Goal: Information Seeking & Learning: Learn about a topic

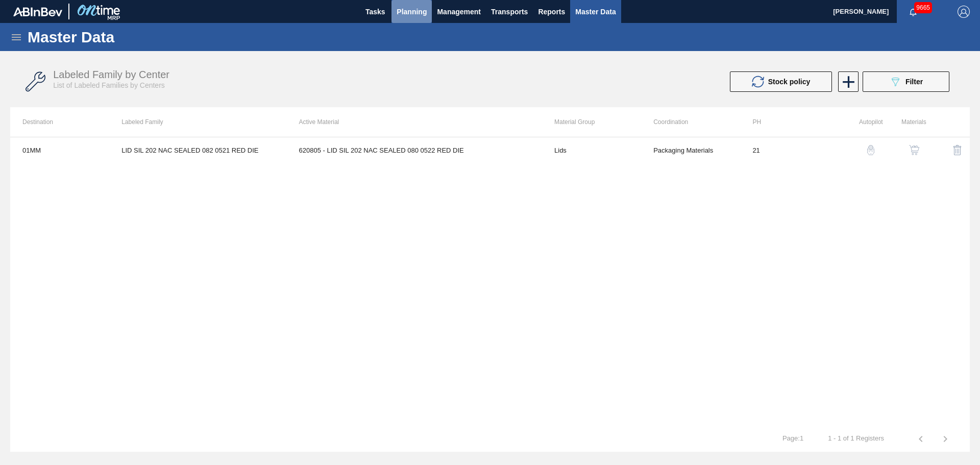
click at [427, 16] on button "Planning" at bounding box center [411, 11] width 40 height 23
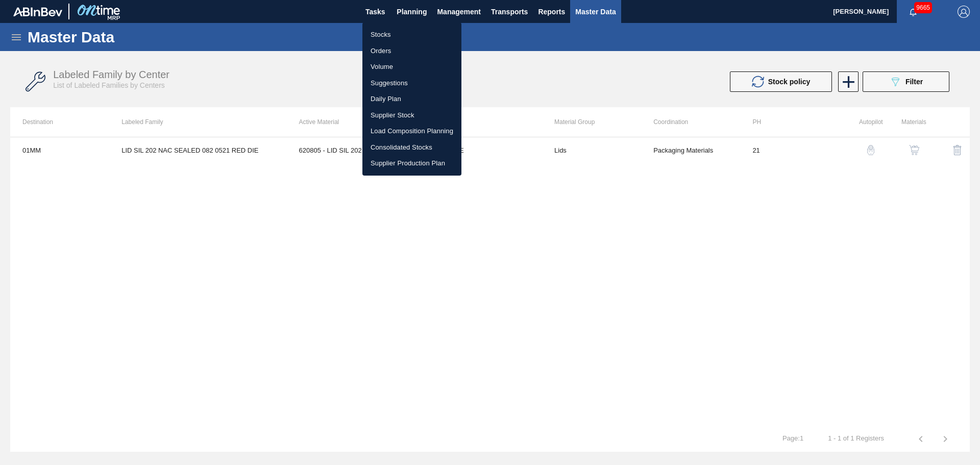
click at [894, 85] on div at bounding box center [490, 232] width 980 height 465
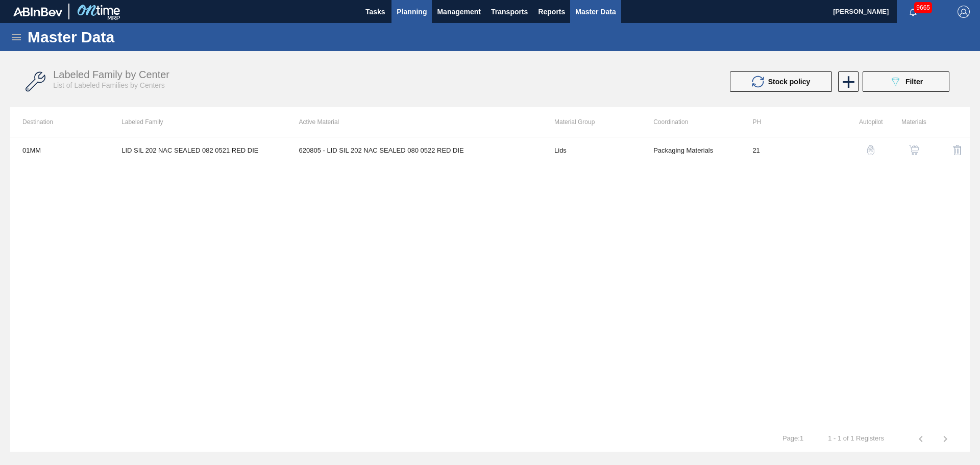
click at [405, 13] on span "Planning" at bounding box center [412, 12] width 30 height 12
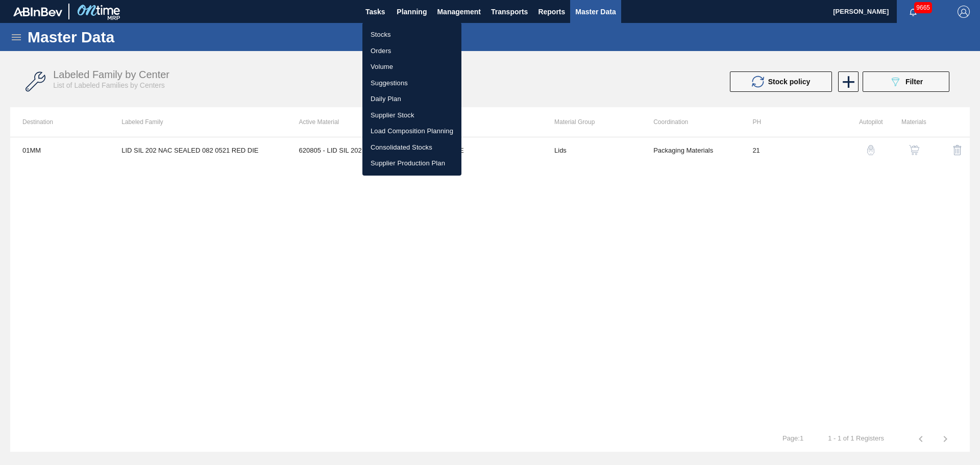
drag, startPoint x: 368, startPoint y: 27, endPoint x: 377, endPoint y: 34, distance: 11.2
click at [368, 27] on li "Stocks" at bounding box center [411, 35] width 99 height 16
click at [377, 34] on li "Stocks" at bounding box center [411, 35] width 99 height 16
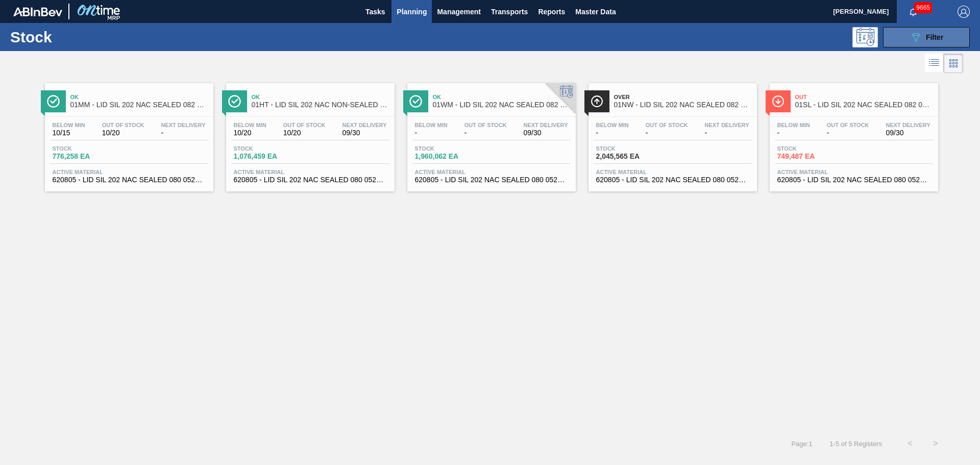
click at [917, 42] on icon "089F7B8B-B2A5-4AFE-B5C0-19BA573D28AC" at bounding box center [916, 37] width 12 height 12
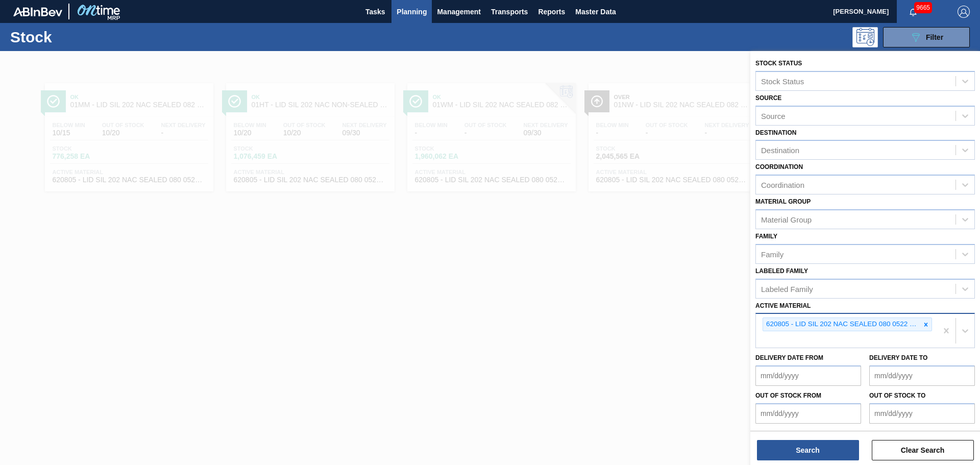
click at [927, 323] on icon at bounding box center [925, 324] width 7 height 7
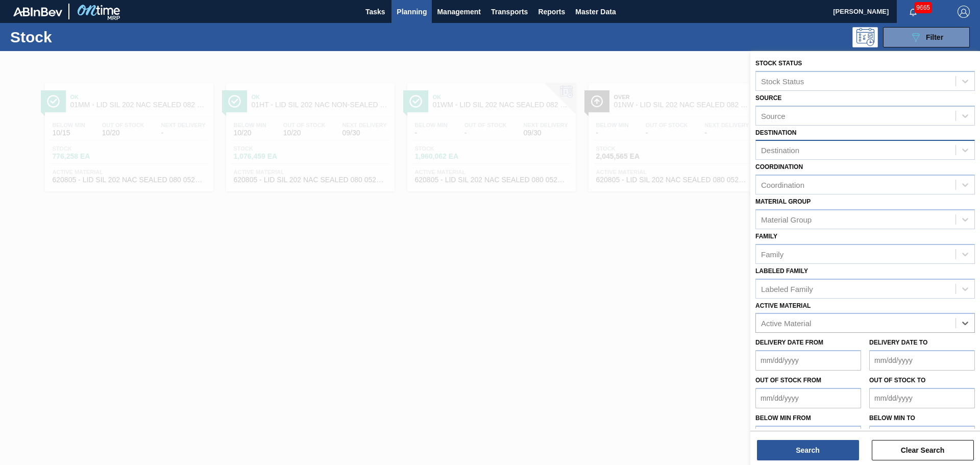
click at [800, 143] on div "Destination" at bounding box center [856, 150] width 200 height 15
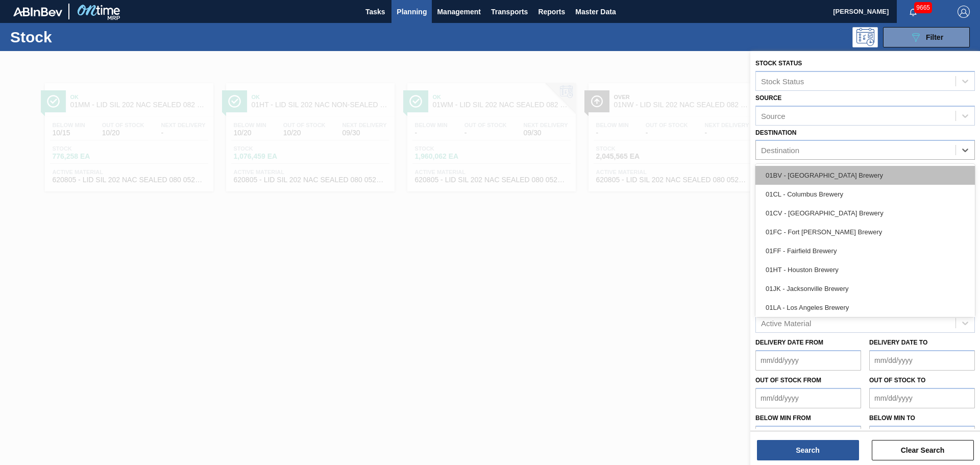
type input "h"
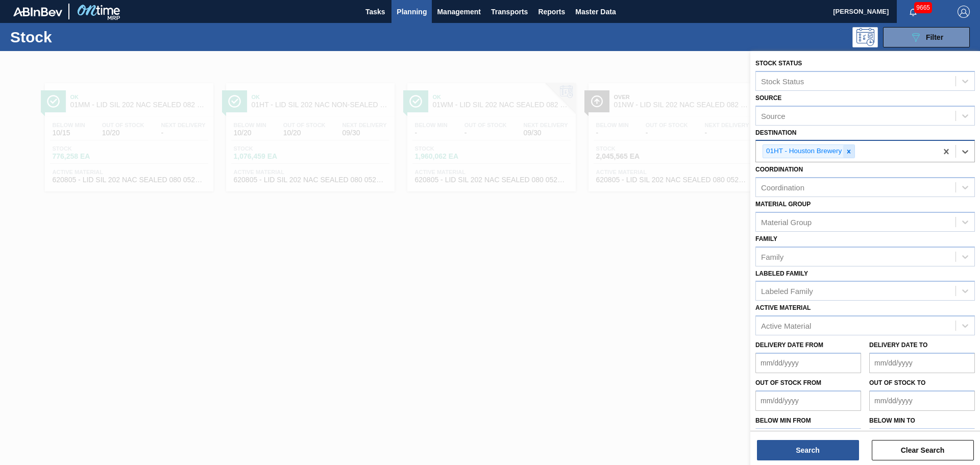
click at [848, 155] on icon at bounding box center [848, 151] width 7 height 7
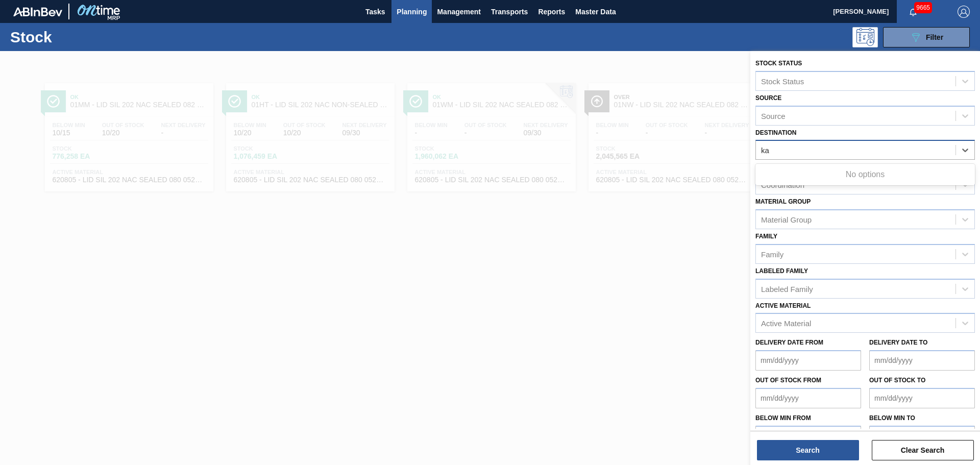
type input "k"
type input "jack"
click at [855, 171] on div "01JK - Jacksonville Brewery" at bounding box center [864, 175] width 219 height 19
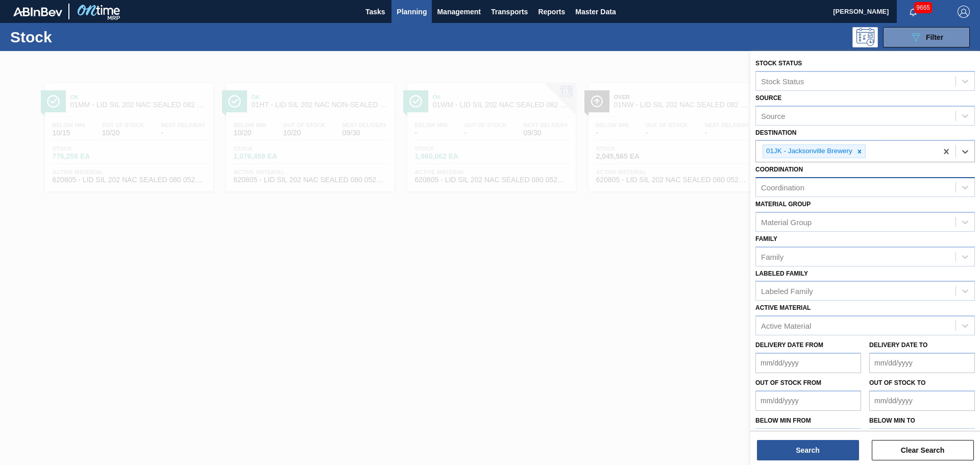
click at [802, 188] on div "Coordination" at bounding box center [782, 187] width 43 height 9
click at [806, 254] on div "Family" at bounding box center [856, 256] width 200 height 15
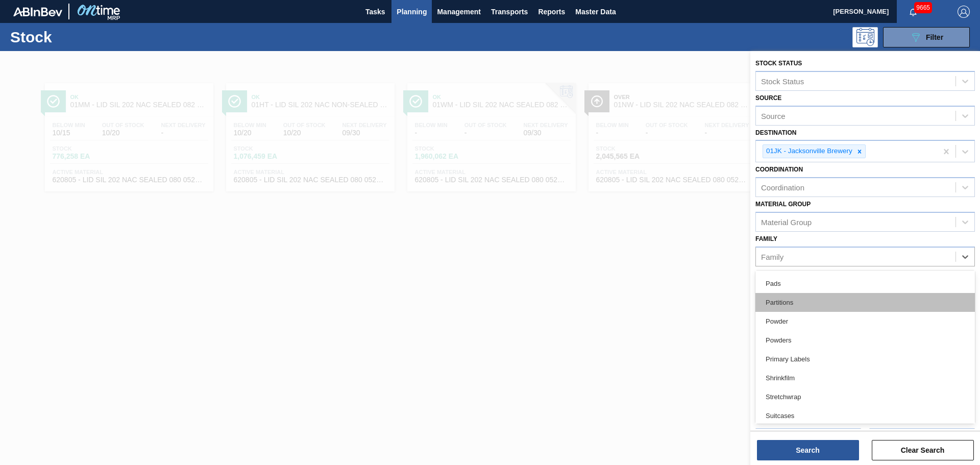
scroll to position [380, 0]
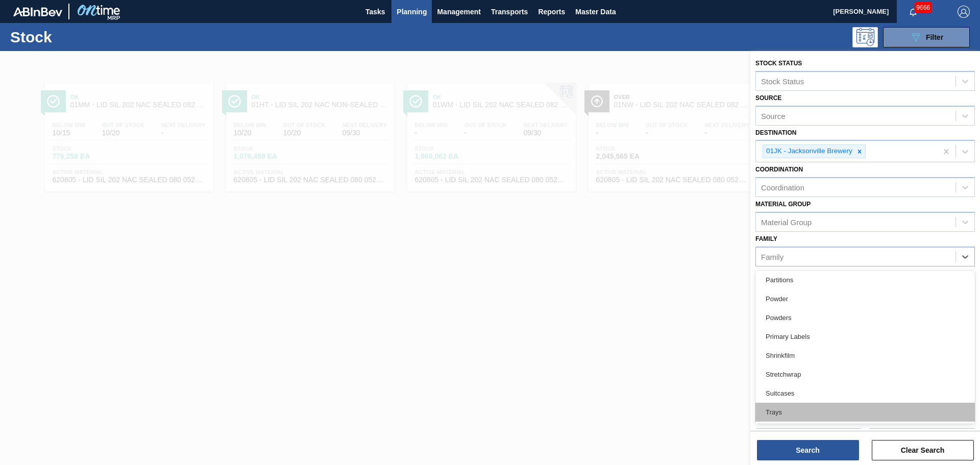
click at [782, 407] on div "Trays" at bounding box center [864, 412] width 219 height 19
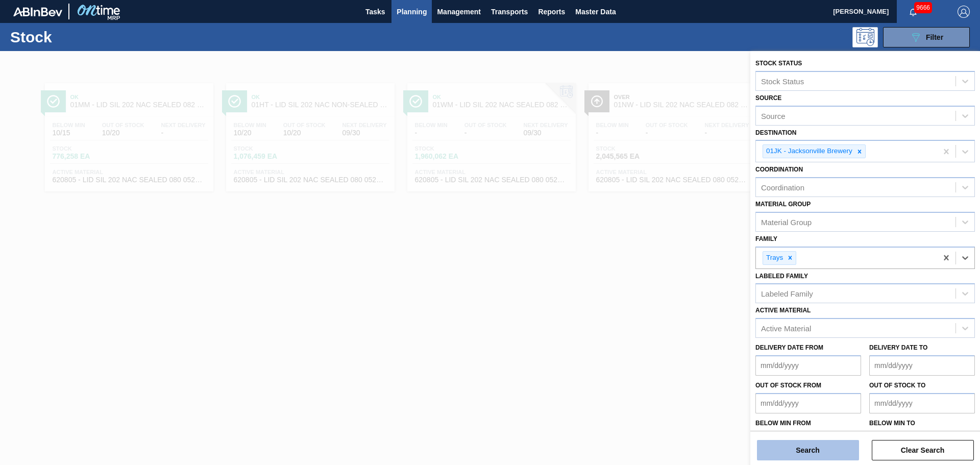
click at [803, 447] on button "Search" at bounding box center [808, 450] width 102 height 20
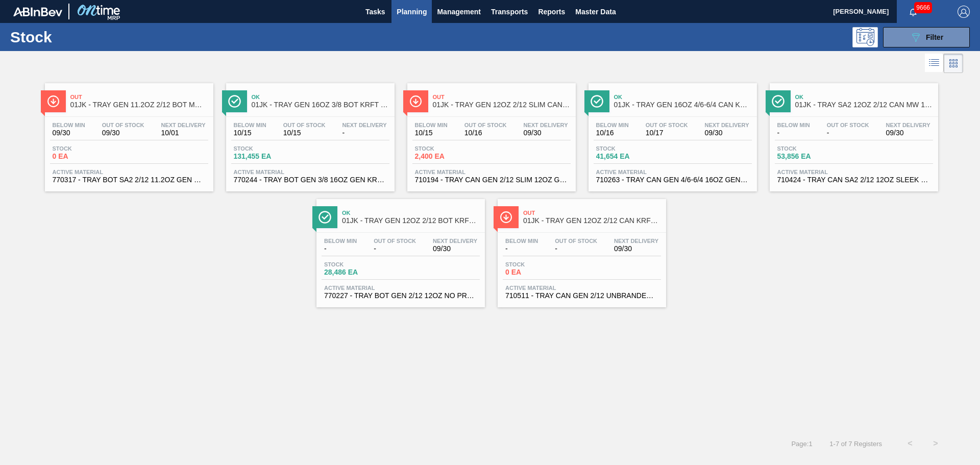
click at [815, 298] on div "Out 01JK - TRAY GEN 11.2OZ 2/12 BOT MW 2952-B Below Min 09/30 Out Of Stock 09/3…" at bounding box center [490, 192] width 980 height 232
click at [468, 95] on span "Out" at bounding box center [502, 97] width 138 height 6
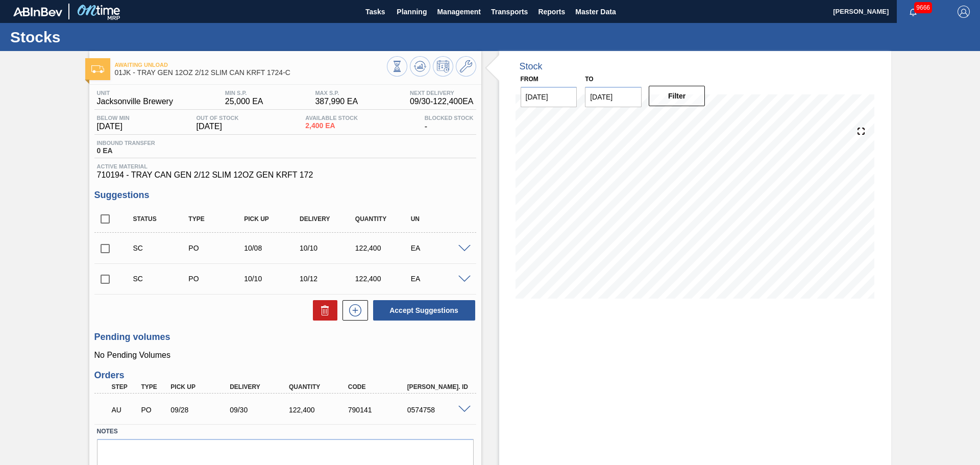
click at [62, 145] on div "Awaiting Unload 01JK - TRAY GEN 12OZ 2/12 SLIM CAN KRFT 1724-C Unit Jacksonvill…" at bounding box center [490, 279] width 980 height 457
drag, startPoint x: 569, startPoint y: 9, endPoint x: 460, endPoint y: 63, distance: 121.4
click at [460, 63] on icon at bounding box center [466, 66] width 12 height 12
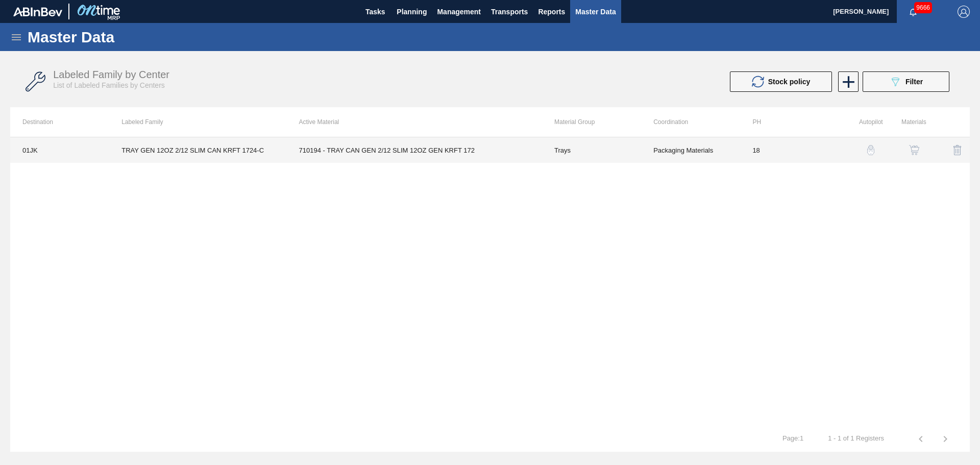
click at [465, 152] on td "710194 - TRAY CAN GEN 2/12 SLIM 12OZ GEN KRFT 172" at bounding box center [414, 150] width 255 height 26
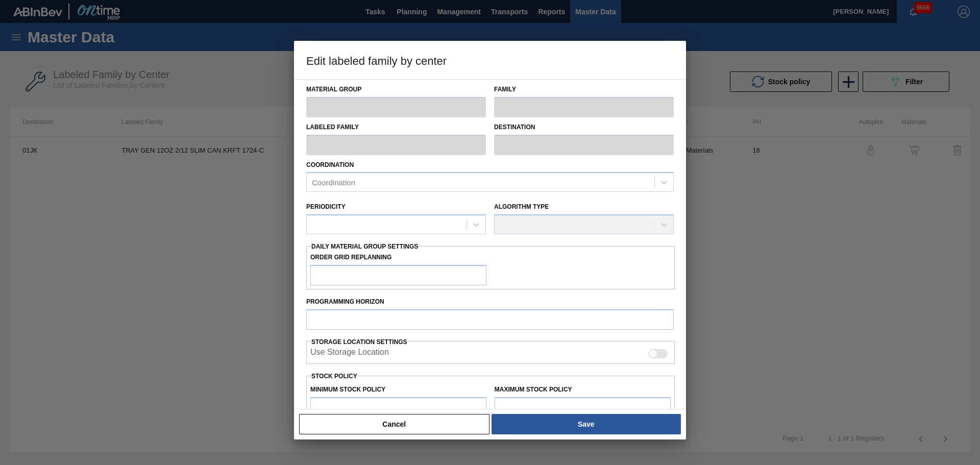
type input "Trays"
type input "TRAY GEN 12OZ 2/12 SLIM CAN KRFT 1724-C"
type input "01JK - Jacksonville Brewery"
type input "0"
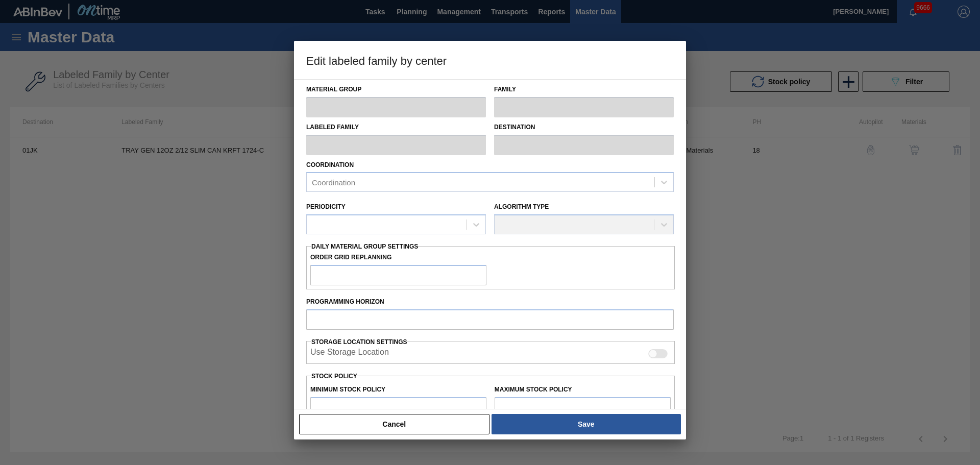
type input "18"
type input "25,000"
type input "387,990"
type input "0"
type input "25,000"
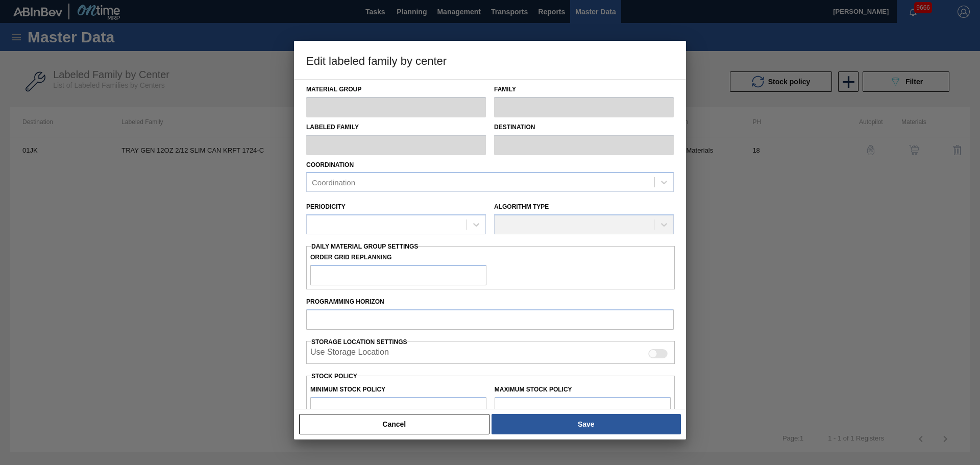
checkbox input "true"
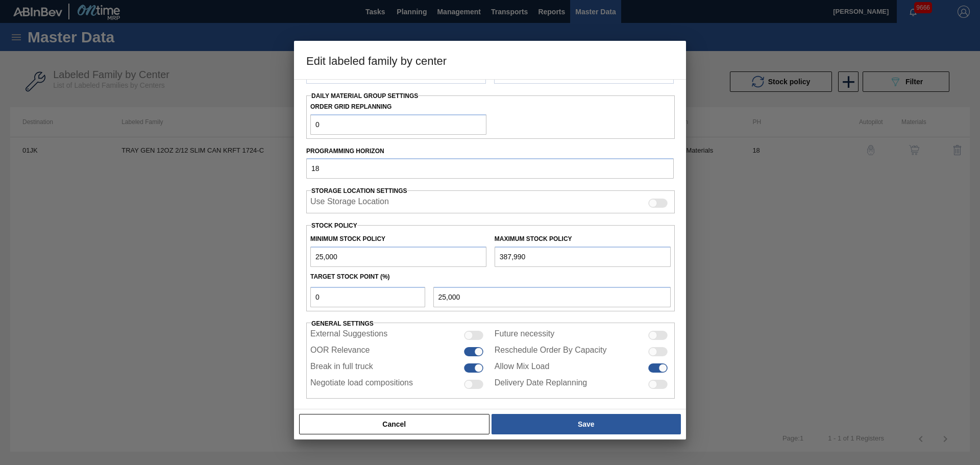
scroll to position [160, 0]
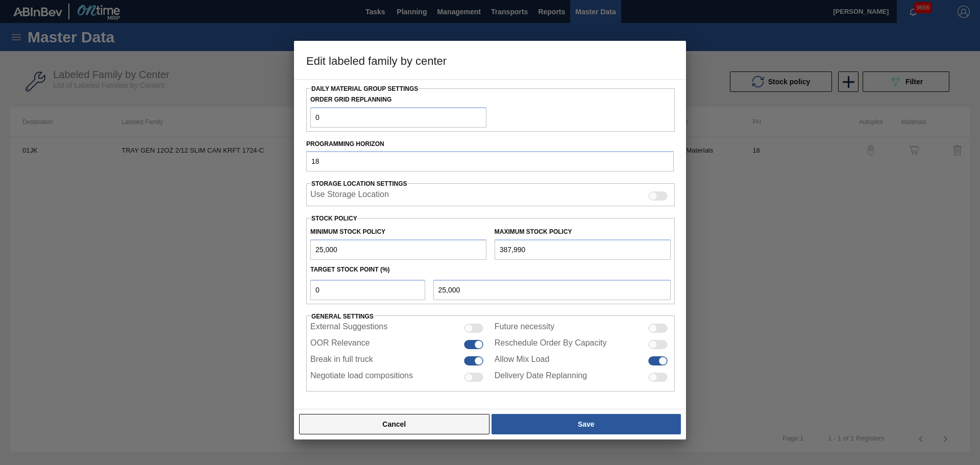
click at [393, 425] on button "Cancel" at bounding box center [394, 424] width 190 height 20
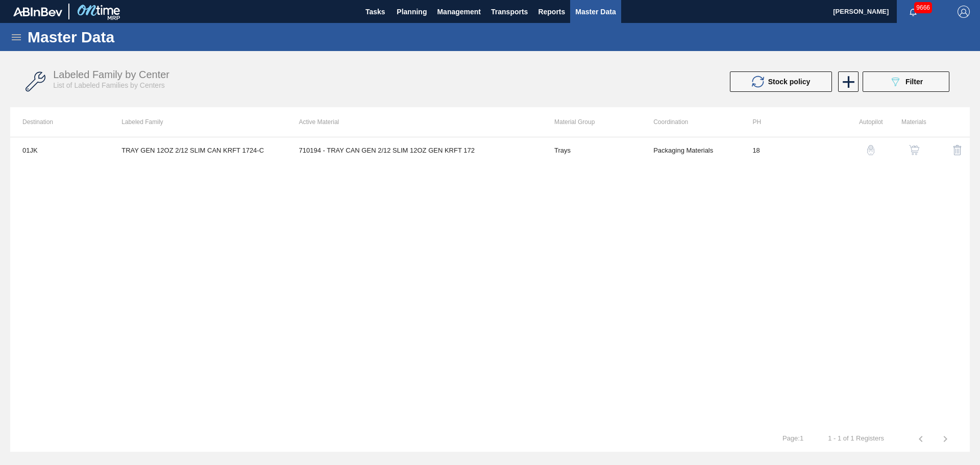
click at [845, 233] on div "01JK TRAY GEN 12OZ 2/12 SLIM CAN KRFT 1724-C 710194 - TRAY CAN GEN 2/12 SLIM 12…" at bounding box center [490, 281] width 960 height 289
click at [869, 151] on img "button" at bounding box center [871, 150] width 10 height 10
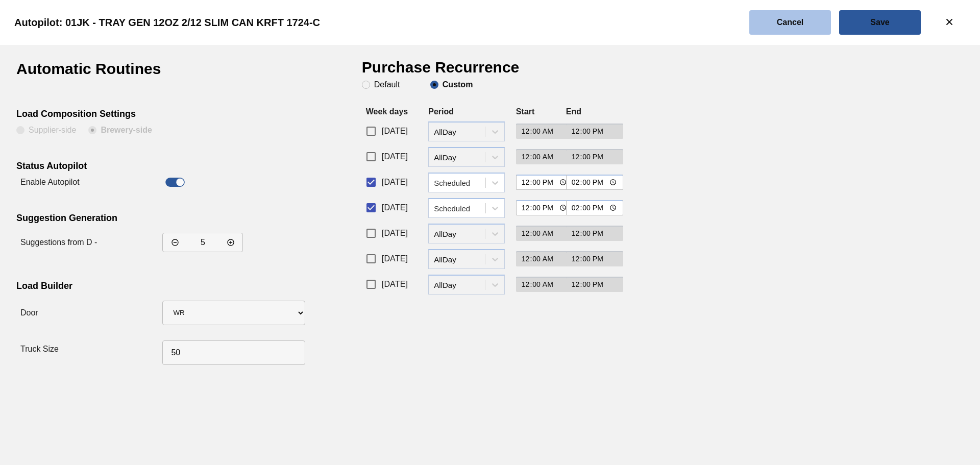
click at [0, 0] on slot "Cancel" at bounding box center [0, 0] width 0 height 0
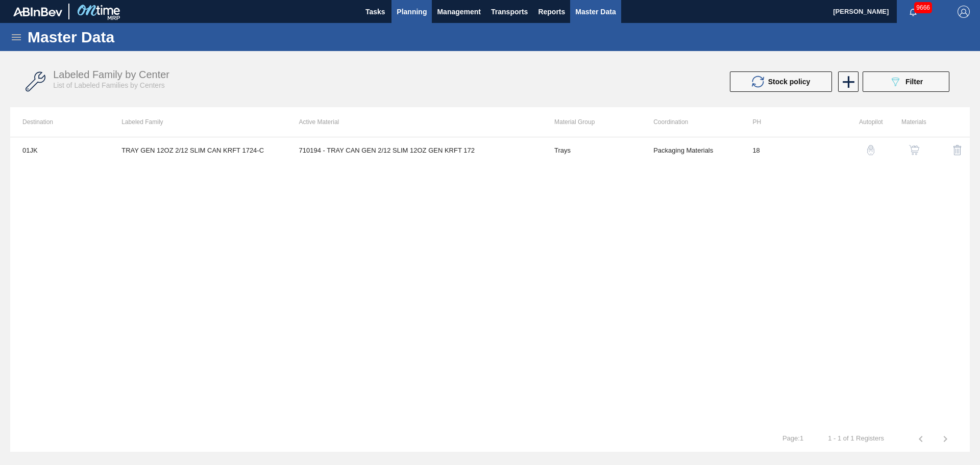
click at [405, 9] on span "Planning" at bounding box center [412, 12] width 30 height 12
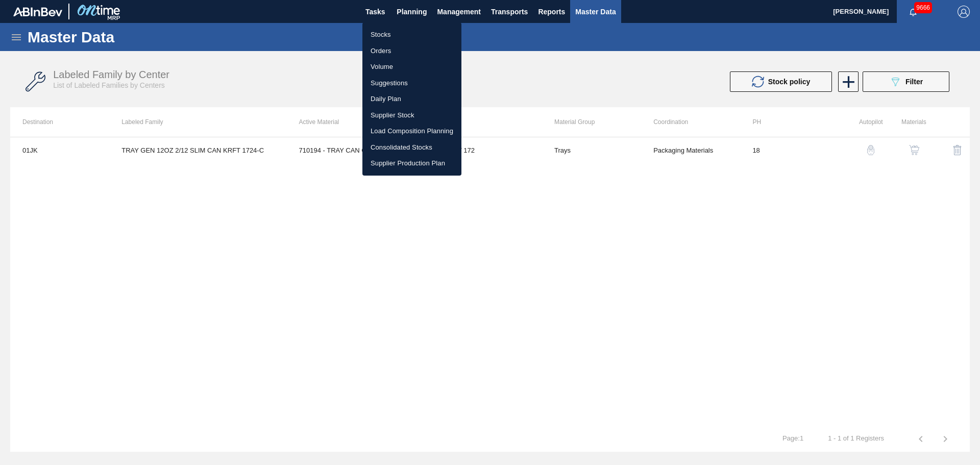
click at [383, 35] on li "Stocks" at bounding box center [411, 35] width 99 height 16
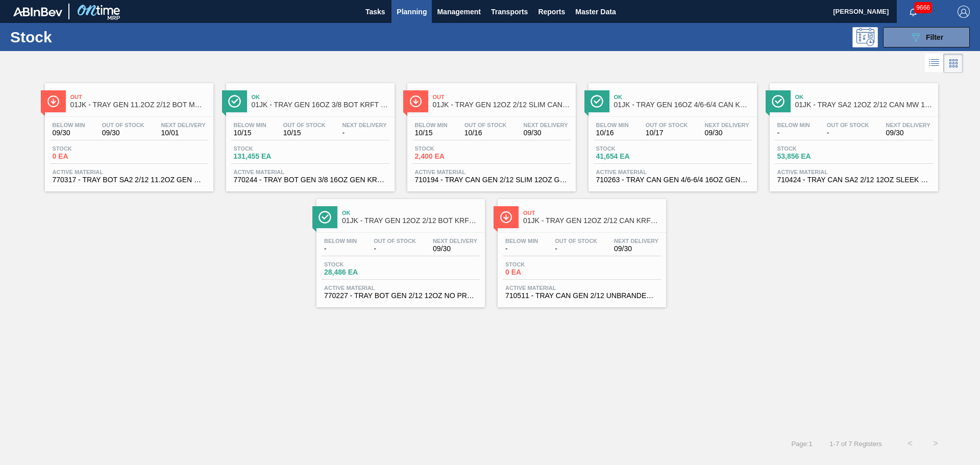
click at [456, 105] on span "01JK - TRAY GEN 12OZ 2/12 SLIM CAN KRFT 1724-C" at bounding box center [502, 105] width 138 height 8
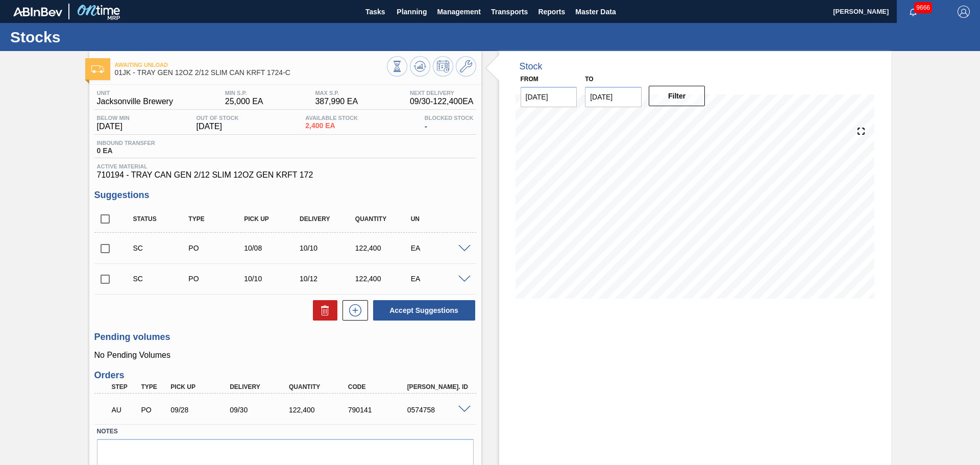
drag, startPoint x: 104, startPoint y: 217, endPoint x: 103, endPoint y: 223, distance: 5.2
click at [104, 217] on input "checkbox" at bounding box center [104, 218] width 21 height 21
checkbox input "true"
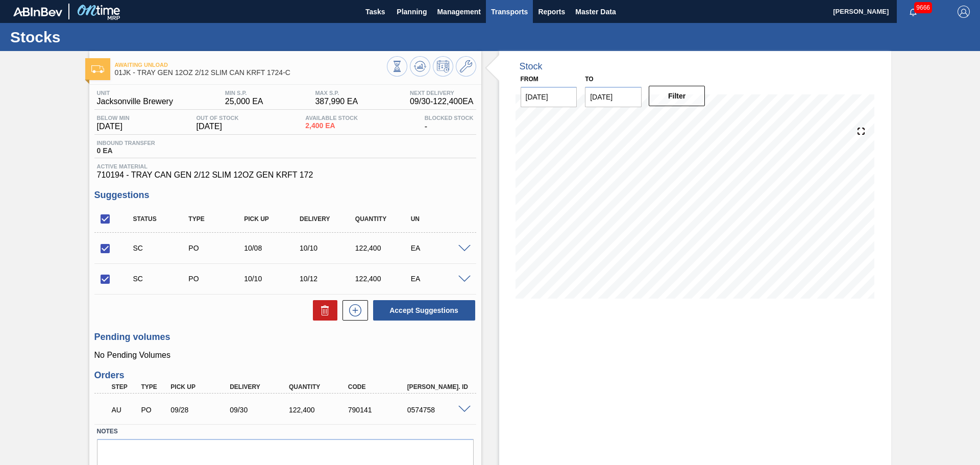
click at [521, 13] on span "Transports" at bounding box center [509, 12] width 37 height 12
click at [222, 330] on div at bounding box center [490, 232] width 980 height 465
click at [102, 220] on input "checkbox" at bounding box center [104, 218] width 21 height 21
checkbox input "false"
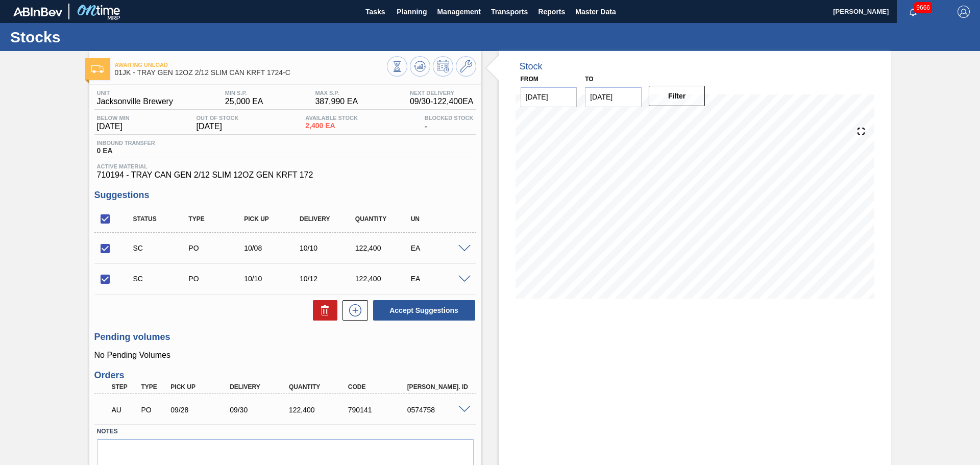
checkbox input "false"
click at [416, 68] on icon at bounding box center [420, 66] width 12 height 12
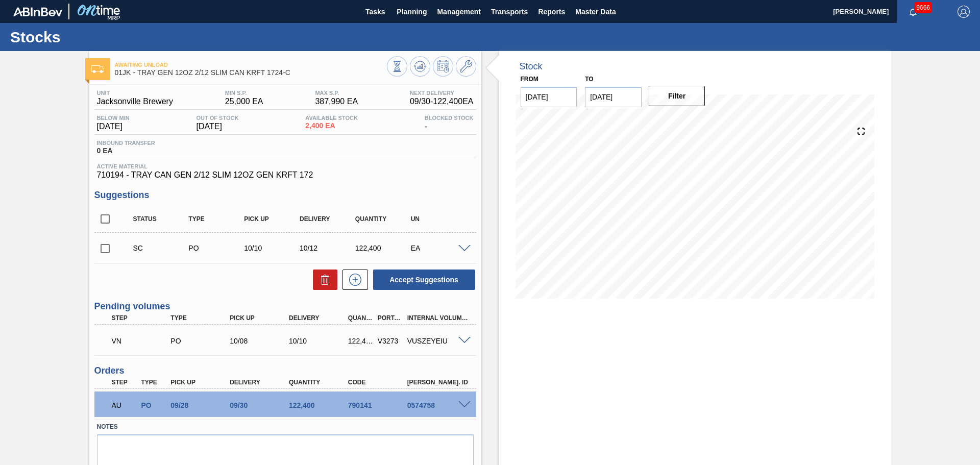
click at [459, 338] on span at bounding box center [464, 341] width 12 height 8
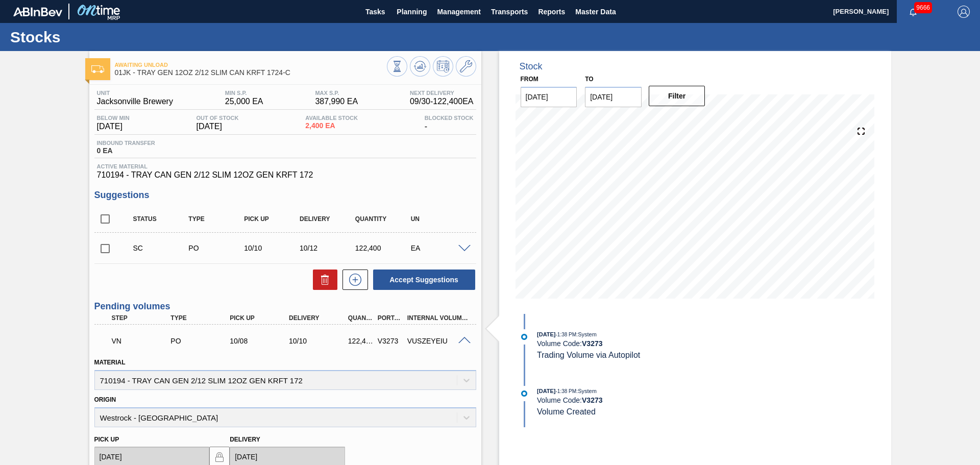
click at [464, 339] on span at bounding box center [464, 341] width 12 height 8
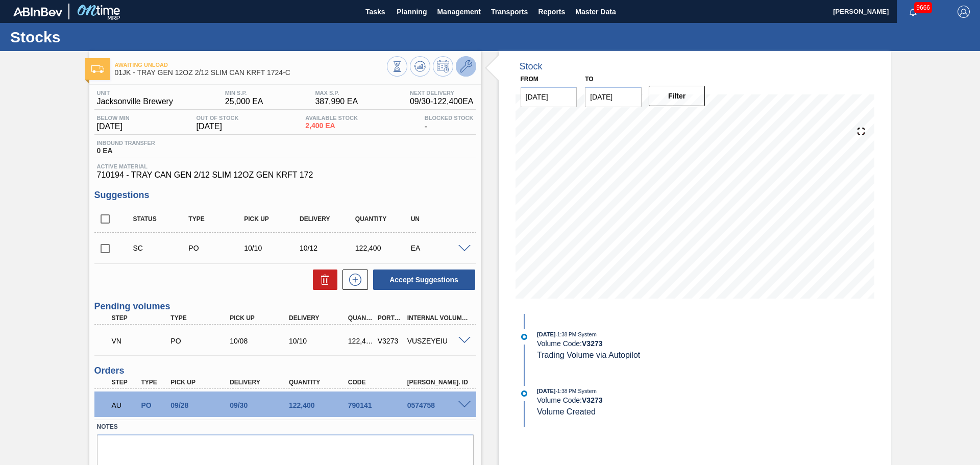
click at [461, 71] on icon at bounding box center [466, 66] width 12 height 12
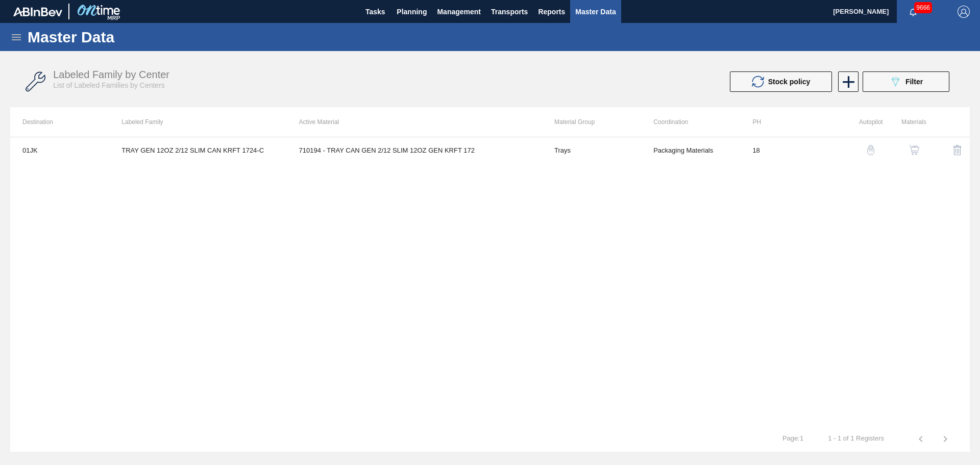
click at [915, 152] on img "button" at bounding box center [914, 150] width 10 height 10
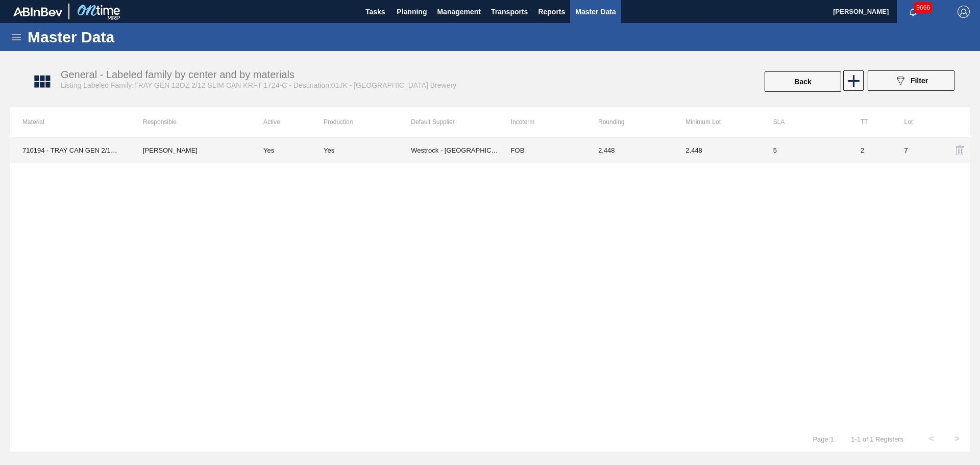
click at [368, 156] on td "Yes" at bounding box center [367, 150] width 87 height 26
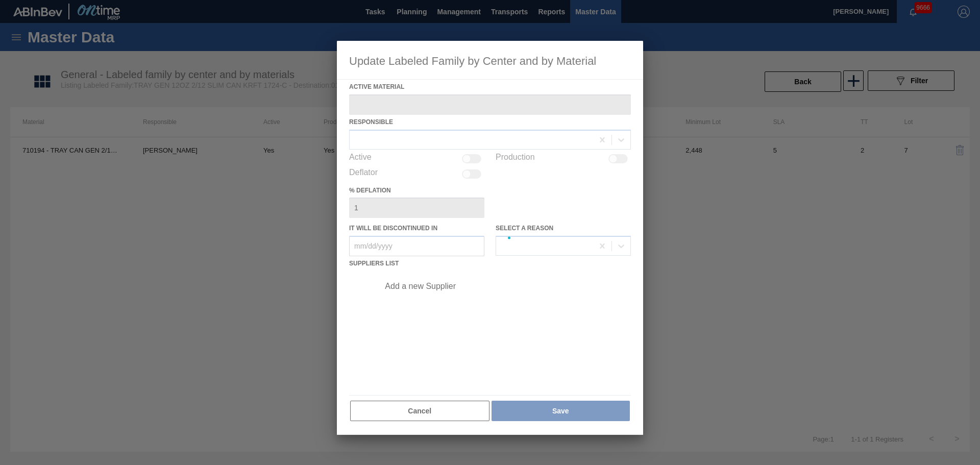
type Material "710194 - TRAY CAN GEN 2/12 SLIM 12OZ GEN KRFT 172"
checkbox input "true"
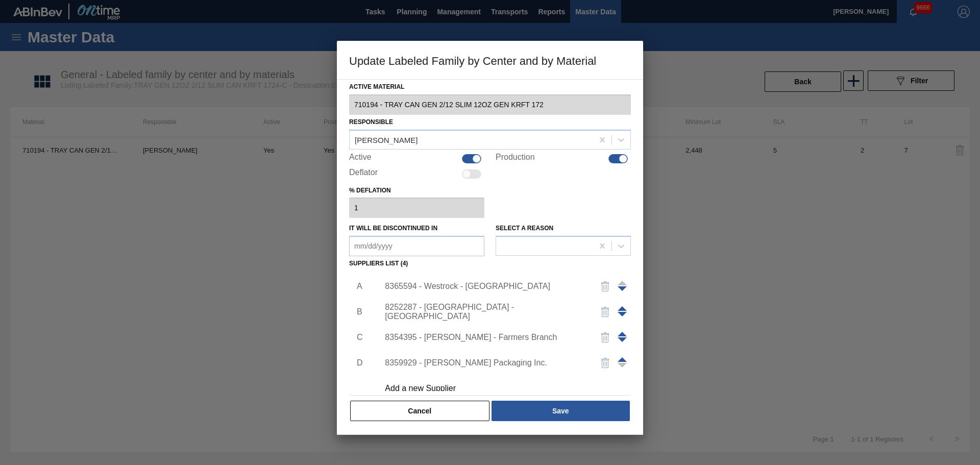
click at [473, 292] on div "8365594 - Westrock - Murfressboro" at bounding box center [502, 287] width 258 height 26
click at [477, 286] on div "8365594 - Westrock - Murfressboro" at bounding box center [485, 286] width 200 height 9
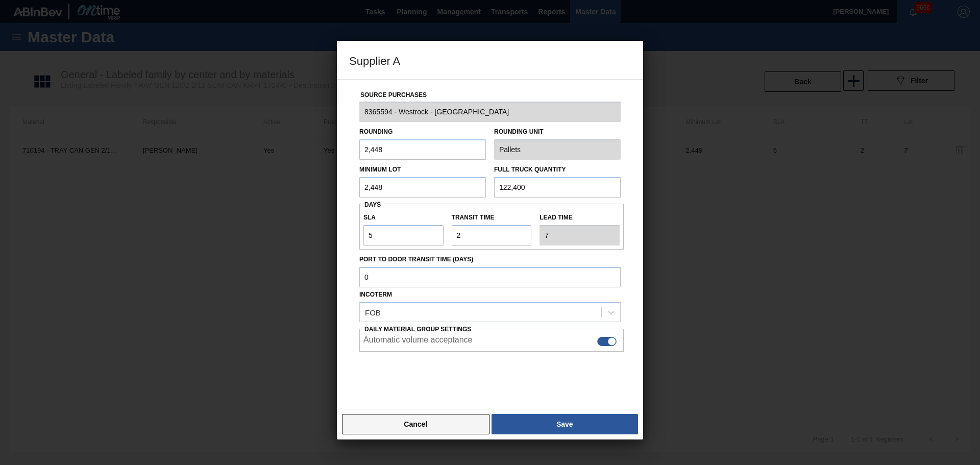
click at [433, 426] on button "Cancel" at bounding box center [416, 424] width 148 height 20
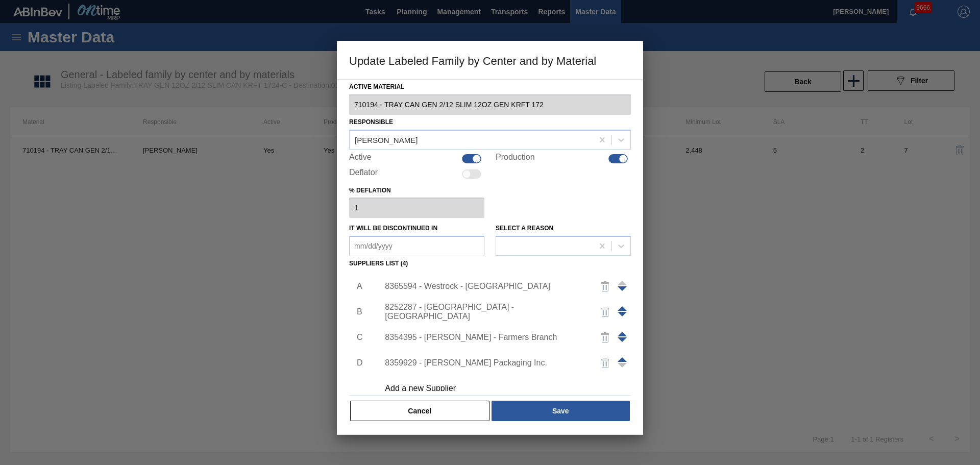
click at [433, 401] on button "Cancel" at bounding box center [419, 411] width 139 height 20
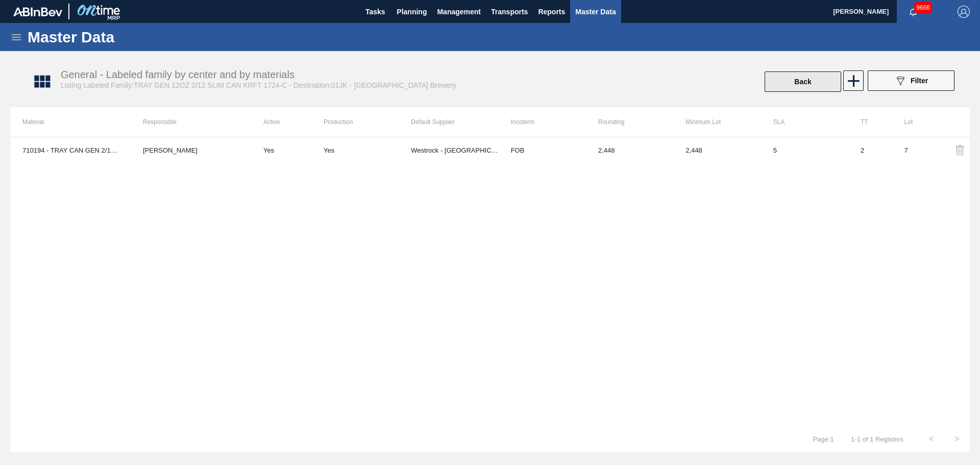
click at [827, 77] on button "Back" at bounding box center [803, 81] width 77 height 20
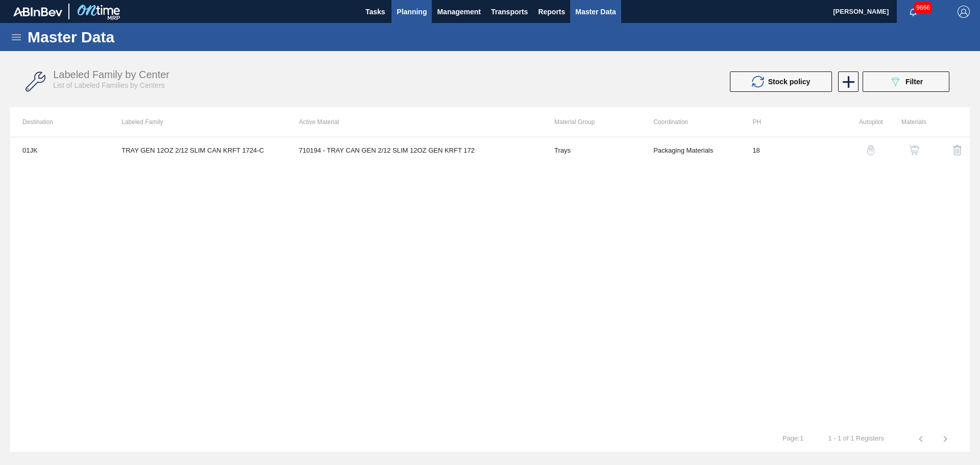
click at [417, 16] on span "Planning" at bounding box center [412, 12] width 30 height 12
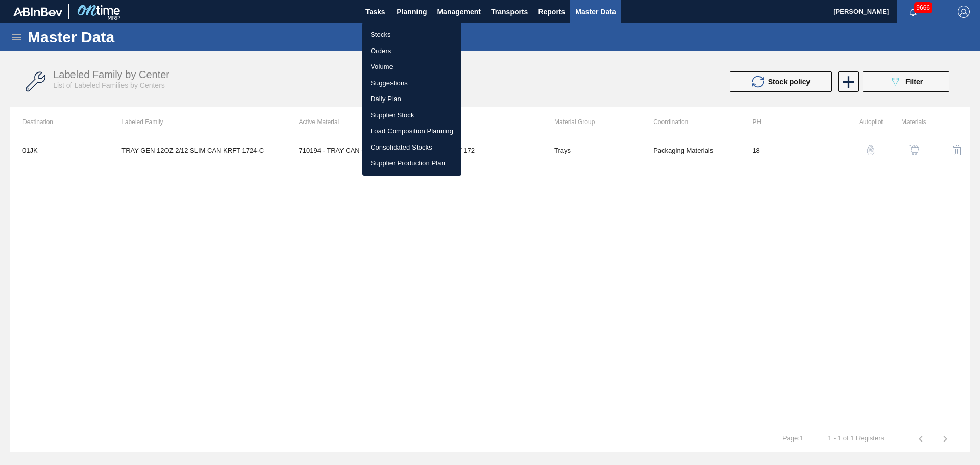
drag, startPoint x: 251, startPoint y: 77, endPoint x: 290, endPoint y: 51, distance: 47.6
click at [252, 77] on div at bounding box center [490, 232] width 980 height 465
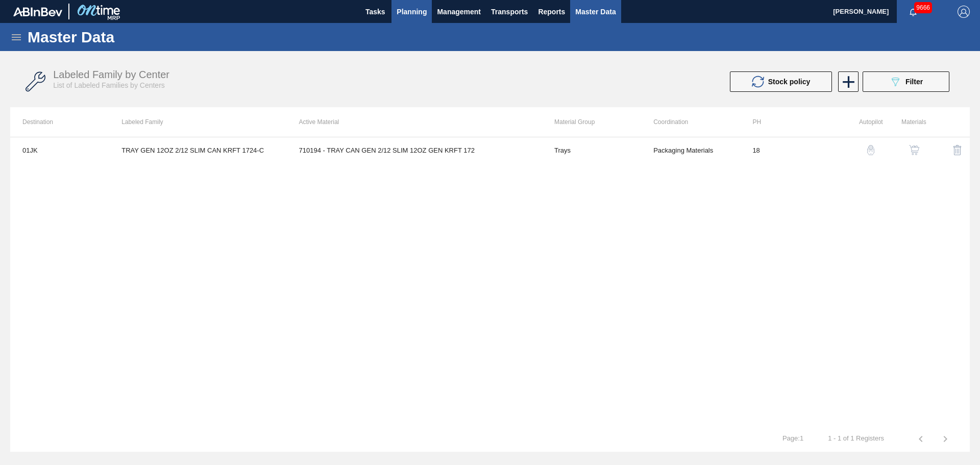
click at [410, 14] on span "Planning" at bounding box center [412, 12] width 30 height 12
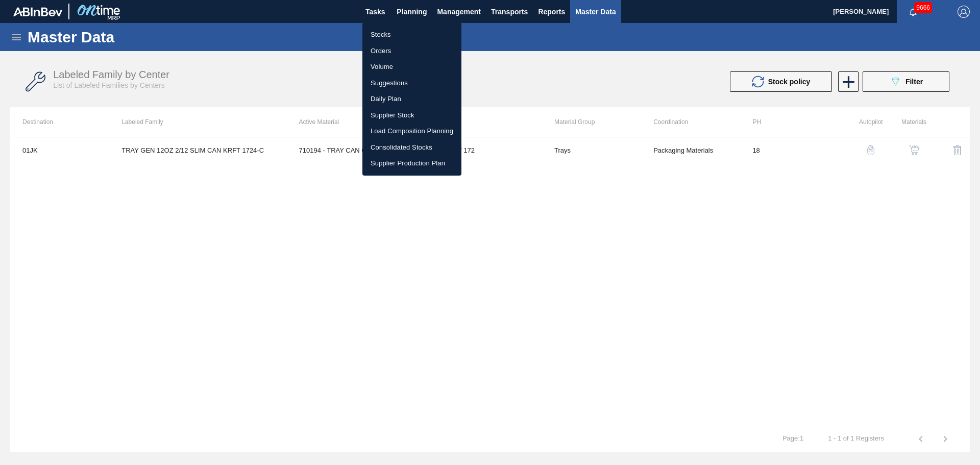
click at [392, 33] on li "Stocks" at bounding box center [411, 35] width 99 height 16
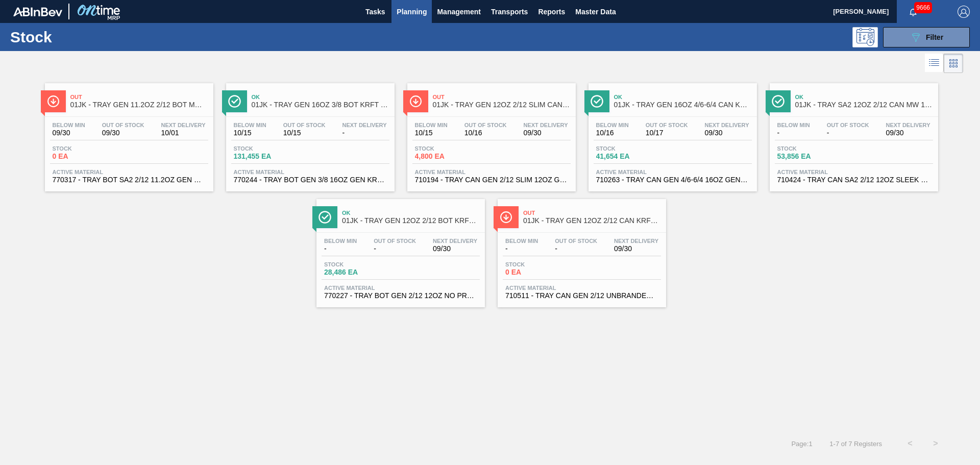
click at [471, 112] on div "Out 01JK - TRAY GEN 12OZ 2/12 SLIM CAN KRFT 1724-C" at bounding box center [502, 101] width 138 height 23
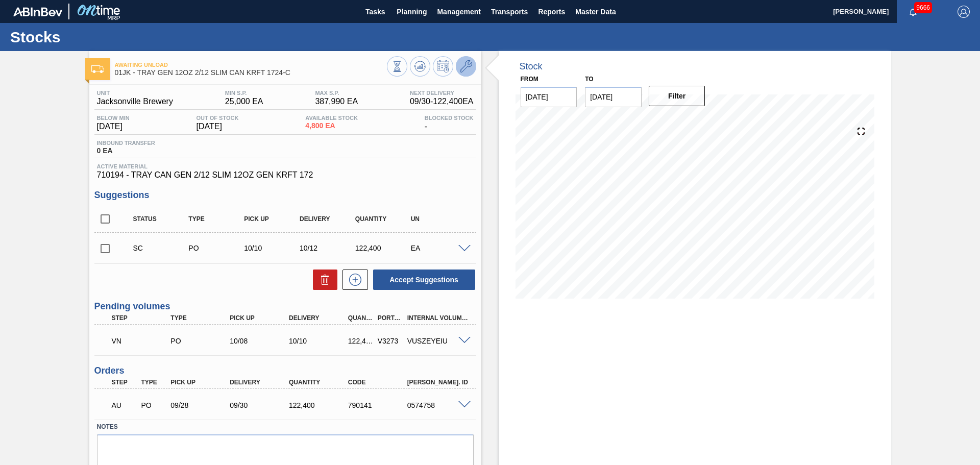
click at [468, 70] on icon at bounding box center [466, 66] width 12 height 12
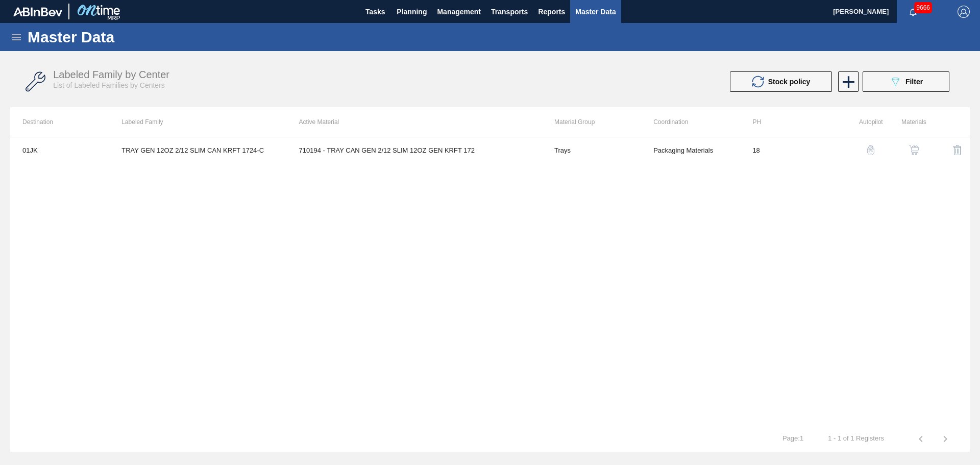
click at [915, 150] on img "button" at bounding box center [914, 150] width 10 height 10
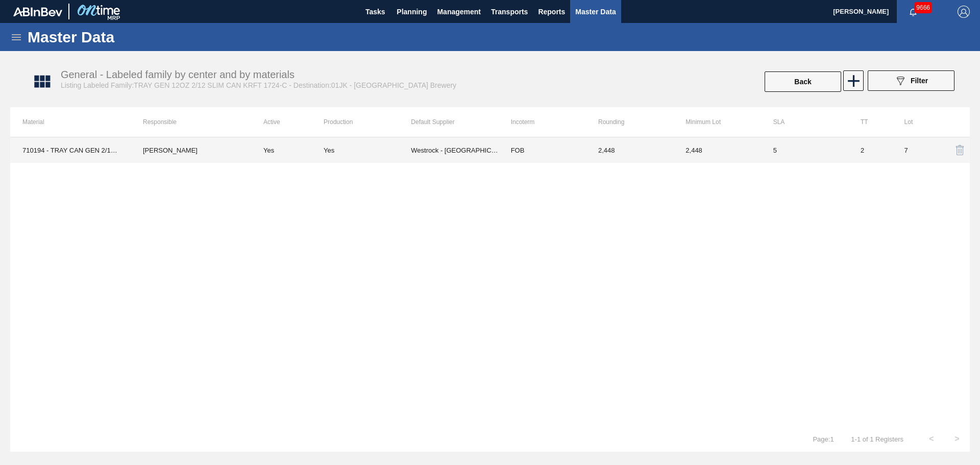
click at [414, 154] on td "Westrock - [GEOGRAPHIC_DATA]" at bounding box center [454, 150] width 87 height 26
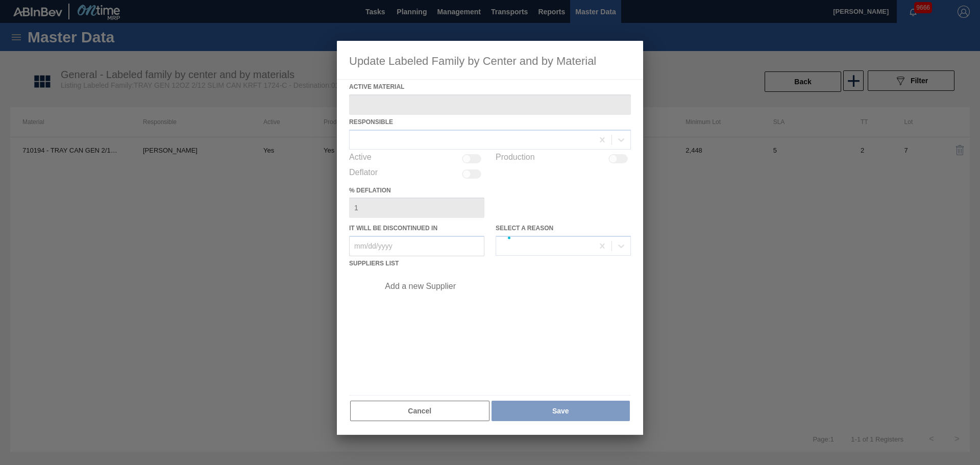
type Material "710194 - TRAY CAN GEN 2/12 SLIM 12OZ GEN KRFT 172"
checkbox input "true"
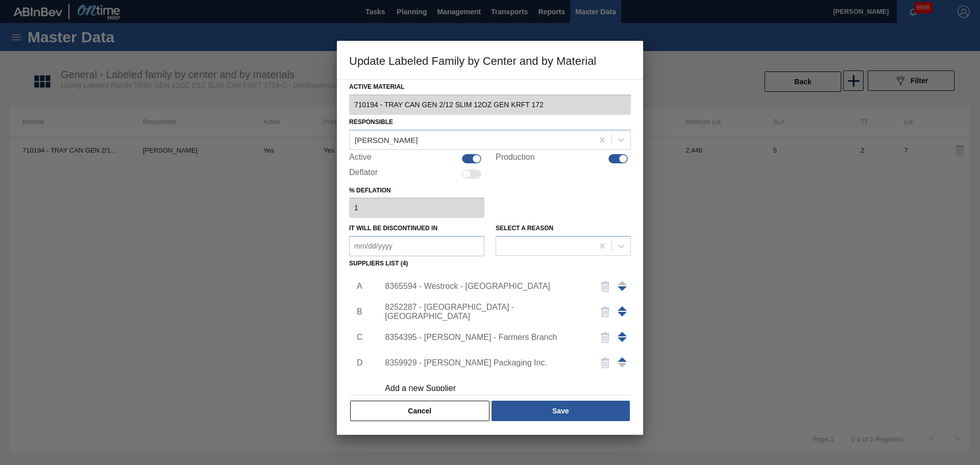
drag, startPoint x: 438, startPoint y: 298, endPoint x: 441, endPoint y: 291, distance: 6.8
click at [438, 298] on div "8365594 - Westrock - Murfressboro" at bounding box center [502, 287] width 258 height 26
click at [441, 291] on div "8365594 - Westrock - Murfressboro" at bounding box center [502, 287] width 258 height 26
click at [443, 287] on div "8365594 - Westrock - Murfressboro" at bounding box center [485, 286] width 200 height 9
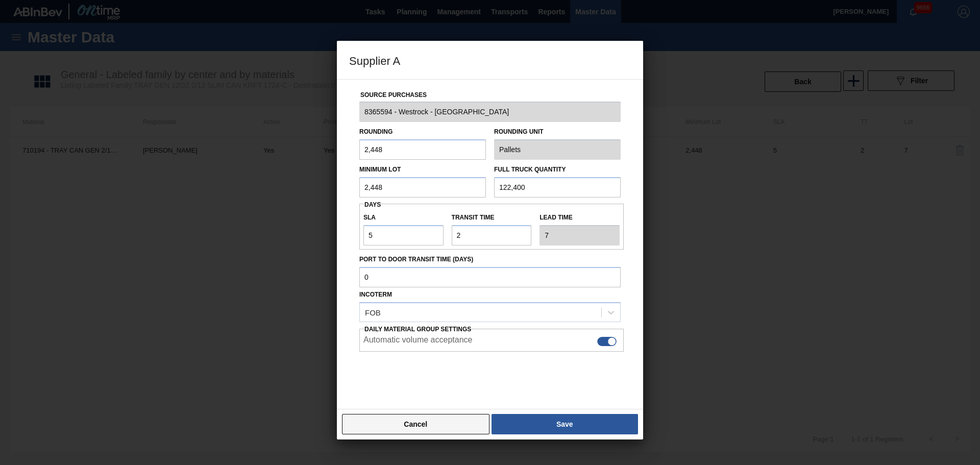
click at [403, 425] on button "Cancel" at bounding box center [416, 424] width 148 height 20
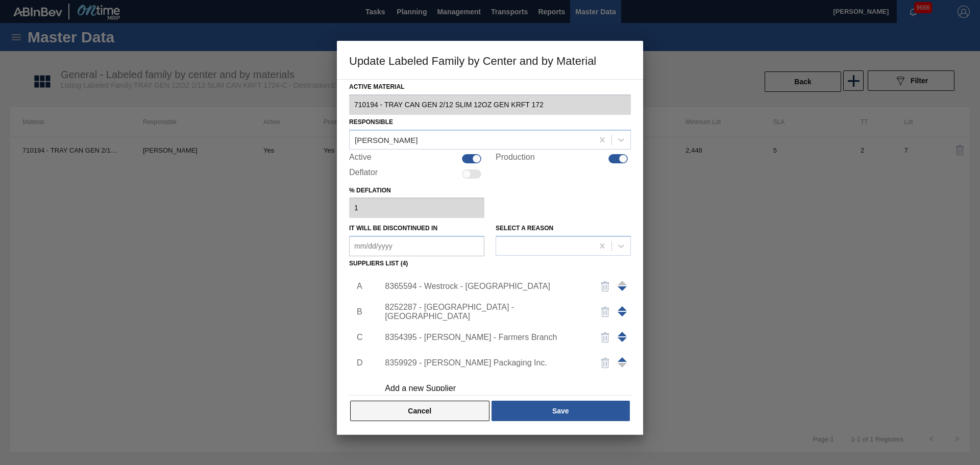
click at [407, 417] on button "Cancel" at bounding box center [419, 411] width 139 height 20
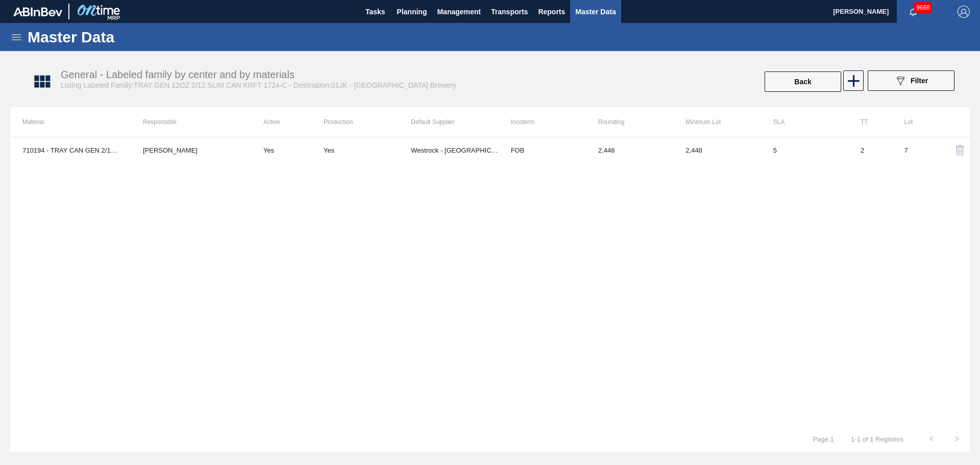
click at [506, 167] on div "710194 - TRAY CAN GEN 2/12 SLIM 12OZ GEN KRFT 172 Jasmine Brown Yes Yes Westroc…" at bounding box center [490, 281] width 960 height 289
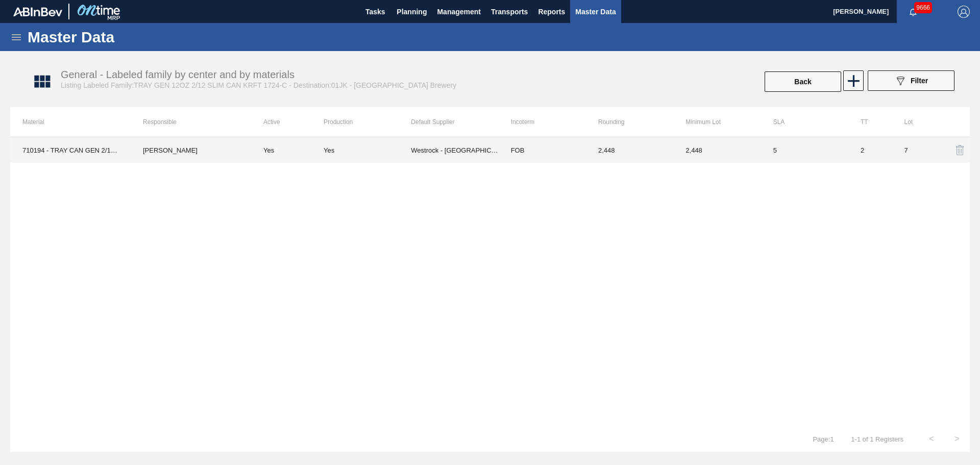
click at [751, 153] on td "2,448" at bounding box center [716, 150] width 87 height 26
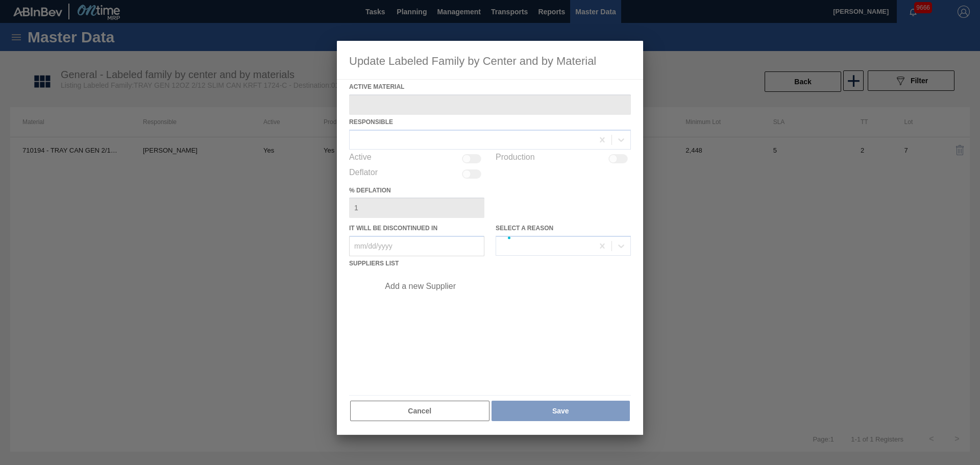
type Material "710194 - TRAY CAN GEN 2/12 SLIM 12OZ GEN KRFT 172"
checkbox input "true"
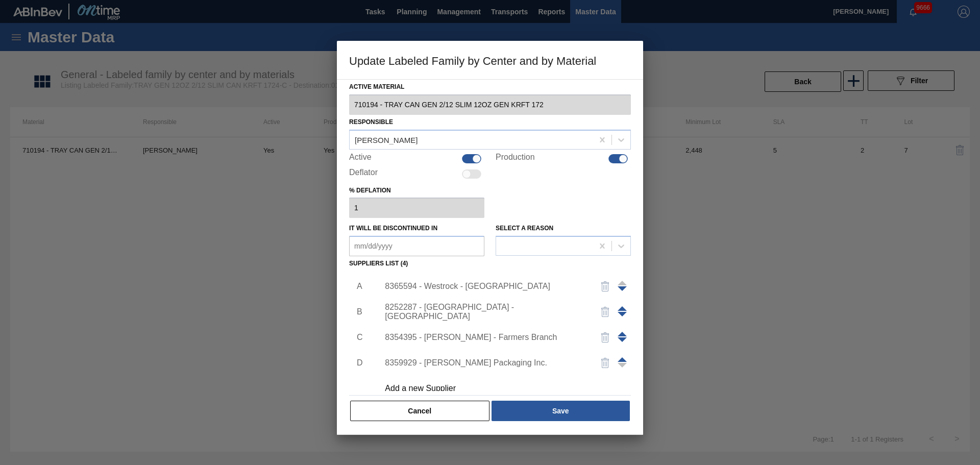
click at [442, 286] on div "8365594 - Westrock - Murfressboro" at bounding box center [485, 286] width 200 height 9
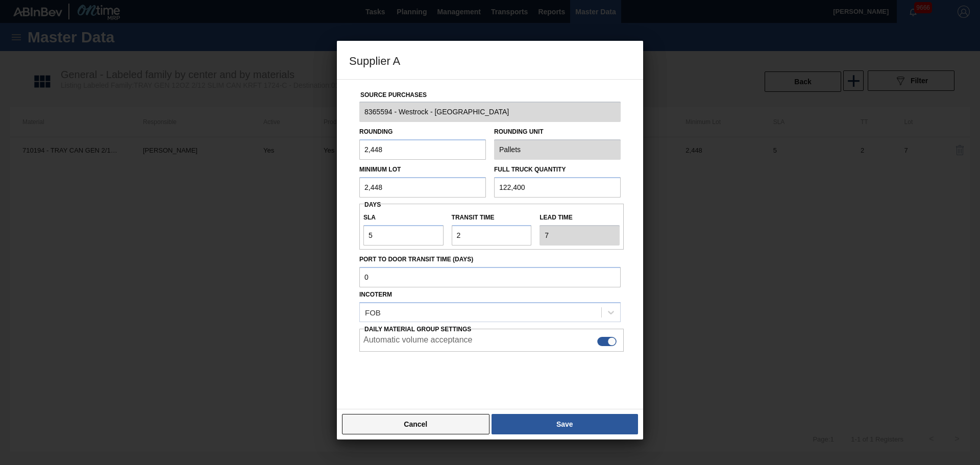
click at [437, 422] on button "Cancel" at bounding box center [416, 424] width 148 height 20
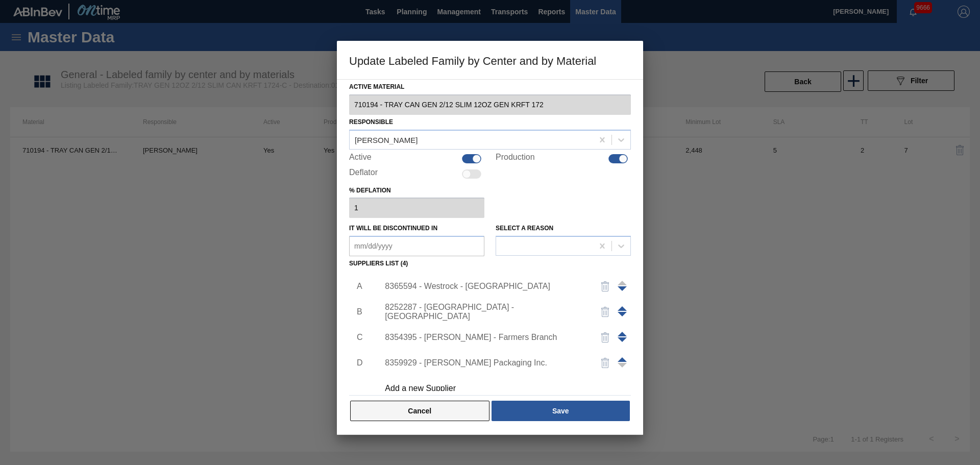
click at [430, 405] on button "Cancel" at bounding box center [419, 411] width 139 height 20
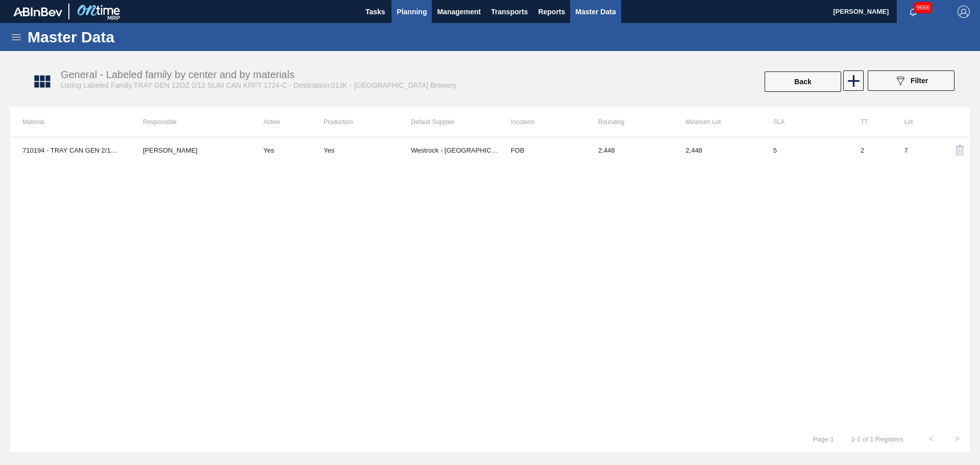
click at [425, 12] on span "Planning" at bounding box center [412, 12] width 30 height 12
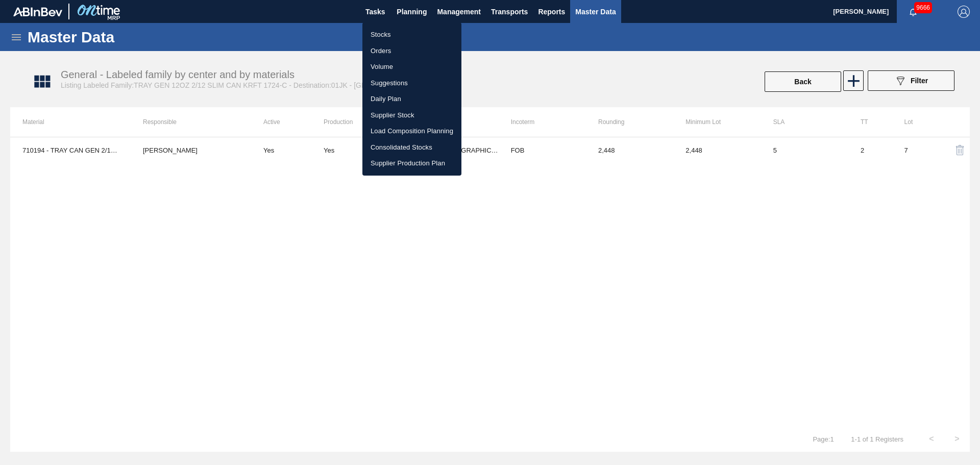
click at [383, 35] on li "Stocks" at bounding box center [411, 35] width 99 height 16
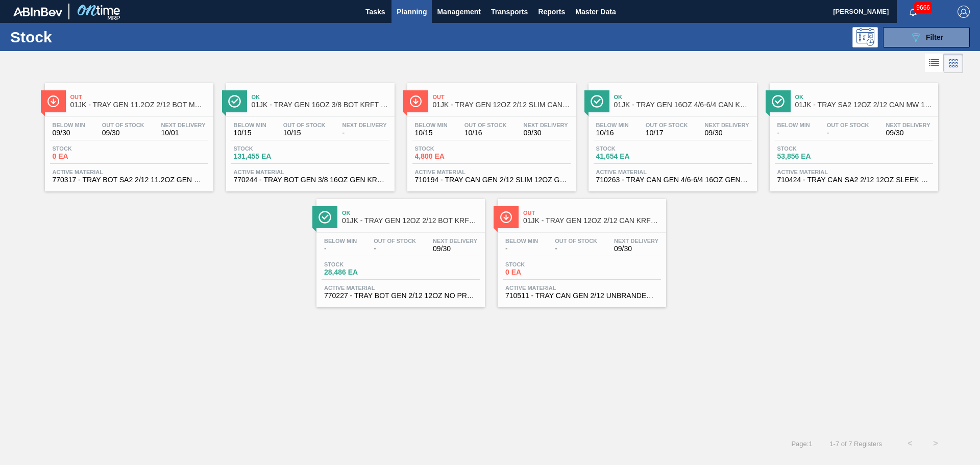
click at [460, 100] on span "Out" at bounding box center [502, 97] width 138 height 6
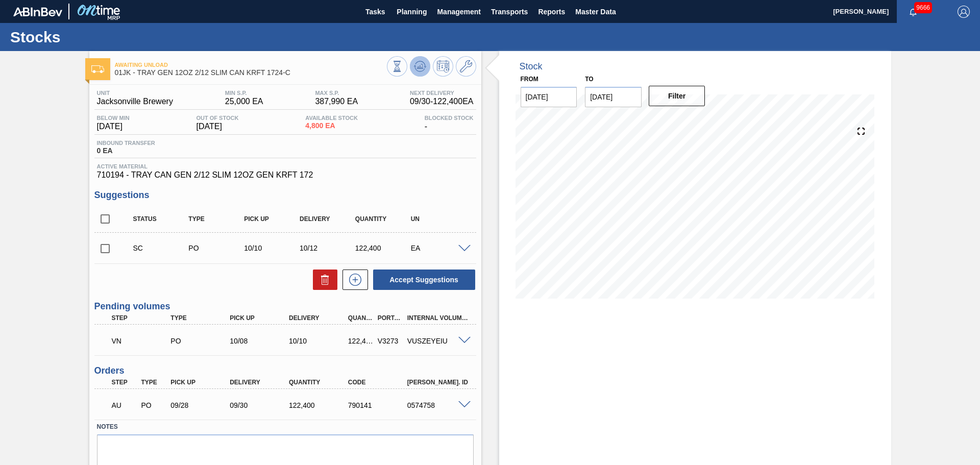
click at [415, 65] on icon at bounding box center [420, 66] width 12 height 12
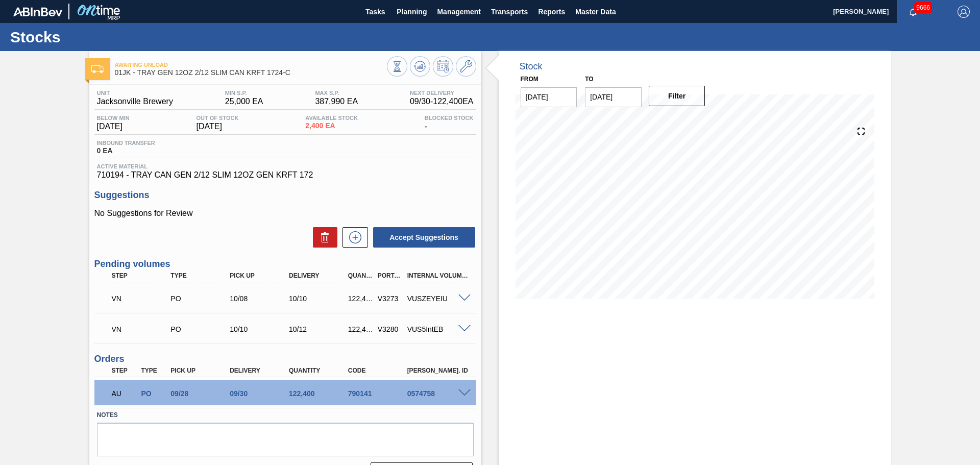
click at [463, 306] on div "VN PO 10/08 10/10 122,400 V3273 VUSZEYEIU" at bounding box center [285, 298] width 382 height 26
click at [462, 299] on span at bounding box center [464, 298] width 12 height 8
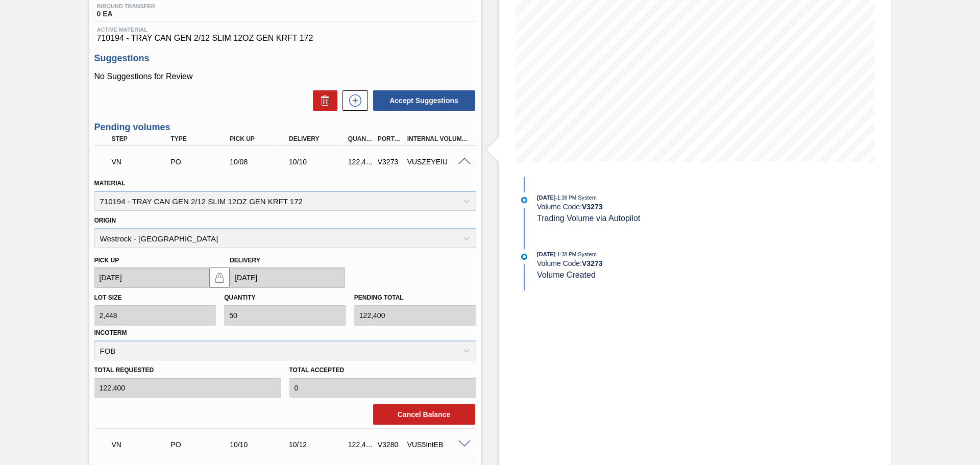
scroll to position [153, 0]
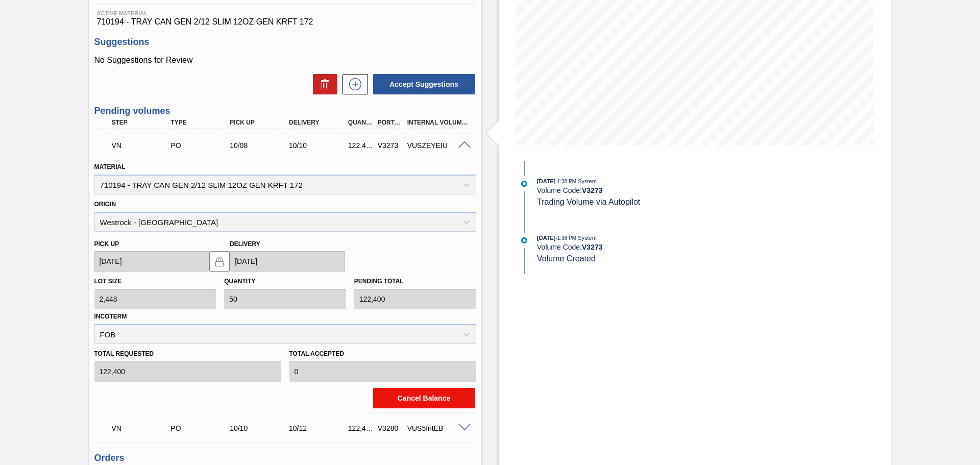
click at [423, 406] on button "Cancel Balance" at bounding box center [424, 398] width 102 height 20
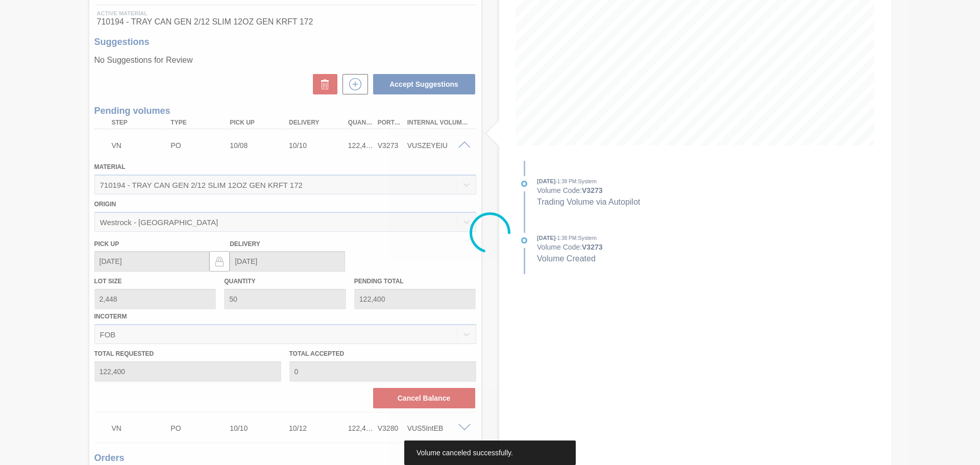
scroll to position [0, 0]
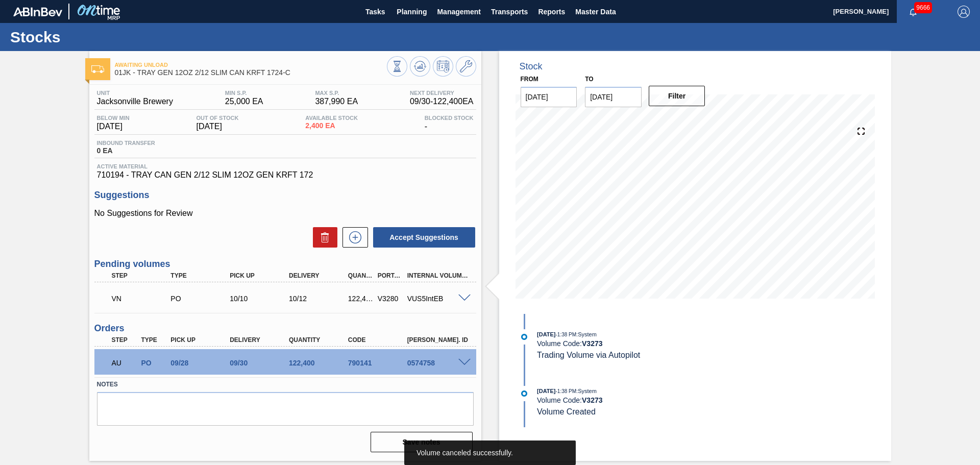
click at [462, 288] on div "VN PO 10/10 10/12 122,400 V3280 VUS5IntEB" at bounding box center [285, 298] width 382 height 26
click at [463, 298] on span at bounding box center [464, 298] width 12 height 8
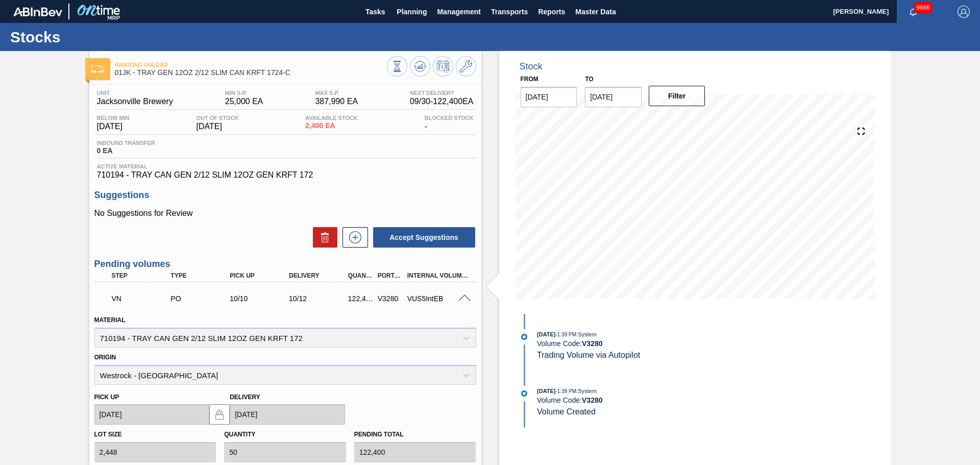
scroll to position [102, 0]
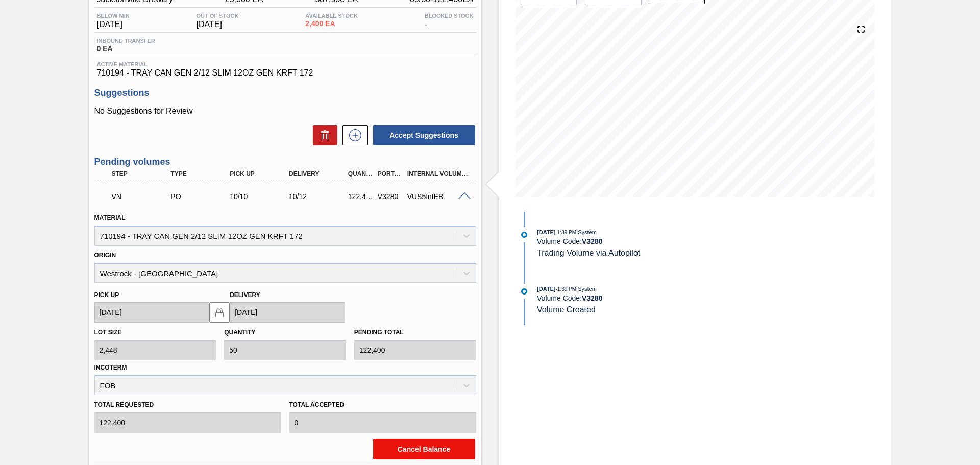
click at [431, 451] on button "Cancel Balance" at bounding box center [424, 449] width 102 height 20
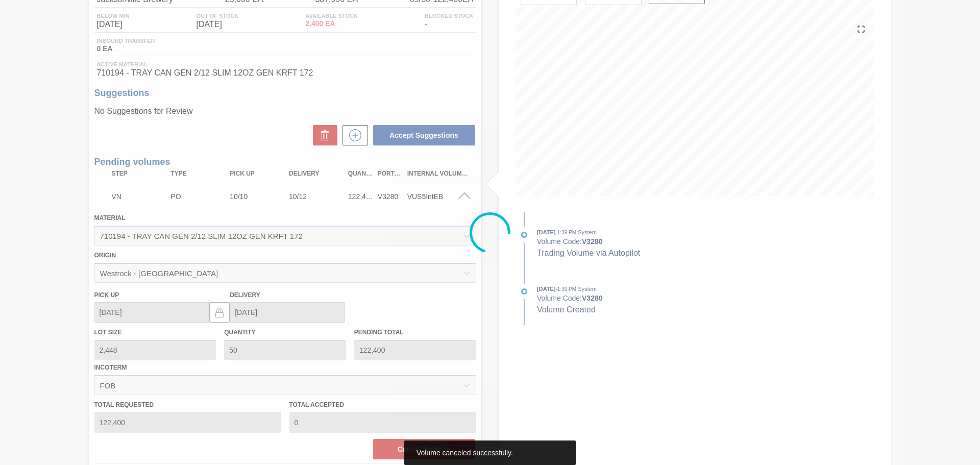
scroll to position [0, 0]
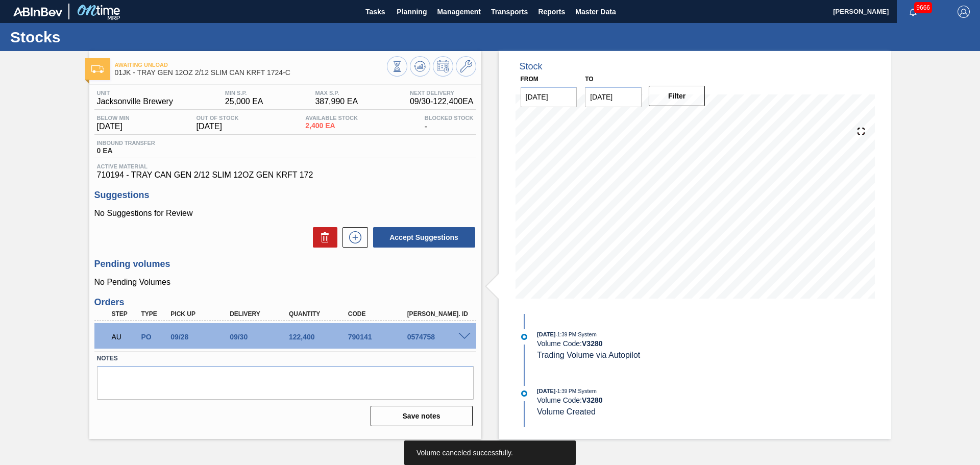
click at [424, 54] on div "Awaiting Unload 01JK - TRAY GEN 12OZ 2/12 SLIM CAN KRFT 1724-C" at bounding box center [285, 65] width 392 height 28
click at [423, 62] on icon at bounding box center [420, 64] width 10 height 6
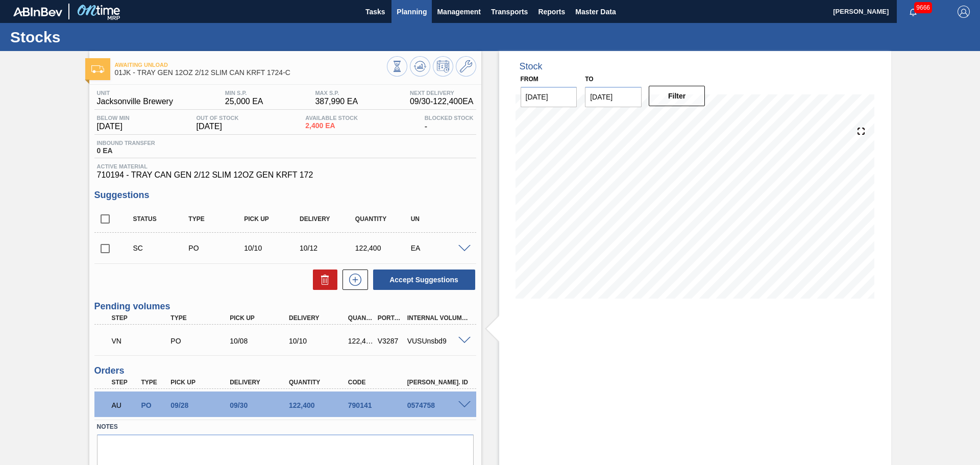
click at [420, 12] on span "Planning" at bounding box center [412, 12] width 30 height 12
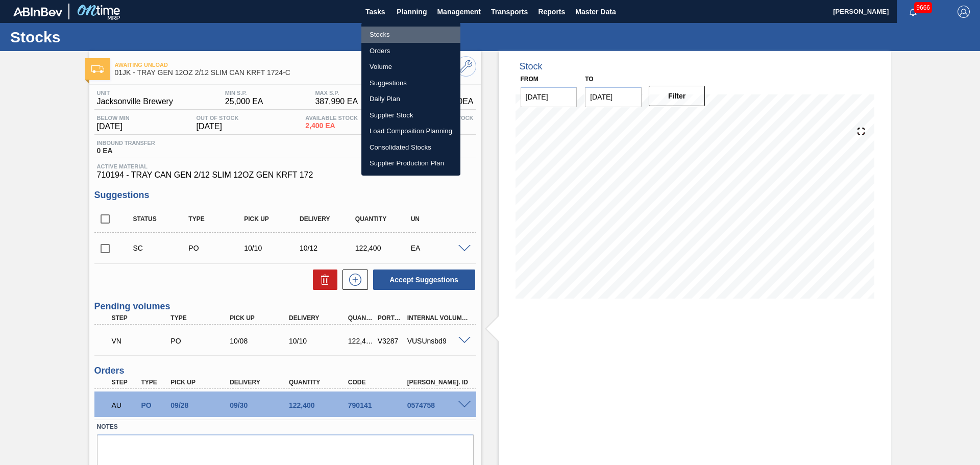
click at [390, 35] on li "Stocks" at bounding box center [410, 35] width 99 height 16
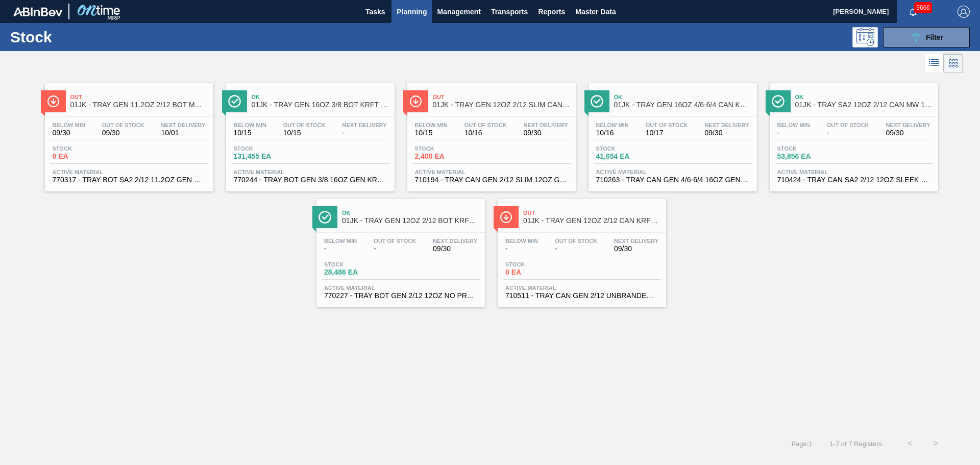
click at [530, 217] on span "01JK - TRAY GEN 12OZ 2/12 CAN KRFT 1023-L" at bounding box center [592, 221] width 138 height 8
click at [397, 218] on span "01JK - TRAY GEN 12OZ 2/12 BOT KRFT 1941-C" at bounding box center [411, 221] width 138 height 8
click at [841, 120] on div "Below Min - Out Of Stock - Next Delivery 09/30 Stock 53,856 EA Active Material …" at bounding box center [854, 151] width 168 height 69
click at [632, 104] on span "01JK - TRAY GEN 16OZ 4/6-6/4 CAN KRFT 1986-D" at bounding box center [683, 105] width 138 height 8
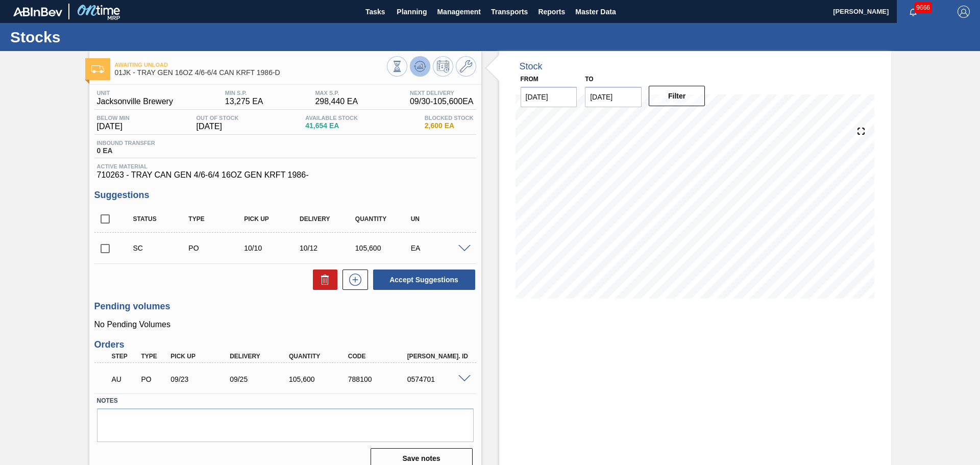
click at [422, 73] on button at bounding box center [420, 66] width 20 height 20
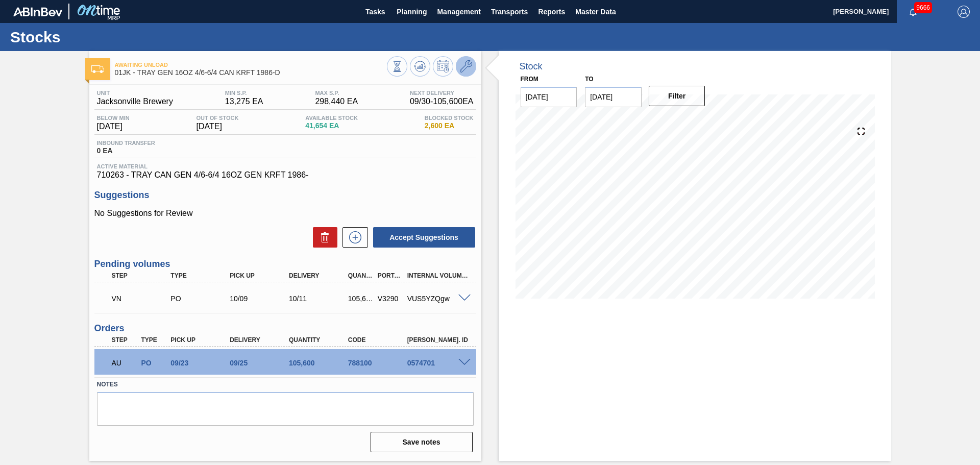
click at [468, 70] on icon at bounding box center [466, 66] width 12 height 12
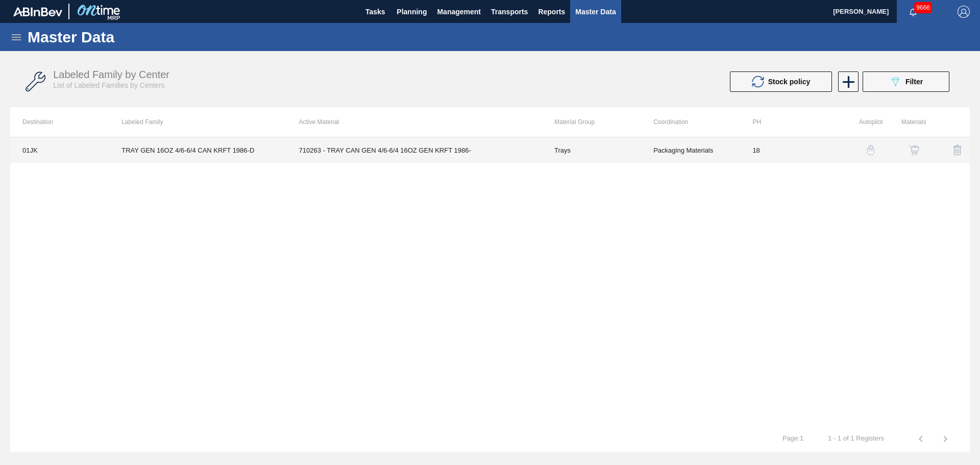
click at [724, 144] on td "Packaging Materials" at bounding box center [690, 150] width 99 height 26
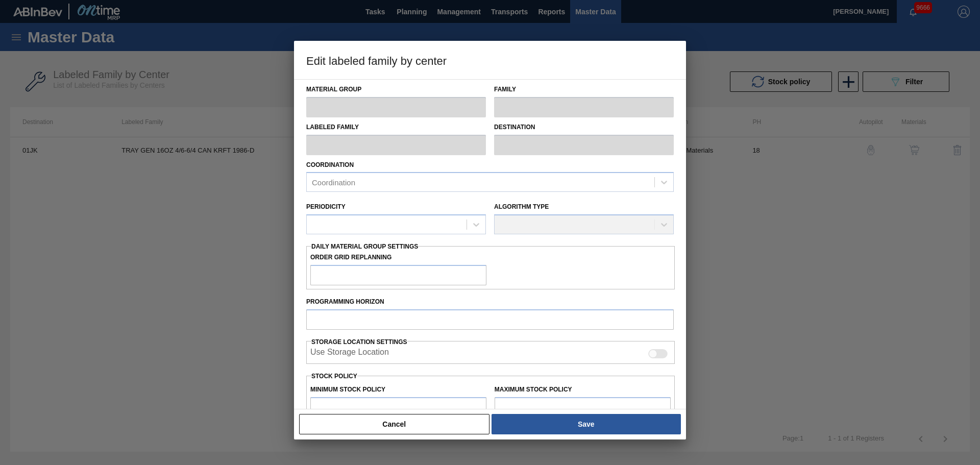
type input "Trays"
type input "TRAY GEN 16OZ 4/6-6/4 CAN KRFT 1986-D"
type input "01JK - Jacksonville Brewery"
type input "0"
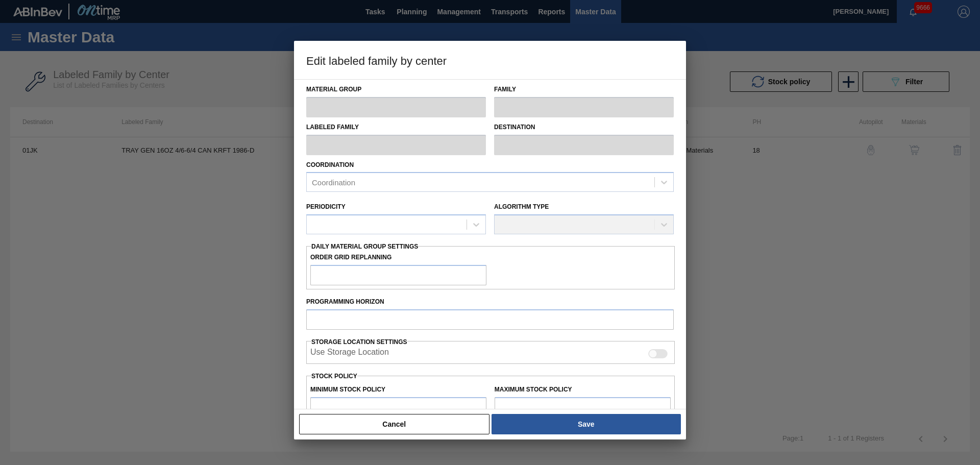
type input "18"
type input "13,275"
type input "298,440"
type input "0"
type input "13,275"
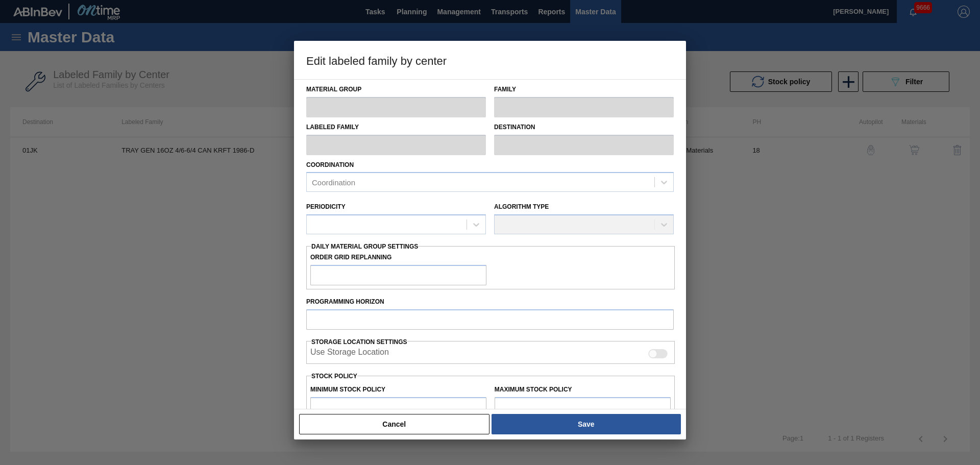
checkbox input "true"
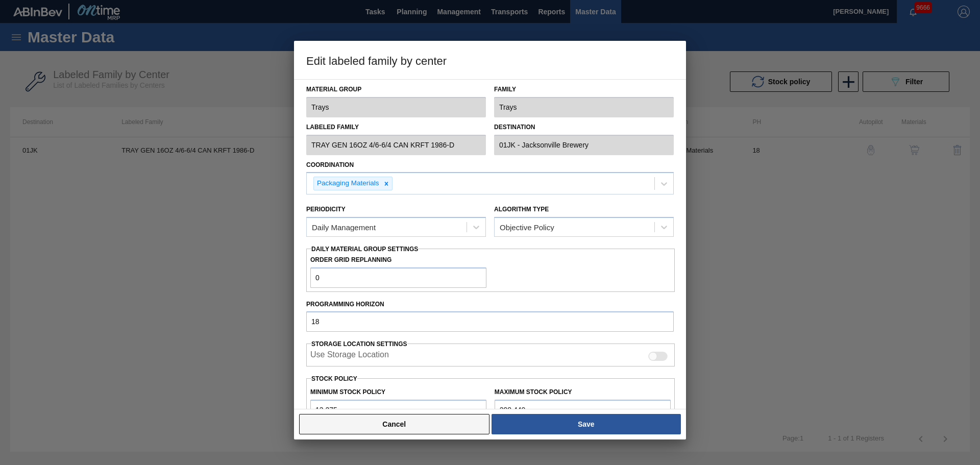
click at [400, 421] on button "Cancel" at bounding box center [394, 424] width 190 height 20
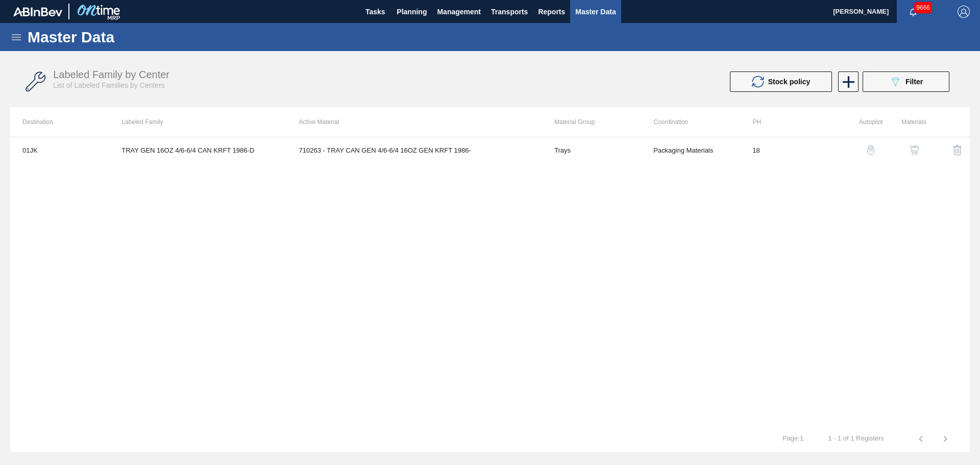
click at [872, 143] on button "button" at bounding box center [870, 150] width 24 height 24
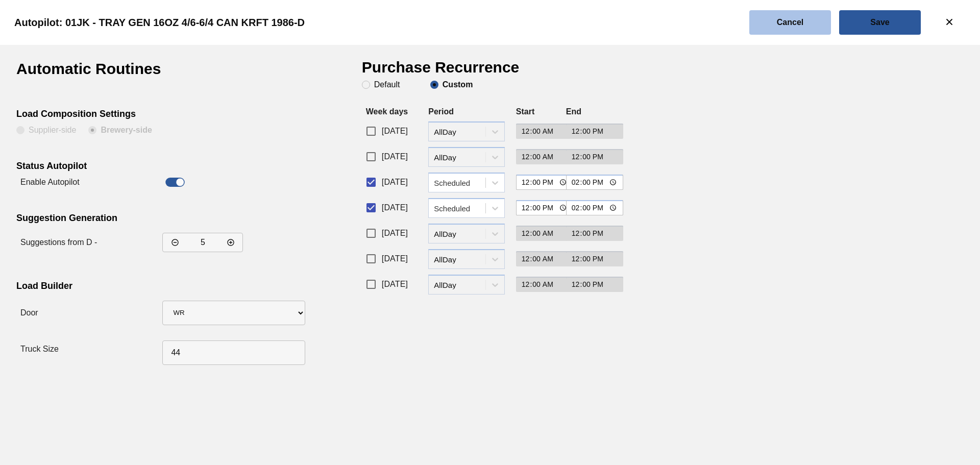
click at [803, 27] on button "Cancel" at bounding box center [790, 22] width 82 height 24
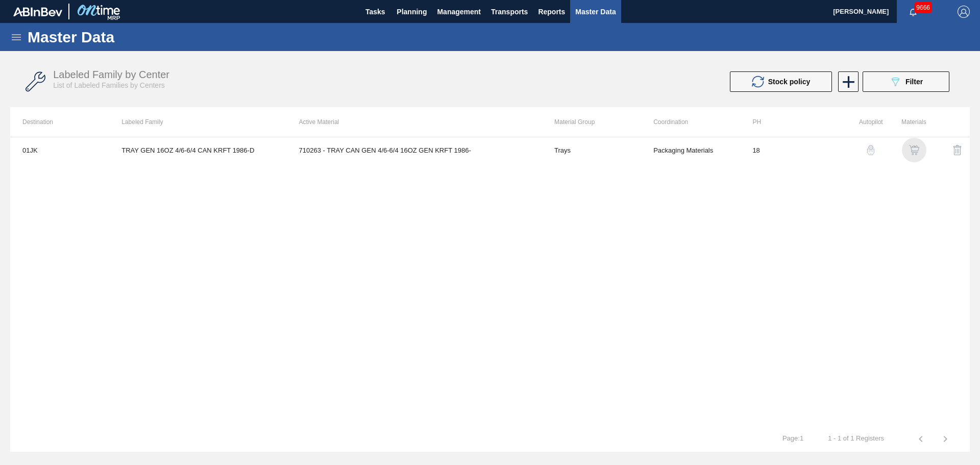
click at [914, 149] on img "button" at bounding box center [914, 150] width 10 height 10
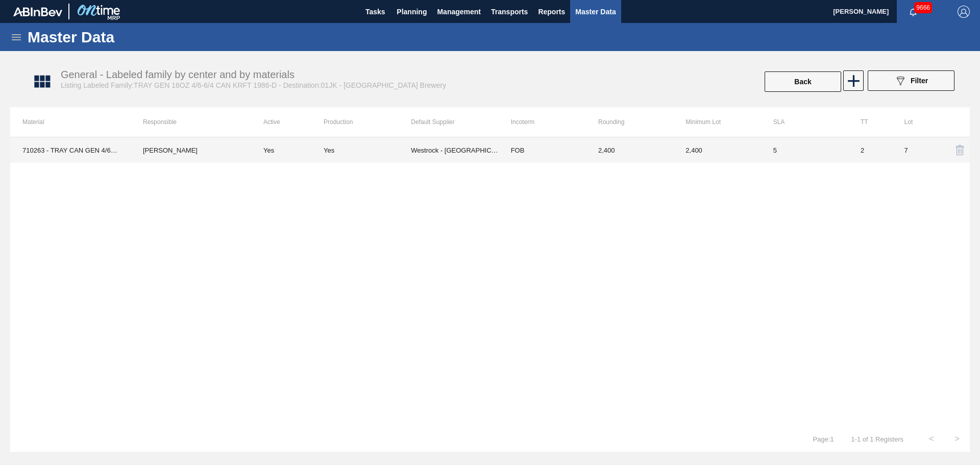
click at [433, 149] on td "Westrock - [GEOGRAPHIC_DATA]" at bounding box center [454, 150] width 87 height 26
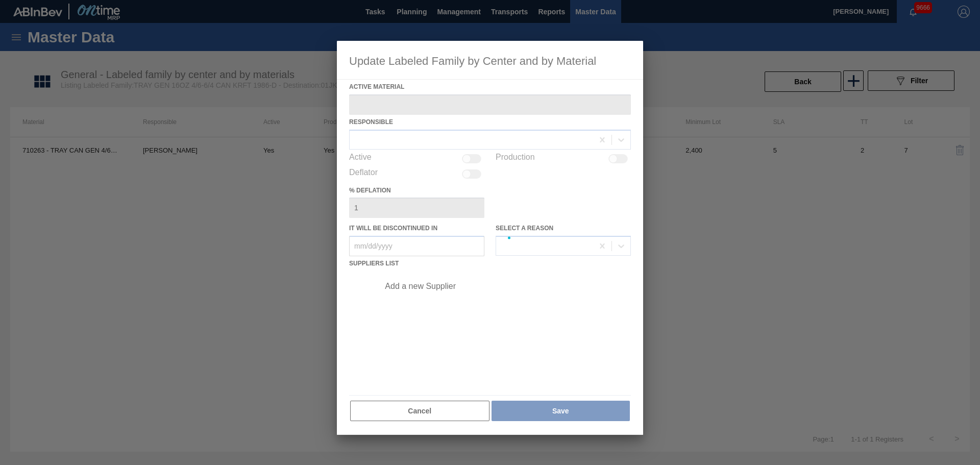
type Material "710263 - TRAY CAN GEN 4/6-6/4 16OZ GEN KRFT 1986-"
checkbox input "true"
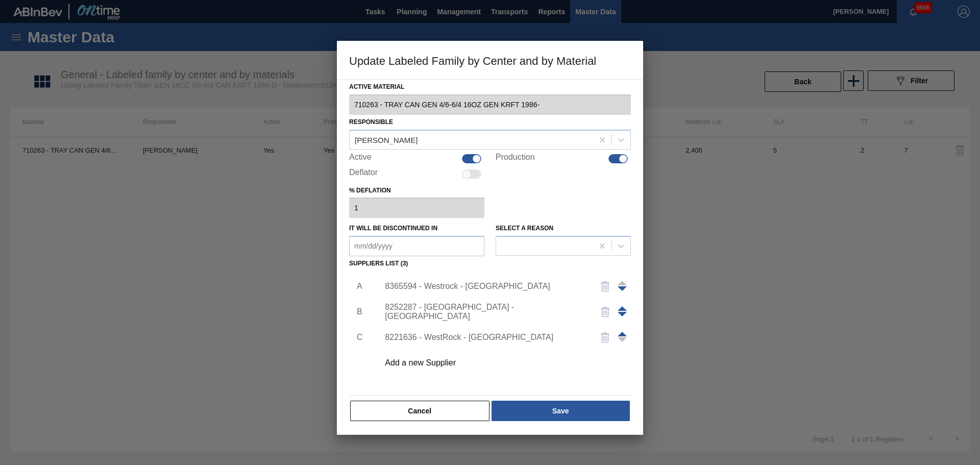
click at [447, 290] on div "8365594 - Westrock - Murfressboro" at bounding box center [485, 286] width 200 height 9
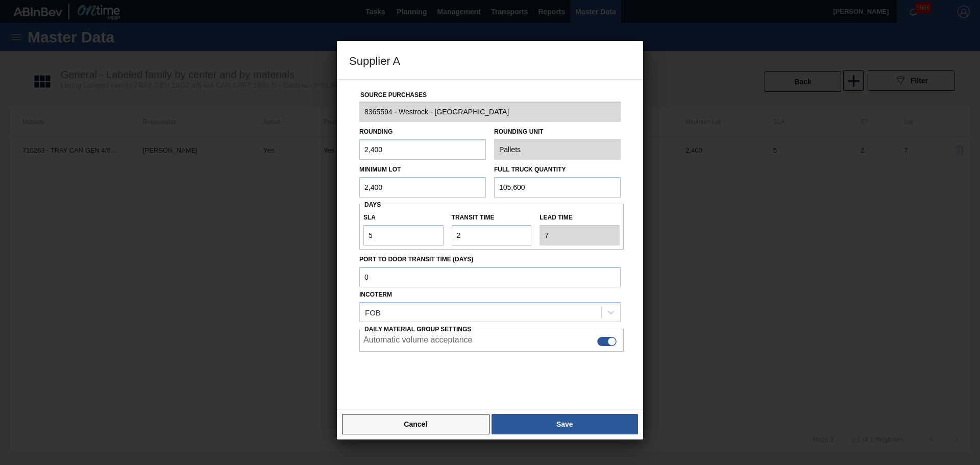
click at [404, 424] on button "Cancel" at bounding box center [416, 424] width 148 height 20
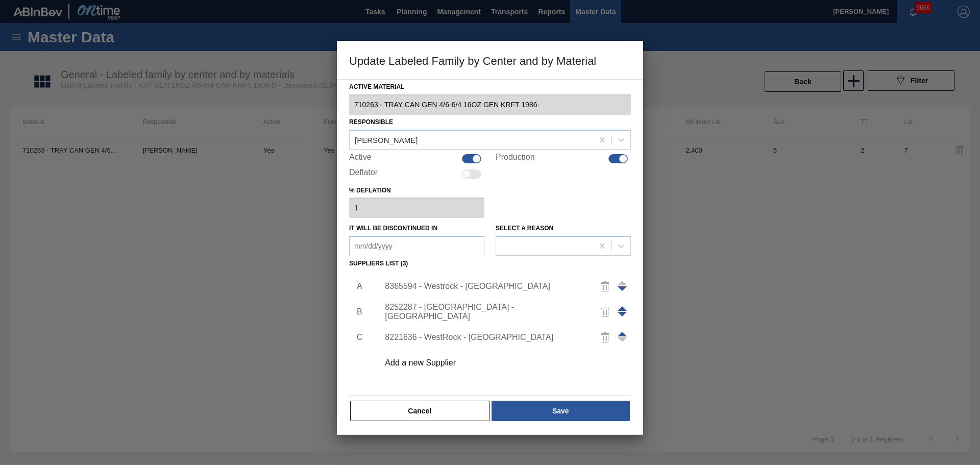
click at [462, 287] on div "8365594 - Westrock - Murfressboro" at bounding box center [485, 286] width 200 height 9
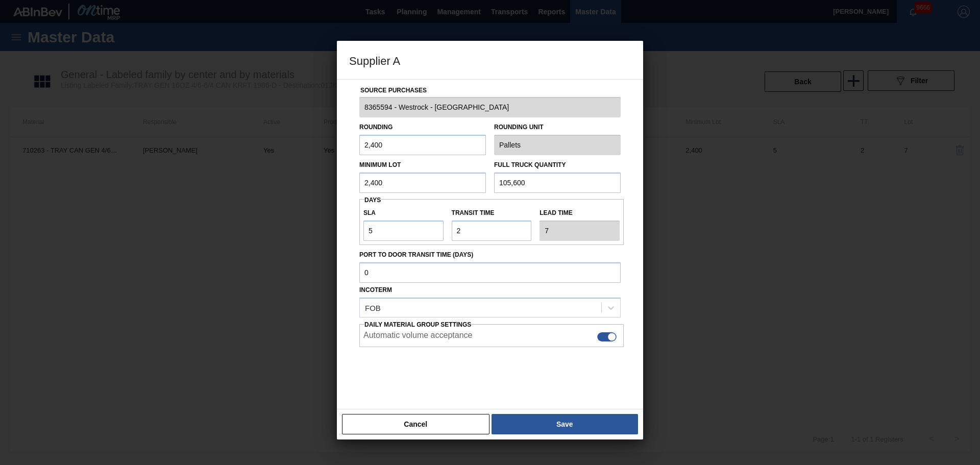
scroll to position [6, 0]
click at [417, 423] on button "Cancel" at bounding box center [416, 424] width 148 height 20
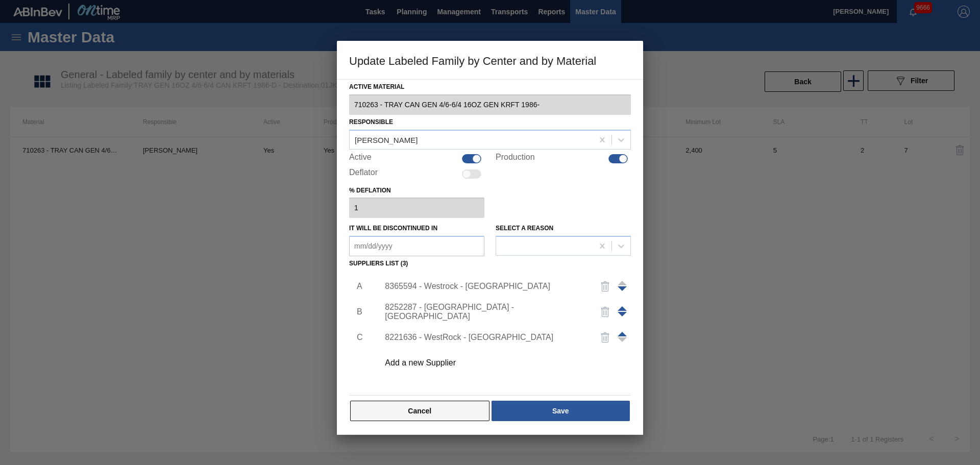
click at [417, 411] on button "Cancel" at bounding box center [419, 411] width 139 height 20
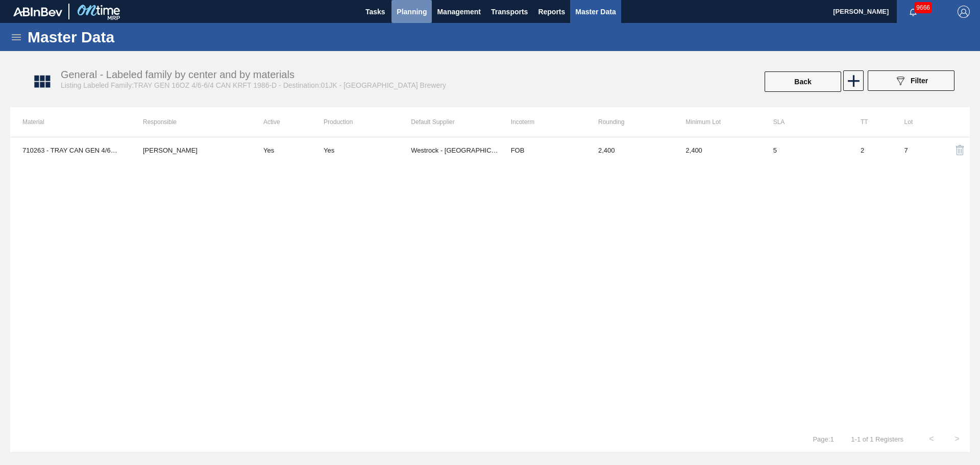
click at [407, 15] on span "Planning" at bounding box center [412, 12] width 30 height 12
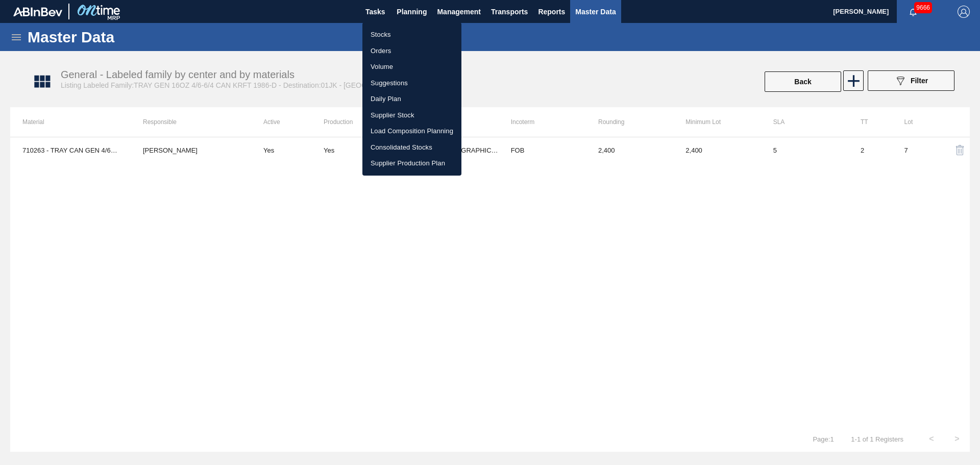
click at [380, 32] on li "Stocks" at bounding box center [411, 35] width 99 height 16
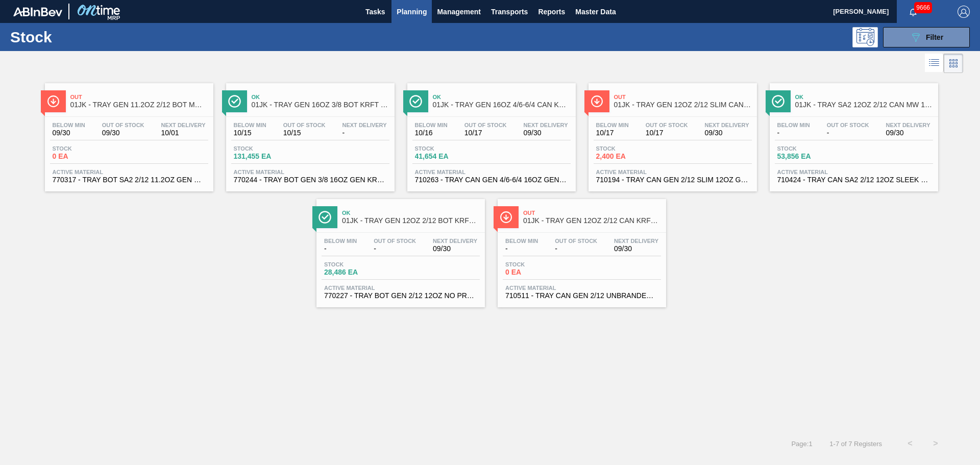
click at [847, 95] on span "Ok" at bounding box center [864, 97] width 138 height 6
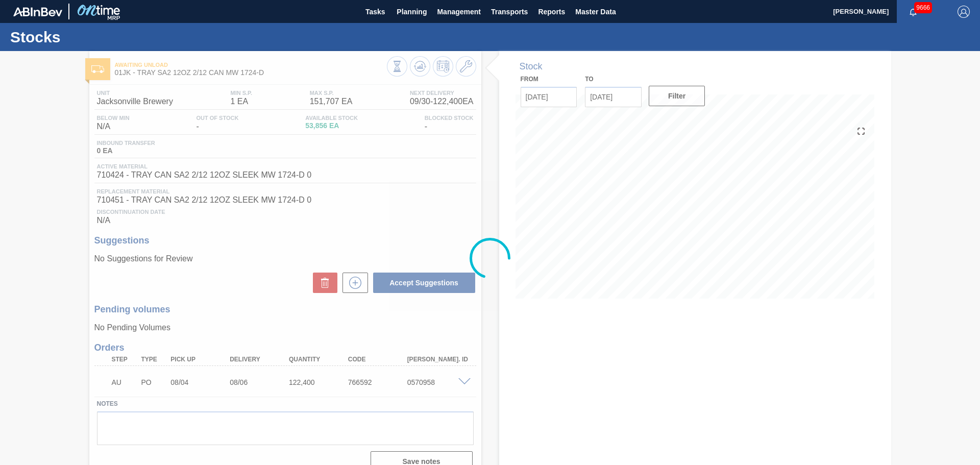
click at [470, 67] on div at bounding box center [490, 258] width 980 height 414
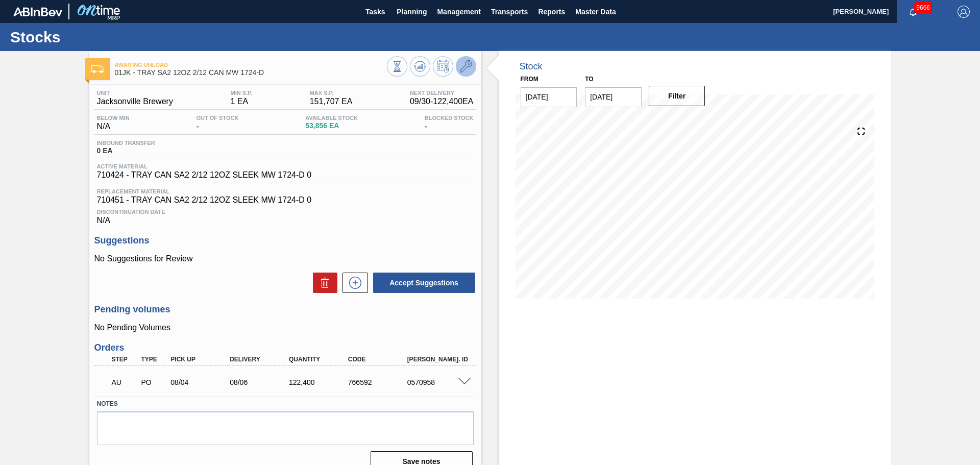
click at [469, 68] on icon at bounding box center [466, 66] width 12 height 12
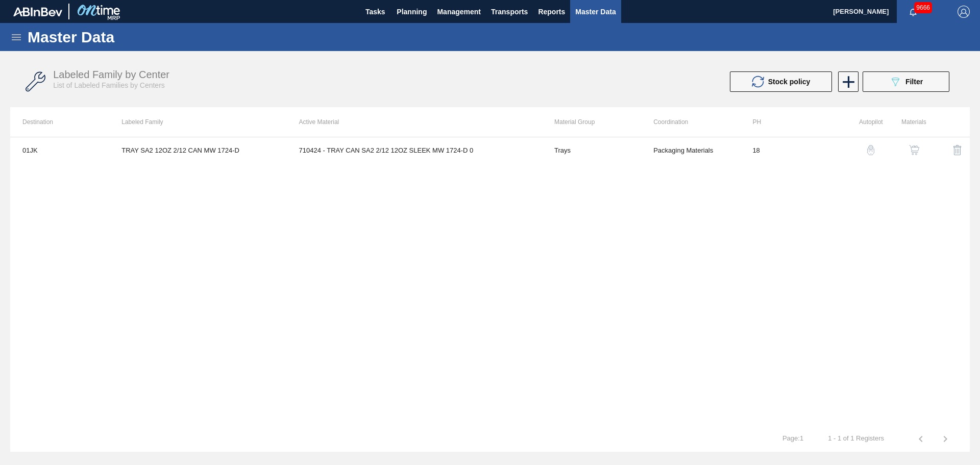
click at [914, 150] on img "button" at bounding box center [914, 150] width 10 height 10
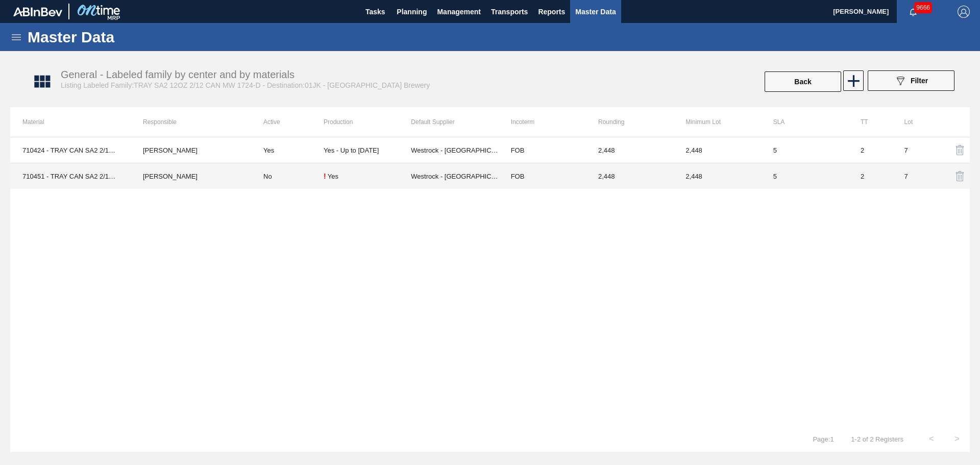
click at [336, 138] on td "Yes - Up to 10/31/25" at bounding box center [367, 150] width 87 height 26
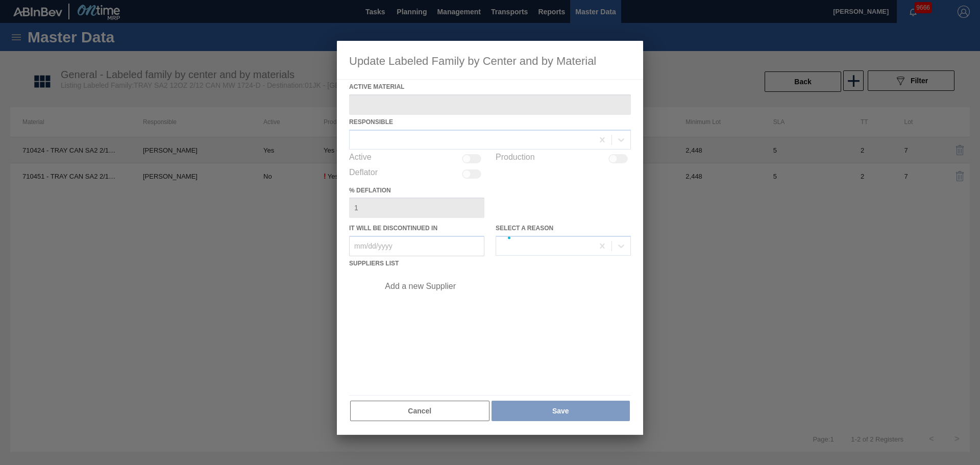
type Material "710424 - TRAY CAN SA2 2/12 12OZ SLEEK MW 1724-D 0"
checkbox input "true"
type in "10/31/2025"
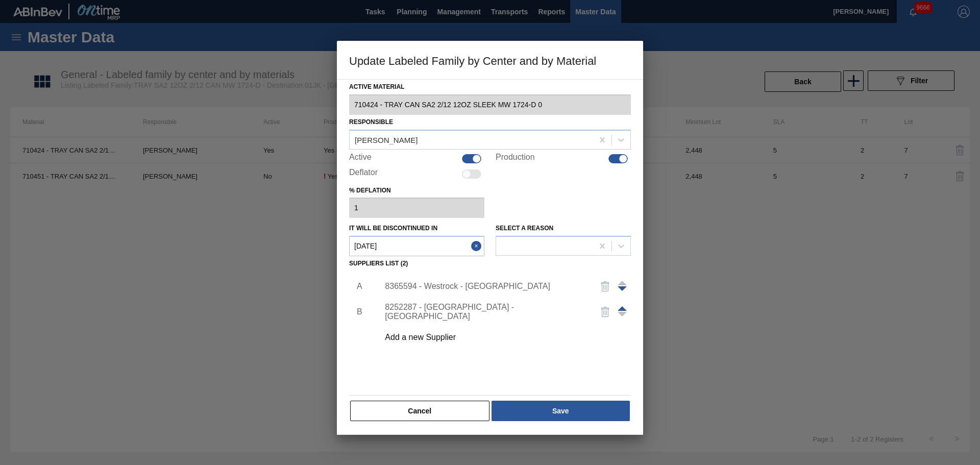
click at [460, 314] on div "8252287 - WestRock - Covington" at bounding box center [485, 312] width 200 height 18
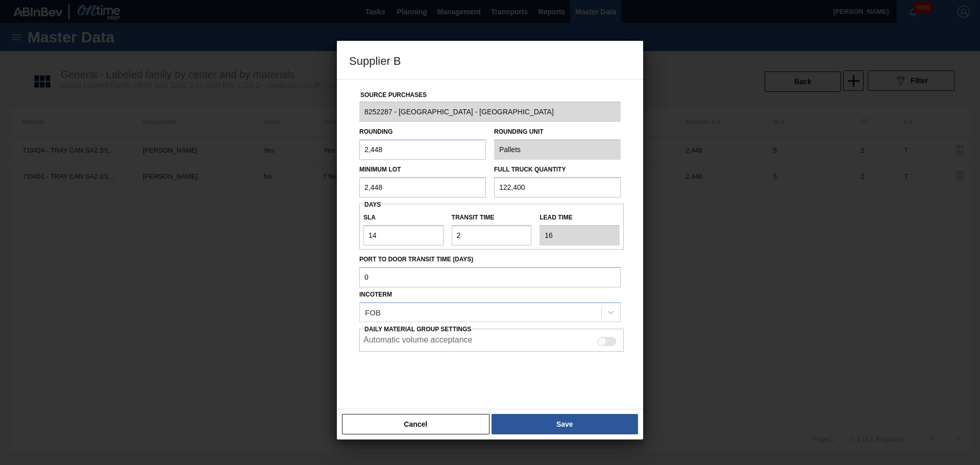
click at [612, 343] on div at bounding box center [606, 341] width 19 height 9
checkbox input "true"
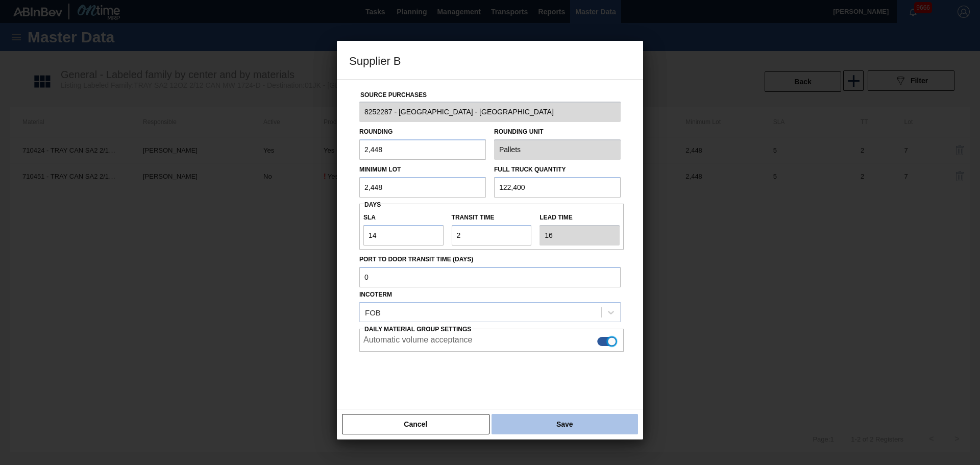
click at [587, 419] on button "Save" at bounding box center [565, 424] width 146 height 20
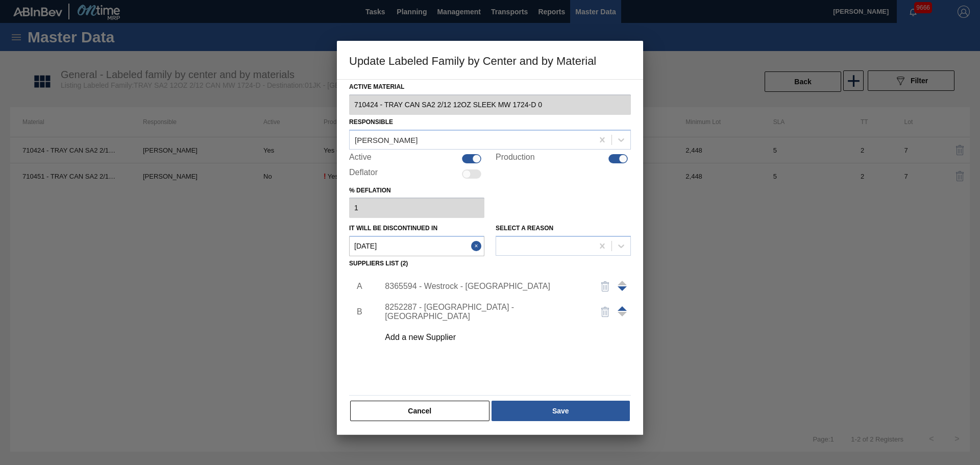
click at [482, 289] on div "8365594 - Westrock - Murfressboro" at bounding box center [485, 286] width 200 height 9
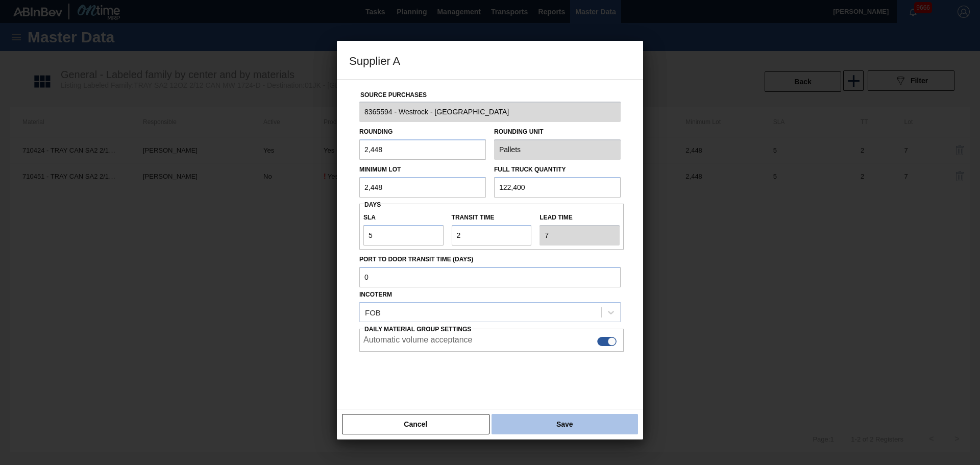
click at [572, 426] on button "Save" at bounding box center [565, 424] width 146 height 20
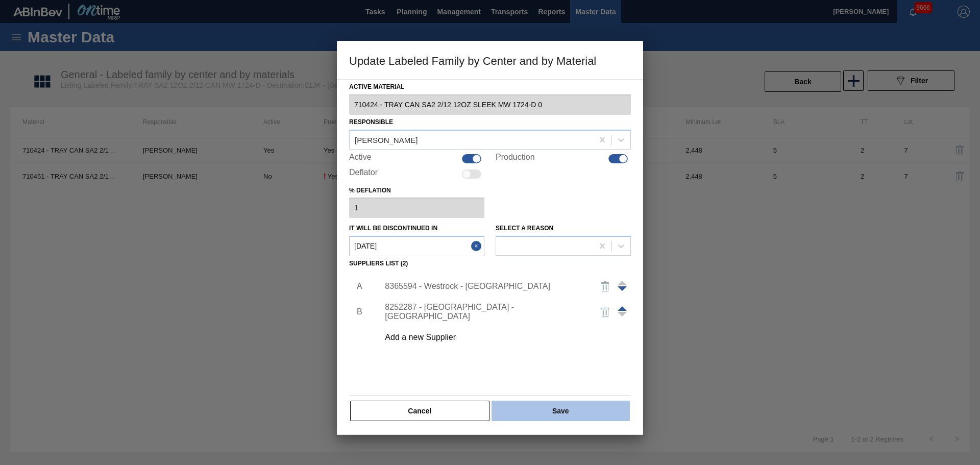
click at [568, 413] on button "Save" at bounding box center [561, 411] width 138 height 20
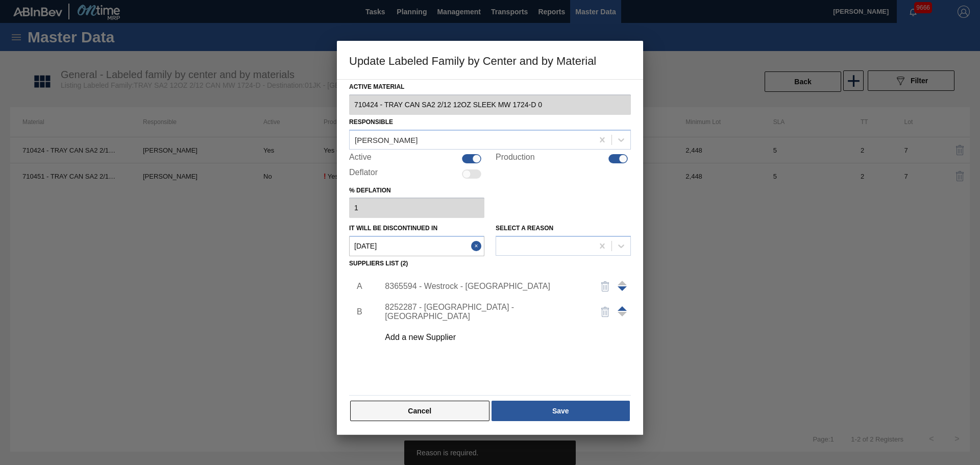
click at [466, 412] on button "Cancel" at bounding box center [419, 411] width 139 height 20
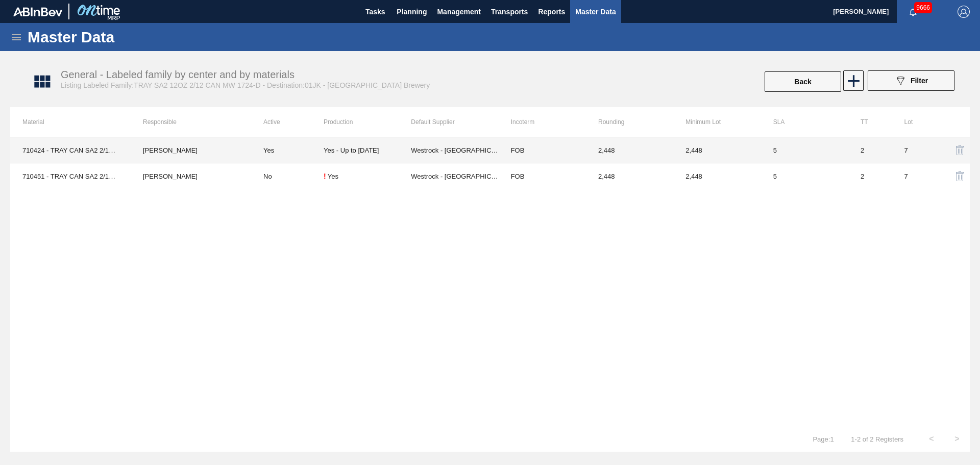
click at [346, 152] on div "Yes - Up to 10/31/25" at bounding box center [351, 150] width 55 height 8
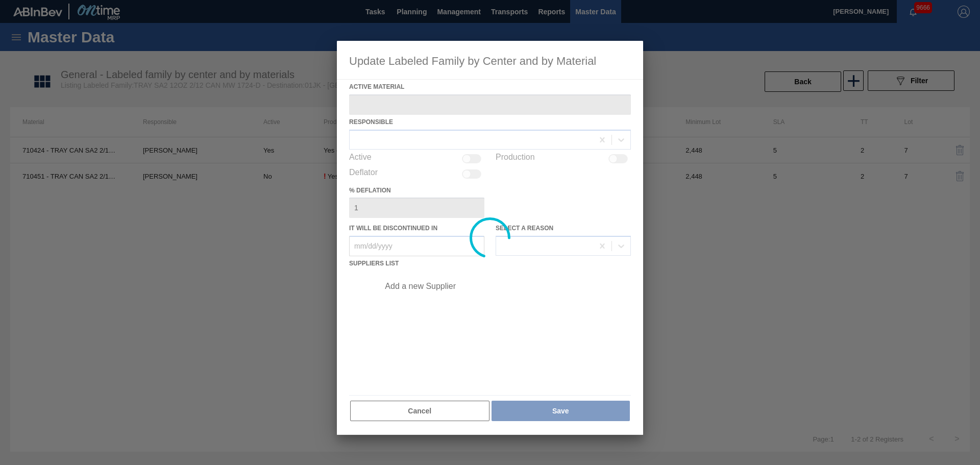
type Material "710424 - TRAY CAN SA2 2/12 12OZ SLEEK MW 1724-D 0"
checkbox input "true"
type in "10/31/2025"
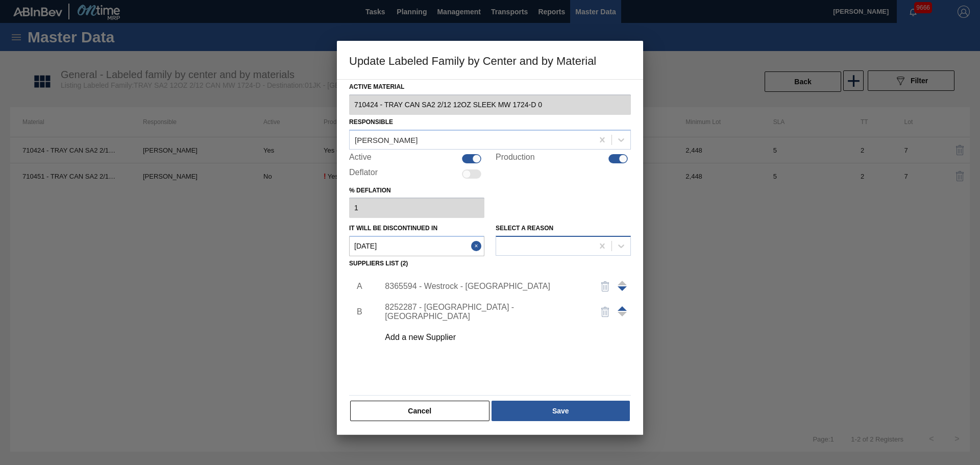
click at [554, 243] on div at bounding box center [544, 246] width 97 height 15
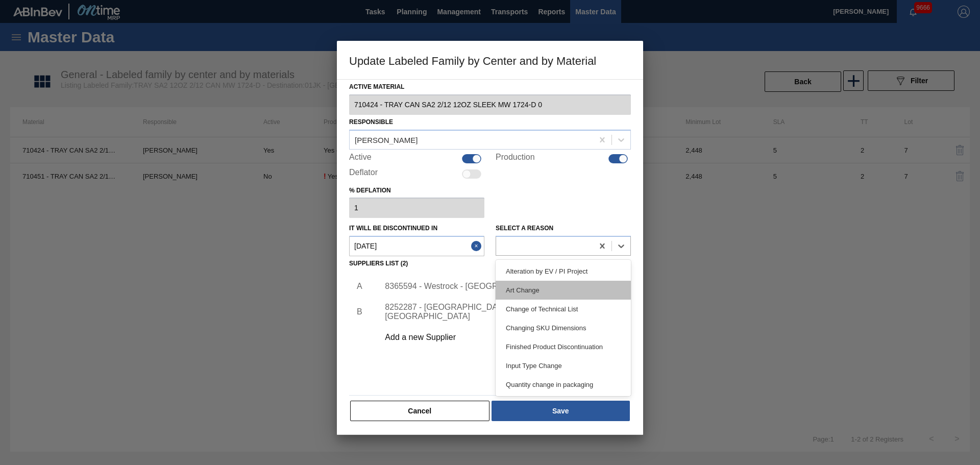
click at [562, 289] on div "Art Change" at bounding box center [563, 290] width 135 height 19
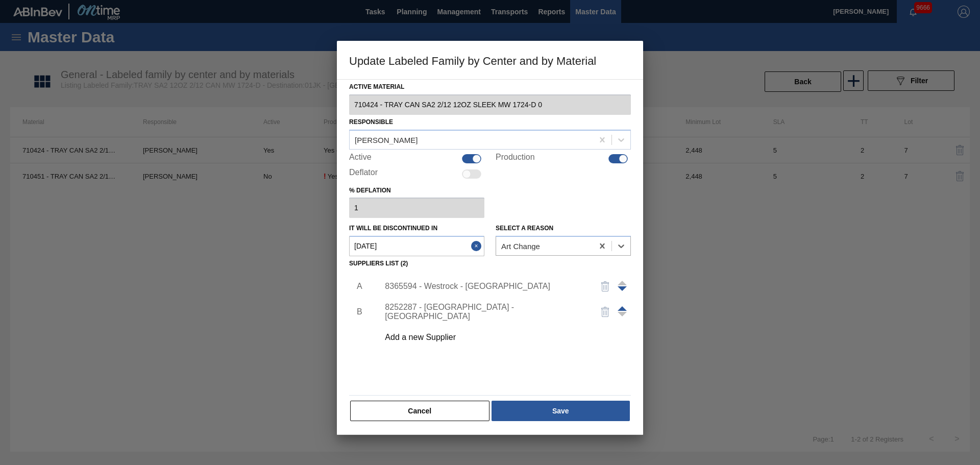
click at [514, 292] on div "8365594 - Westrock - Murfressboro" at bounding box center [502, 287] width 258 height 26
click at [513, 291] on div "8365594 - Westrock - Murfressboro" at bounding box center [502, 287] width 258 height 26
click at [513, 285] on div "8365594 - Westrock - Murfressboro" at bounding box center [485, 286] width 200 height 9
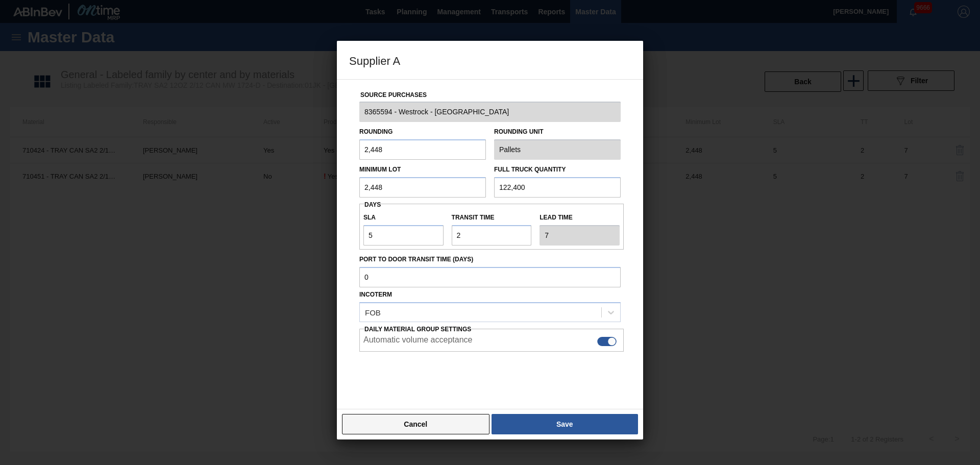
click at [409, 423] on button "Cancel" at bounding box center [416, 424] width 148 height 20
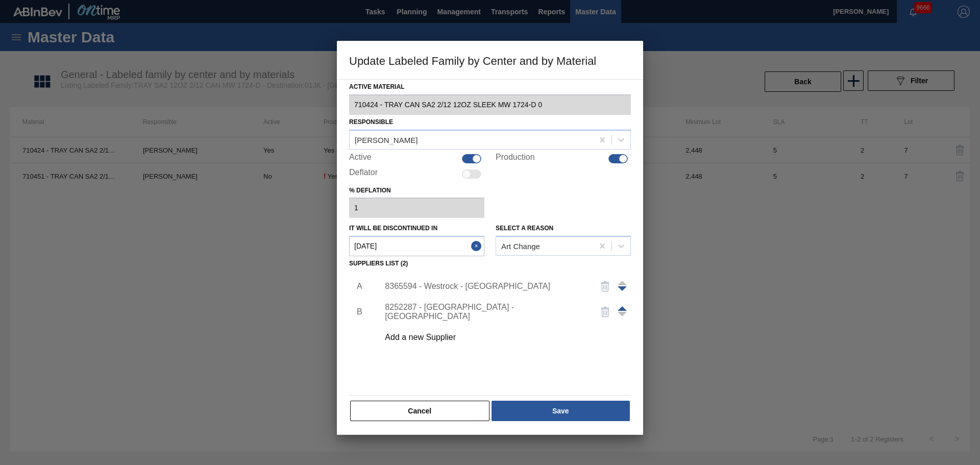
click at [478, 309] on div "8252287 - WestRock - Covington" at bounding box center [485, 312] width 200 height 18
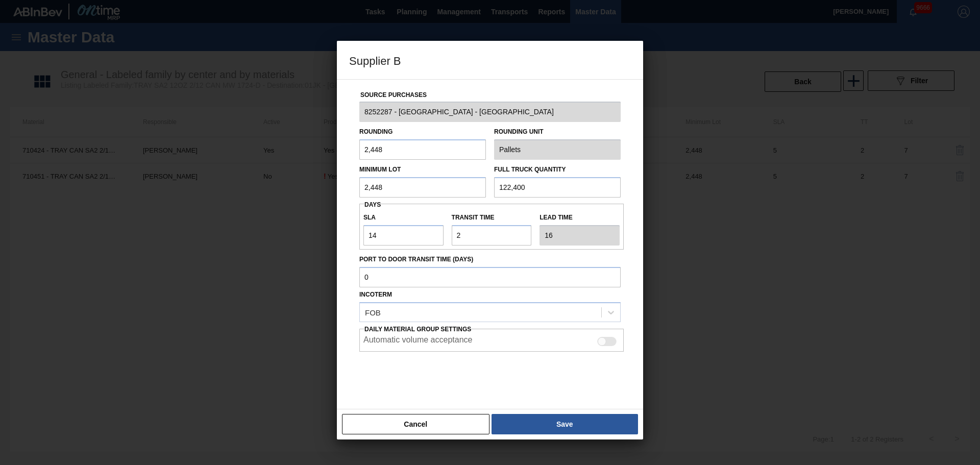
click at [611, 342] on div at bounding box center [606, 341] width 19 height 9
checkbox input "true"
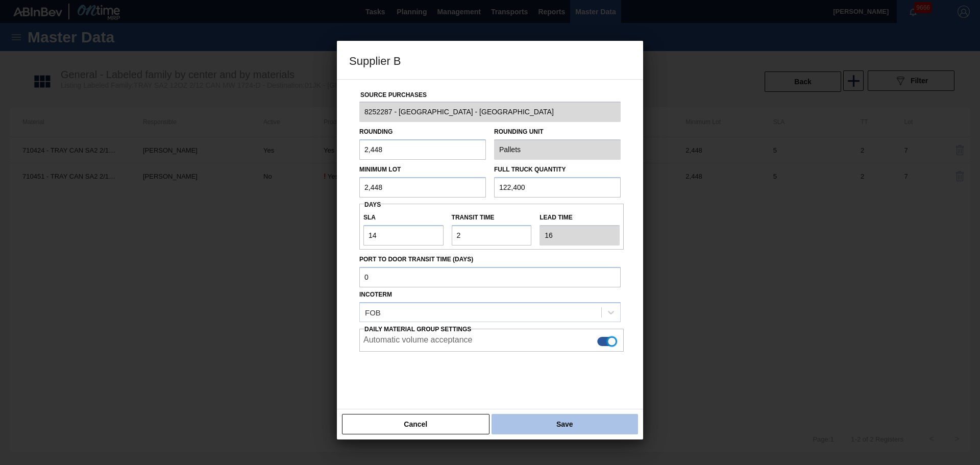
click at [582, 417] on button "Save" at bounding box center [565, 424] width 146 height 20
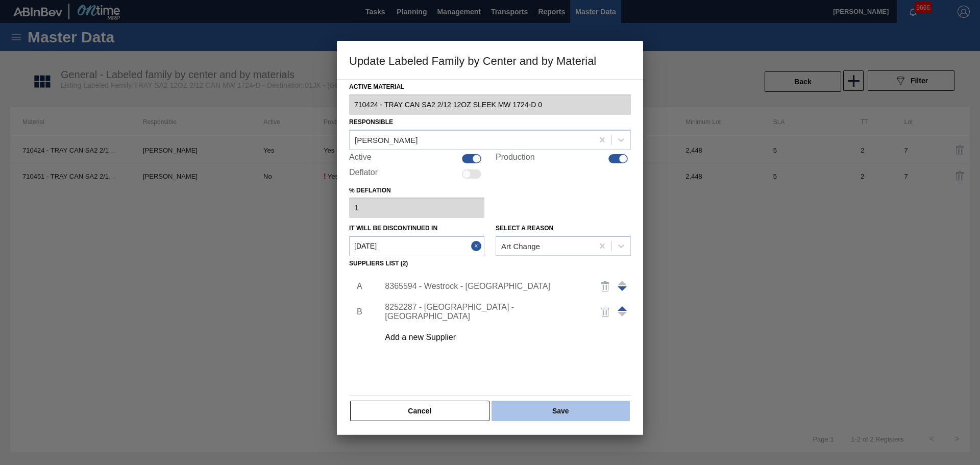
click at [565, 413] on button "Save" at bounding box center [561, 411] width 138 height 20
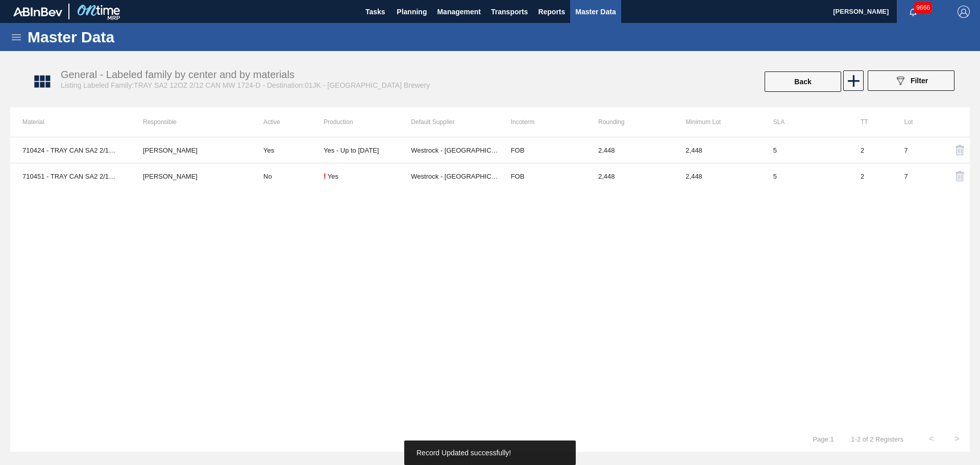
click at [717, 321] on div "710424 - TRAY CAN SA2 2/12 12OZ SLEEK MW 1724-D 0 Jasmine Brown Yes Yes - Up to…" at bounding box center [490, 281] width 960 height 289
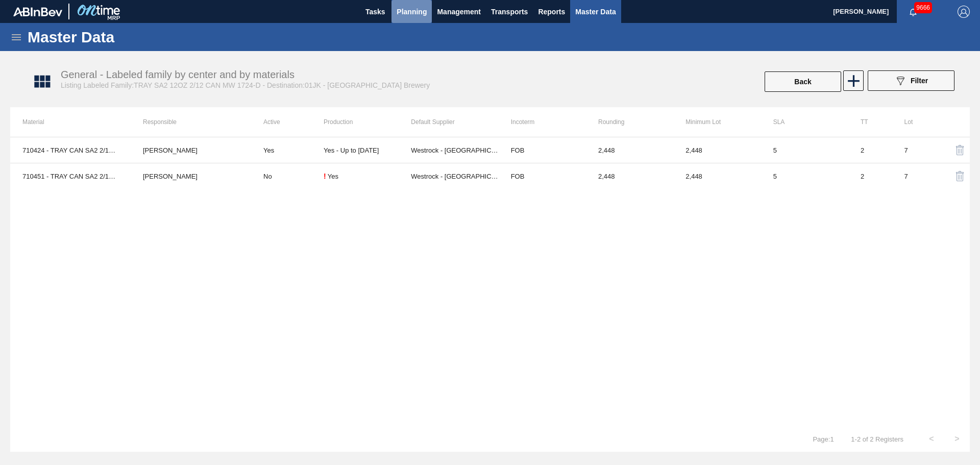
click at [409, 15] on span "Planning" at bounding box center [412, 12] width 30 height 12
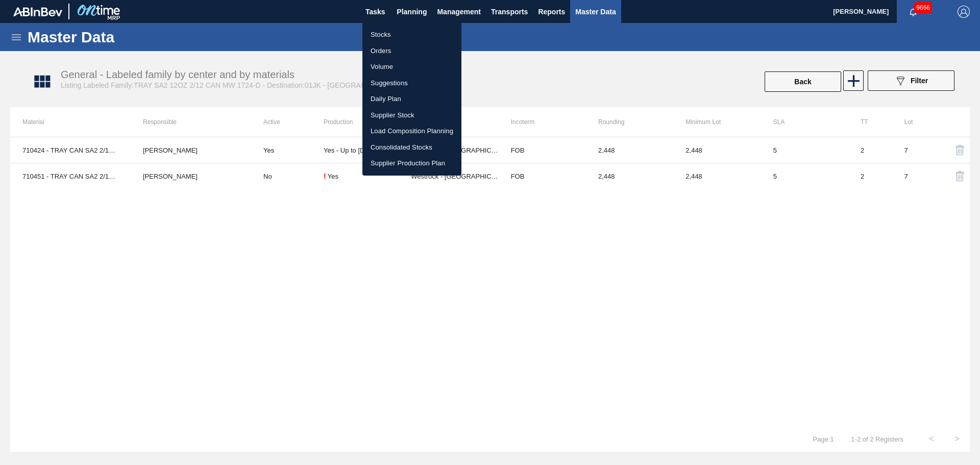
click at [390, 35] on li "Stocks" at bounding box center [411, 35] width 99 height 16
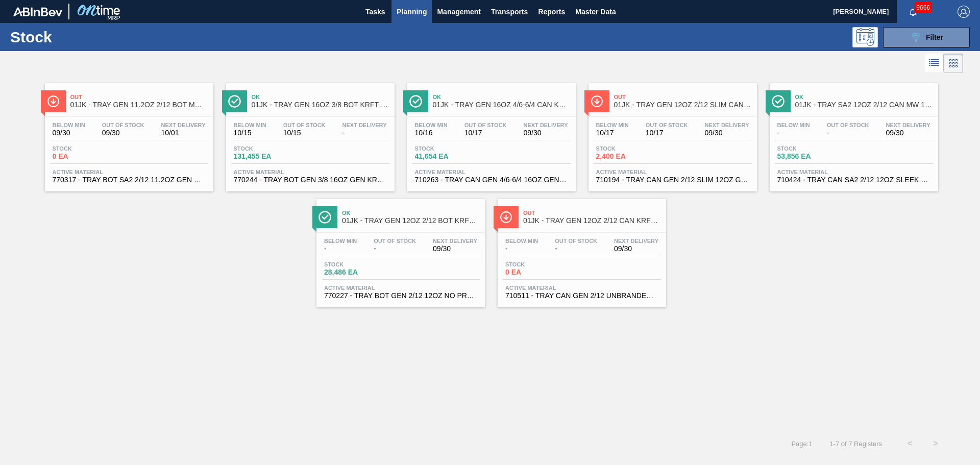
click at [829, 124] on span "Out Of Stock" at bounding box center [848, 125] width 42 height 6
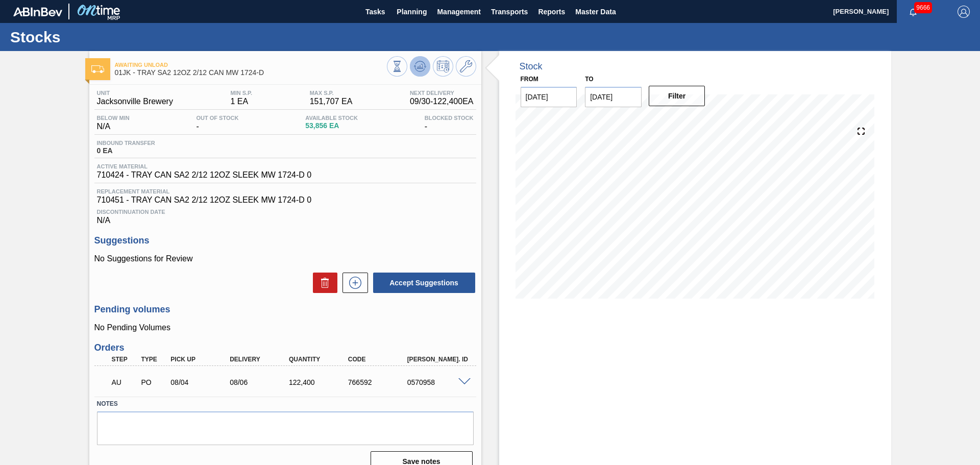
click at [415, 71] on icon at bounding box center [420, 66] width 12 height 12
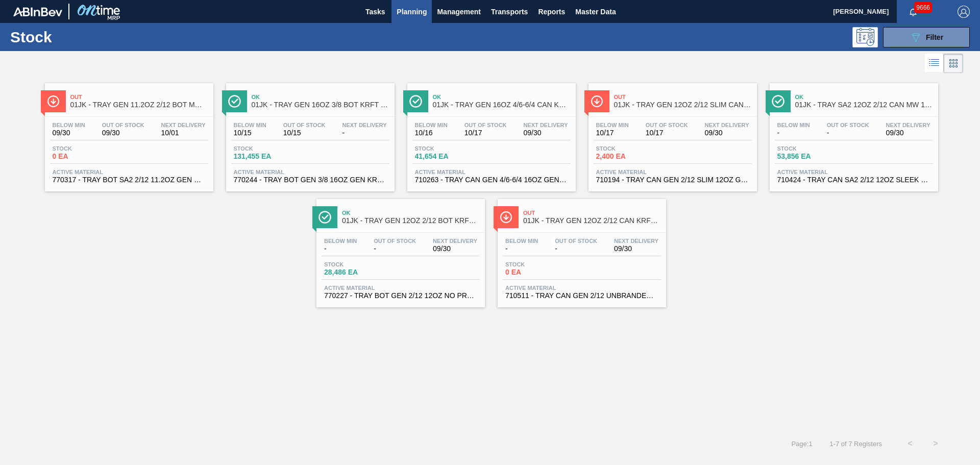
click at [472, 108] on span "01JK - TRAY GEN 16OZ 4/6-6/4 CAN KRFT 1986-D" at bounding box center [502, 105] width 138 height 8
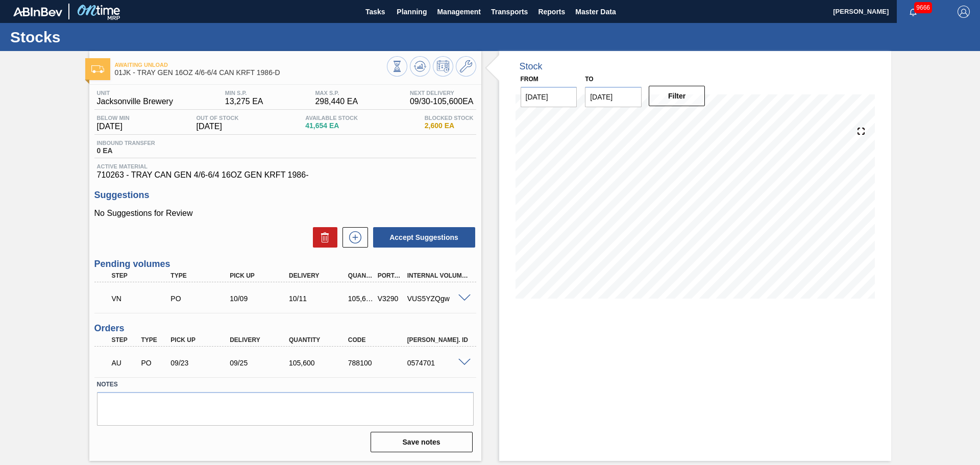
click at [469, 68] on icon at bounding box center [466, 66] width 12 height 12
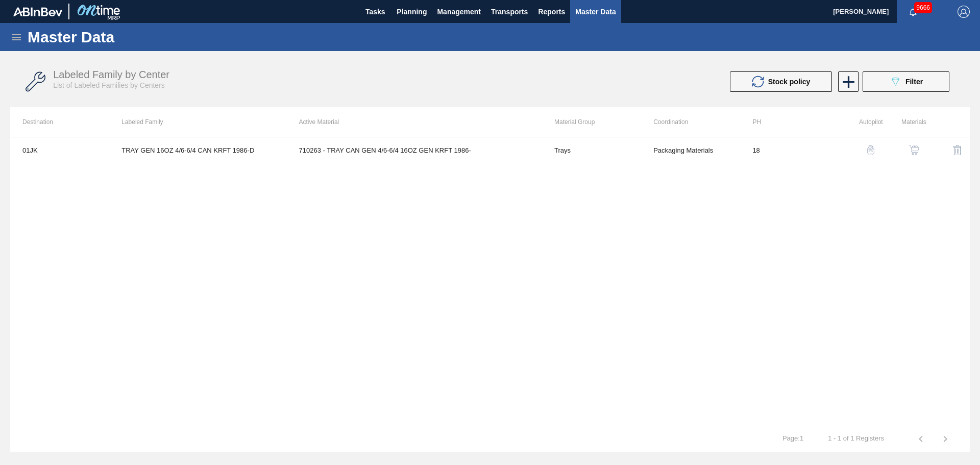
click at [918, 150] on img "button" at bounding box center [914, 150] width 10 height 10
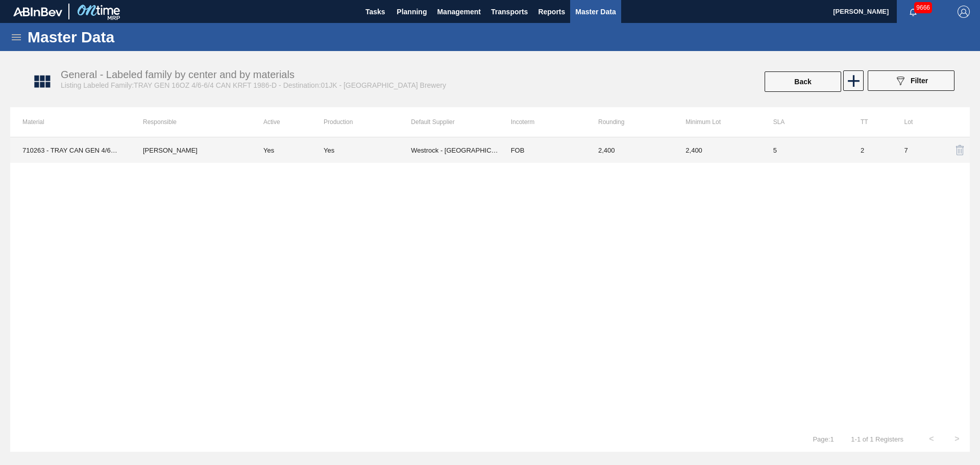
click at [387, 155] on td "Yes" at bounding box center [367, 150] width 87 height 26
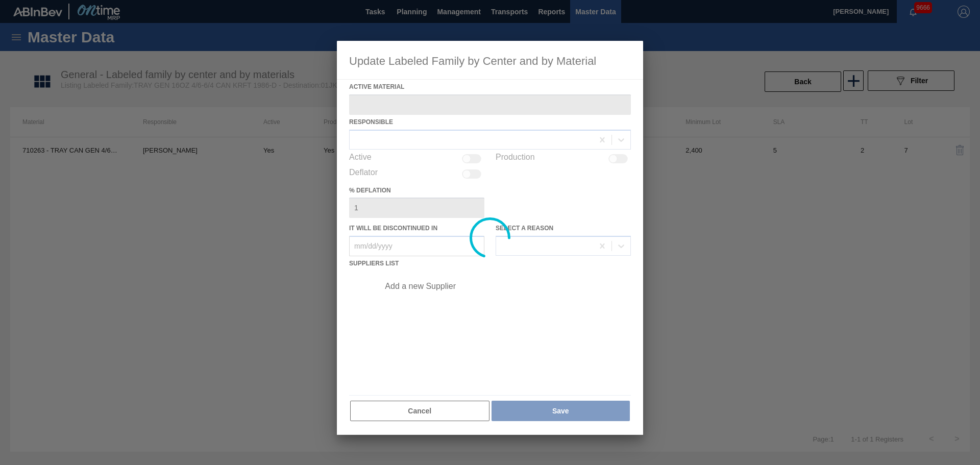
type Material "710263 - TRAY CAN GEN 4/6-6/4 16OZ GEN KRFT 1986-"
checkbox input "true"
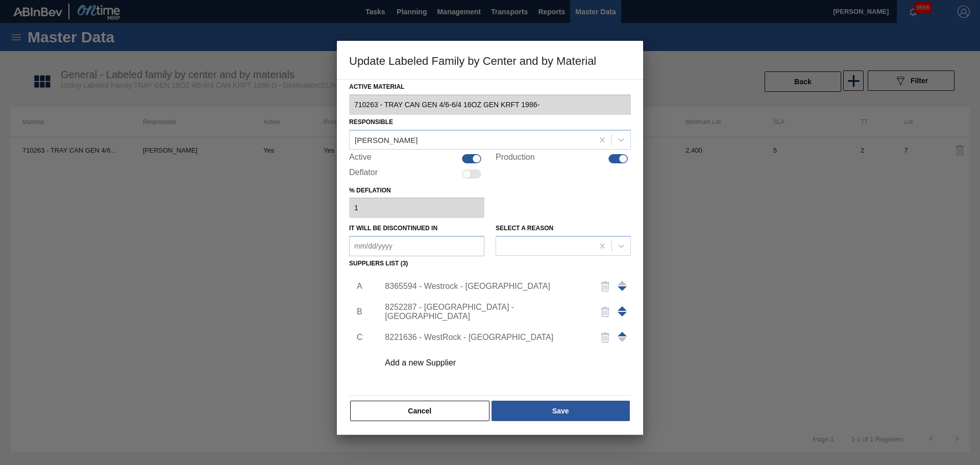
click at [469, 311] on div "8252287 - WestRock - Covington" at bounding box center [485, 312] width 200 height 18
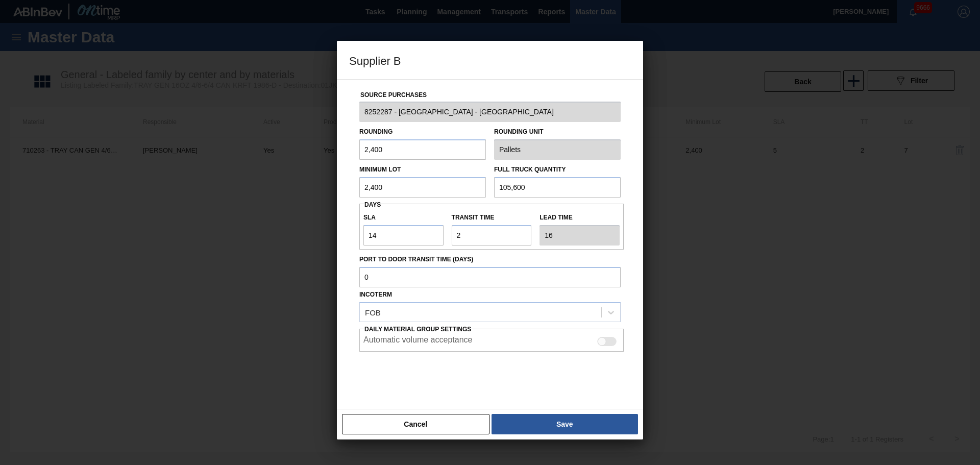
click at [608, 343] on div at bounding box center [606, 341] width 19 height 9
checkbox input "true"
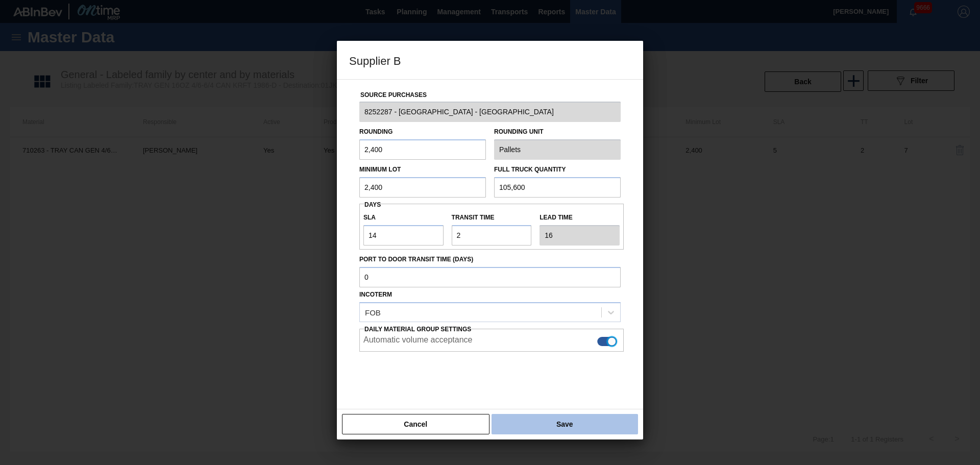
click at [573, 422] on button "Save" at bounding box center [565, 424] width 146 height 20
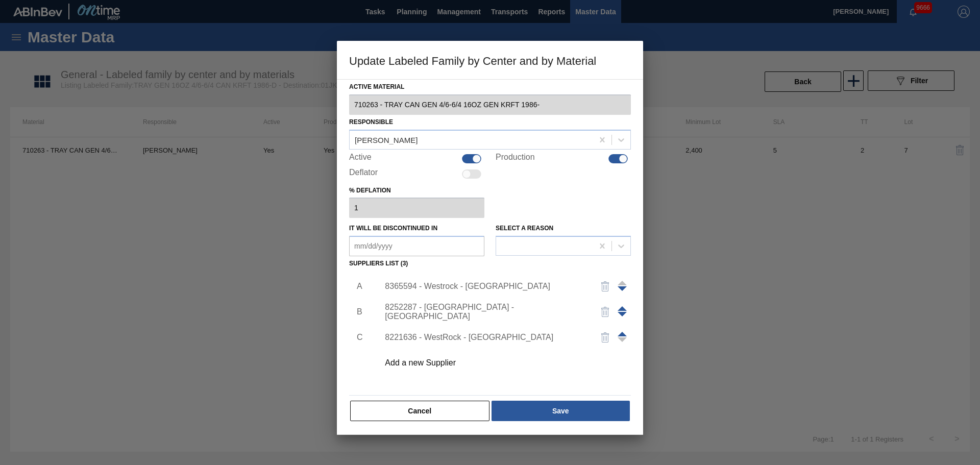
click at [481, 341] on div "8221636 - WestRock - Fernandina Beach" at bounding box center [485, 337] width 200 height 9
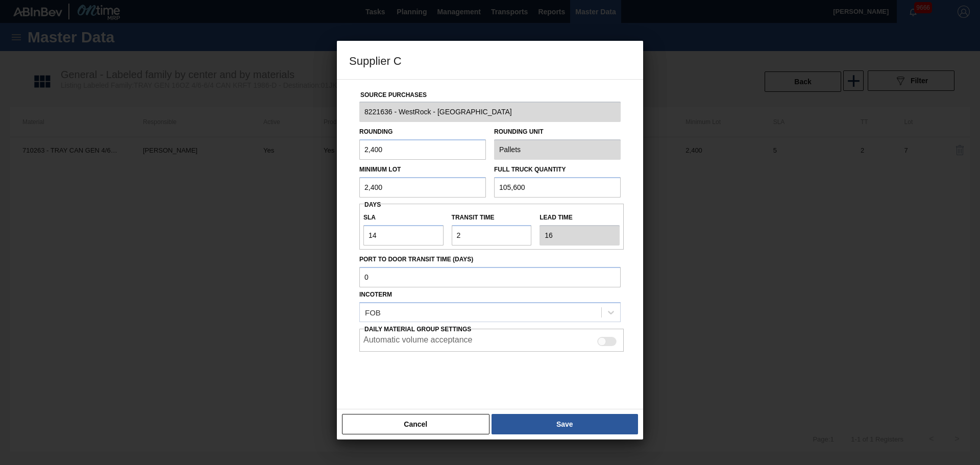
click at [600, 338] on div at bounding box center [602, 341] width 9 height 9
checkbox input "true"
click at [578, 422] on button "Save" at bounding box center [565, 424] width 146 height 20
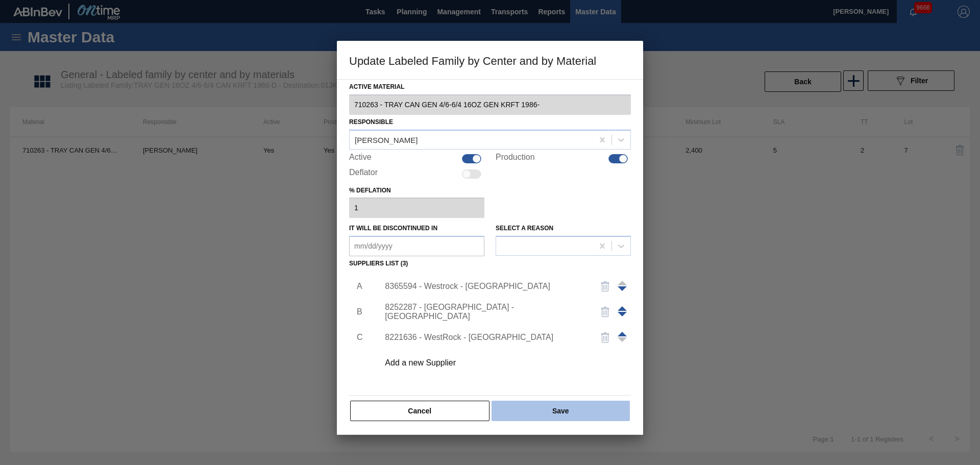
click at [575, 412] on button "Save" at bounding box center [561, 411] width 138 height 20
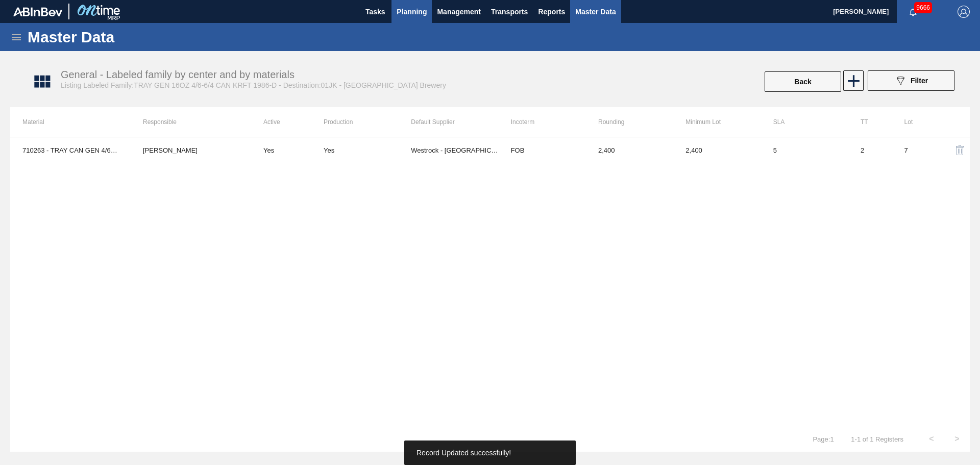
click at [414, 10] on span "Planning" at bounding box center [412, 12] width 30 height 12
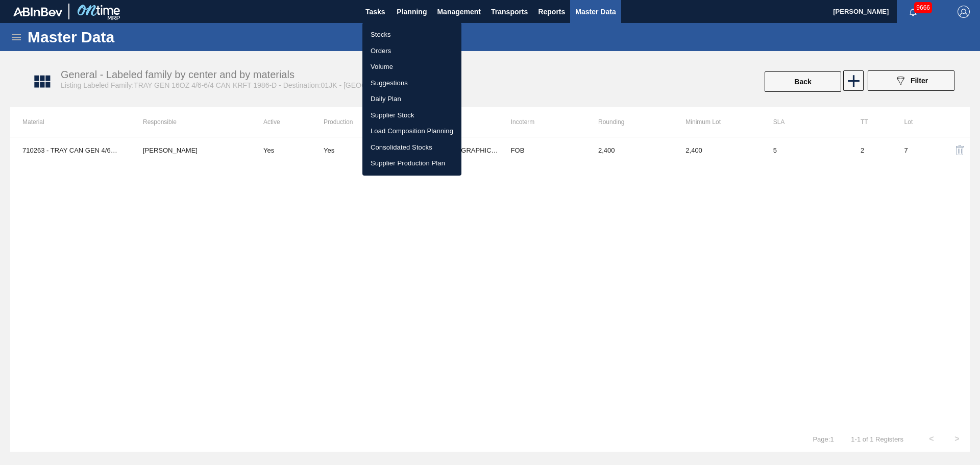
click at [402, 24] on ul "Stocks Orders Volume Suggestions Daily Plan Supplier Stock Load Composition Pla…" at bounding box center [411, 98] width 99 height 153
click at [397, 32] on li "Stocks" at bounding box center [411, 35] width 99 height 16
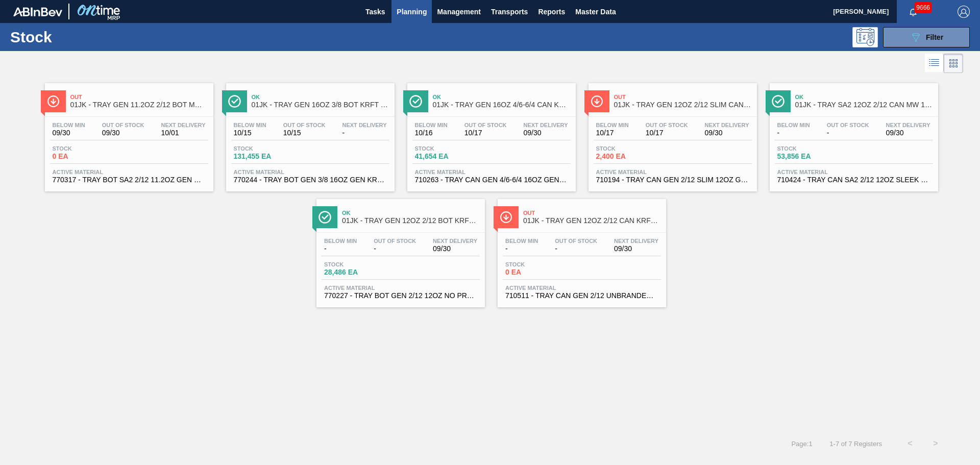
click at [437, 96] on span "Ok" at bounding box center [502, 97] width 138 height 6
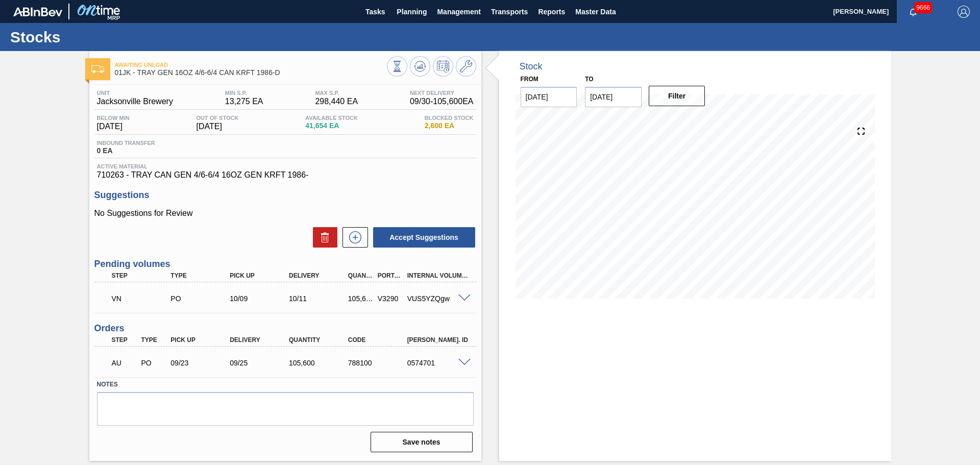
click at [458, 301] on span at bounding box center [464, 298] width 12 height 8
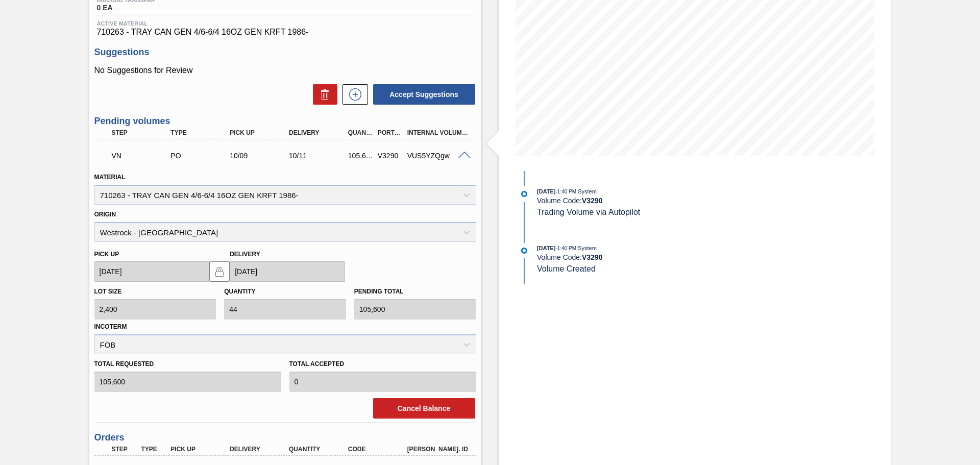
scroll to position [204, 0]
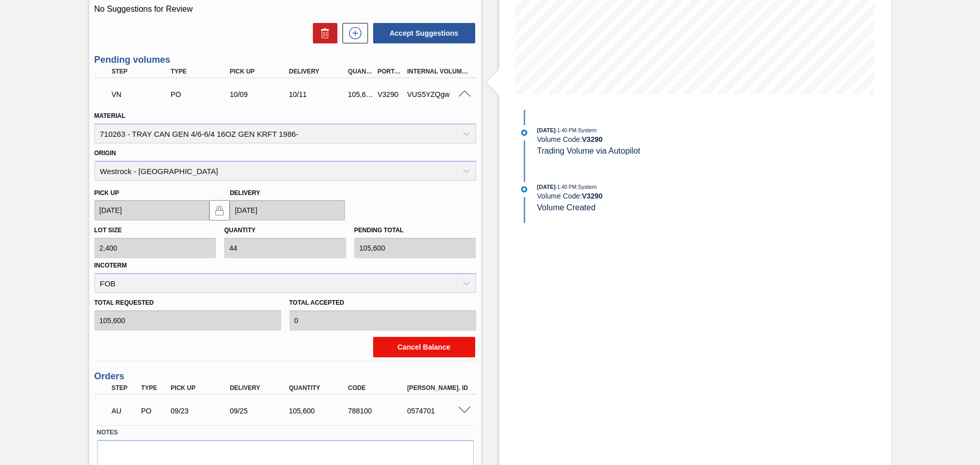
click at [442, 337] on button "Cancel Balance" at bounding box center [424, 347] width 102 height 20
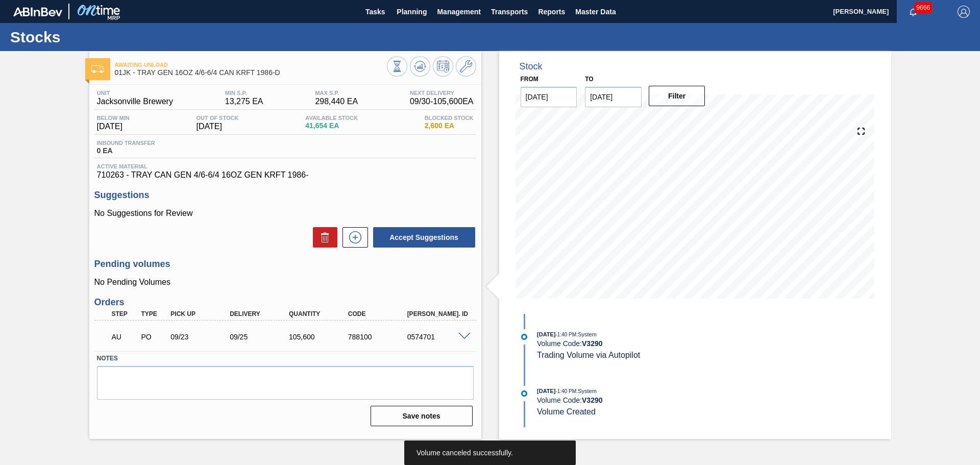
scroll to position [0, 0]
click at [420, 64] on icon at bounding box center [420, 66] width 12 height 12
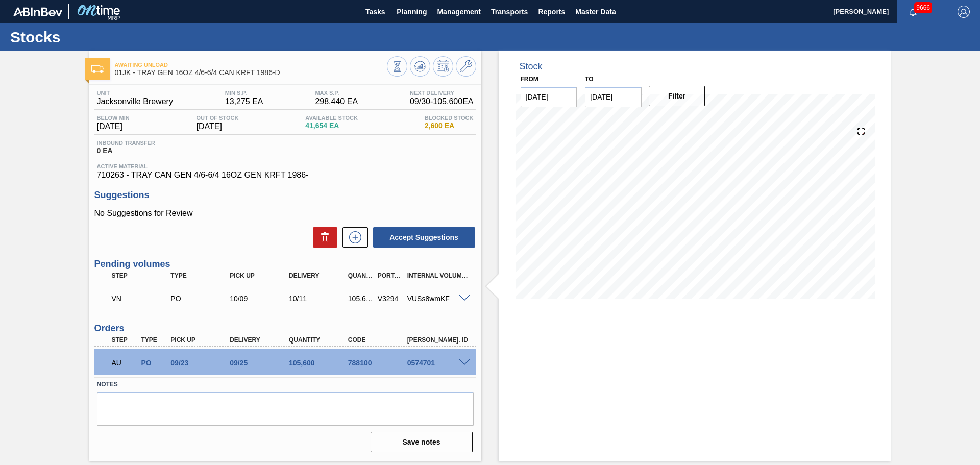
click at [466, 298] on span at bounding box center [464, 298] width 12 height 8
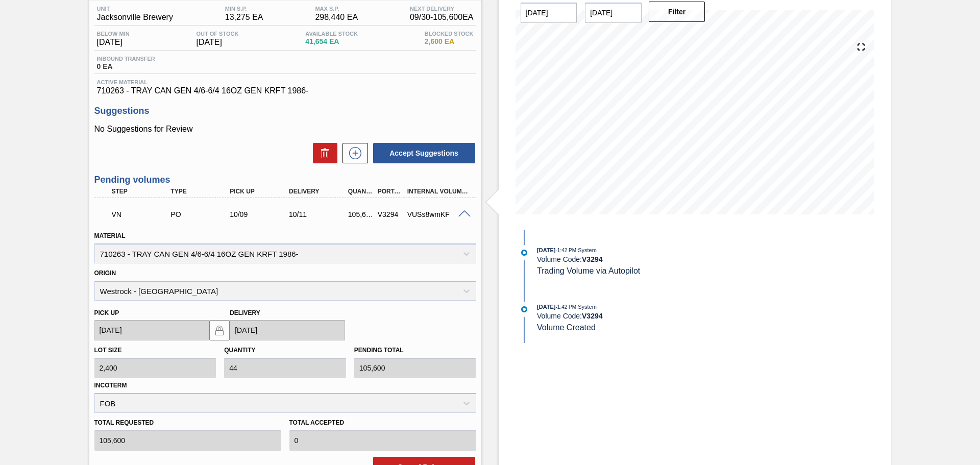
scroll to position [153, 0]
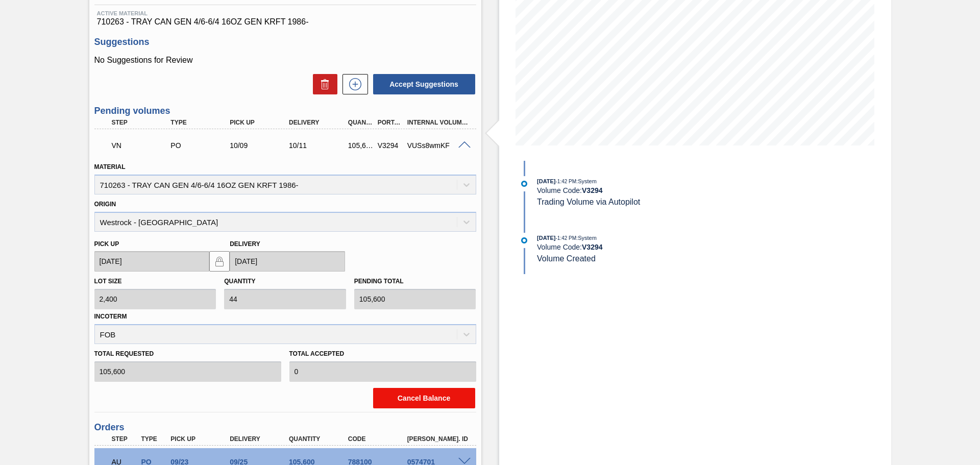
click at [396, 398] on button "Cancel Balance" at bounding box center [424, 398] width 102 height 20
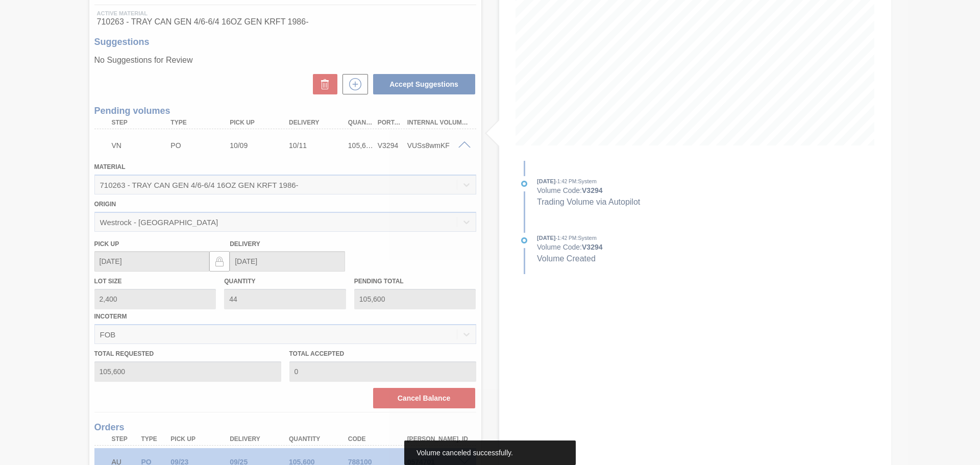
scroll to position [0, 0]
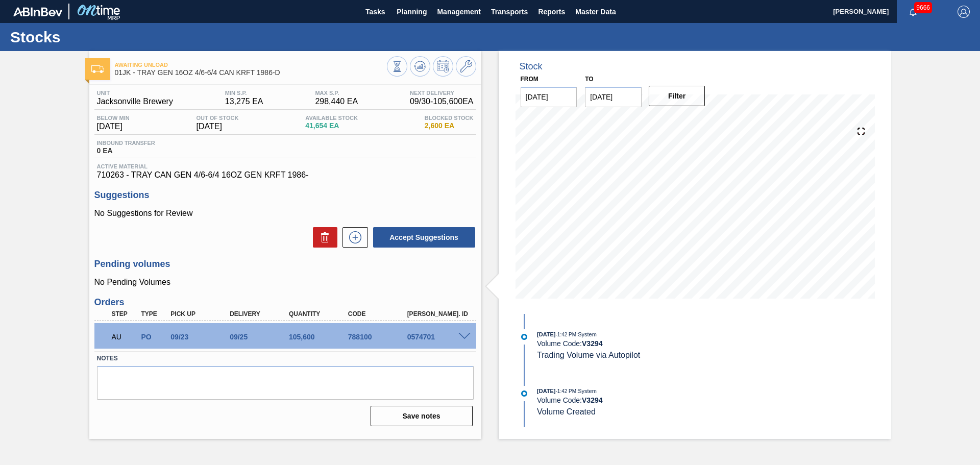
click at [482, 171] on div "Stock From 09/30/2025 to 10/14/2025 Filter 09/30/2025 - 1:42 PM : System Volume…" at bounding box center [686, 245] width 410 height 388
click at [422, 70] on icon at bounding box center [420, 66] width 12 height 12
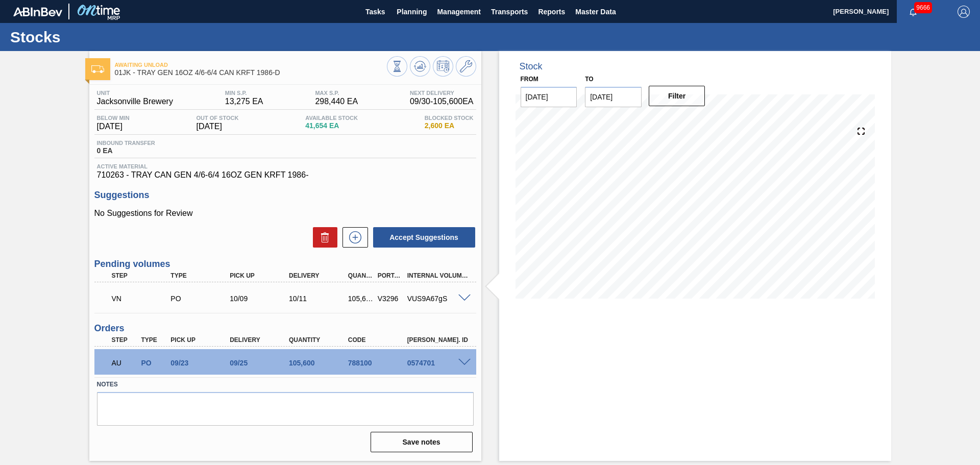
click at [464, 298] on span at bounding box center [464, 298] width 12 height 8
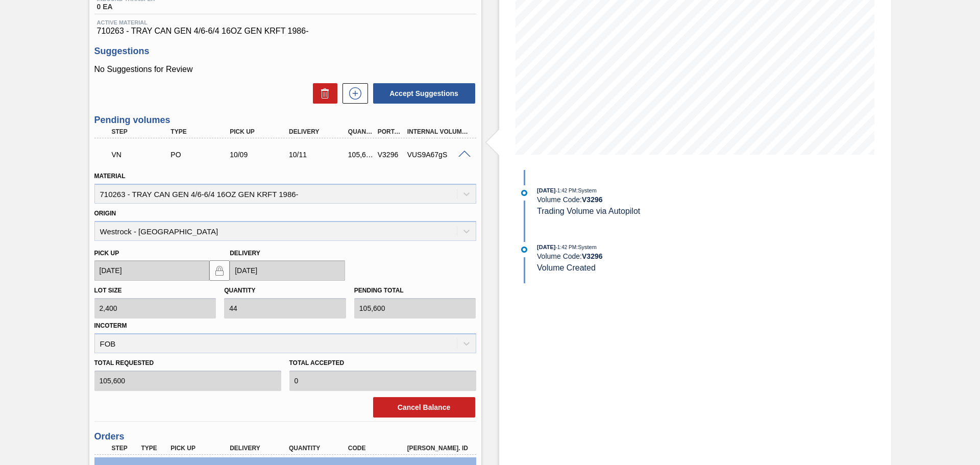
scroll to position [204, 0]
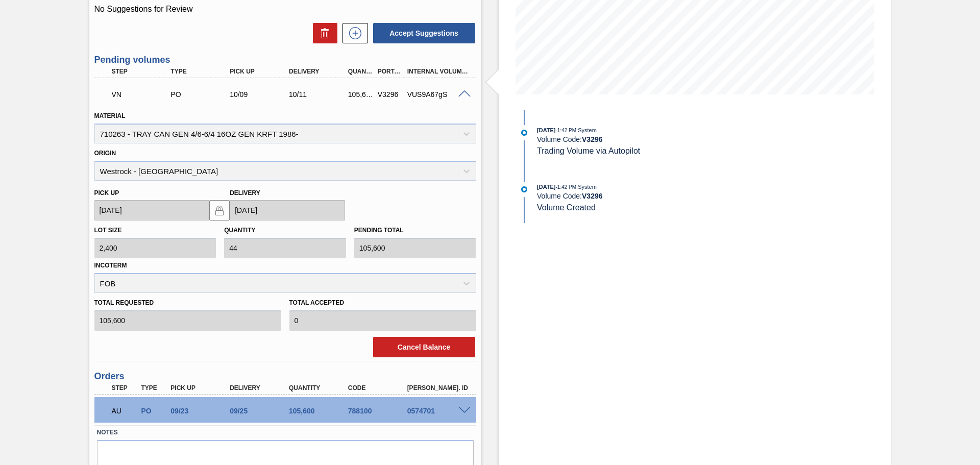
click at [465, 95] on span at bounding box center [464, 94] width 12 height 8
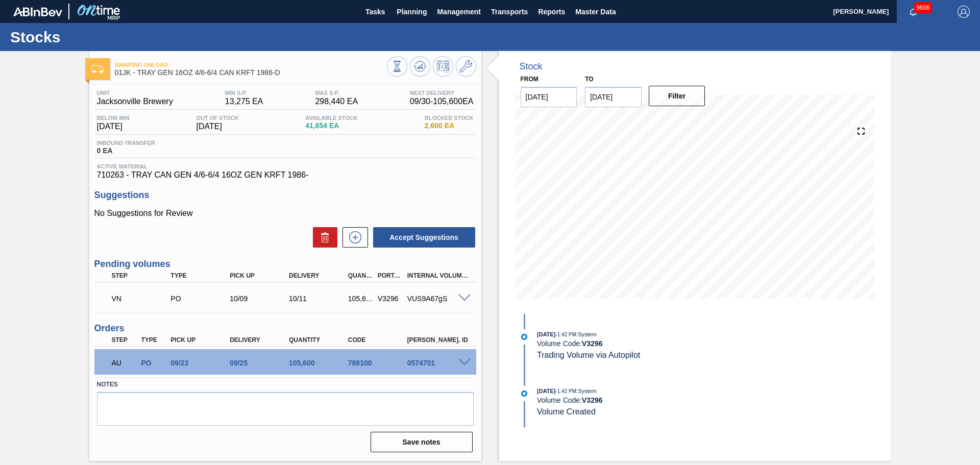
scroll to position [0, 0]
click at [466, 290] on div "VN PO 10/09 10/11 105,600 V3296 VUS9A67gS" at bounding box center [285, 298] width 382 height 26
click at [464, 297] on span at bounding box center [464, 298] width 12 height 8
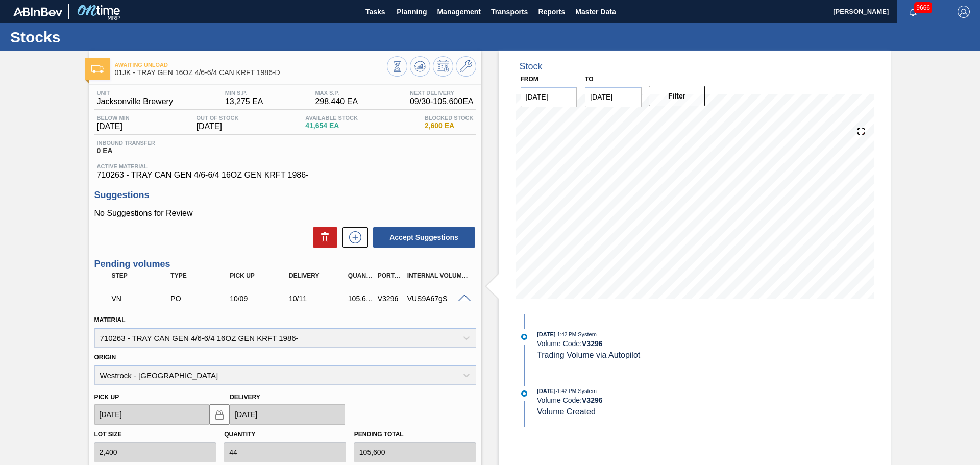
click at [372, 293] on div "VN PO 10/09 10/11 105,600 V3296 VUS9A67gS" at bounding box center [282, 297] width 355 height 20
click at [292, 300] on div "10/11" at bounding box center [319, 298] width 66 height 8
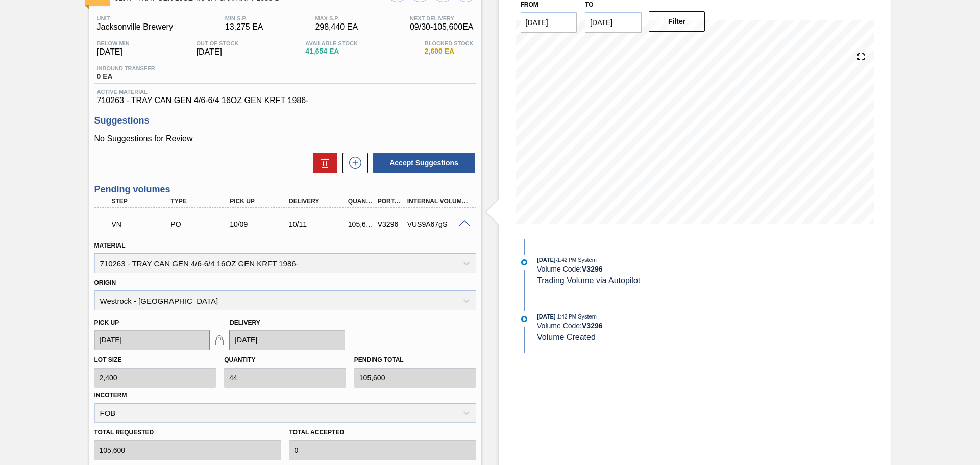
scroll to position [153, 0]
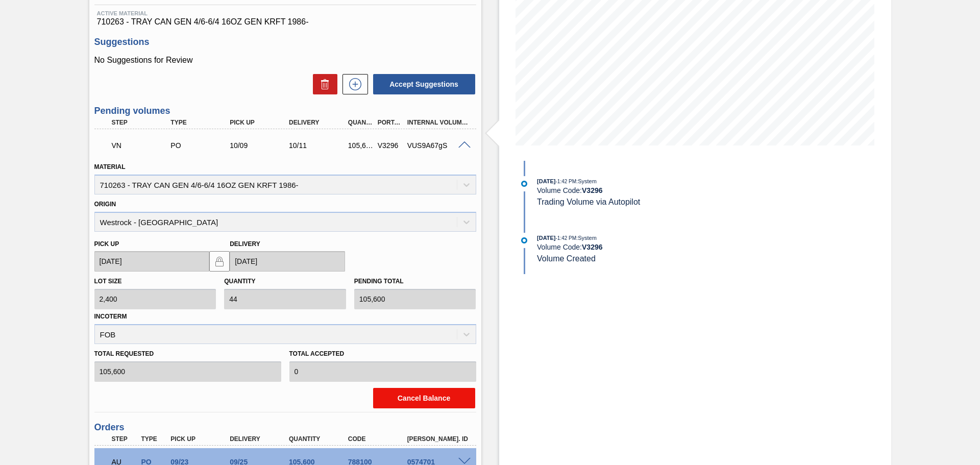
click at [436, 396] on button "Cancel Balance" at bounding box center [424, 398] width 102 height 20
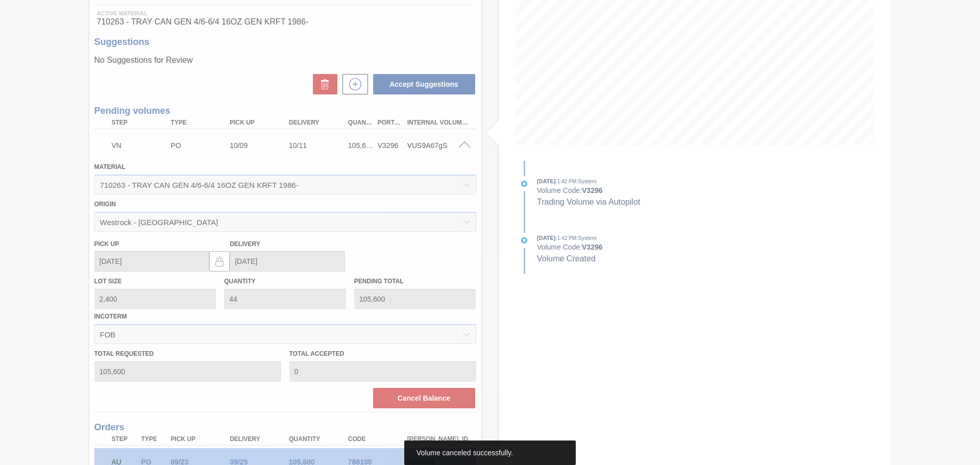
scroll to position [0, 0]
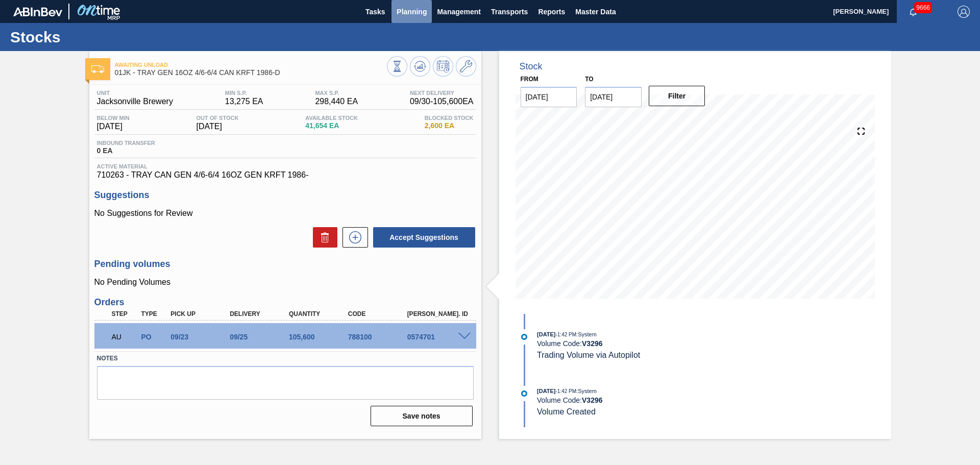
click at [413, 12] on span "Planning" at bounding box center [412, 12] width 30 height 12
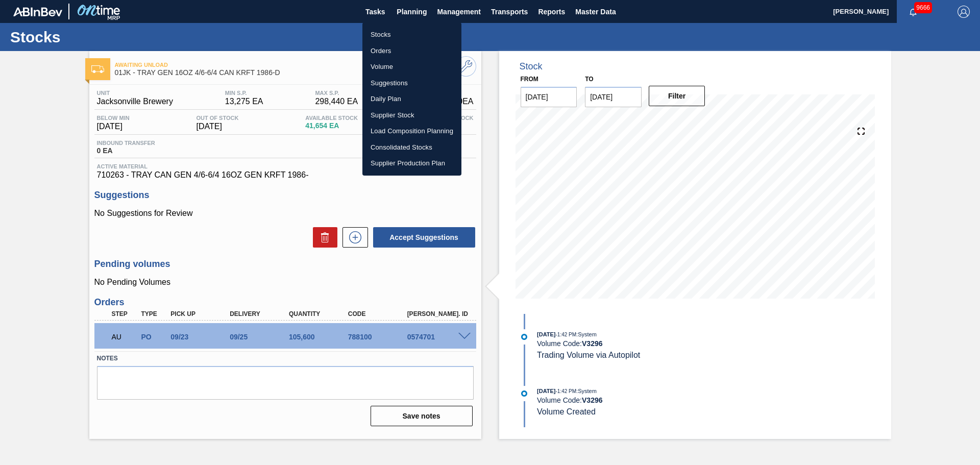
drag, startPoint x: 392, startPoint y: 32, endPoint x: 352, endPoint y: 67, distance: 53.2
click at [391, 32] on li "Stocks" at bounding box center [411, 35] width 99 height 16
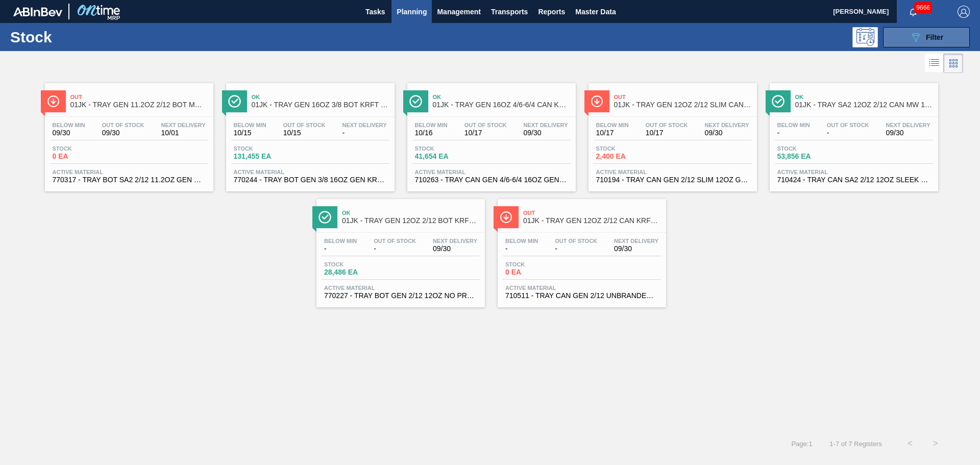
click at [935, 40] on span "Filter" at bounding box center [934, 37] width 17 height 8
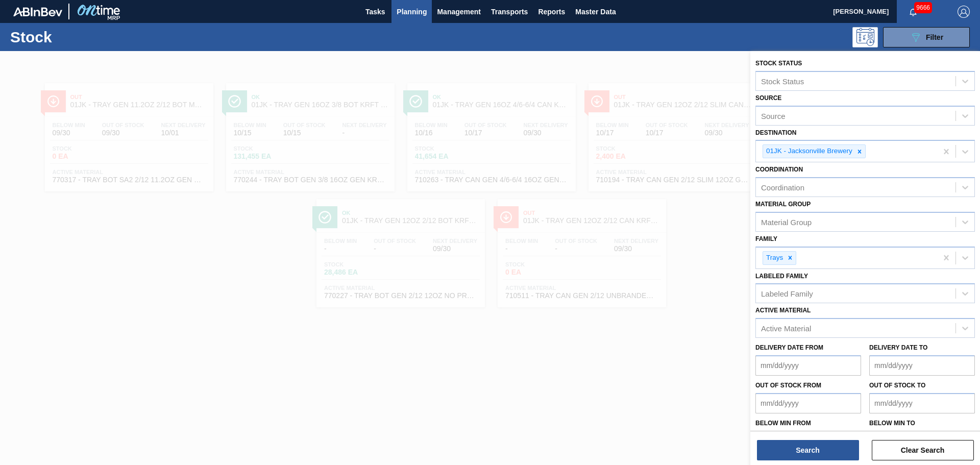
click at [592, 375] on div at bounding box center [490, 283] width 980 height 465
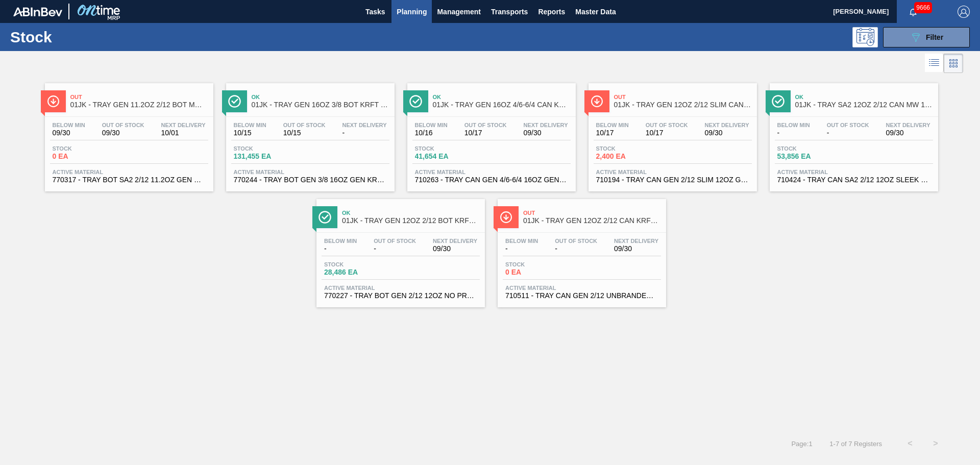
click at [503, 106] on span "01JK - TRAY GEN 16OZ 4/6-6/4 CAN KRFT 1986-D" at bounding box center [502, 105] width 138 height 8
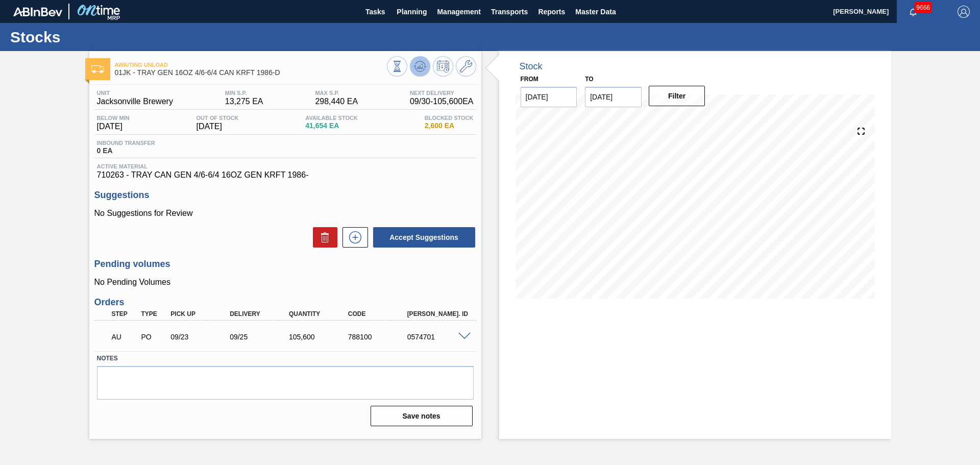
click at [428, 65] on button at bounding box center [420, 66] width 20 height 20
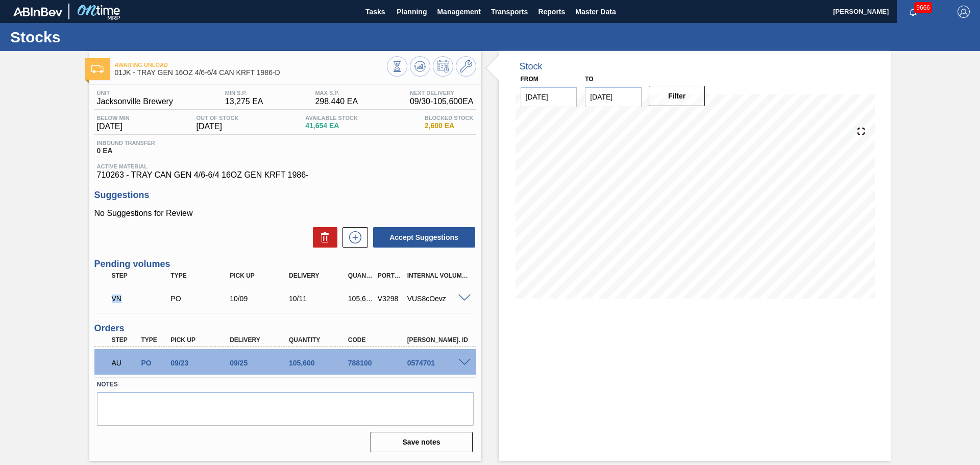
drag, startPoint x: 120, startPoint y: 299, endPoint x: 111, endPoint y: 298, distance: 9.8
click at [111, 298] on div "VN" at bounding box center [142, 298] width 66 height 22
click at [307, 304] on div "VN PO 10/09 10/11 105,600 V3298 VUS8cOevz" at bounding box center [282, 297] width 355 height 20
click at [481, 304] on div "Stock From 09/30/2025 to 10/14/2025 Filter" at bounding box center [686, 256] width 410 height 410
drag, startPoint x: 109, startPoint y: 298, endPoint x: 137, endPoint y: 299, distance: 28.1
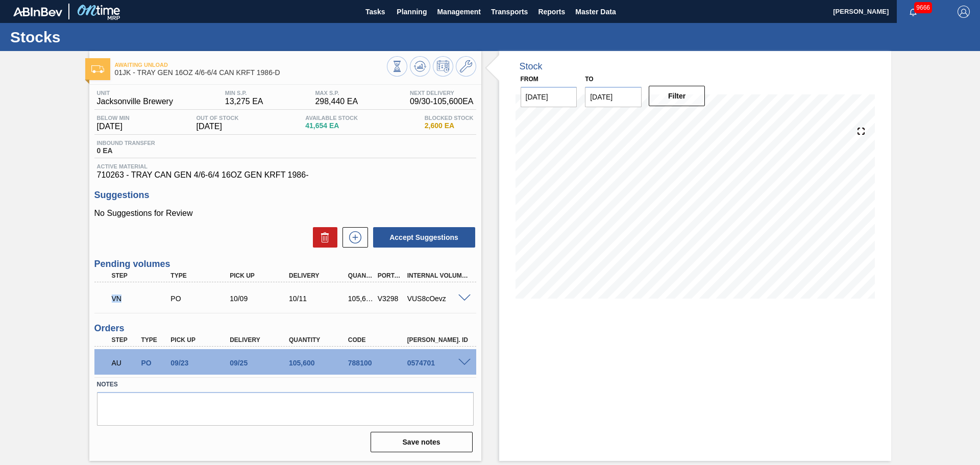
click at [137, 299] on div "VN" at bounding box center [142, 298] width 66 height 22
click at [130, 312] on div "VN PO 10/09 10/11 105,600 V3298 VUS8cOevz Material 710263 - TRAY CAN GEN 4/6-6/…" at bounding box center [285, 297] width 382 height 31
drag, startPoint x: 106, startPoint y: 364, endPoint x: 145, endPoint y: 364, distance: 38.8
click at [145, 364] on div "AU PO 09/23 09/25 105,600 788100 0574701" at bounding box center [282, 362] width 355 height 20
click at [139, 321] on div "Unit Jacksonville Brewery MIN S.P. 13,275 EA MAX S.P. 298,440 EA Next Delivery …" at bounding box center [285, 270] width 392 height 371
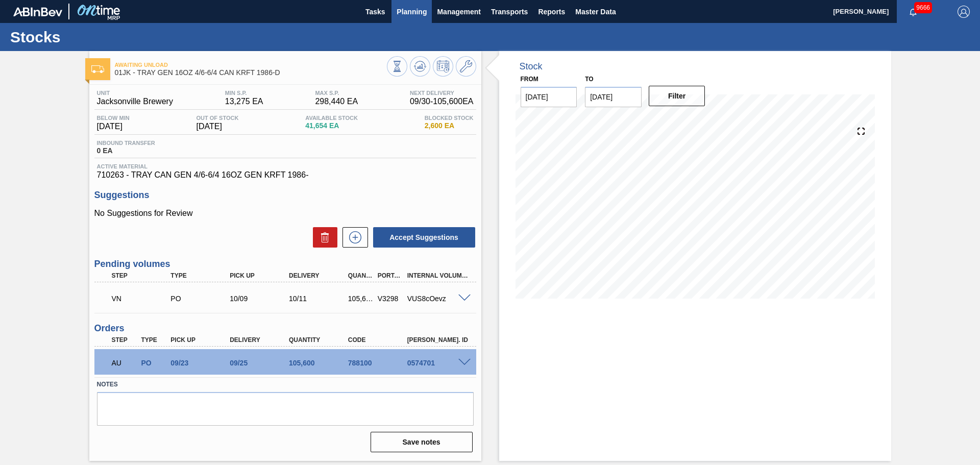
click at [414, 15] on span "Planning" at bounding box center [412, 12] width 30 height 12
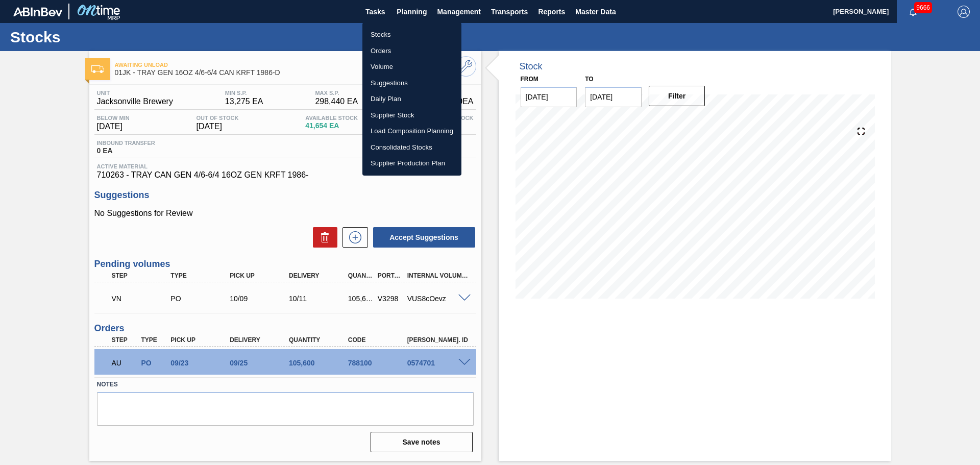
click at [381, 33] on li "Stocks" at bounding box center [411, 35] width 99 height 16
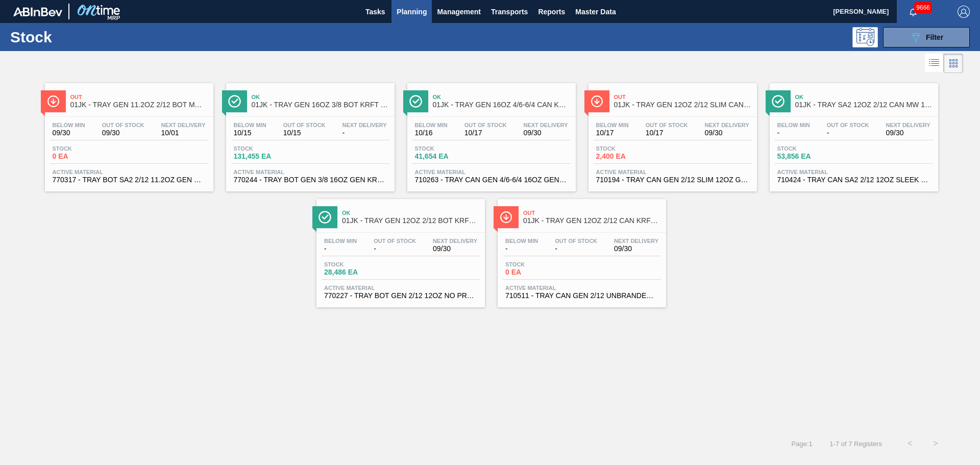
click at [628, 110] on div "Out 01JK - TRAY GEN 12OZ 2/12 SLIM CAN KRFT 1724-C" at bounding box center [683, 101] width 138 height 23
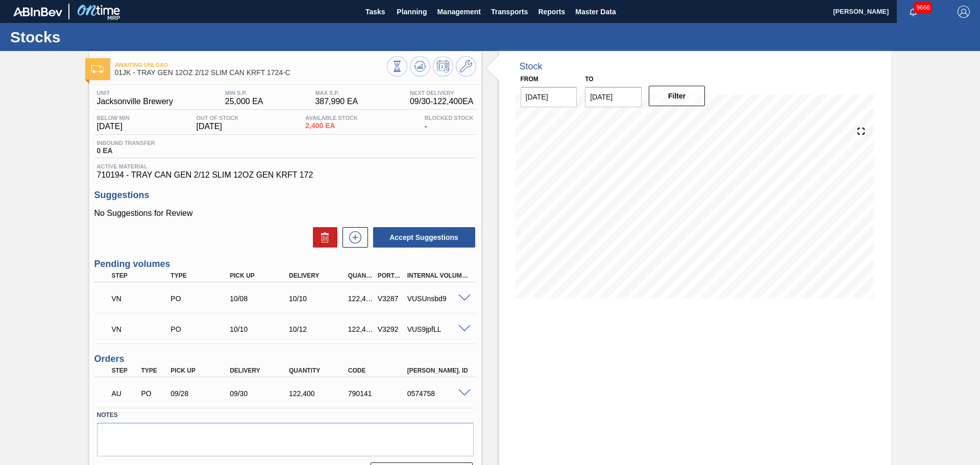
click at [464, 298] on span at bounding box center [464, 298] width 12 height 8
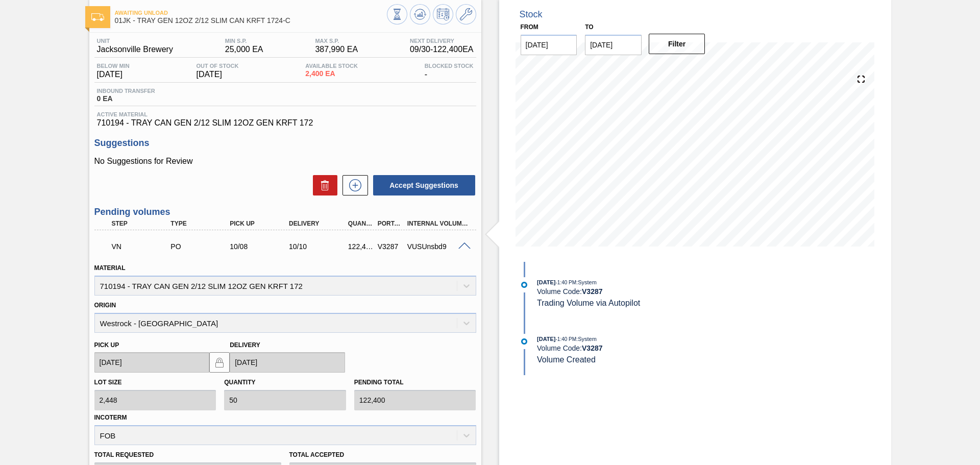
scroll to position [153, 0]
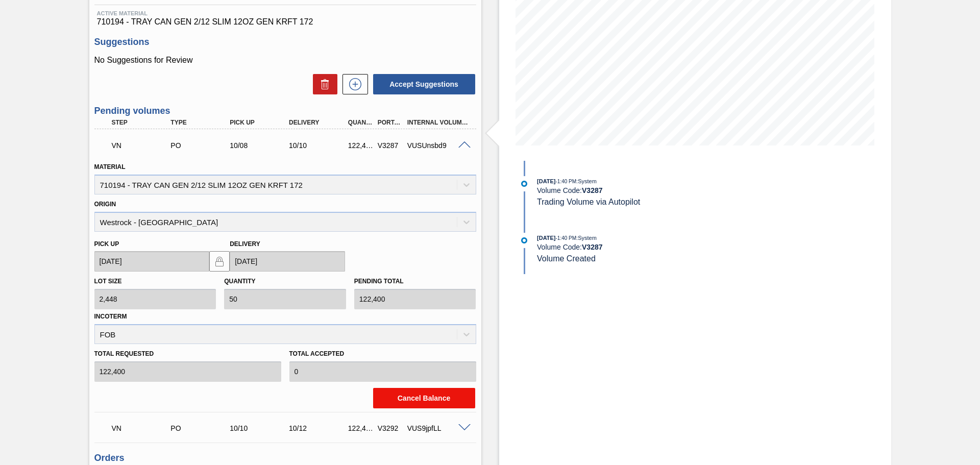
click at [438, 391] on button "Cancel Balance" at bounding box center [424, 398] width 102 height 20
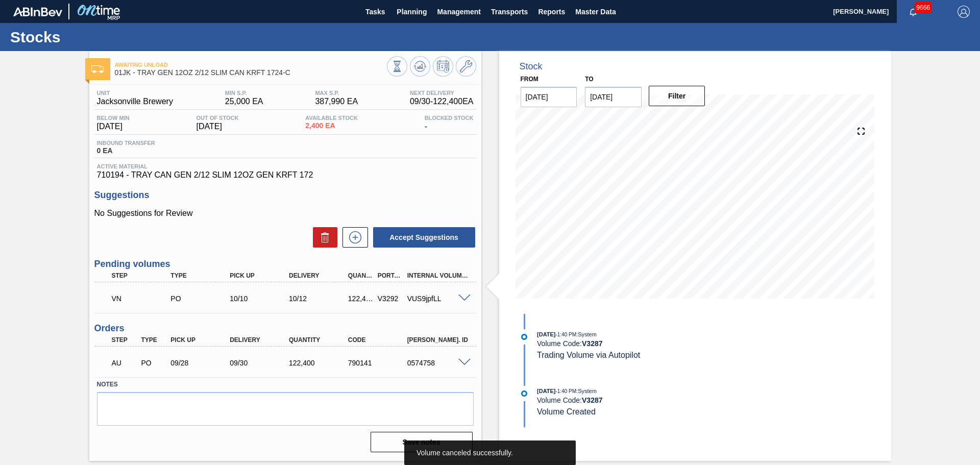
scroll to position [0, 0]
click at [420, 65] on icon at bounding box center [420, 66] width 12 height 12
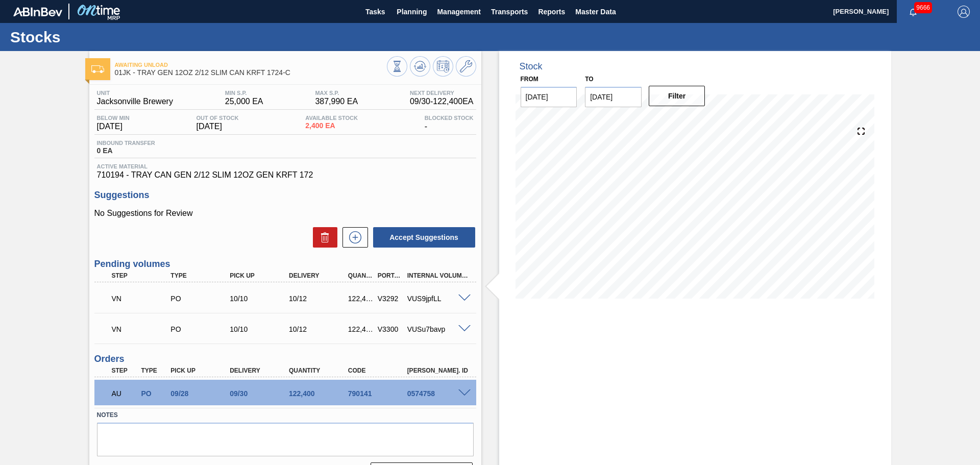
click at [463, 388] on div at bounding box center [466, 392] width 20 height 8
click at [414, 18] on button "Planning" at bounding box center [411, 11] width 40 height 23
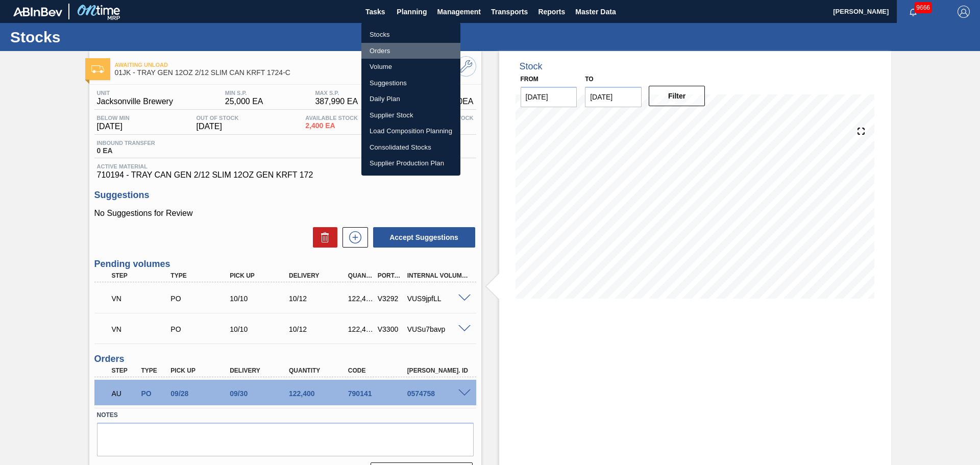
click at [389, 44] on li "Orders" at bounding box center [410, 51] width 99 height 16
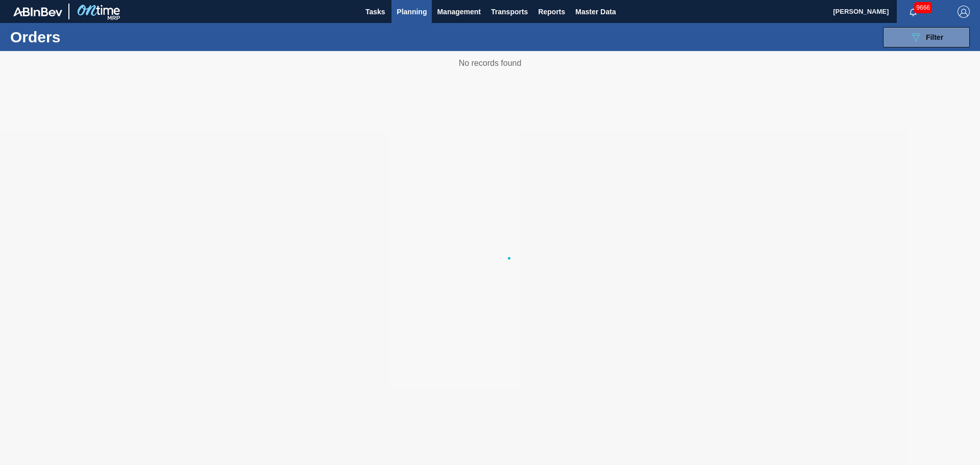
click at [385, 36] on li "Stocks" at bounding box center [411, 35] width 75 height 9
click at [411, 6] on span "Planning" at bounding box center [412, 12] width 30 height 12
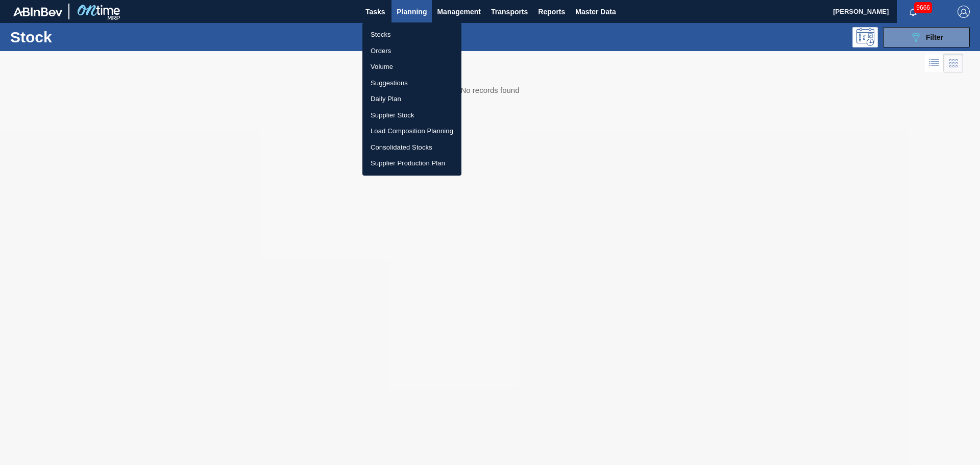
click at [385, 35] on li "Stocks" at bounding box center [411, 35] width 99 height 16
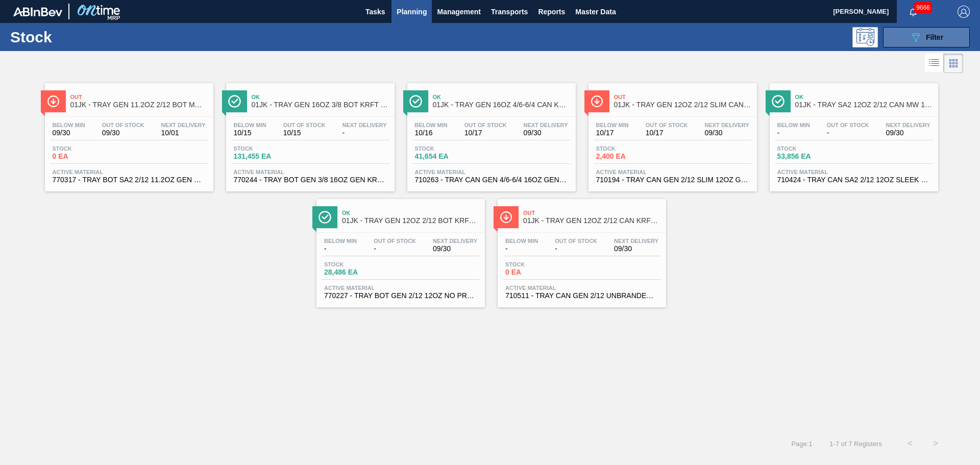
click at [905, 32] on button "089F7B8B-B2A5-4AFE-B5C0-19BA573D28AC Filter" at bounding box center [926, 37] width 87 height 20
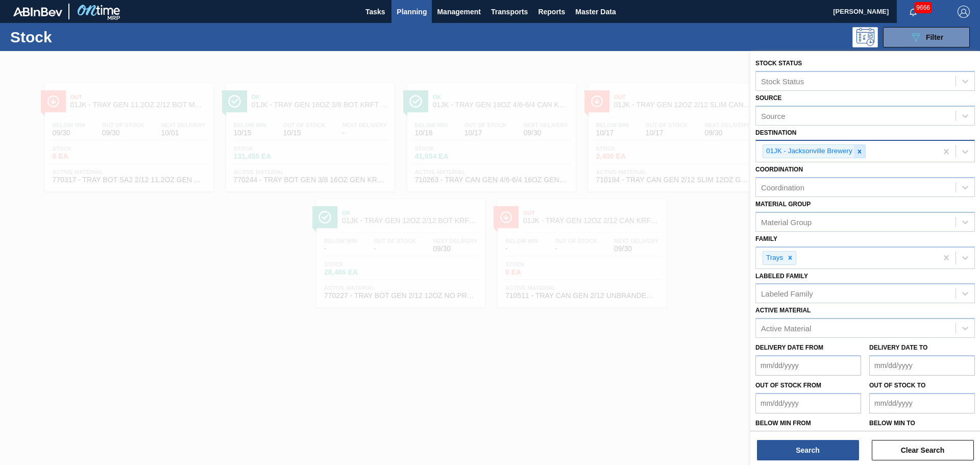
click at [862, 150] on icon at bounding box center [859, 151] width 7 height 7
type input "hou"
click at [856, 152] on icon at bounding box center [859, 151] width 7 height 7
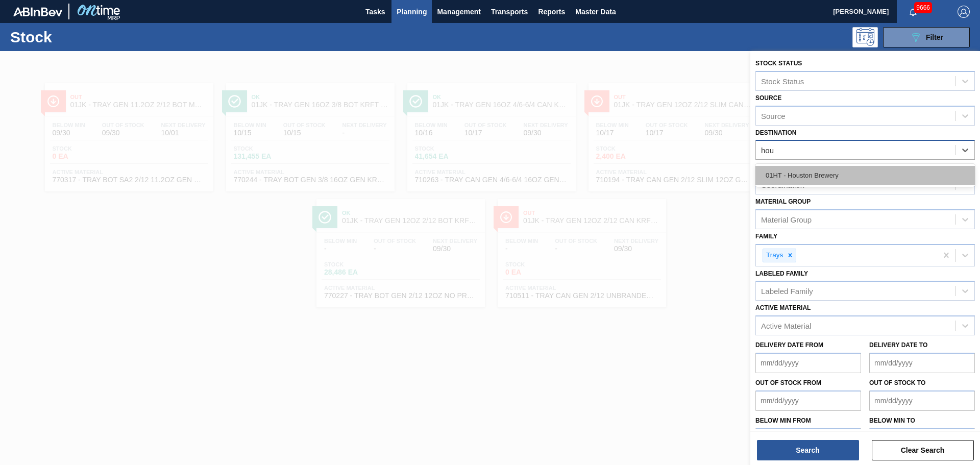
click at [822, 177] on div "01HT - Houston Brewery" at bounding box center [864, 175] width 219 height 19
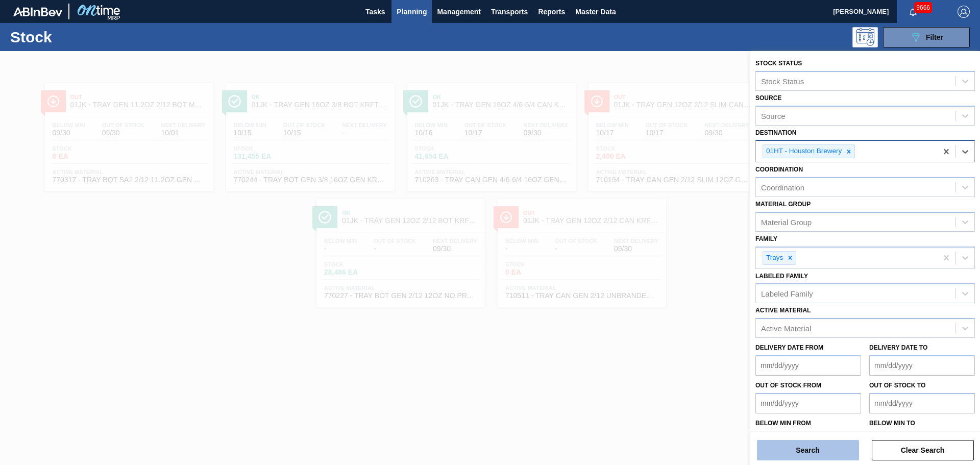
click at [813, 446] on button "Search" at bounding box center [808, 450] width 102 height 20
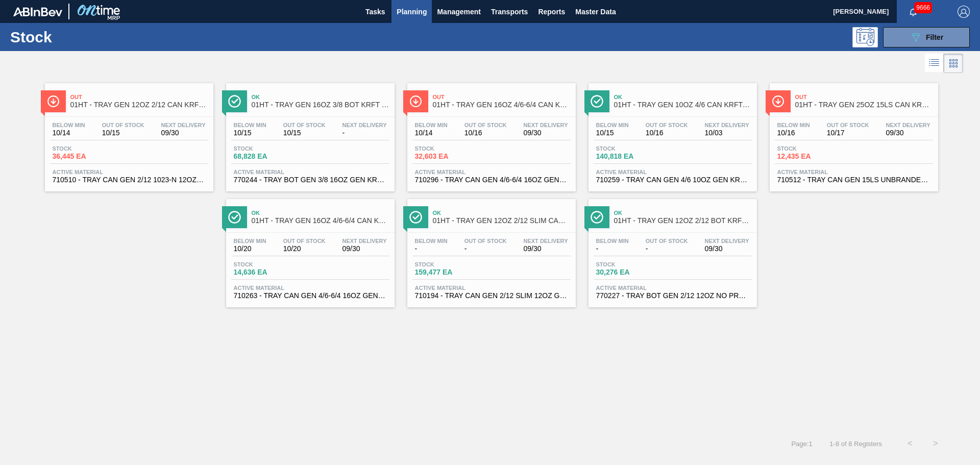
click at [456, 107] on span "01HT - TRAY GEN 16OZ 4/6-6/4 CAN KRFT 1986" at bounding box center [502, 105] width 138 height 8
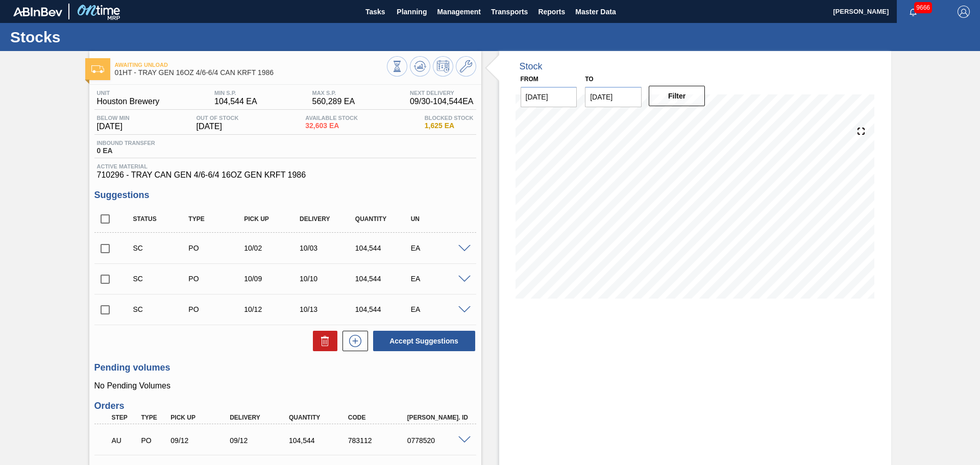
scroll to position [153, 0]
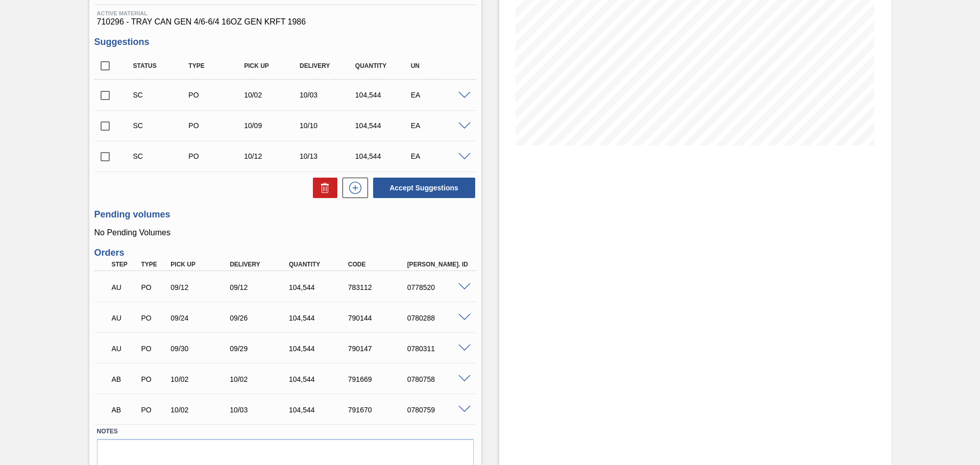
click at [465, 410] on span at bounding box center [464, 410] width 12 height 8
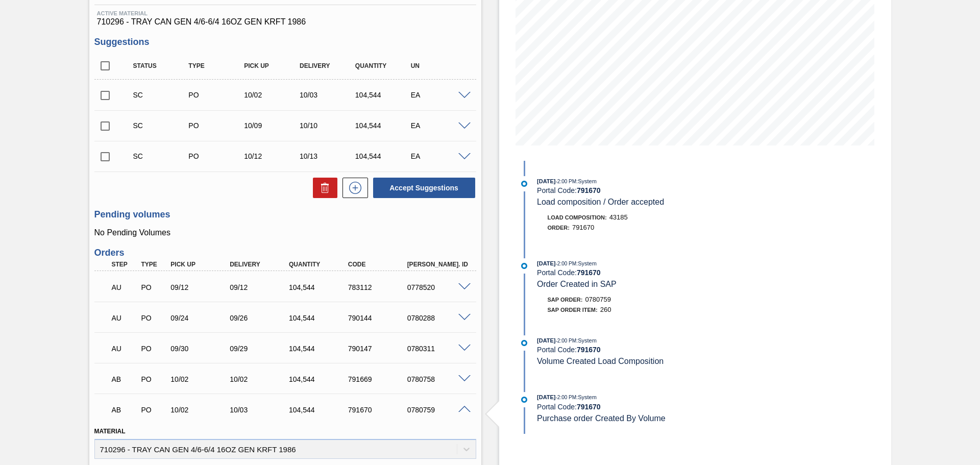
click at [627, 381] on div "09/23/2025 - 2:00 PM : System Portal Code: 791670 Load composition / Order acce…" at bounding box center [648, 297] width 263 height 273
click at [664, 411] on div "09/23/2025 - 2:00 PM : System Portal Code: 791670 Purchase order Created By Vol…" at bounding box center [658, 407] width 242 height 31
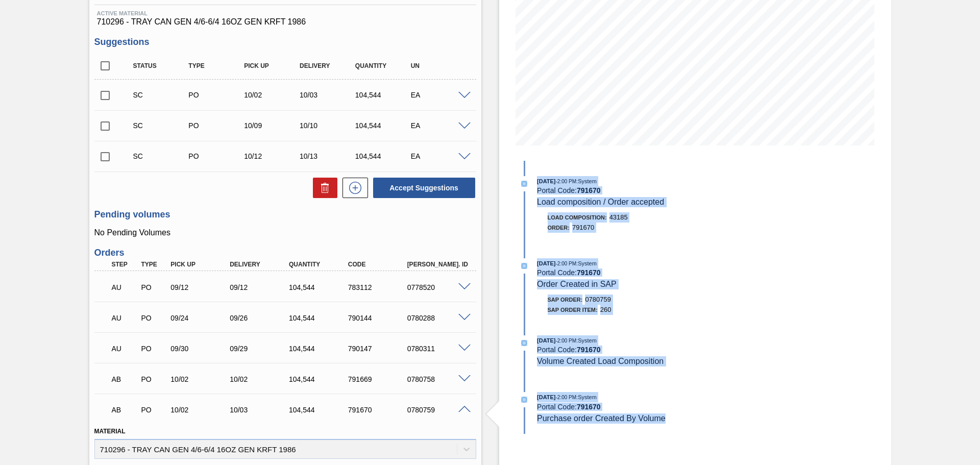
drag, startPoint x: 670, startPoint y: 416, endPoint x: 526, endPoint y: 189, distance: 269.3
click at [526, 189] on div "09/23/2025 - 2:00 PM : System Portal Code: 791670 Load composition / Order acce…" at bounding box center [648, 297] width 263 height 273
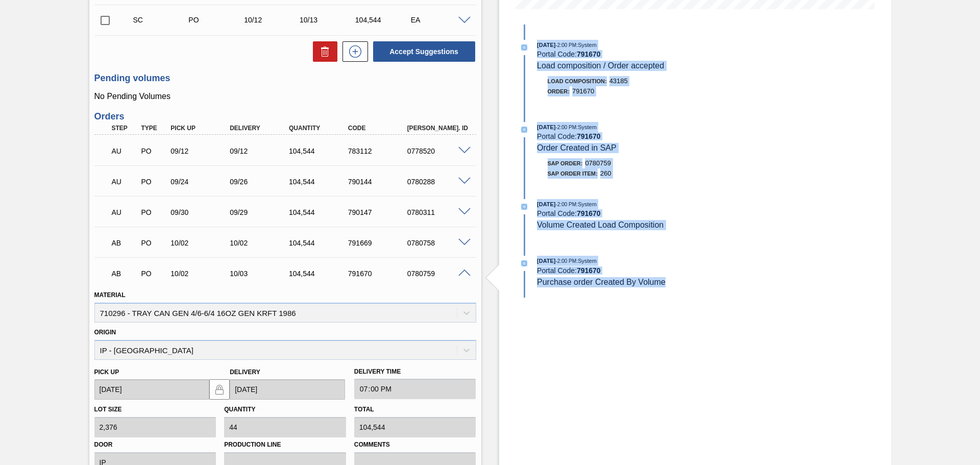
scroll to position [306, 0]
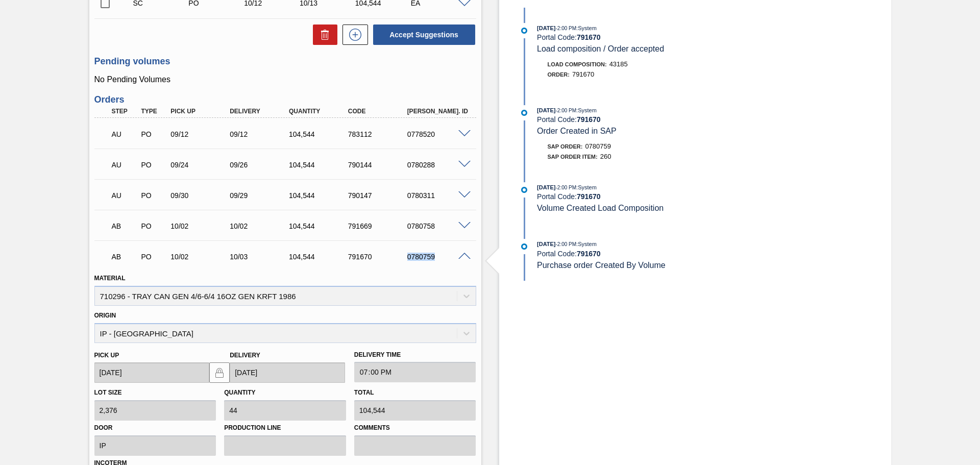
drag, startPoint x: 436, startPoint y: 256, endPoint x: 402, endPoint y: 256, distance: 33.7
click at [402, 256] on div "0780759" at bounding box center [430, 257] width 59 height 8
copy div "0780759"
drag, startPoint x: 373, startPoint y: 257, endPoint x: 337, endPoint y: 261, distance: 36.0
click at [337, 261] on div "AB PO 10/02 10/03 104,544 791670 0780759" at bounding box center [282, 255] width 355 height 20
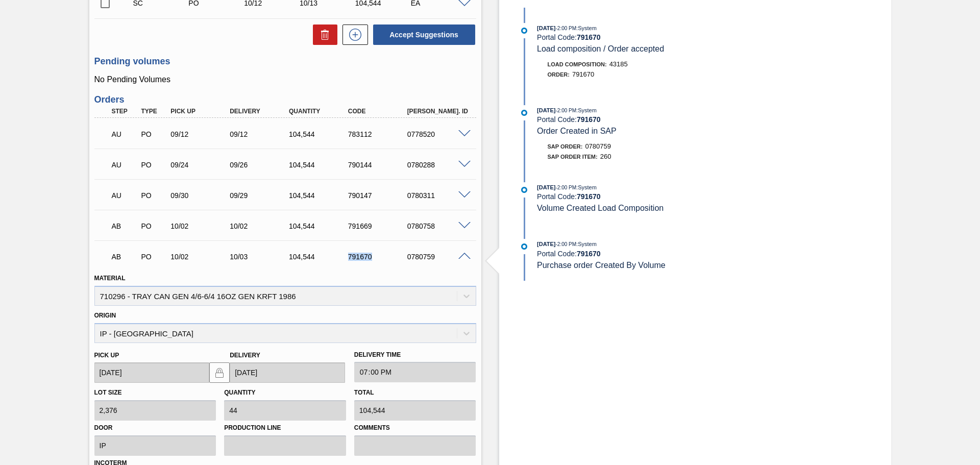
copy div "791670"
drag, startPoint x: 463, startPoint y: 258, endPoint x: 463, endPoint y: 251, distance: 6.6
click at [463, 258] on span at bounding box center [464, 257] width 12 height 8
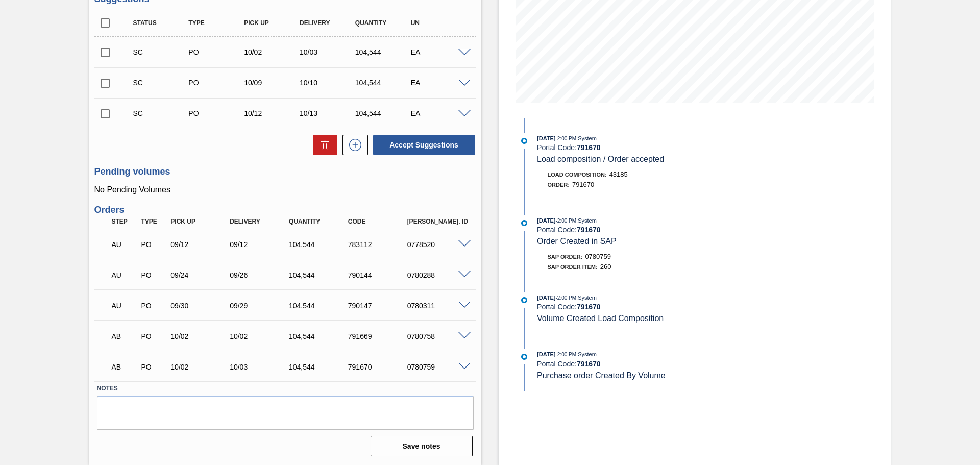
scroll to position [196, 0]
click at [462, 331] on div "AB PO 10/02 10/02 104,544 791669 0780758" at bounding box center [285, 336] width 382 height 26
click at [462, 334] on span at bounding box center [464, 336] width 12 height 8
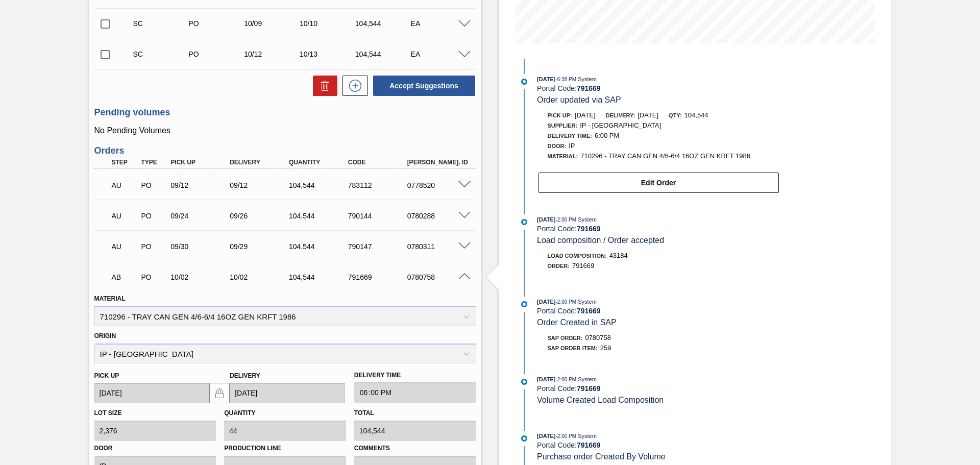
scroll to position [204, 0]
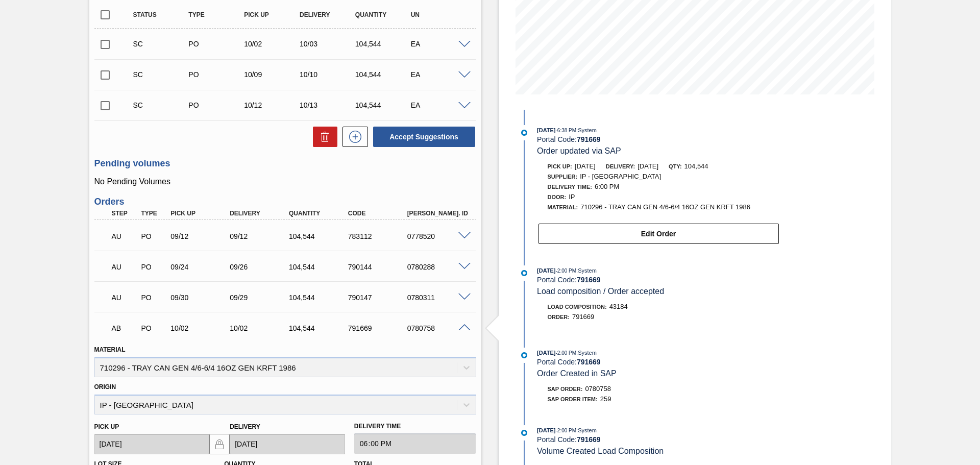
click at [465, 326] on span at bounding box center [464, 328] width 12 height 8
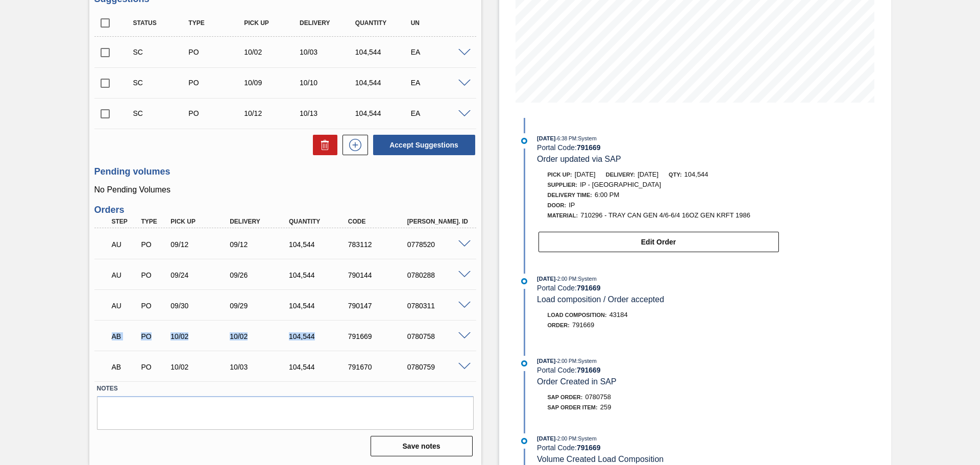
drag, startPoint x: 110, startPoint y: 337, endPoint x: 331, endPoint y: 345, distance: 221.1
click at [331, 345] on div "AB PO 10/02 10/02 104,544 791669 0780758" at bounding box center [282, 335] width 355 height 20
click at [630, 389] on div "09/23/2025 - 2:00 PM : System Portal Code: 791669 Order Created in SAP SAP Orde…" at bounding box center [648, 387] width 263 height 62
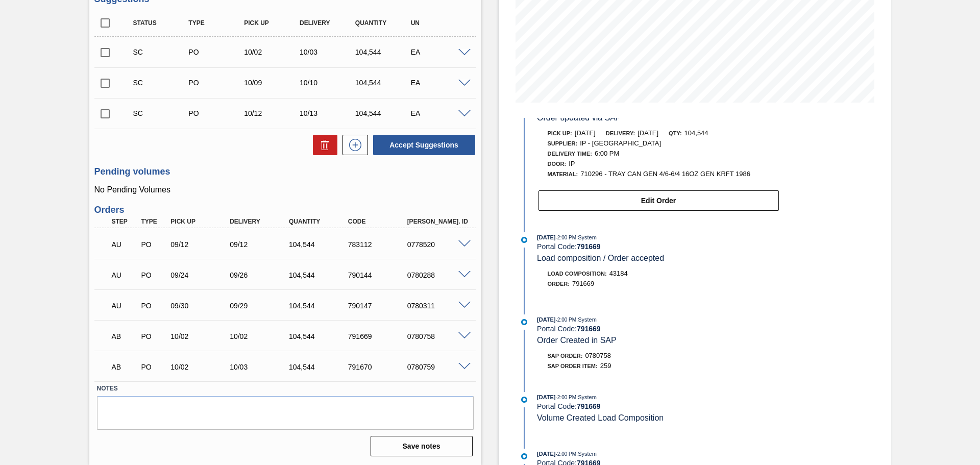
scroll to position [66, 0]
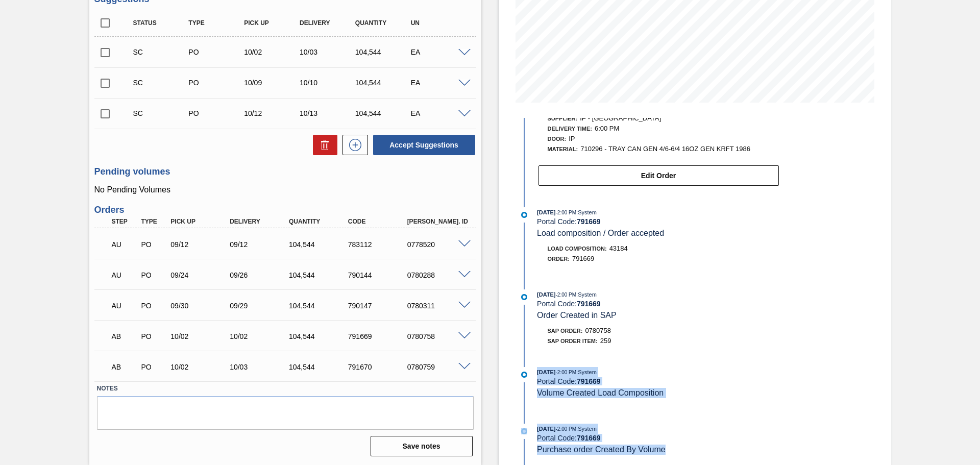
drag, startPoint x: 668, startPoint y: 448, endPoint x: 558, endPoint y: 303, distance: 182.1
click at [535, 362] on div "09/25/2025 - 6:38 PM : System Portal Code: 791669 Order updated via SAP Pick up…" at bounding box center [648, 225] width 263 height 347
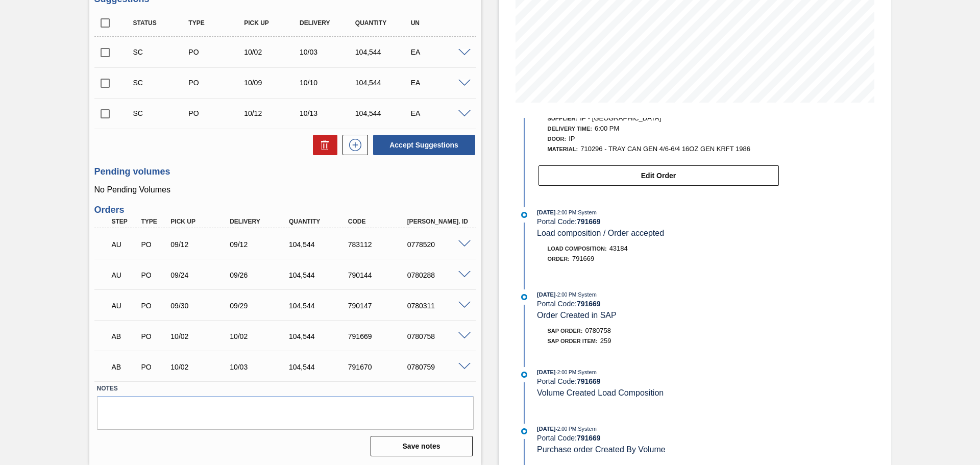
click at [555, 298] on span "[DATE]" at bounding box center [546, 294] width 18 height 6
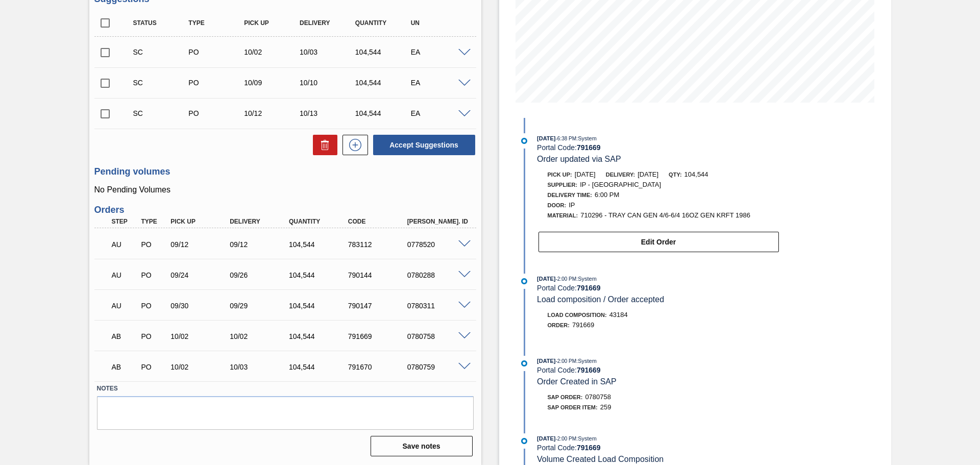
scroll to position [0, 0]
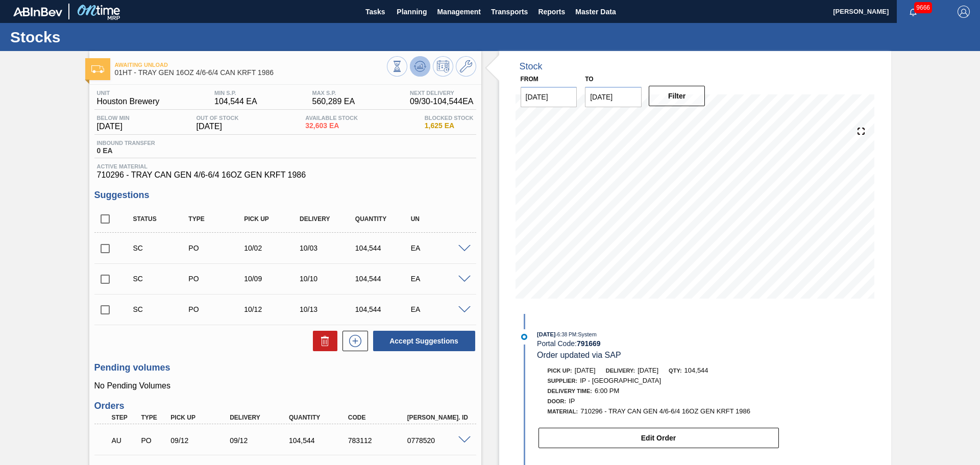
click at [425, 67] on icon at bounding box center [425, 67] width 2 height 2
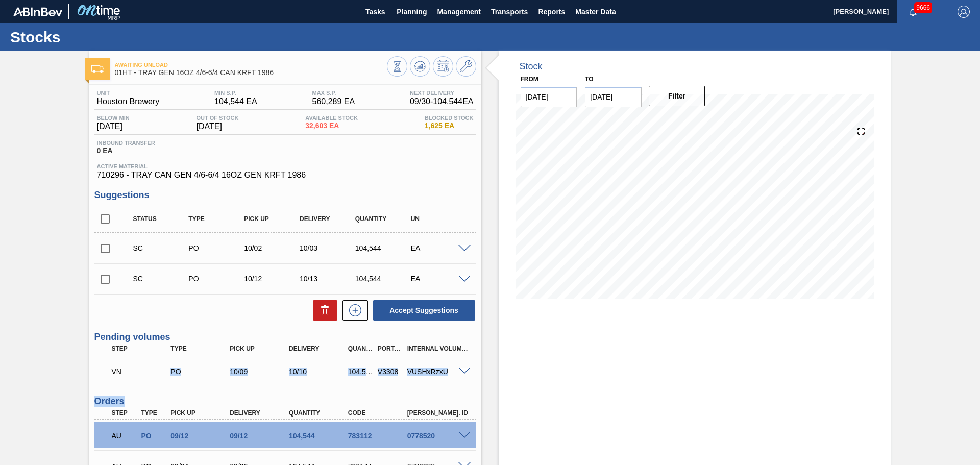
drag, startPoint x: 122, startPoint y: 369, endPoint x: 232, endPoint y: 361, distance: 110.0
click at [207, 392] on div "Unit Houston Brewery MIN S.P. 104,544 EA MAX S.P. 560,289 EA Next Delivery 09/3…" at bounding box center [285, 368] width 392 height 567
click at [167, 322] on div "Unit Houston Brewery MIN S.P. 104,544 EA MAX S.P. 560,289 EA Next Delivery 09/3…" at bounding box center [285, 368] width 392 height 567
click at [458, 372] on span at bounding box center [464, 371] width 12 height 8
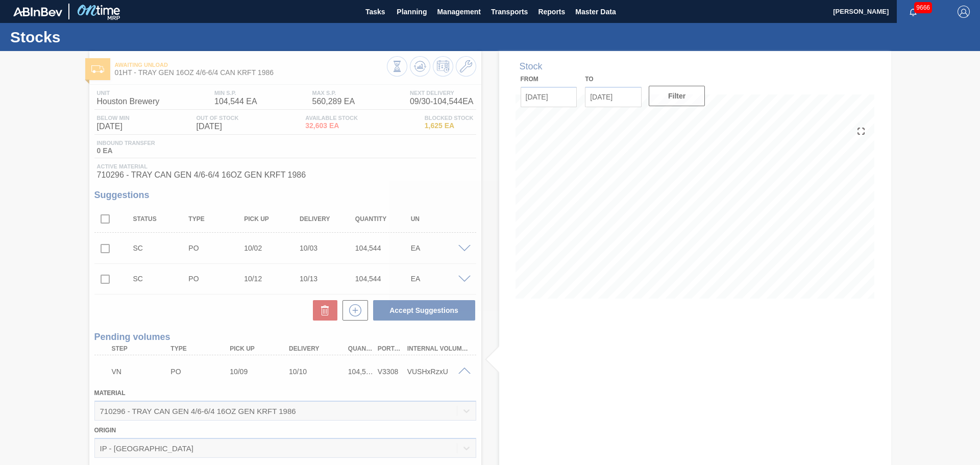
click at [183, 317] on div at bounding box center [490, 258] width 980 height 414
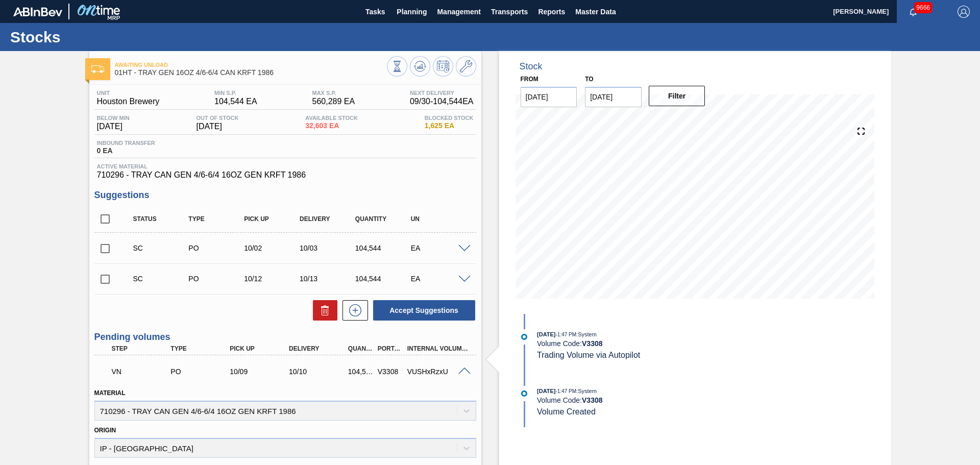
click at [419, 73] on button at bounding box center [420, 66] width 20 height 20
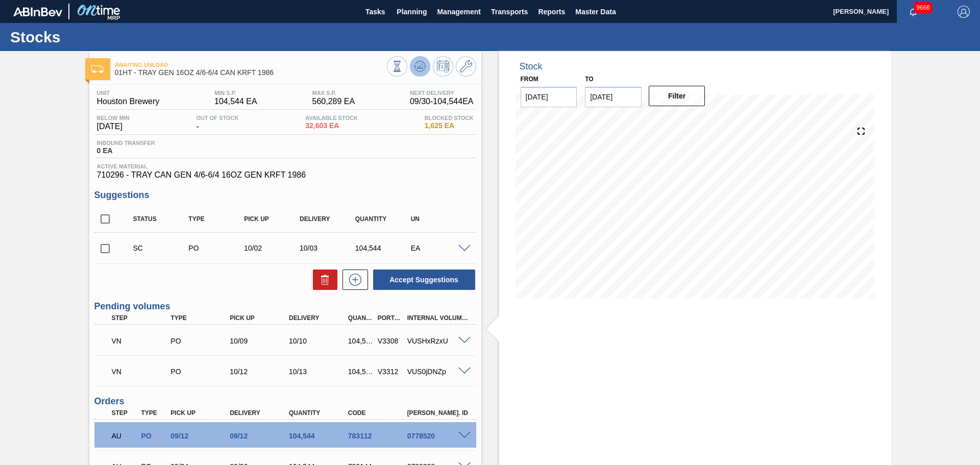
click at [424, 65] on icon at bounding box center [420, 64] width 10 height 6
click at [420, 64] on icon at bounding box center [420, 66] width 12 height 12
click at [464, 338] on span at bounding box center [464, 341] width 12 height 8
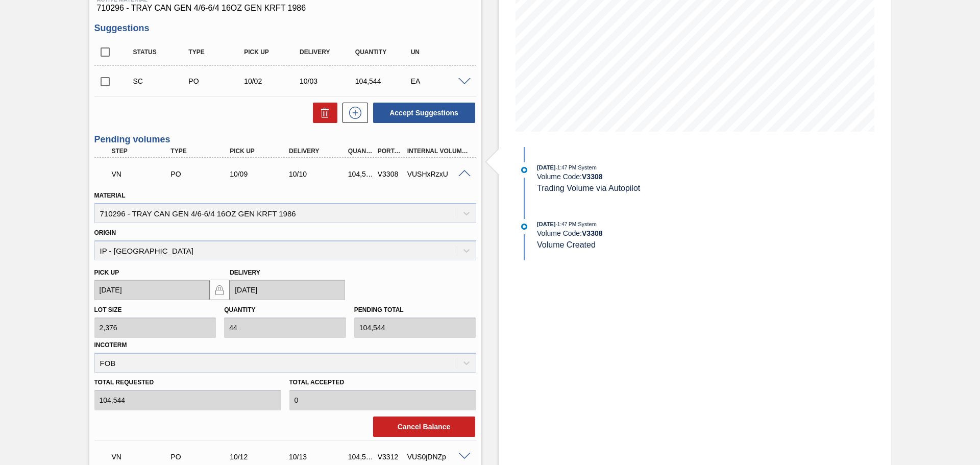
scroll to position [255, 0]
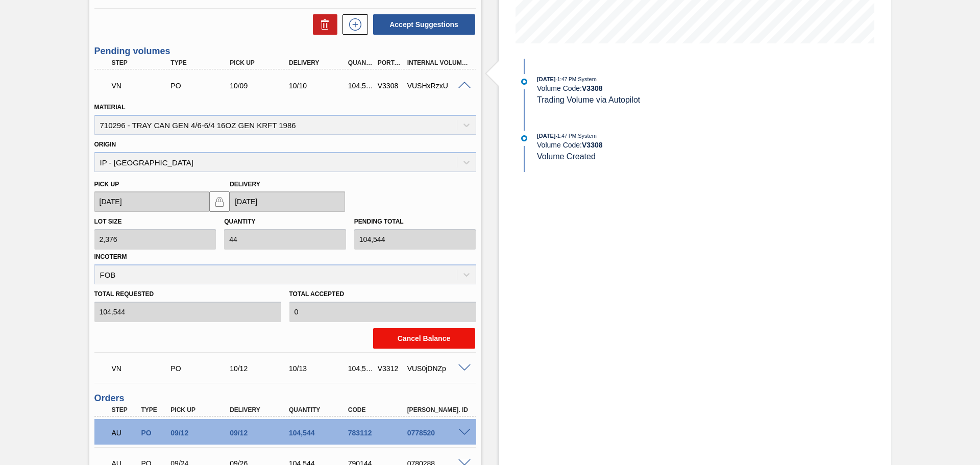
click at [452, 336] on button "Cancel Balance" at bounding box center [424, 338] width 102 height 20
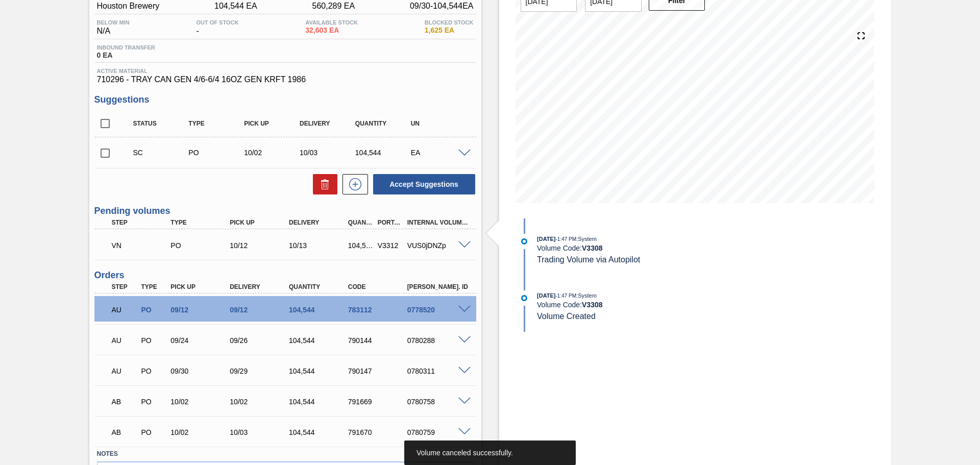
scroll to position [0, 0]
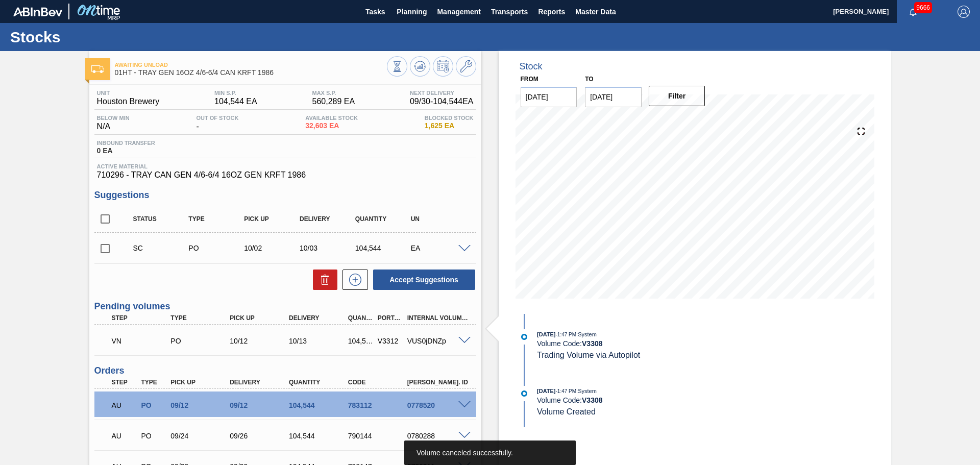
click at [466, 334] on div "VN PO 10/12 10/13 104,544 V3312 VUS0jDNZp" at bounding box center [285, 340] width 382 height 26
click at [460, 340] on span at bounding box center [464, 341] width 12 height 8
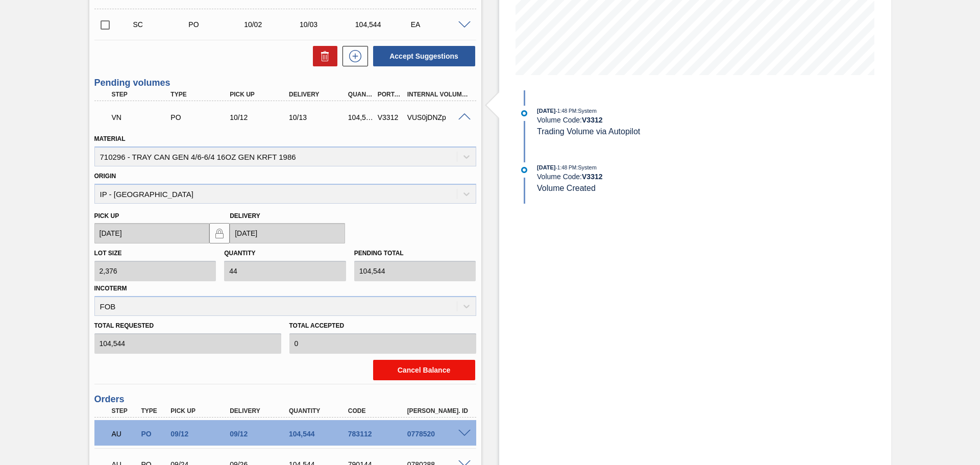
scroll to position [255, 0]
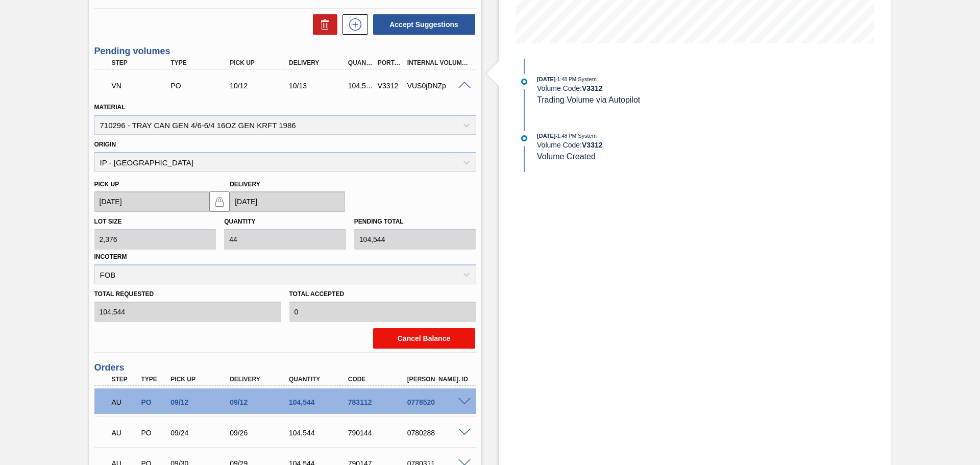
click at [437, 341] on button "Cancel Balance" at bounding box center [424, 338] width 102 height 20
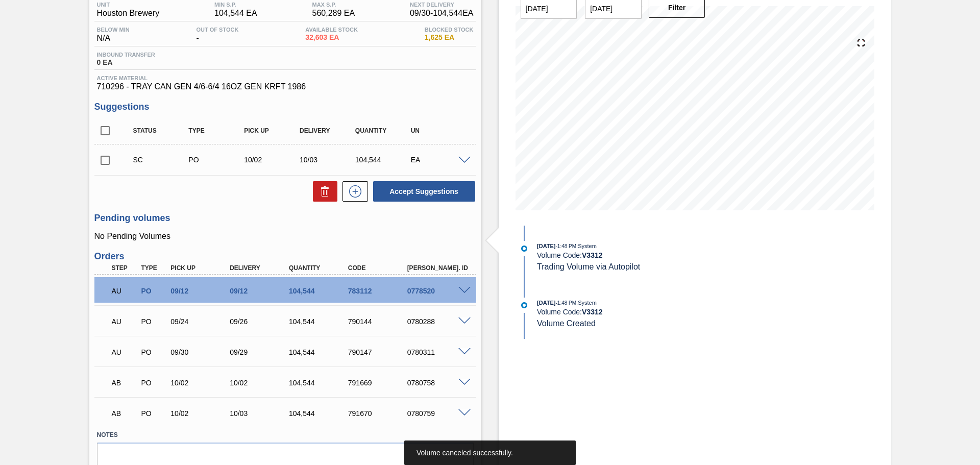
scroll to position [0, 0]
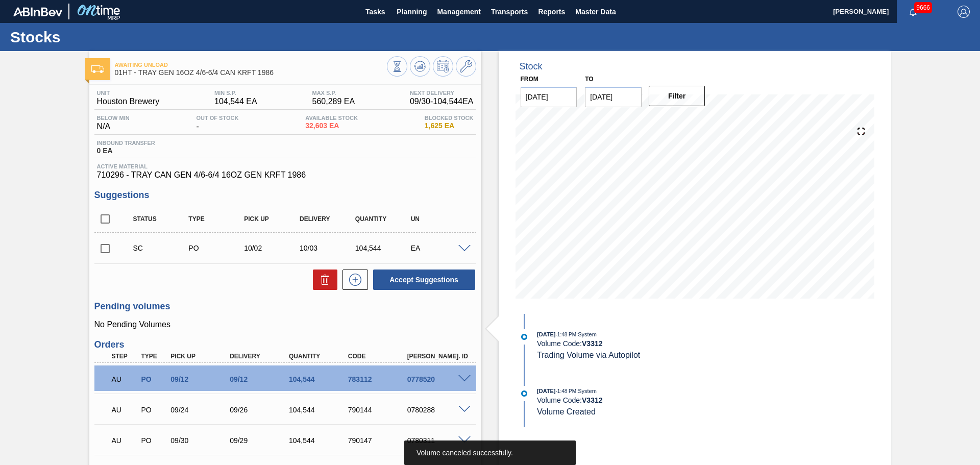
click at [409, 73] on div at bounding box center [431, 67] width 89 height 23
click at [412, 73] on button at bounding box center [420, 66] width 20 height 20
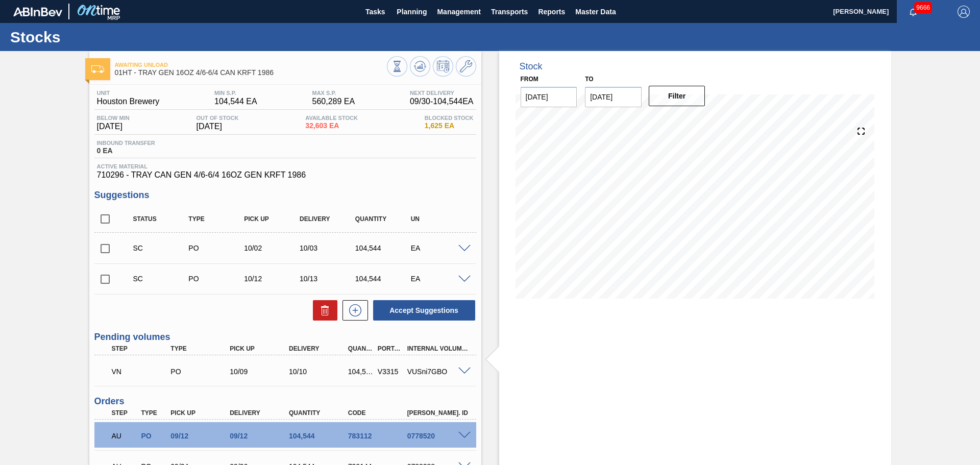
click at [465, 367] on div at bounding box center [466, 370] width 20 height 8
click at [465, 368] on span at bounding box center [464, 371] width 12 height 8
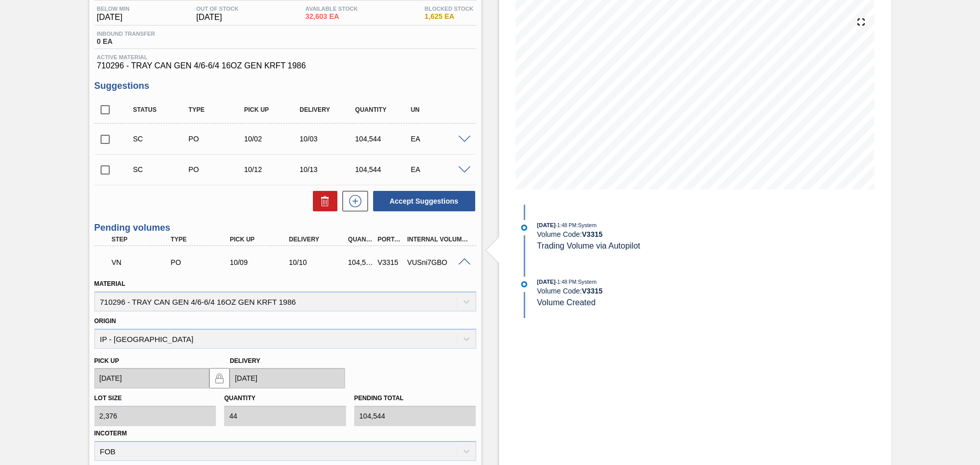
scroll to position [204, 0]
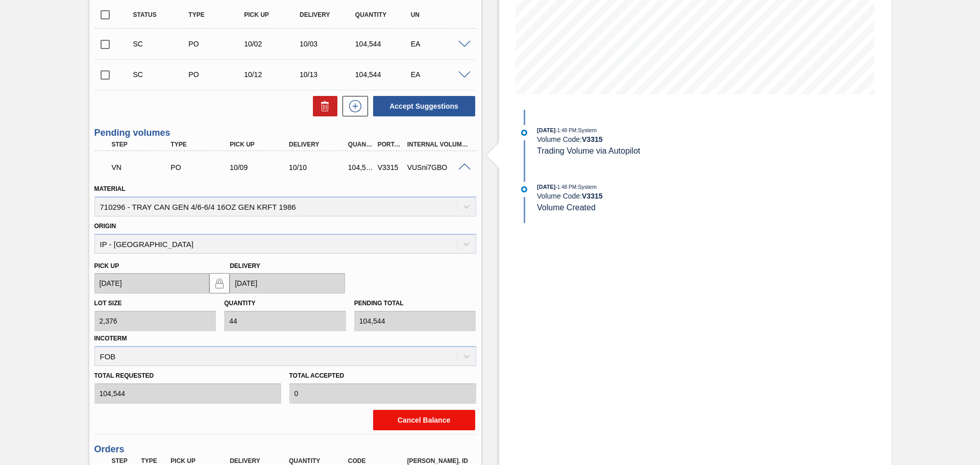
click at [414, 423] on button "Cancel Balance" at bounding box center [424, 420] width 102 height 20
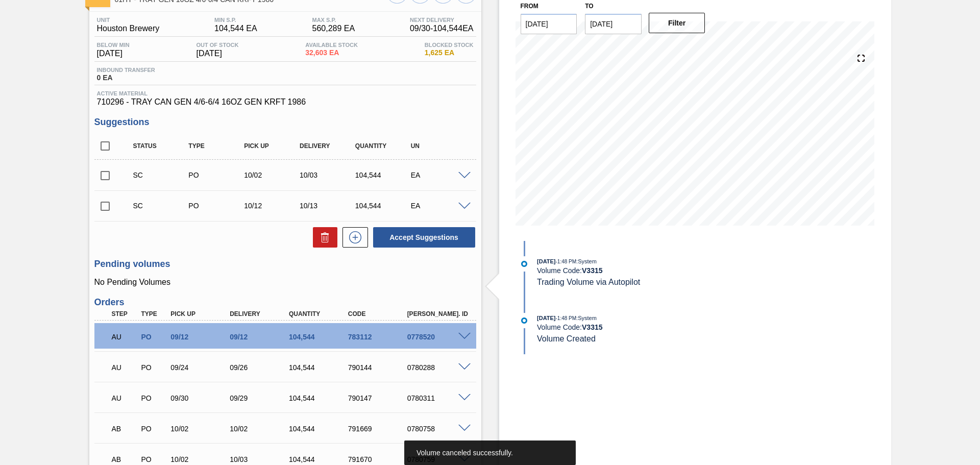
scroll to position [0, 0]
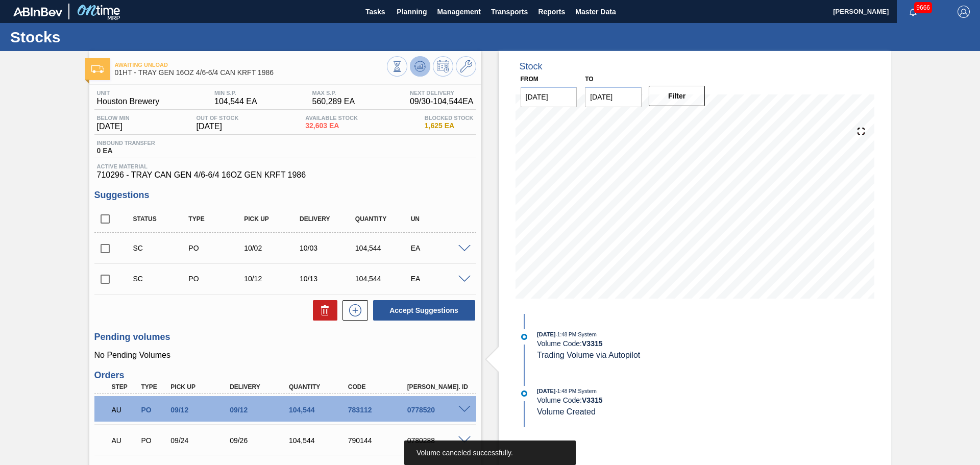
click at [415, 72] on span at bounding box center [420, 66] width 12 height 12
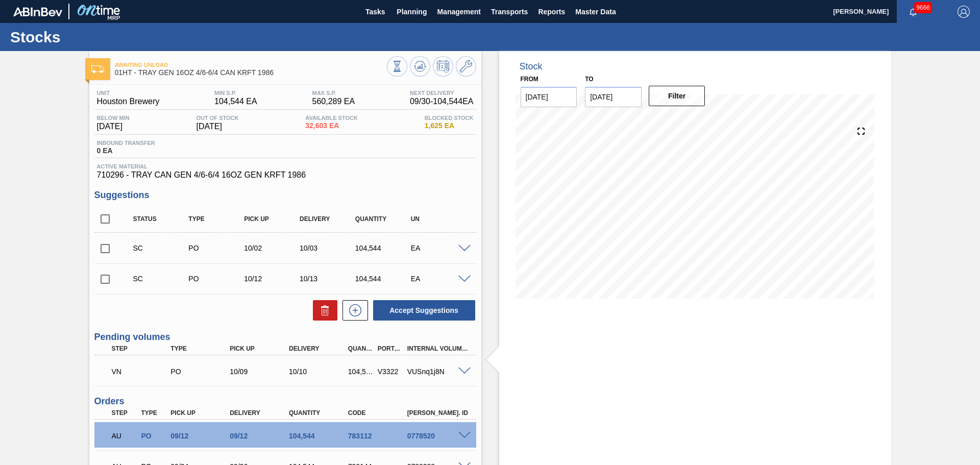
click at [460, 370] on span at bounding box center [464, 371] width 12 height 8
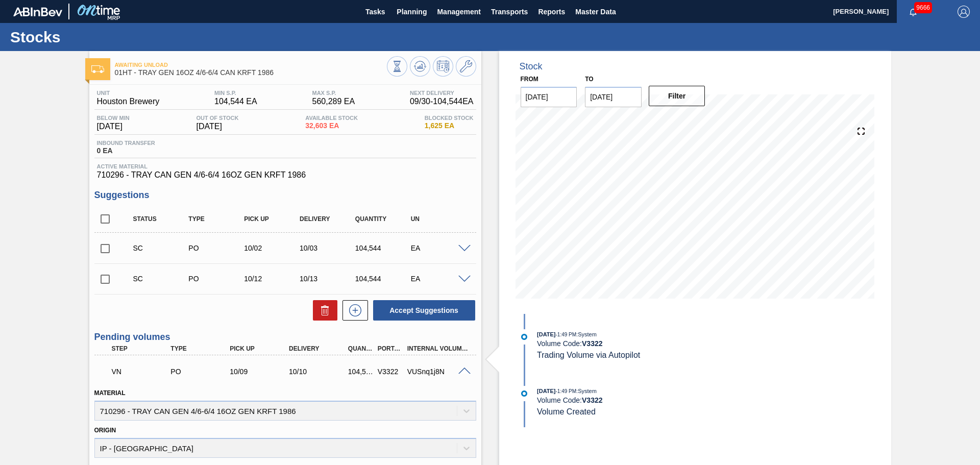
click at [462, 370] on span at bounding box center [464, 371] width 12 height 8
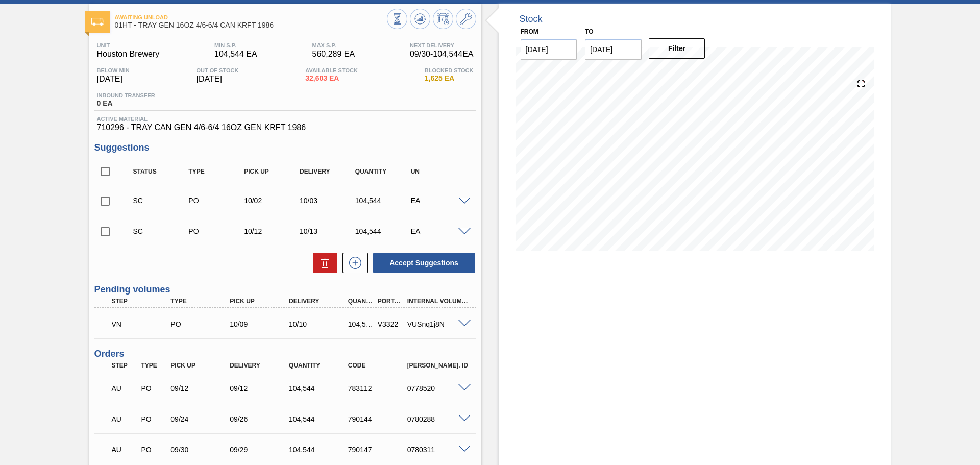
scroll to position [102, 0]
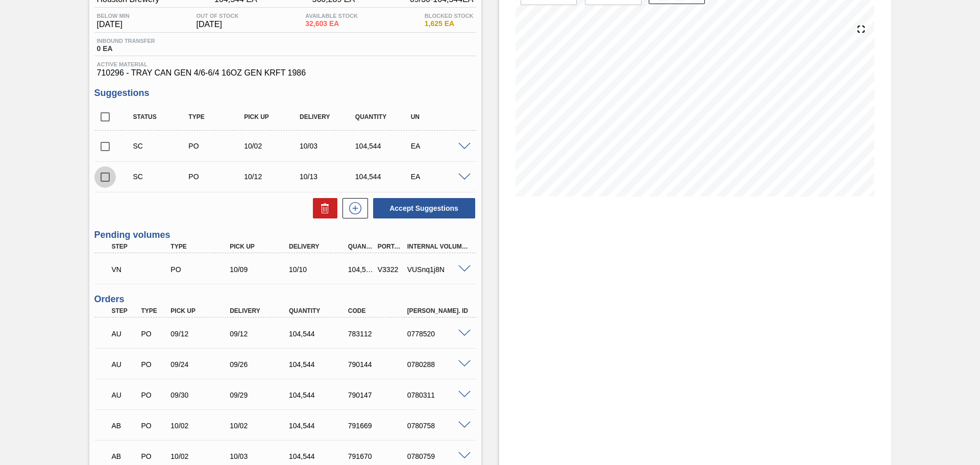
click at [106, 176] on input "checkbox" at bounding box center [104, 176] width 21 height 21
click at [390, 210] on button "Accept Suggestions" at bounding box center [424, 208] width 102 height 20
checkbox input "false"
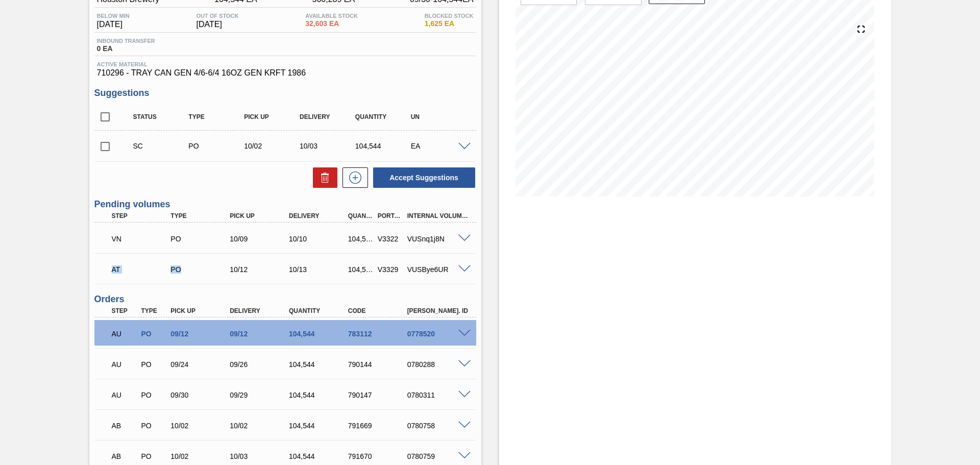
drag, startPoint x: 112, startPoint y: 272, endPoint x: 263, endPoint y: 272, distance: 151.6
click at [255, 272] on div "AT PO 10/12 10/13 104,544 V3329 VUSBye6UR" at bounding box center [282, 268] width 355 height 20
click at [478, 265] on div "Unit Houston Brewery MIN S.P. 104,544 EA MAX S.P. 560,289 EA Next Delivery 09/3…" at bounding box center [285, 266] width 392 height 567
click at [465, 266] on span at bounding box center [464, 269] width 12 height 8
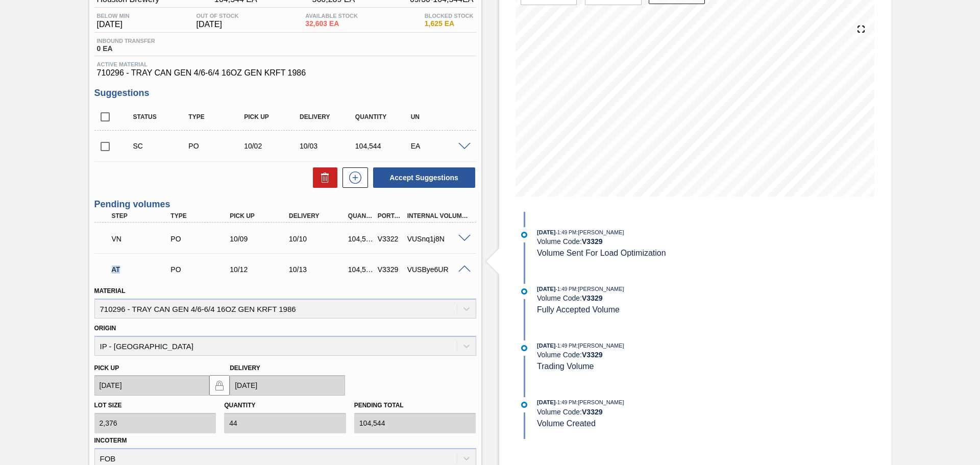
drag, startPoint x: 109, startPoint y: 271, endPoint x: 162, endPoint y: 269, distance: 53.6
click at [162, 269] on div "AT" at bounding box center [142, 269] width 66 height 22
click at [125, 269] on p "AT" at bounding box center [142, 269] width 61 height 8
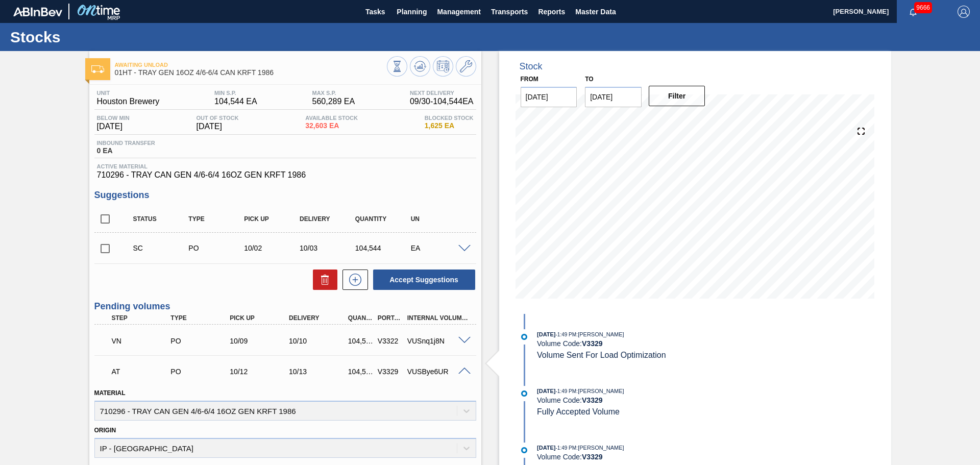
click at [458, 371] on span at bounding box center [464, 371] width 12 height 8
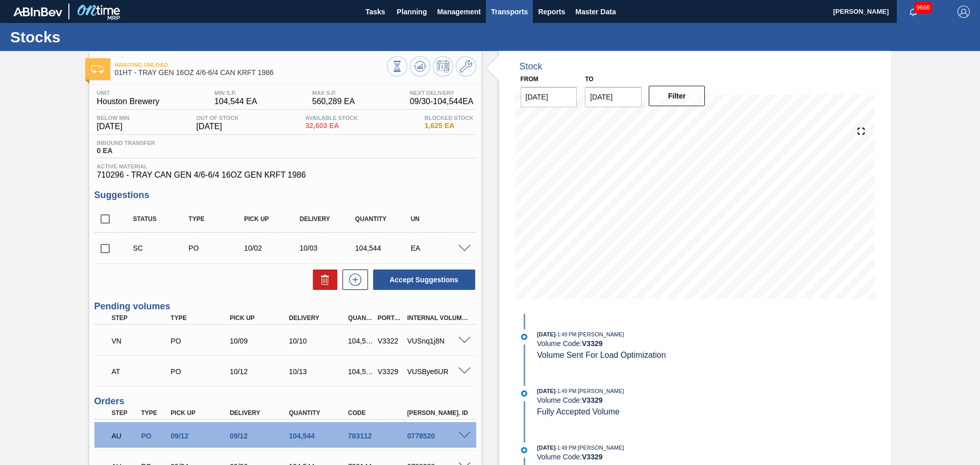
click at [518, 16] on span "Transports" at bounding box center [509, 12] width 37 height 12
click at [217, 260] on div at bounding box center [490, 232] width 980 height 465
click at [107, 248] on input "checkbox" at bounding box center [104, 248] width 21 height 21
click at [106, 250] on input "checkbox" at bounding box center [104, 248] width 21 height 21
checkbox input "false"
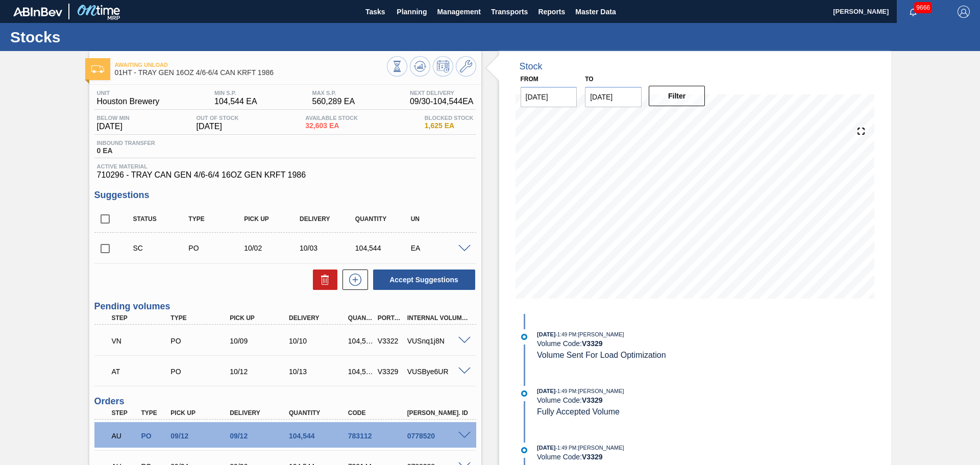
click at [190, 275] on div "Accept Suggestions" at bounding box center [285, 279] width 382 height 22
click at [466, 336] on div at bounding box center [466, 340] width 20 height 8
click at [461, 339] on span at bounding box center [464, 341] width 12 height 8
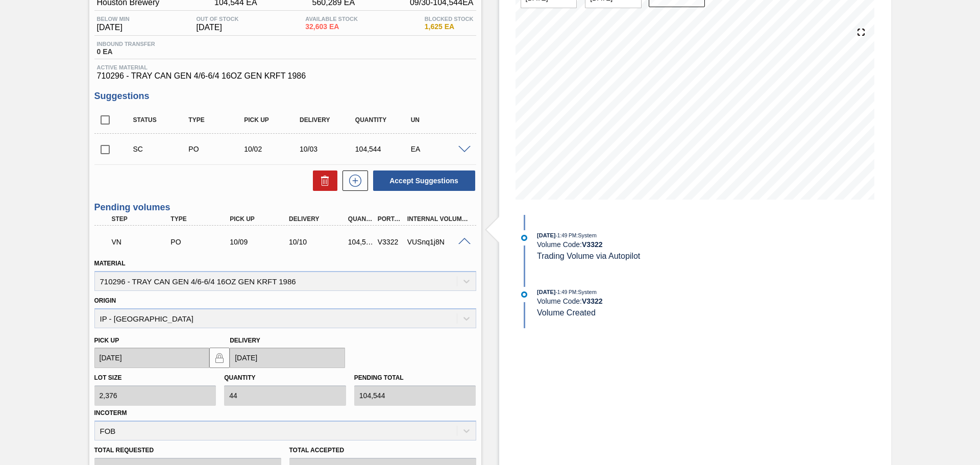
scroll to position [153, 0]
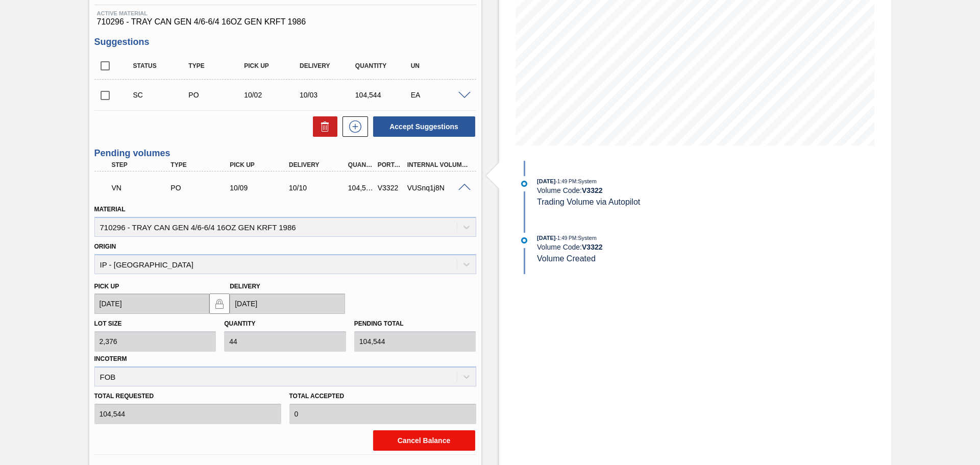
drag, startPoint x: 419, startPoint y: 424, endPoint x: 415, endPoint y: 445, distance: 20.8
click at [418, 425] on div "Cancel Balance" at bounding box center [285, 438] width 390 height 28
click at [414, 445] on button "Cancel Balance" at bounding box center [424, 440] width 102 height 20
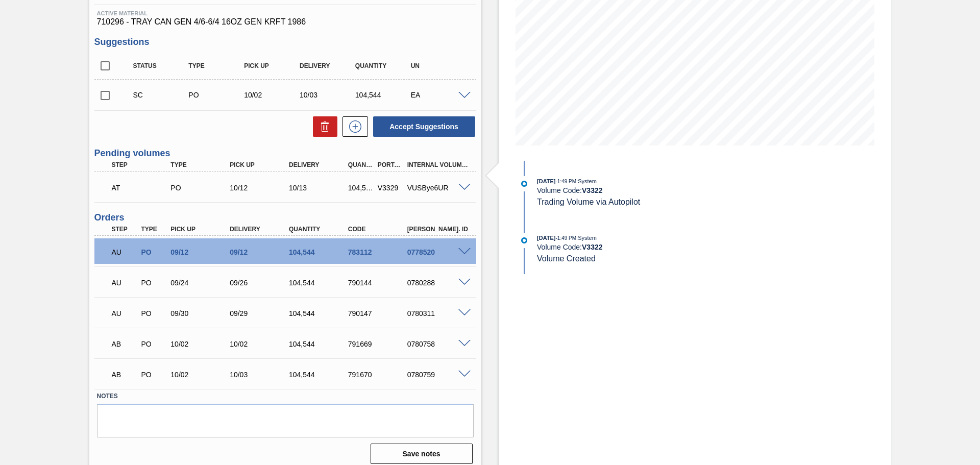
click at [457, 185] on div at bounding box center [466, 187] width 20 height 8
click at [462, 185] on span at bounding box center [464, 188] width 12 height 8
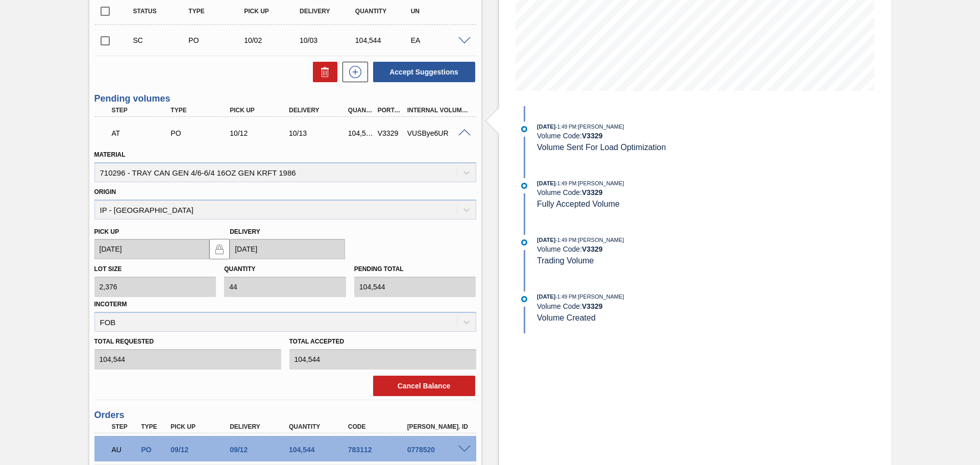
scroll to position [255, 0]
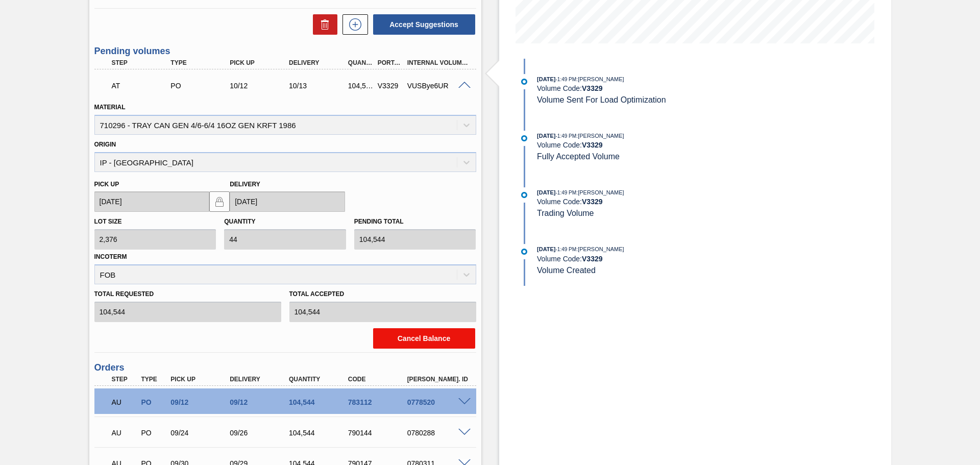
click at [431, 335] on button "Cancel Balance" at bounding box center [424, 338] width 102 height 20
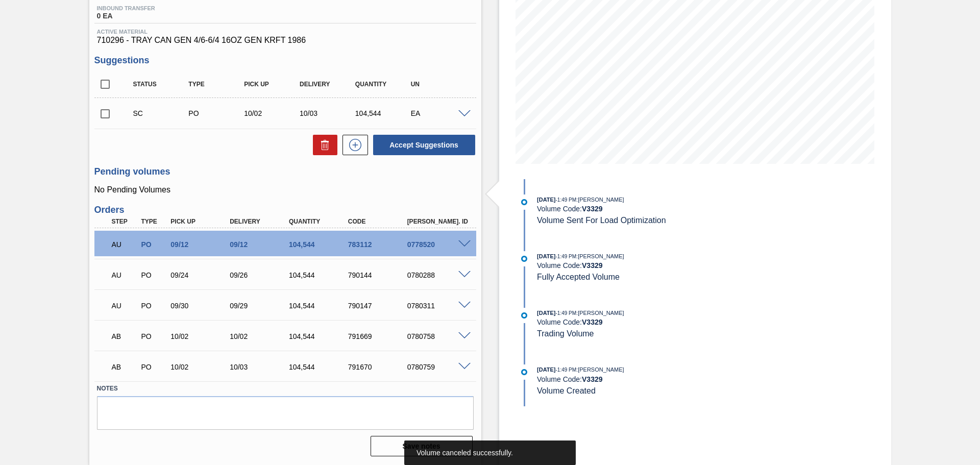
scroll to position [135, 0]
click at [81, 171] on div "Awaiting Unload 01HT - TRAY GEN 16OZ 4/6-6/4 CAN KRFT 1986 Unit Houston Brewery…" at bounding box center [490, 190] width 980 height 549
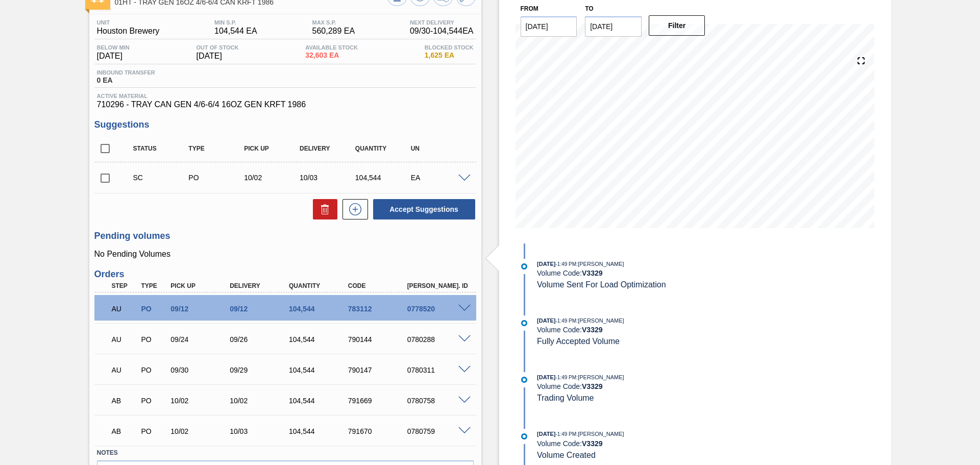
scroll to position [0, 0]
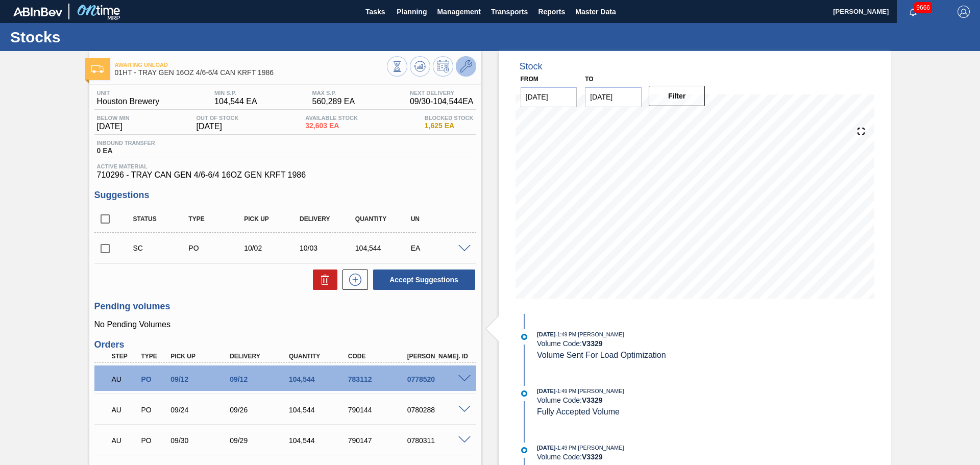
click at [463, 66] on icon at bounding box center [466, 66] width 12 height 12
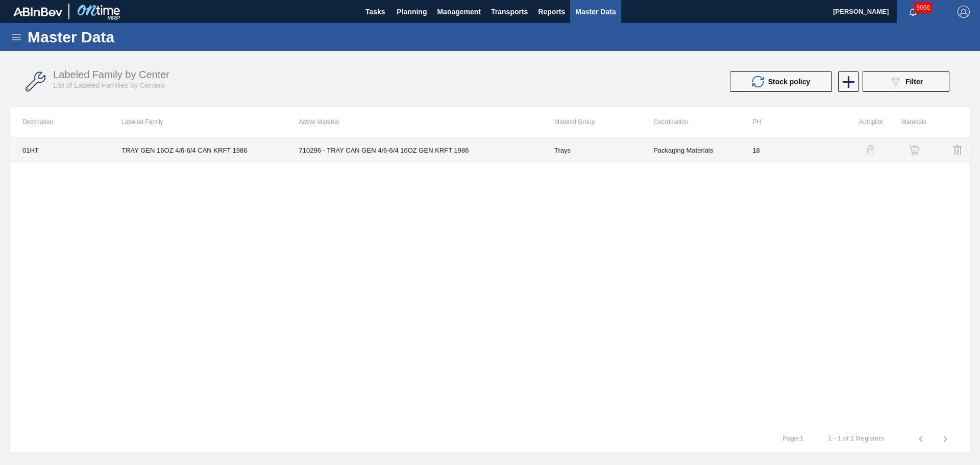
click at [674, 156] on td "Packaging Materials" at bounding box center [690, 150] width 99 height 26
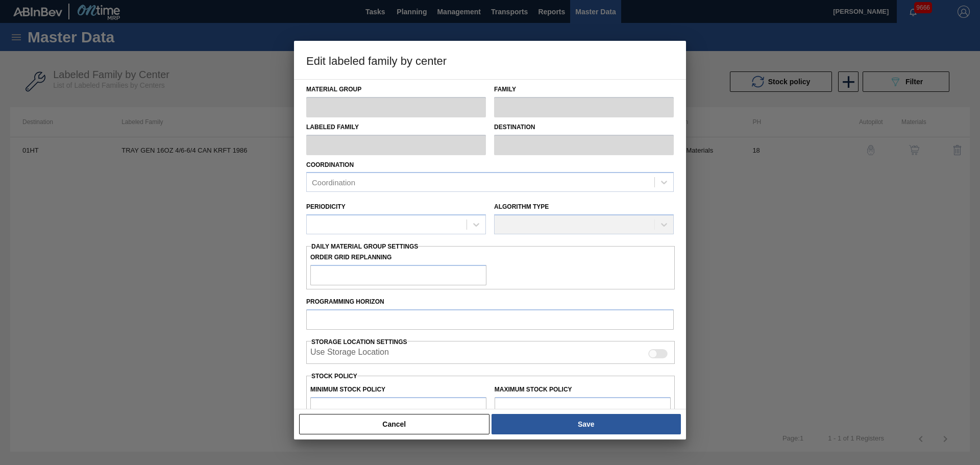
type input "Trays"
type input "TRAY GEN 16OZ 4/6-6/4 CAN KRFT 1986"
type input "01HT - Houston Brewery"
type input "0"
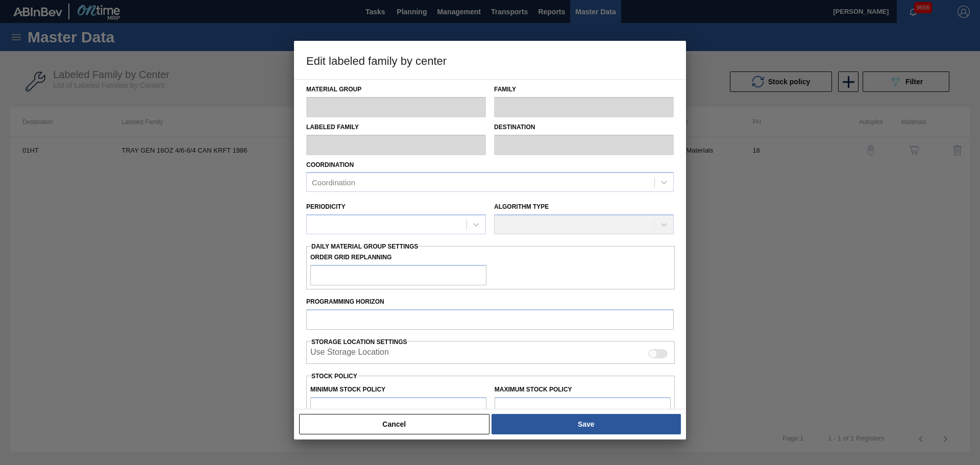
type input "18"
type input "104,544"
type input "560,289"
type input "11"
type input "154,676"
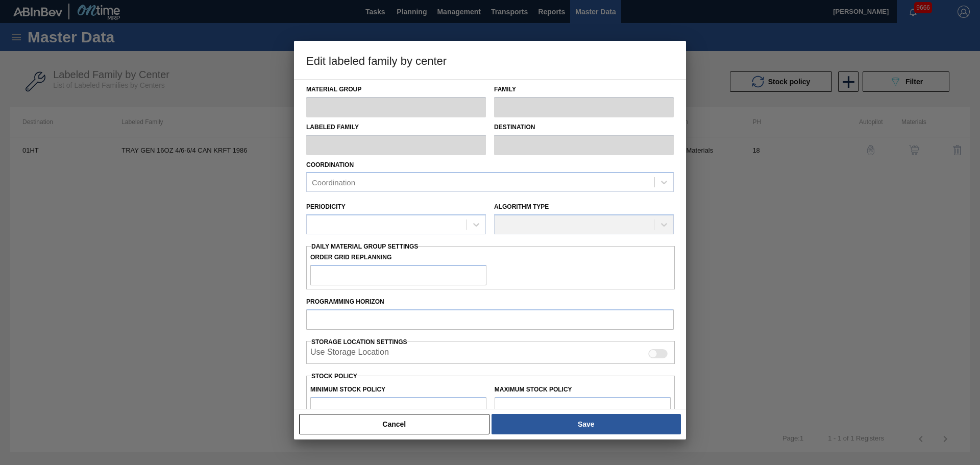
checkbox input "true"
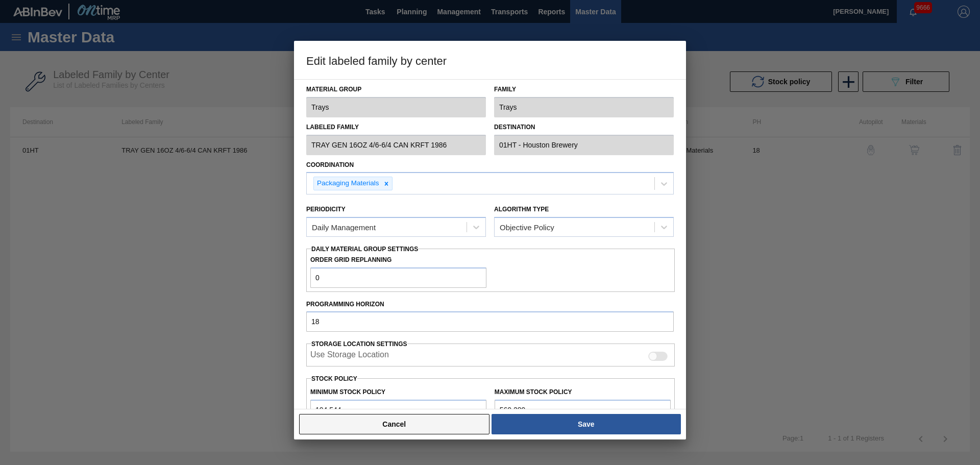
click at [397, 426] on button "Cancel" at bounding box center [394, 424] width 190 height 20
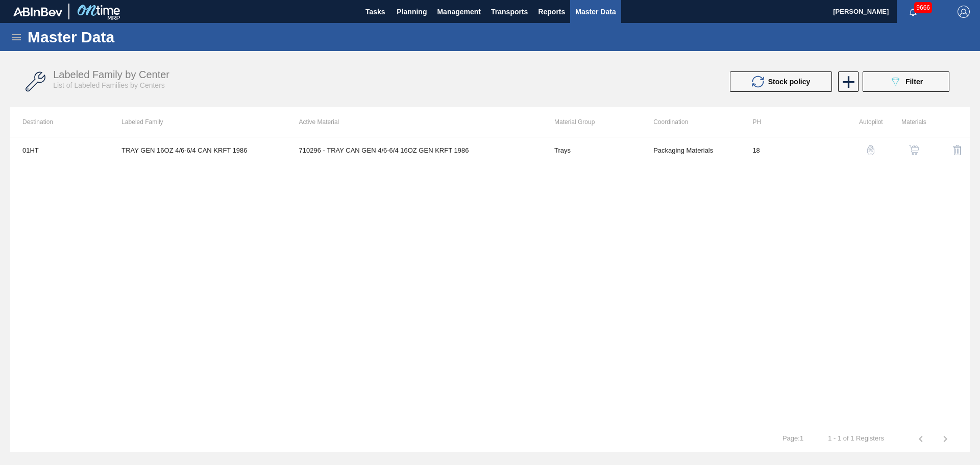
click at [873, 150] on img "button" at bounding box center [871, 150] width 10 height 10
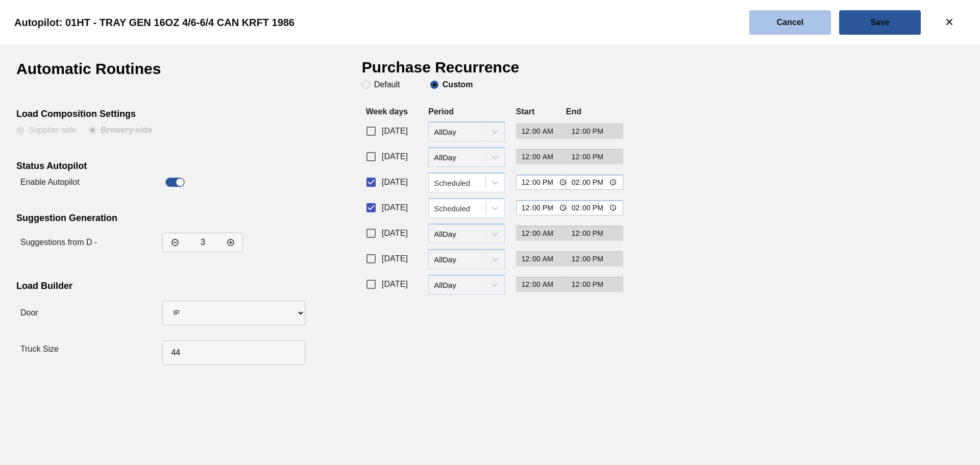
click at [793, 28] on button "Cancel" at bounding box center [790, 22] width 82 height 24
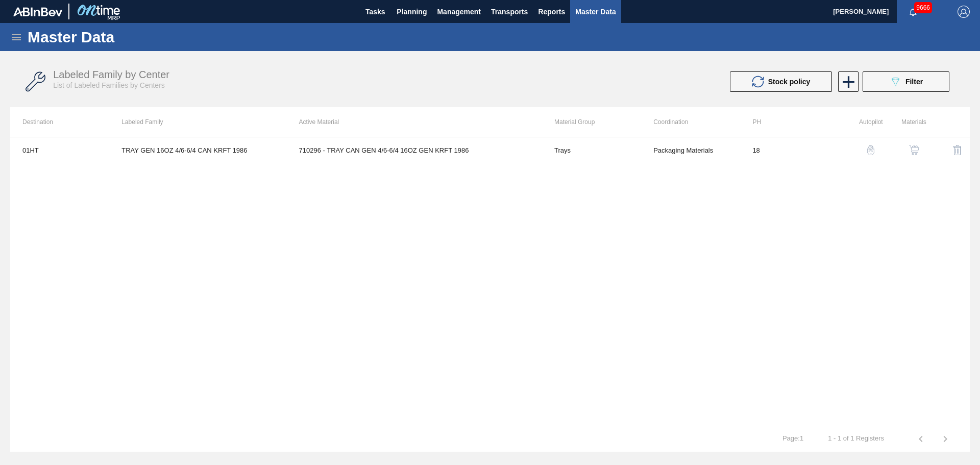
click at [914, 151] on img "button" at bounding box center [914, 150] width 10 height 10
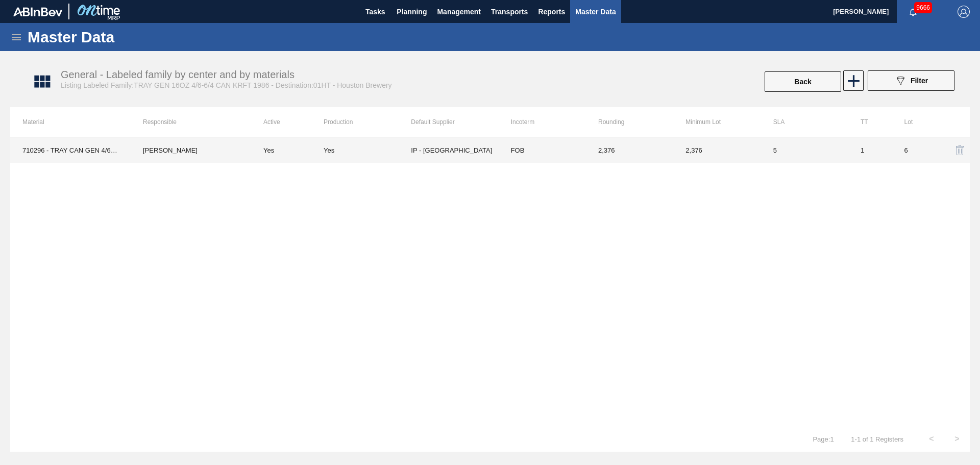
click at [384, 149] on div "Yes" at bounding box center [367, 150] width 87 height 8
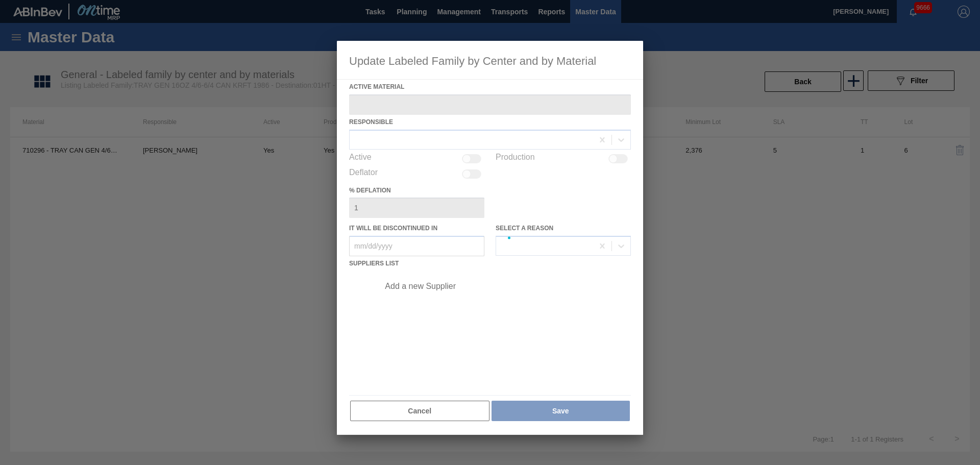
type Material "710296 - TRAY CAN GEN 4/6-6/4 16OZ GEN KRFT 1986"
checkbox input "true"
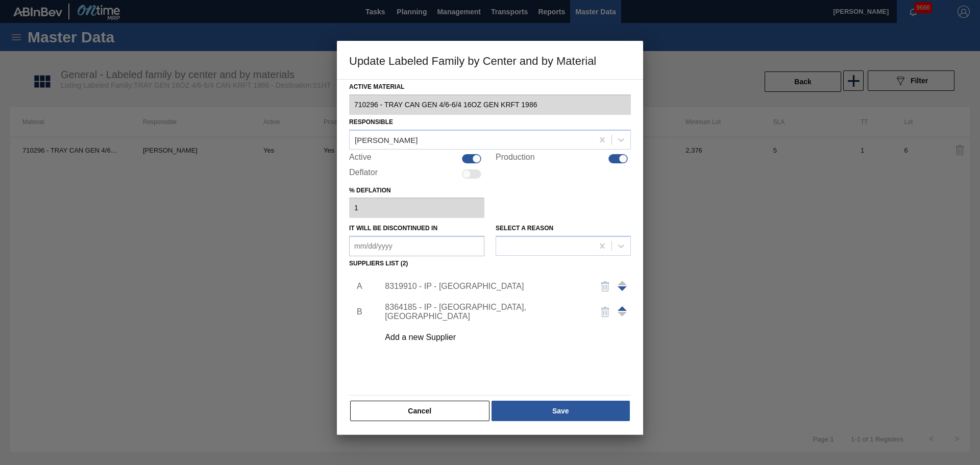
click at [459, 286] on div "8319910 - IP - San Antonio" at bounding box center [485, 286] width 200 height 9
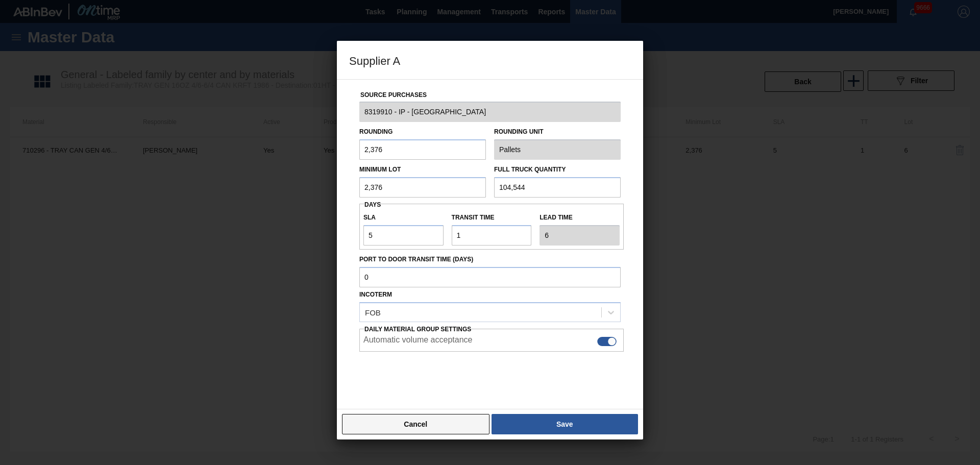
click at [427, 430] on button "Cancel" at bounding box center [416, 424] width 148 height 20
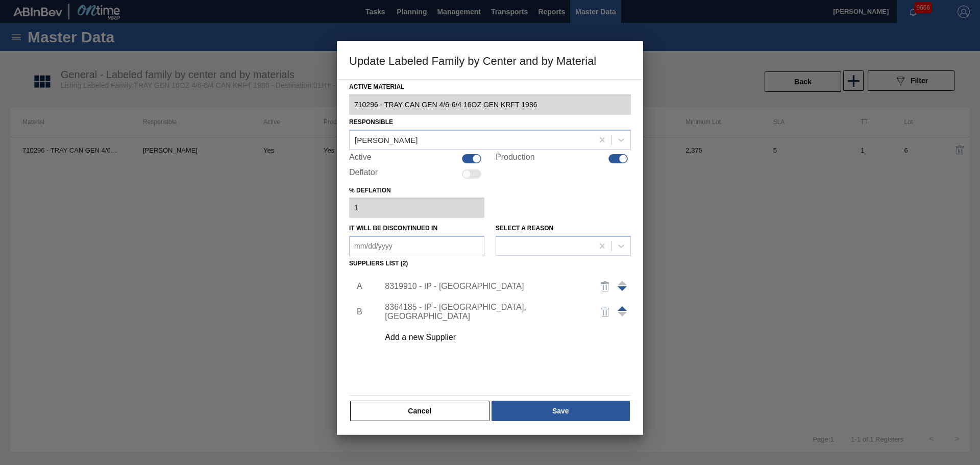
click at [436, 316] on div "8364185 - IP - McAllen, TX" at bounding box center [485, 312] width 200 height 18
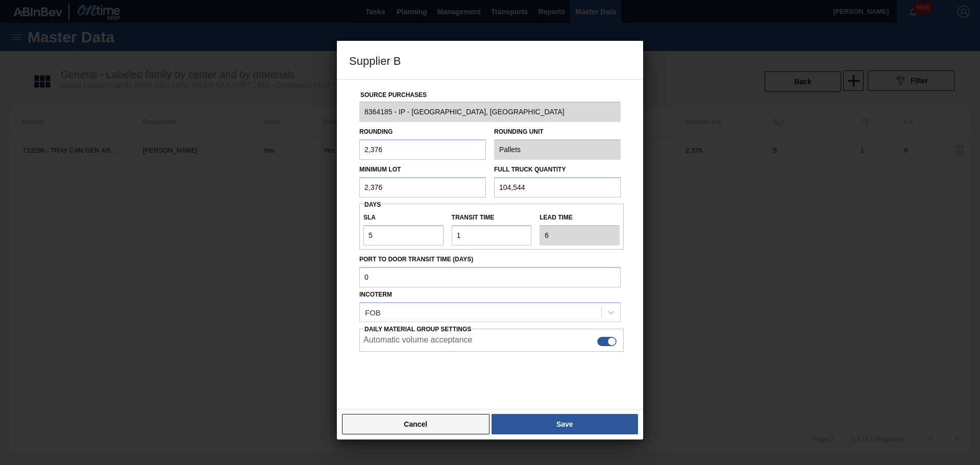
click at [451, 421] on button "Cancel" at bounding box center [416, 424] width 148 height 20
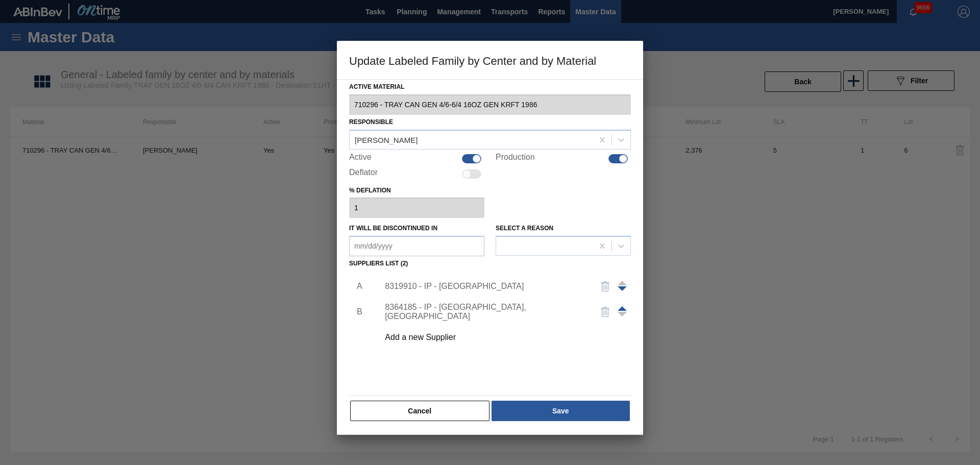
click at [440, 290] on div "8319910 - IP - San Antonio" at bounding box center [485, 286] width 200 height 9
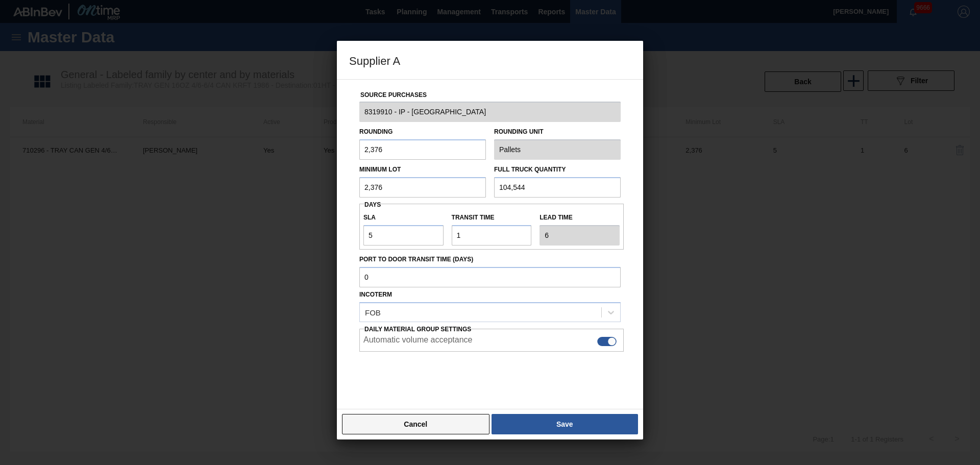
click at [444, 431] on button "Cancel" at bounding box center [416, 424] width 148 height 20
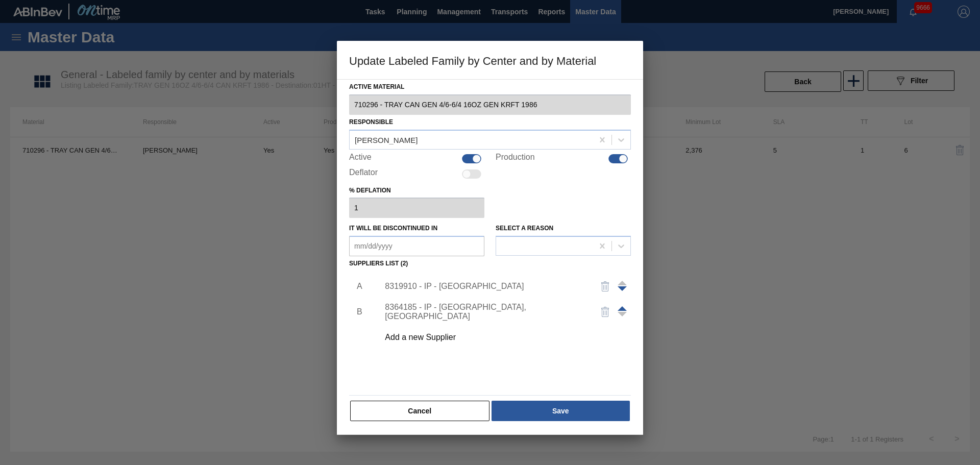
click at [430, 401] on button "Cancel" at bounding box center [419, 411] width 139 height 20
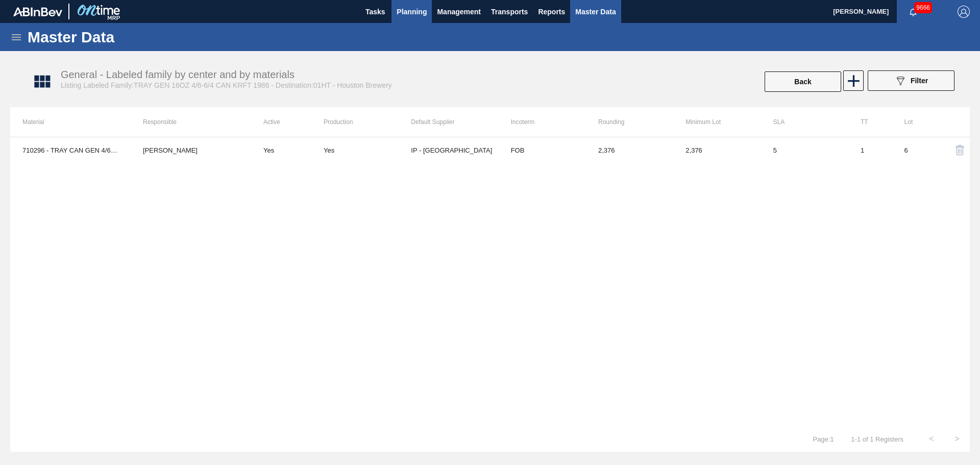
click at [416, 14] on span "Planning" at bounding box center [412, 12] width 30 height 12
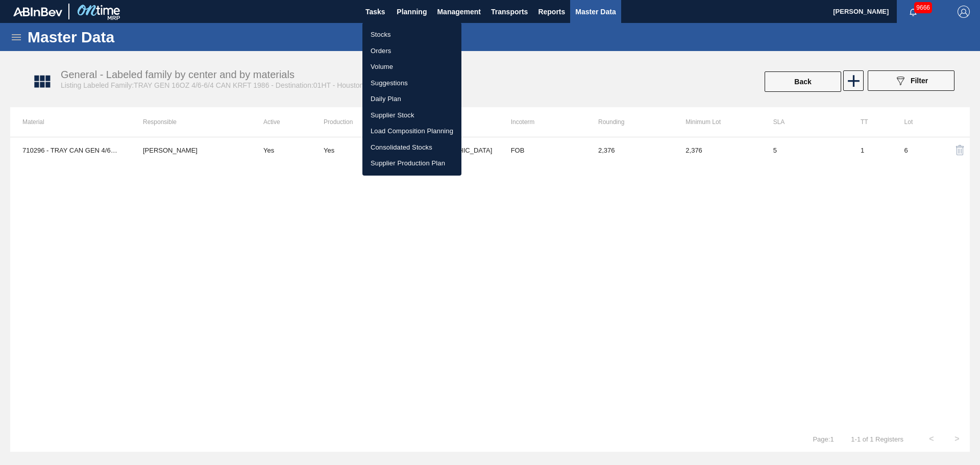
click at [386, 33] on li "Stocks" at bounding box center [411, 35] width 99 height 16
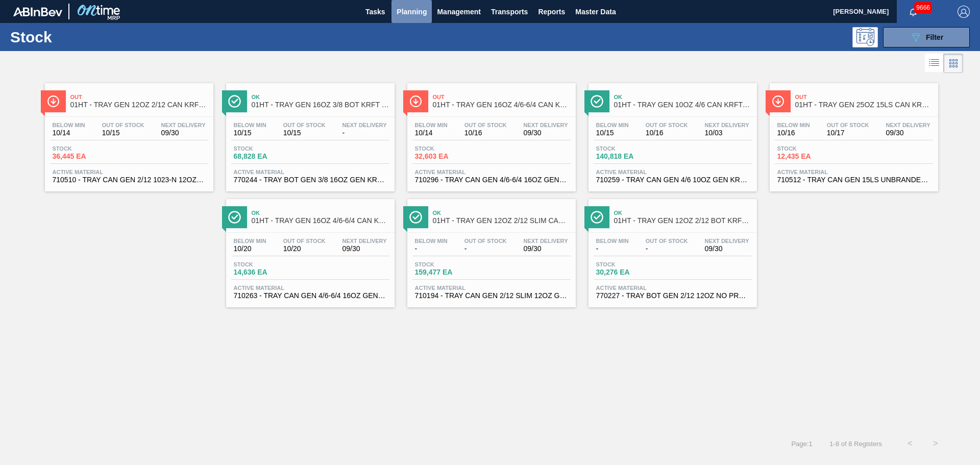
click at [406, 13] on span "Planning" at bounding box center [412, 12] width 30 height 12
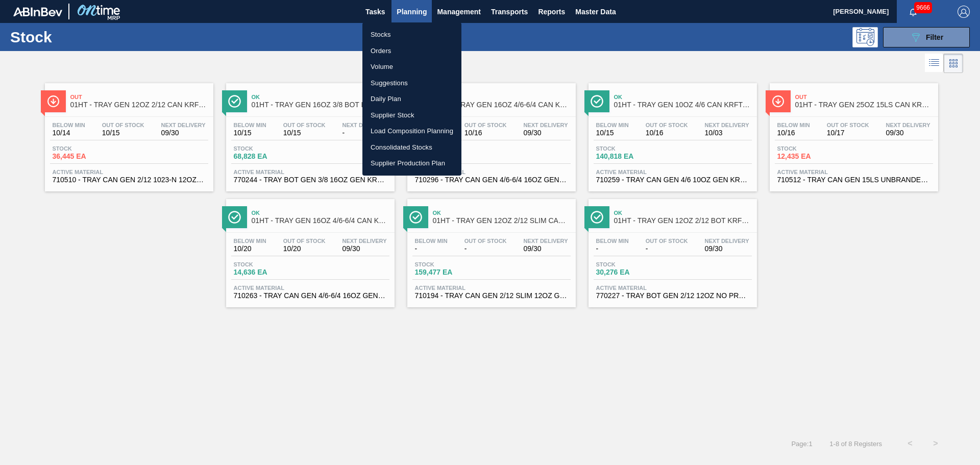
click at [381, 66] on li "Volume" at bounding box center [411, 67] width 99 height 16
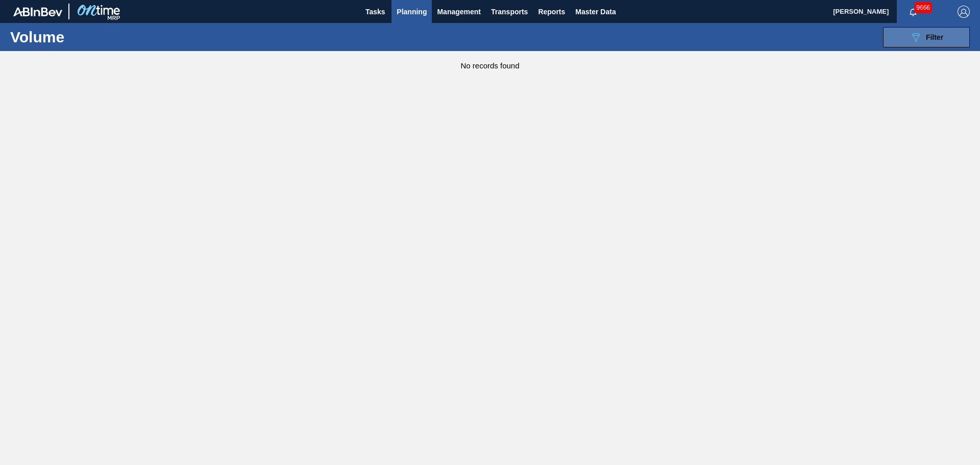
click at [896, 39] on button "089F7B8B-B2A5-4AFE-B5C0-19BA573D28AC Filter" at bounding box center [926, 37] width 87 height 20
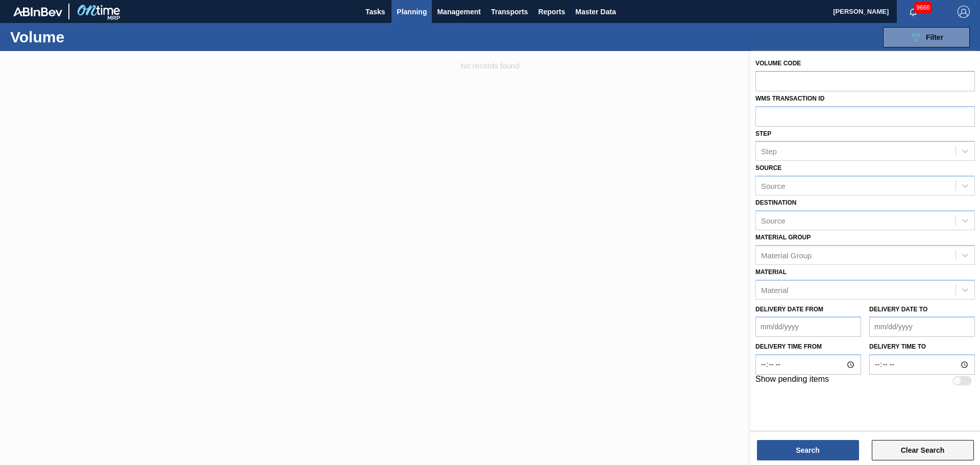
click at [919, 447] on button "Clear Search" at bounding box center [923, 450] width 102 height 20
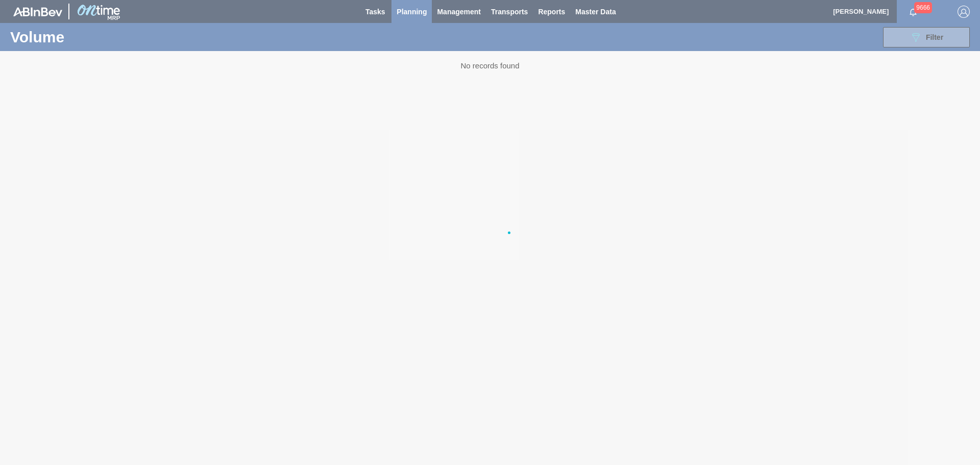
click at [553, 256] on div at bounding box center [490, 232] width 980 height 465
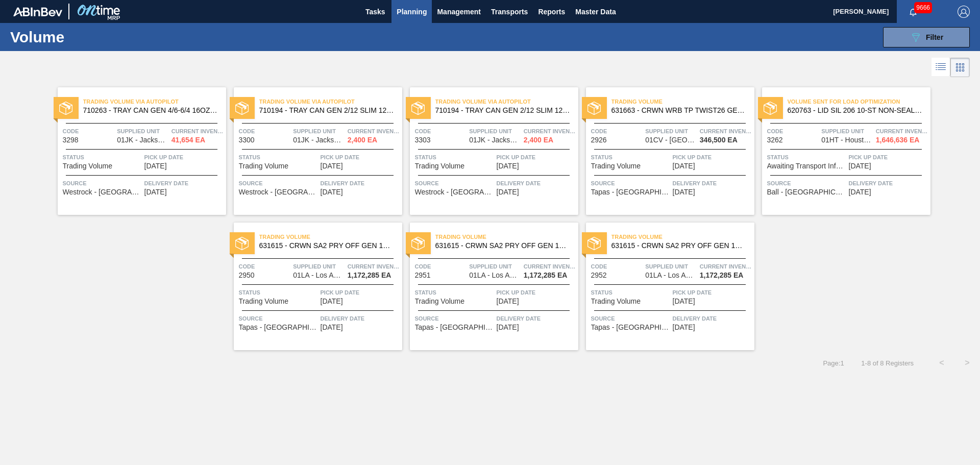
click at [295, 240] on span "Trading Volume" at bounding box center [330, 237] width 143 height 10
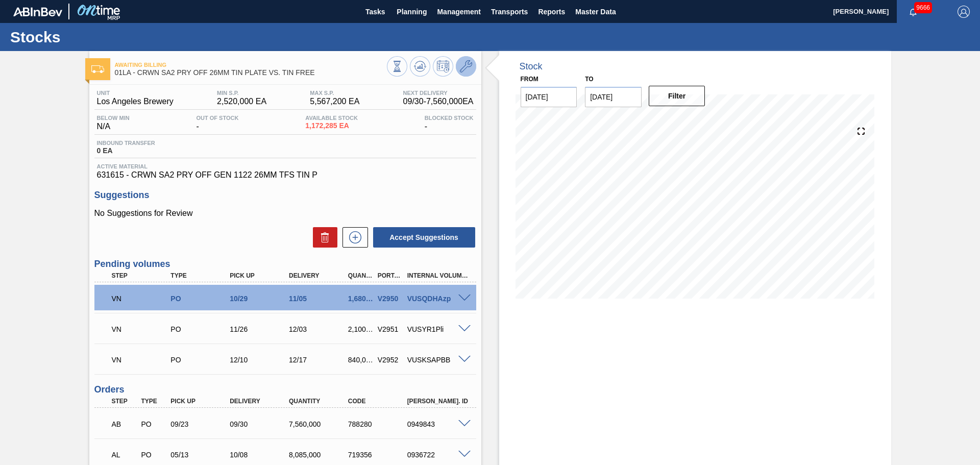
click at [467, 64] on icon at bounding box center [466, 66] width 12 height 12
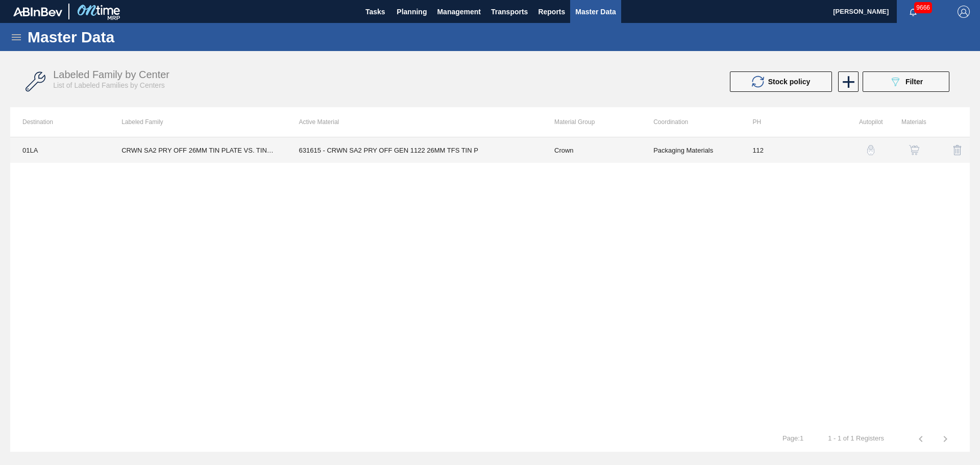
click at [539, 152] on td "631615 - CRWN SA2 PRY OFF GEN 1122 26MM TFS TIN P" at bounding box center [414, 150] width 255 height 26
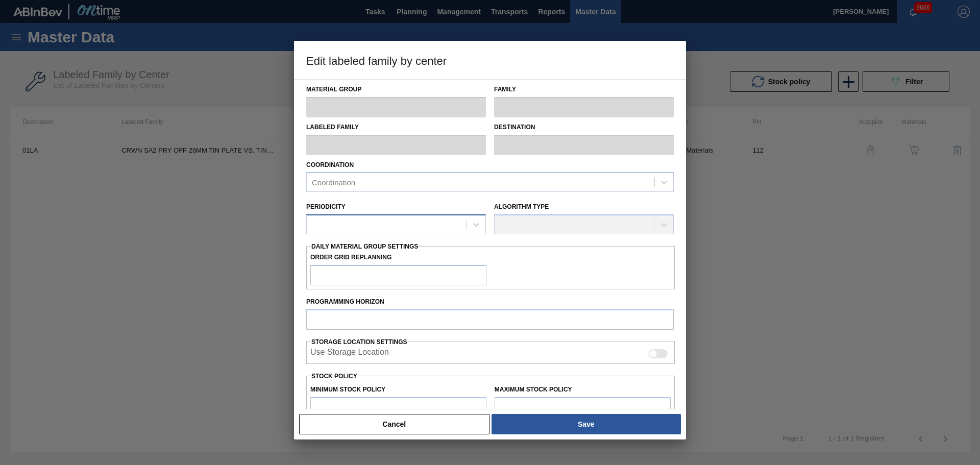
type input "Crown"
type input "Crowns"
type input "CRWN SA2 PRY OFF 26MM TIN PLATE VS. TIN FREE"
type input "01LA - Los Angeles Brewery"
type input "0"
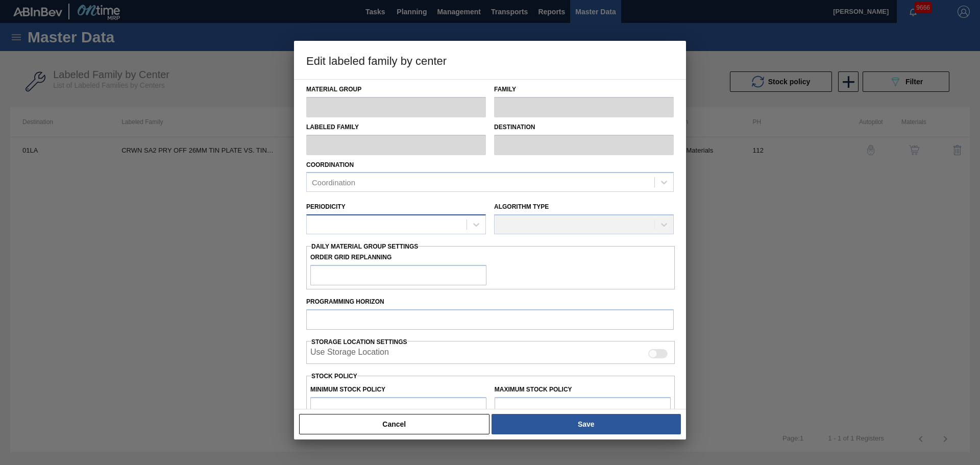
type input "112"
type input "2,520,000"
type input "5,567,200"
type input "0"
type input "2,520,000"
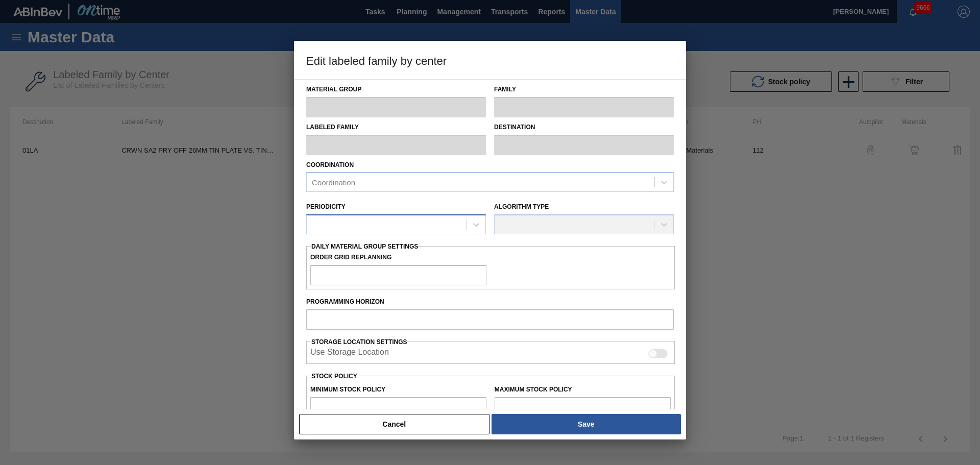
checkbox input "true"
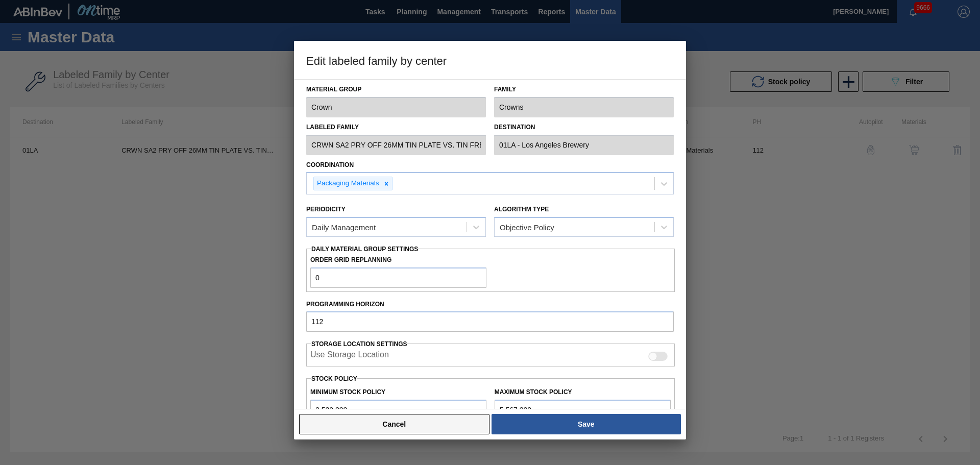
click at [397, 430] on button "Cancel" at bounding box center [394, 424] width 190 height 20
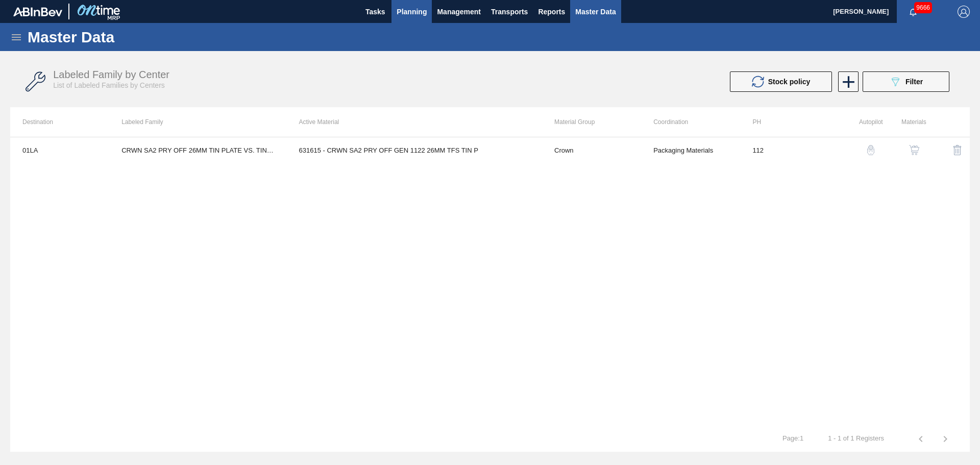
click at [404, 15] on span "Planning" at bounding box center [412, 12] width 30 height 12
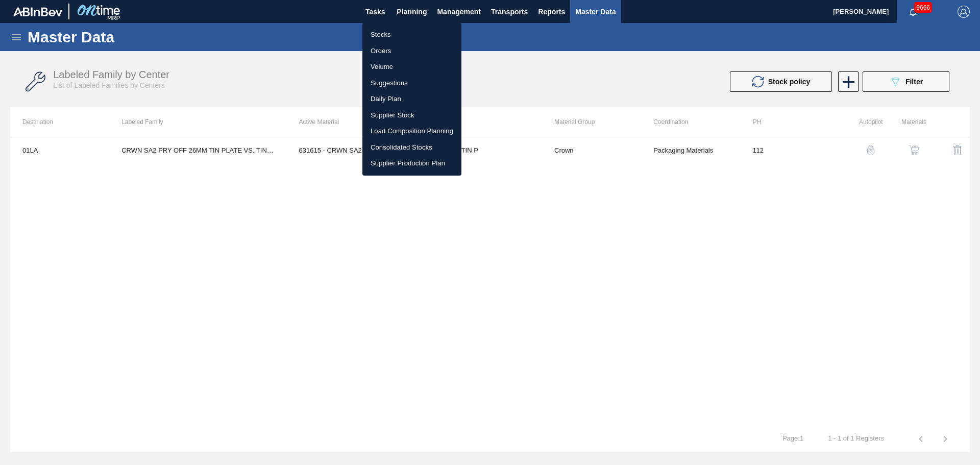
click at [380, 35] on li "Stocks" at bounding box center [411, 35] width 99 height 16
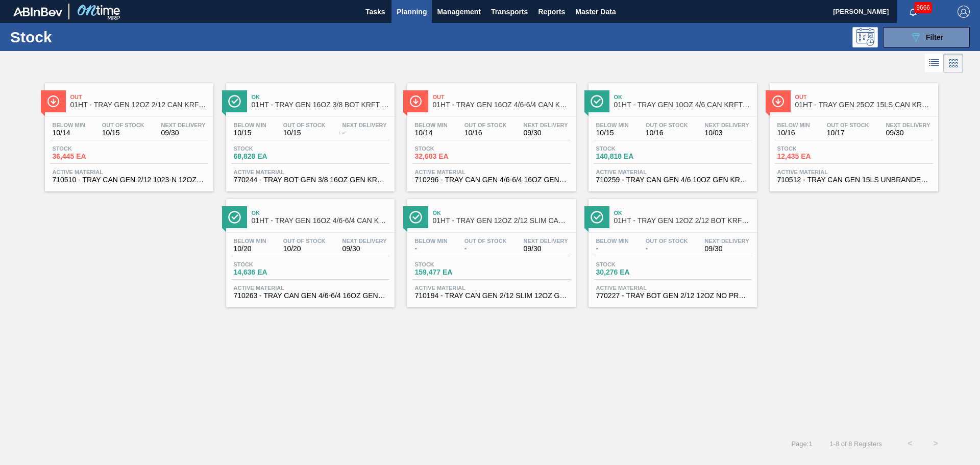
click at [417, 13] on span "Planning" at bounding box center [412, 12] width 30 height 12
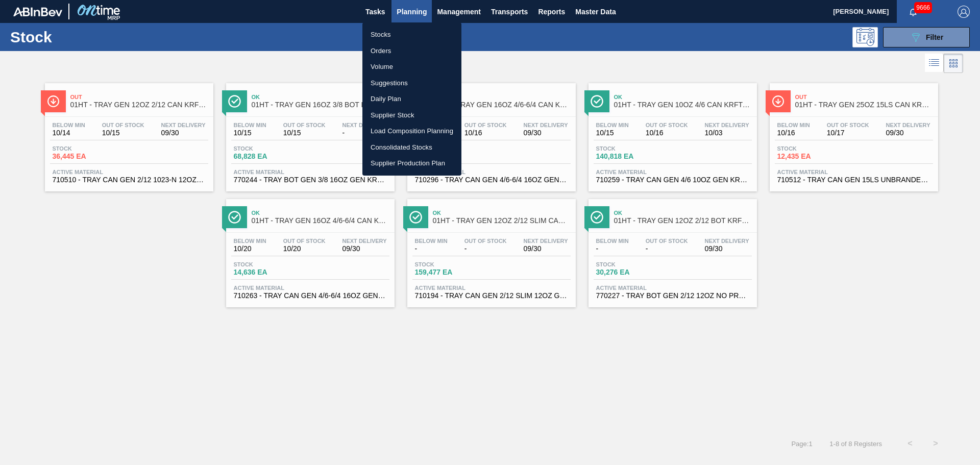
click at [383, 67] on li "Volume" at bounding box center [411, 67] width 99 height 16
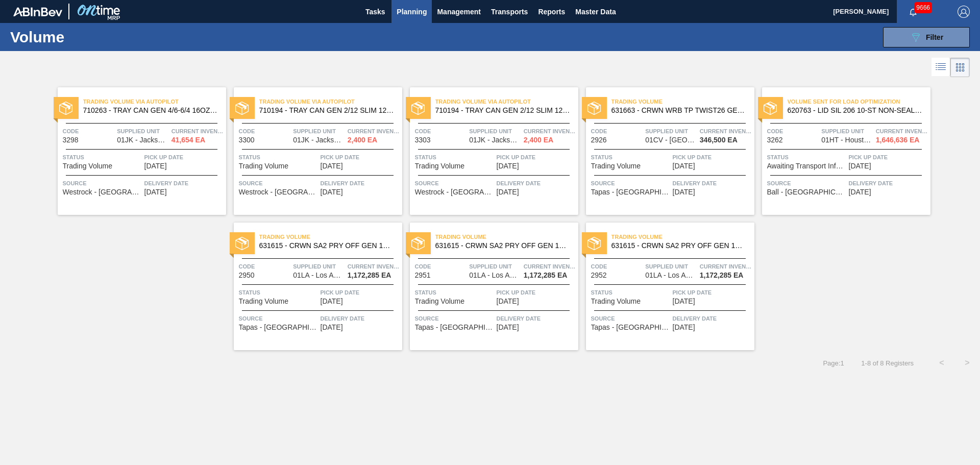
click at [307, 228] on div "Trading Volume 631615 - CRWN SA2 PRY OFF GEN 1122 26MM TFS TIN P Code 2950 Supp…" at bounding box center [318, 287] width 168 height 128
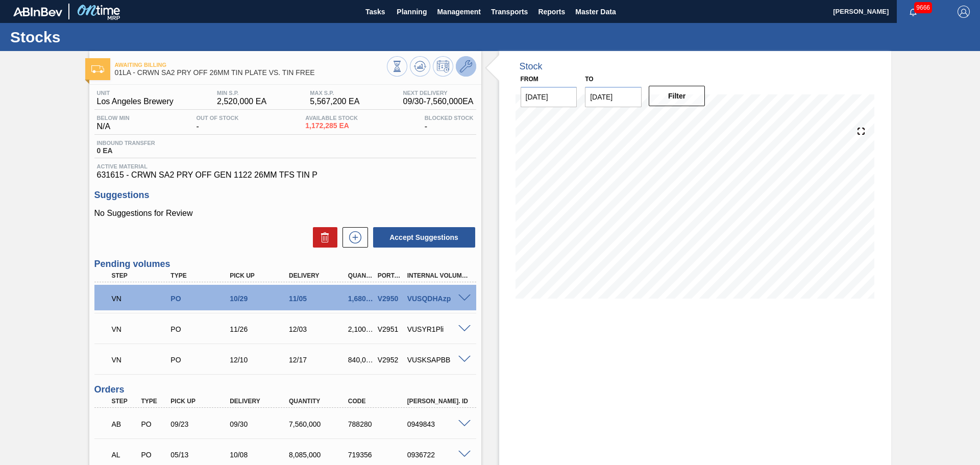
click at [462, 70] on icon at bounding box center [466, 66] width 12 height 12
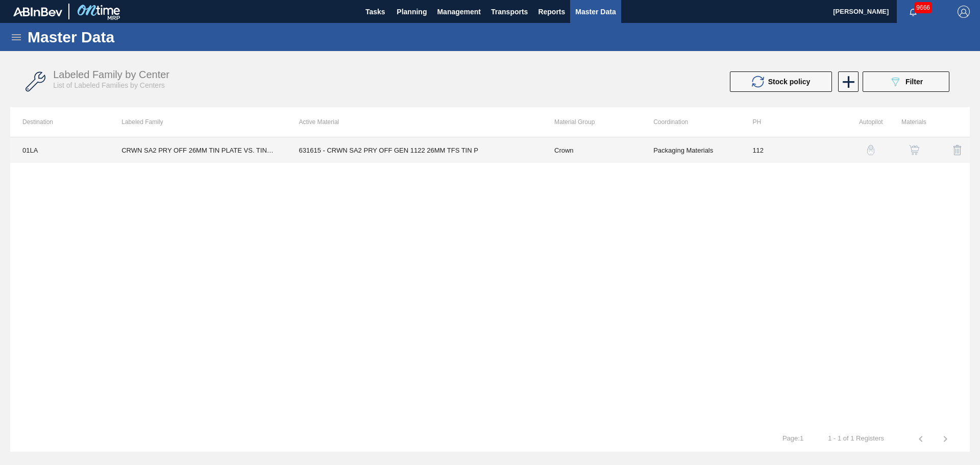
click at [461, 154] on td "631615 - CRWN SA2 PRY OFF GEN 1122 26MM TFS TIN P" at bounding box center [414, 150] width 255 height 26
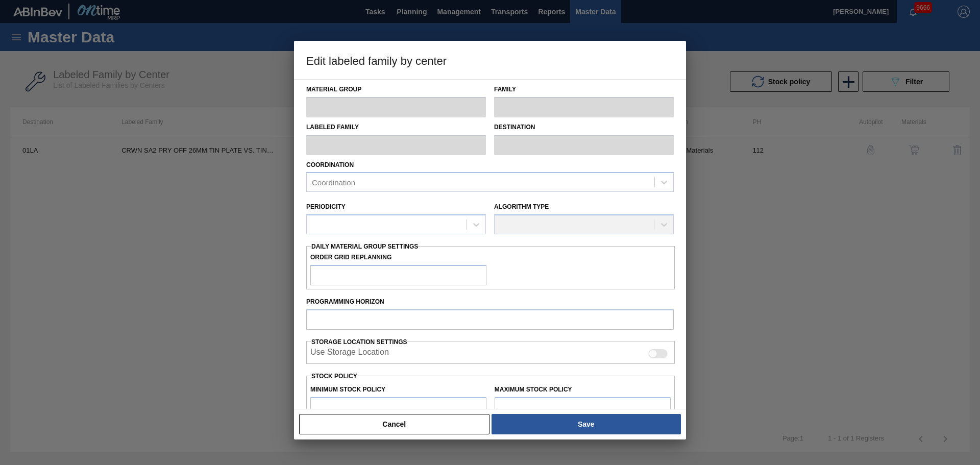
type input "Crown"
type input "Crowns"
type input "CRWN SA2 PRY OFF 26MM TIN PLATE VS. TIN FREE"
type input "01LA - Los Angeles Brewery"
type input "0"
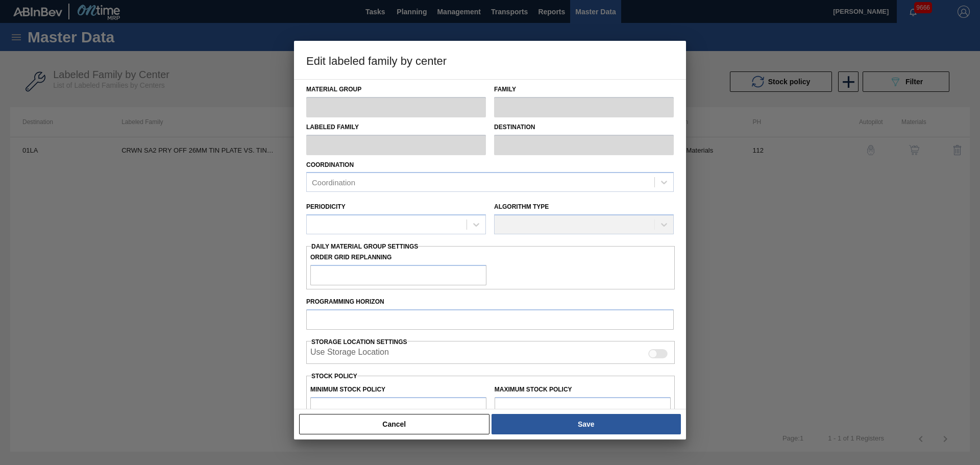
type input "112"
type input "2,520,000"
type input "5,567,200"
type input "0"
type input "2,520,000"
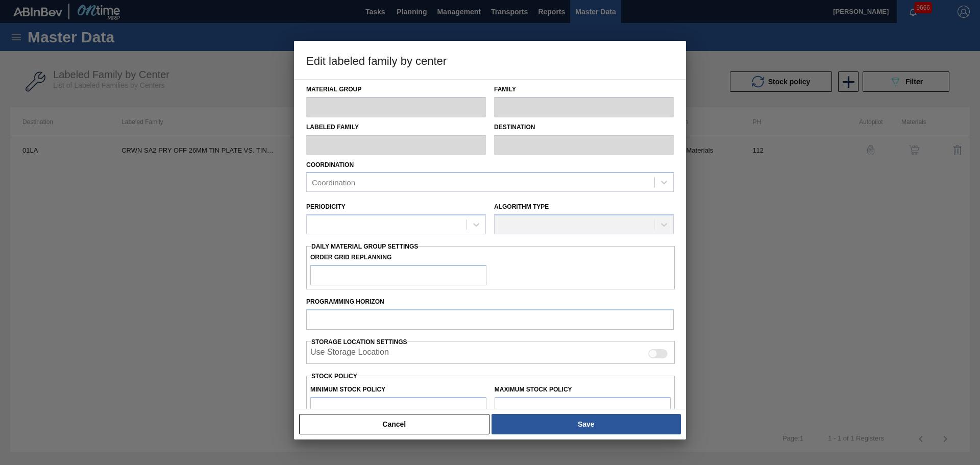
checkbox input "true"
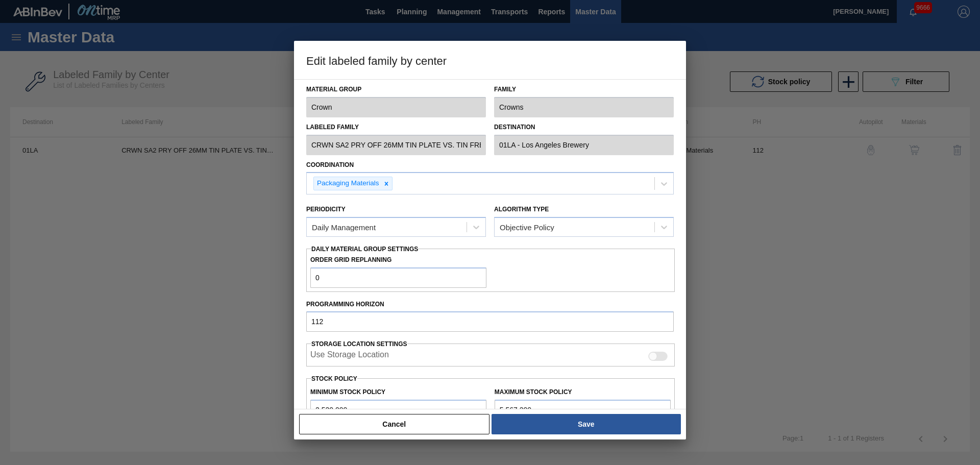
drag, startPoint x: 399, startPoint y: 428, endPoint x: 390, endPoint y: 434, distance: 10.3
click at [398, 429] on button "Cancel" at bounding box center [394, 424] width 190 height 20
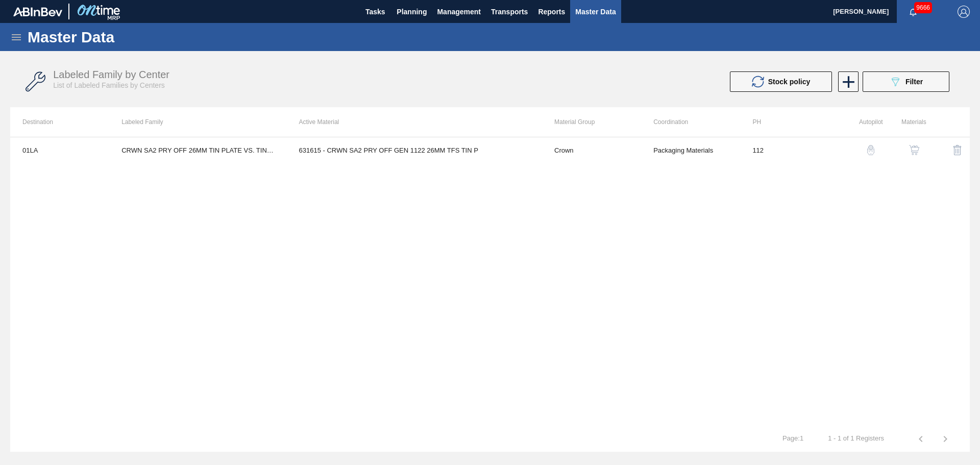
click at [13, 38] on icon at bounding box center [16, 37] width 12 height 12
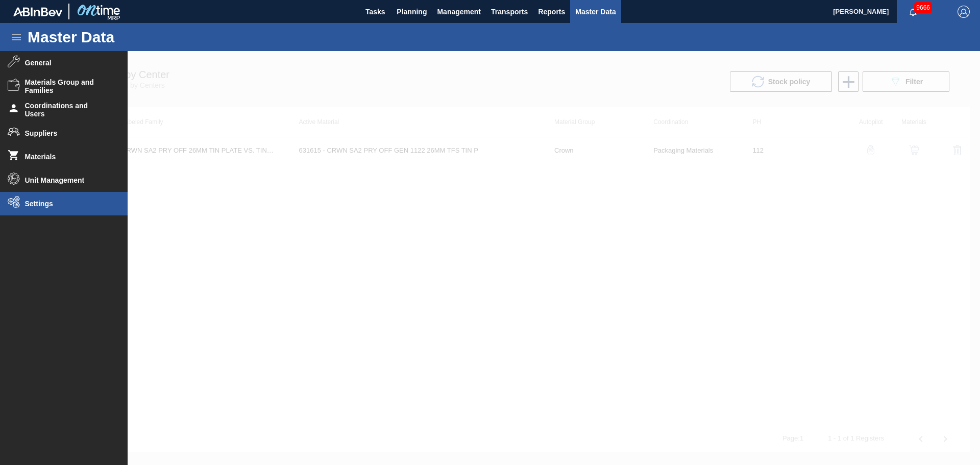
click at [54, 196] on li "Settings" at bounding box center [64, 203] width 128 height 23
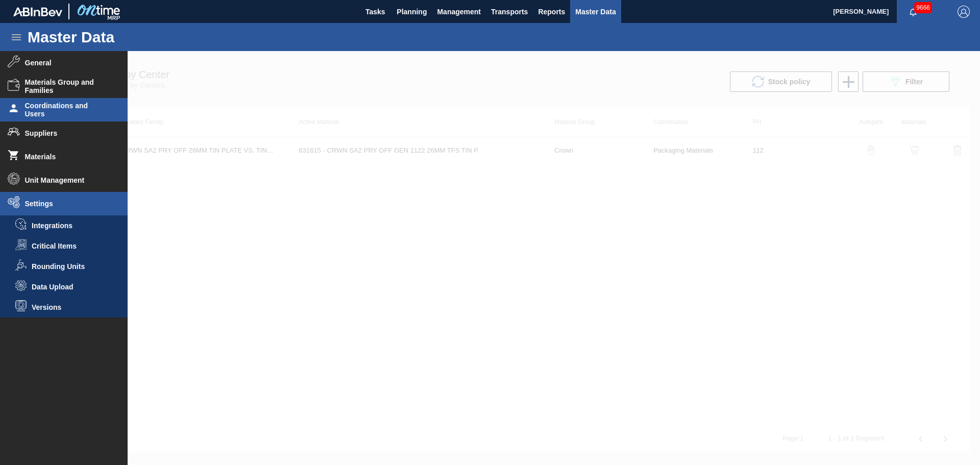
click at [50, 112] on span "Coordinations and Users" at bounding box center [67, 110] width 84 height 16
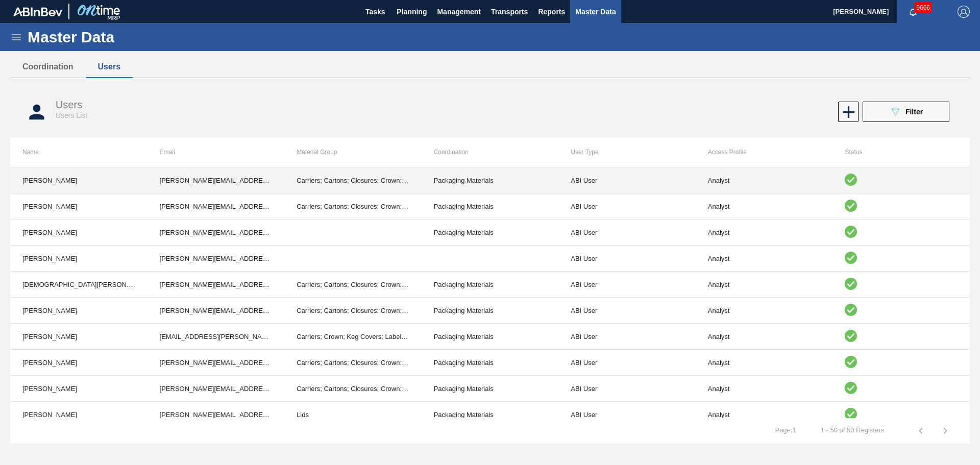
scroll to position [1021, 0]
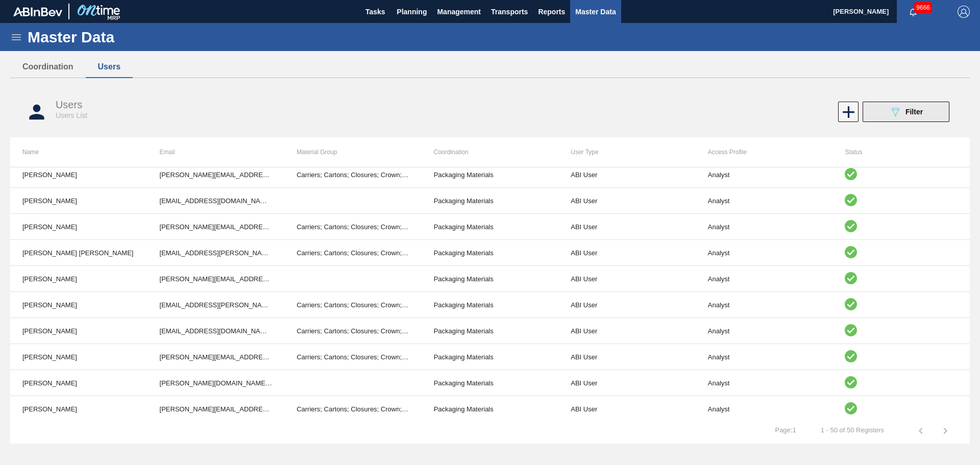
click at [918, 110] on span "Filter" at bounding box center [913, 112] width 17 height 8
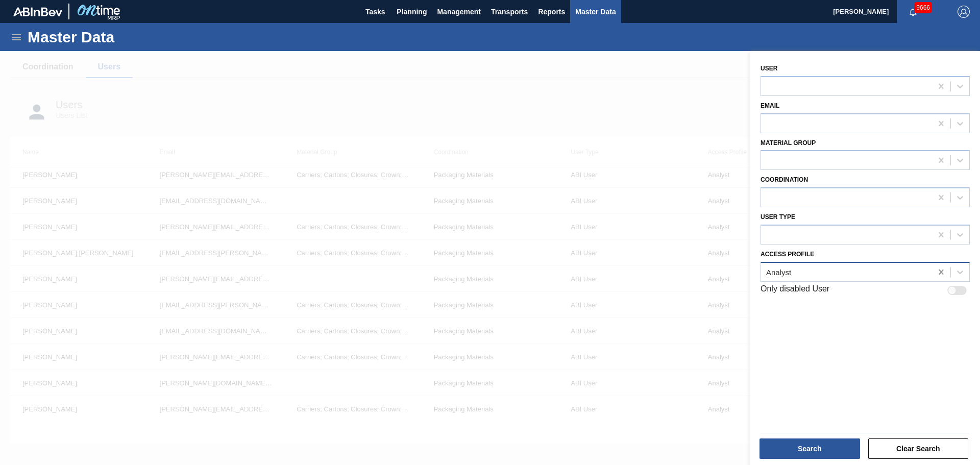
click at [939, 269] on icon at bounding box center [941, 272] width 10 height 10
click at [842, 278] on div at bounding box center [846, 271] width 171 height 15
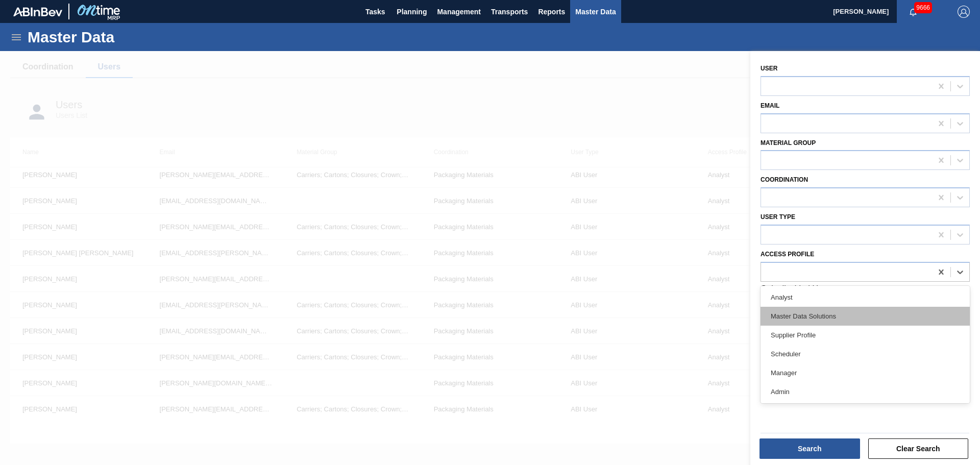
click at [810, 312] on div "Master Data Solutions" at bounding box center [864, 316] width 209 height 19
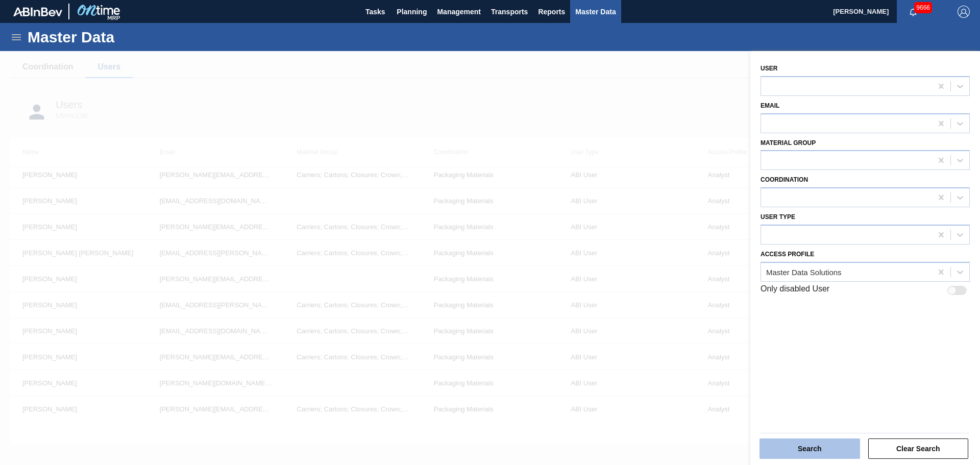
click at [805, 443] on button "Search" at bounding box center [809, 448] width 101 height 20
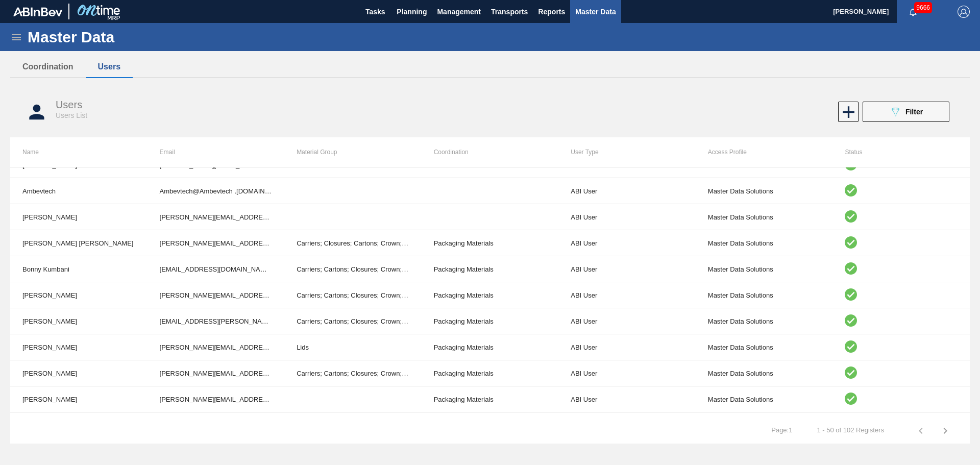
scroll to position [122, 0]
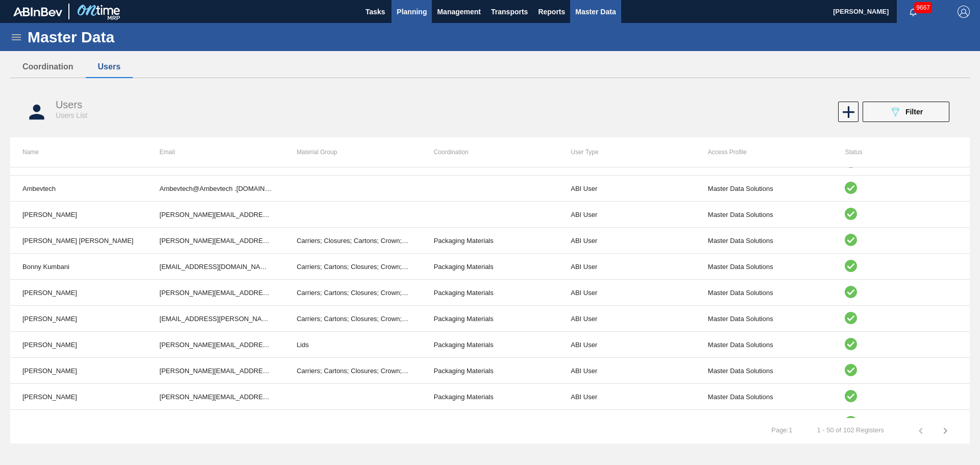
click at [410, 16] on span "Planning" at bounding box center [412, 12] width 30 height 12
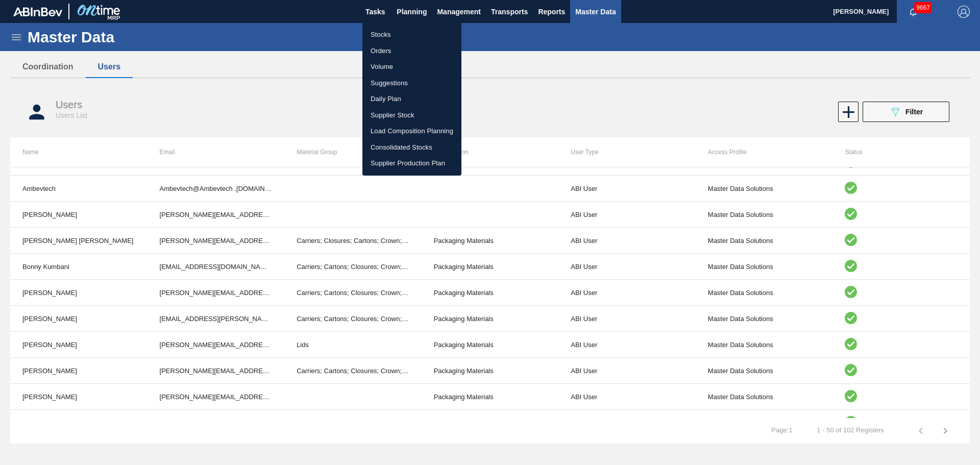
click at [15, 40] on div at bounding box center [490, 232] width 980 height 465
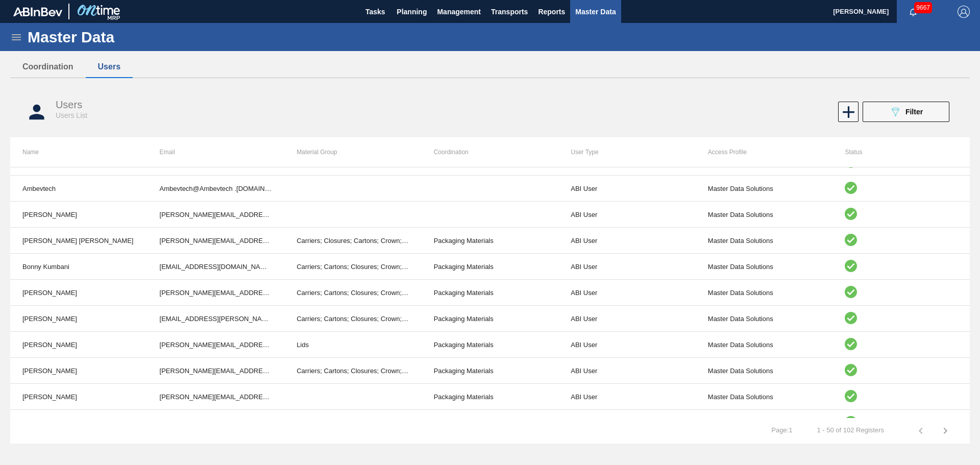
click at [17, 0] on body "Tasks Planning Management Transports Reports Master Data Camden Bauer 9667 Mark…" at bounding box center [490, 0] width 980 height 0
click at [18, 37] on icon at bounding box center [16, 37] width 9 height 6
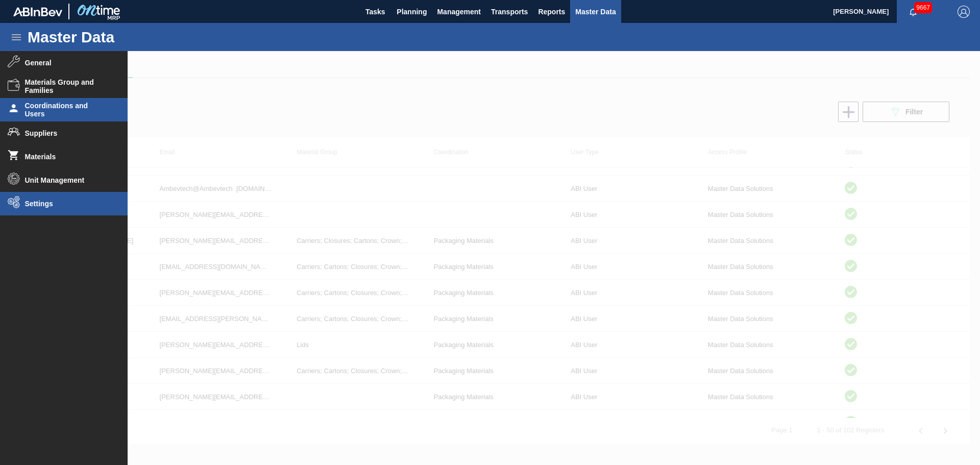
click at [42, 210] on li "Settings" at bounding box center [64, 203] width 128 height 23
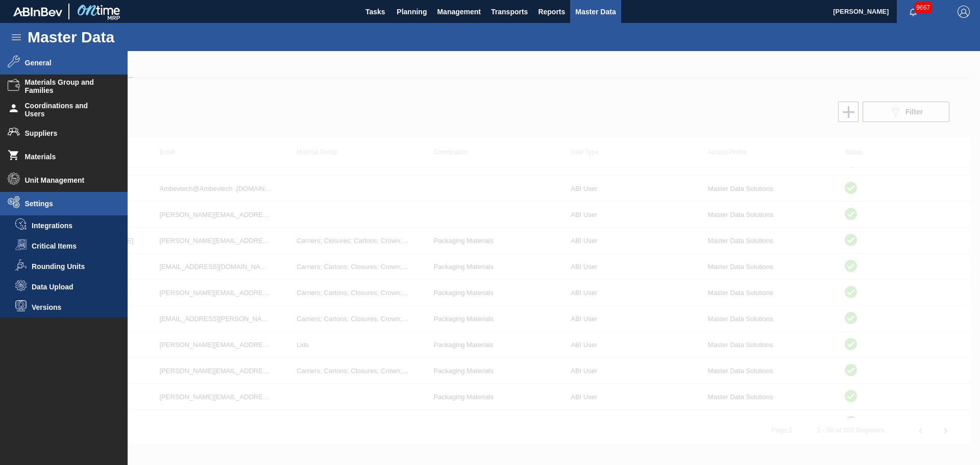
click at [57, 69] on li "General" at bounding box center [64, 62] width 128 height 23
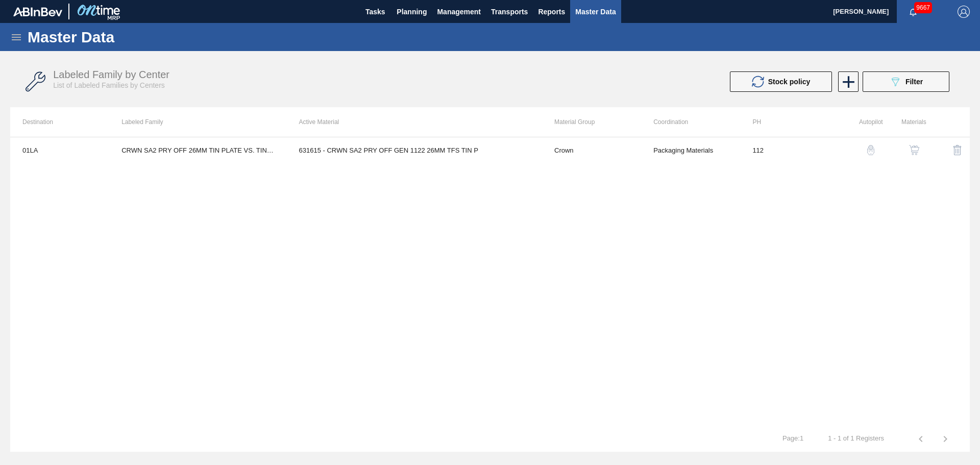
click at [10, 44] on div "Master Data" at bounding box center [490, 37] width 980 height 28
click at [14, 38] on icon at bounding box center [16, 37] width 12 height 12
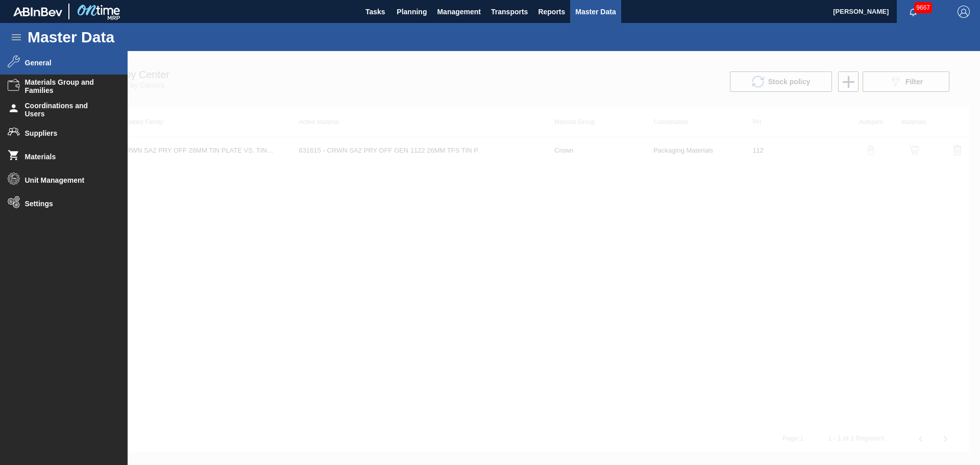
click at [467, 104] on div at bounding box center [490, 258] width 980 height 414
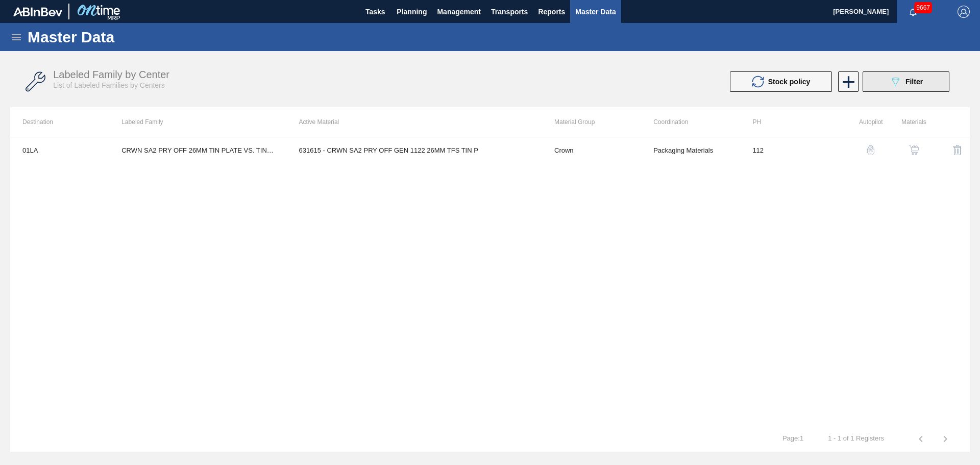
click at [900, 75] on button "089F7B8B-B2A5-4AFE-B5C0-19BA573D28AC Filter" at bounding box center [906, 81] width 87 height 20
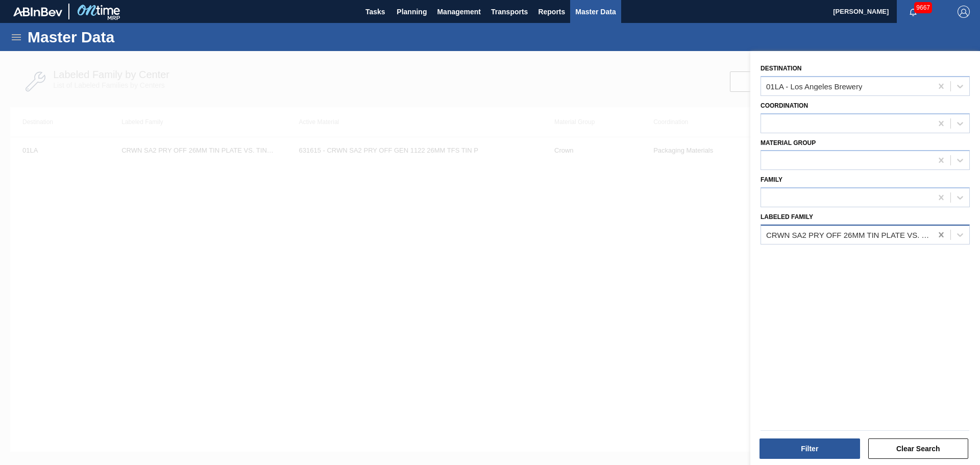
click at [939, 237] on icon at bounding box center [941, 234] width 5 height 5
type Family "CTN BUD 24LS"
click at [914, 244] on div "Destination 01LA - Los Angeles Brewery Coordination Material Group Family Label…" at bounding box center [865, 259] width 230 height 416
click at [880, 228] on div at bounding box center [846, 234] width 171 height 15
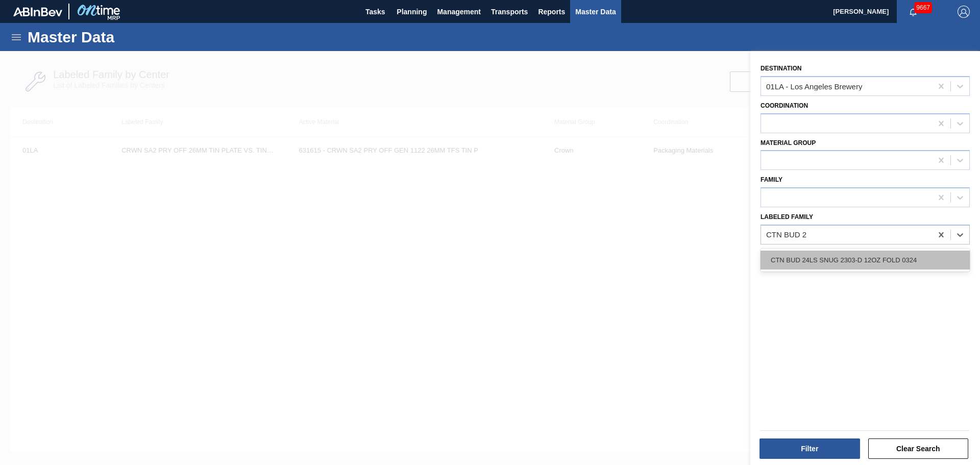
type Family "CTN BUD 24"
click at [886, 260] on div "CTN BUD 24LS SNUG 2303-D 12OZ FOLD 0324" at bounding box center [864, 260] width 209 height 19
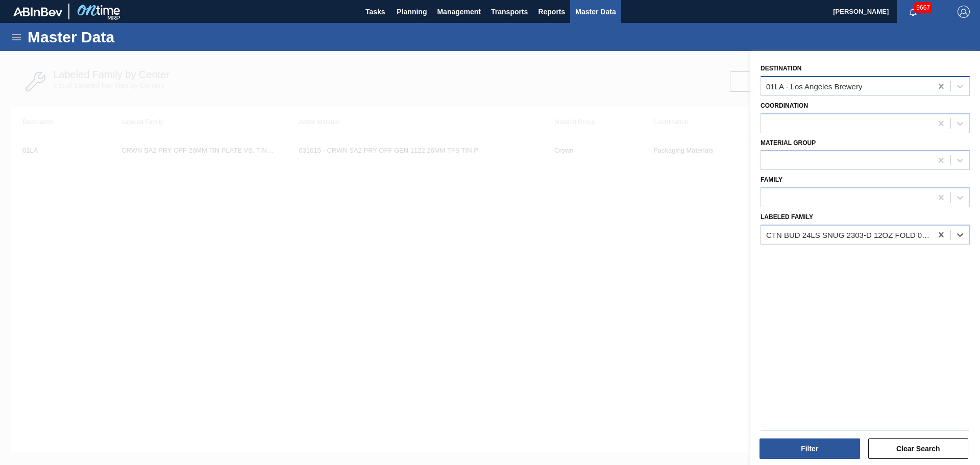
click at [945, 85] on div at bounding box center [941, 86] width 18 height 18
click at [809, 449] on button "Filter" at bounding box center [809, 448] width 101 height 20
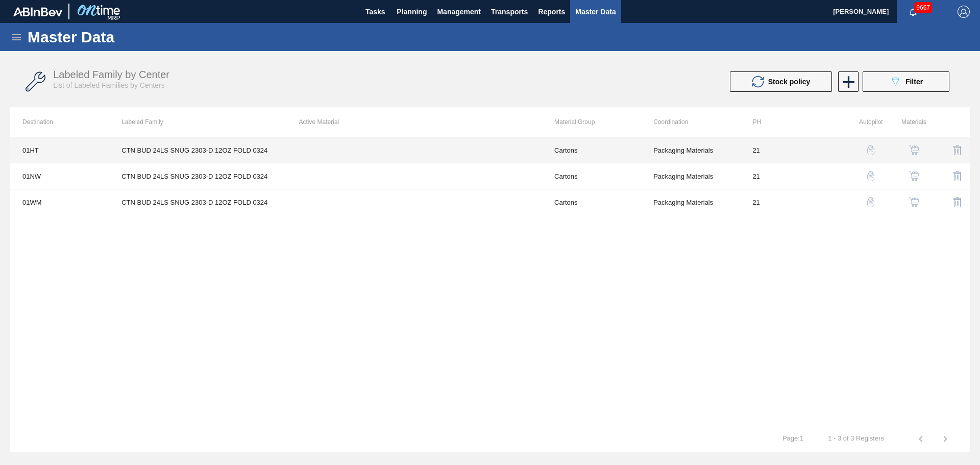
click at [392, 151] on td at bounding box center [414, 150] width 255 height 26
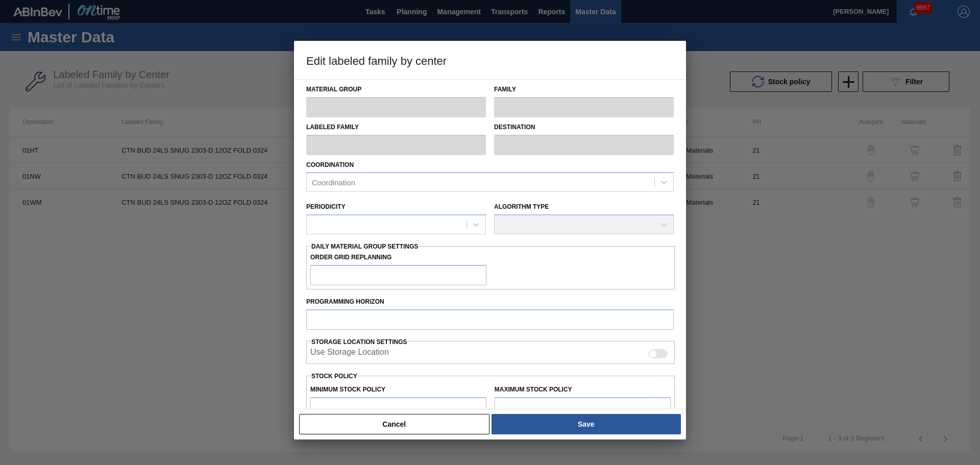
click at [427, 435] on div "Cancel Save" at bounding box center [490, 424] width 392 height 31
type input "Cartons"
type input "Folding Cartons"
type input "CTN BUD 24LS SNUG 2303-D 12OZ FOLD 0324"
type input "01HT - Houston Brewery"
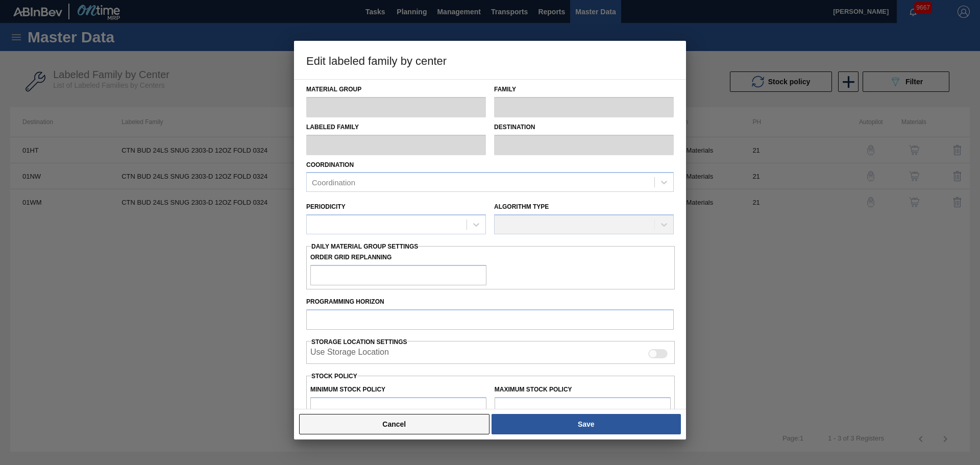
type input "21"
type input "0"
type input "25,000"
type input "0"
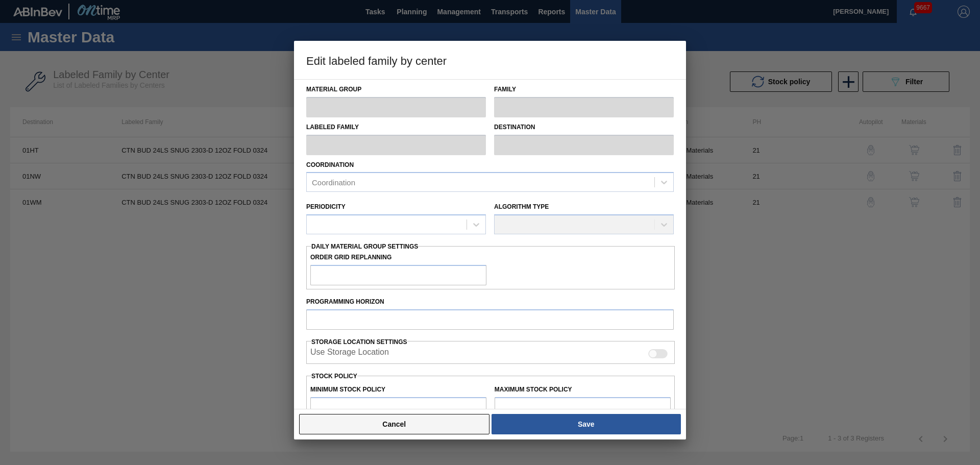
checkbox input "true"
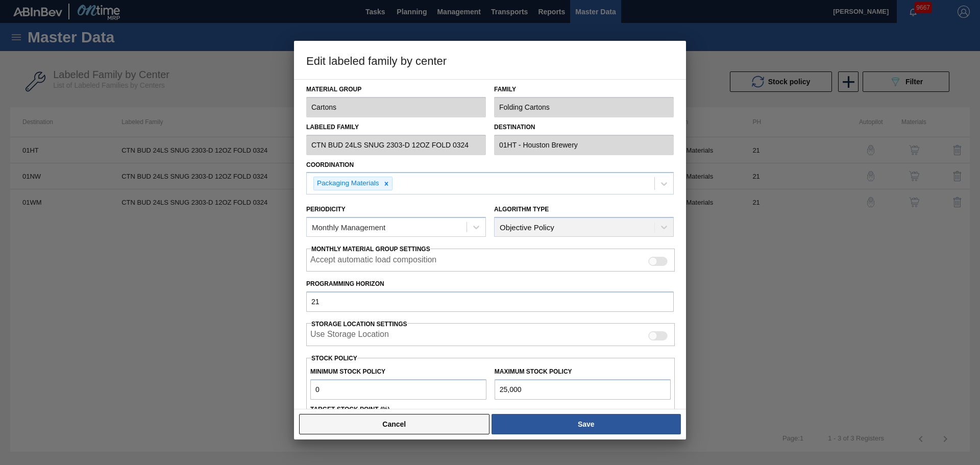
click at [426, 429] on button "Cancel" at bounding box center [394, 424] width 190 height 20
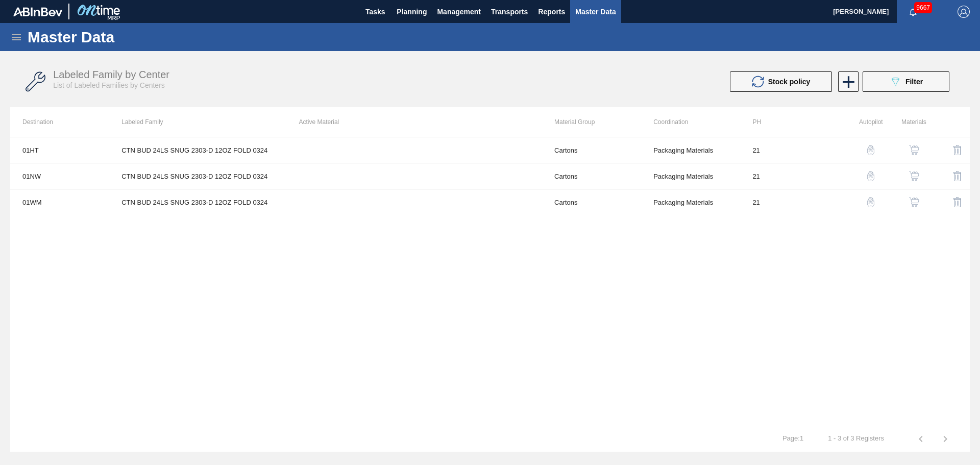
click at [921, 152] on button "button" at bounding box center [914, 150] width 24 height 24
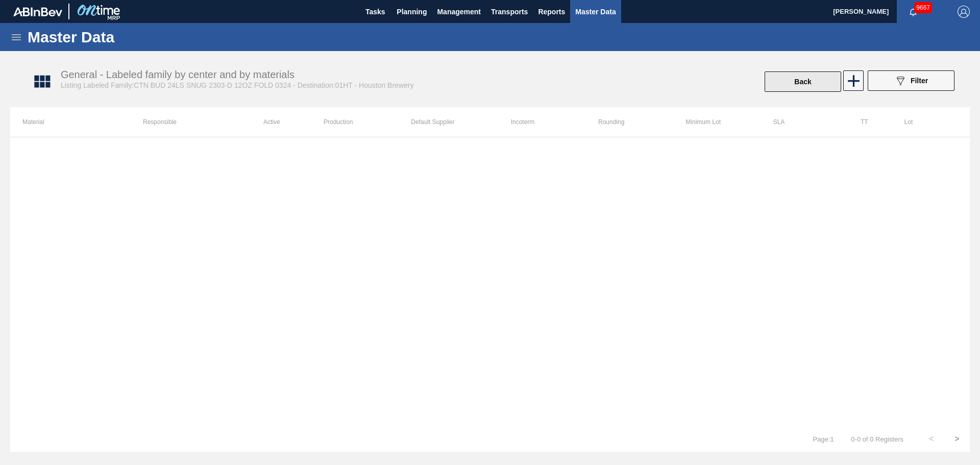
click at [802, 79] on button "Back" at bounding box center [803, 81] width 77 height 20
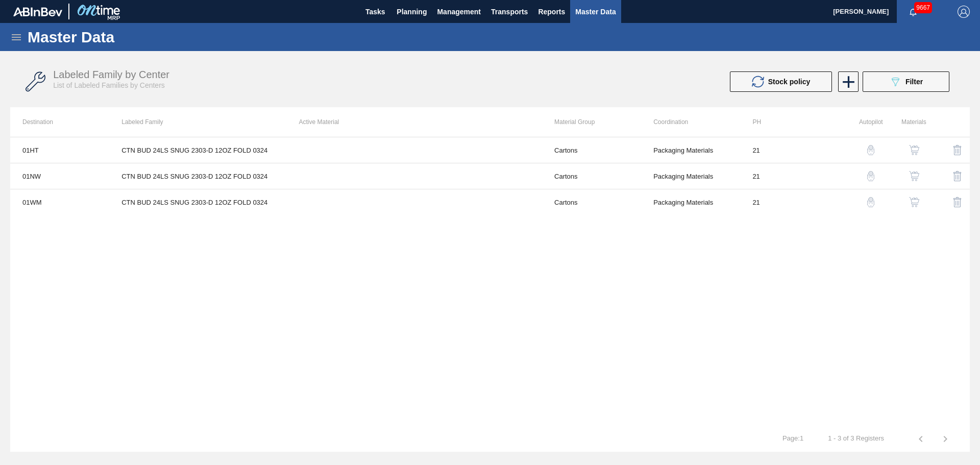
click at [18, 34] on icon at bounding box center [16, 37] width 9 height 6
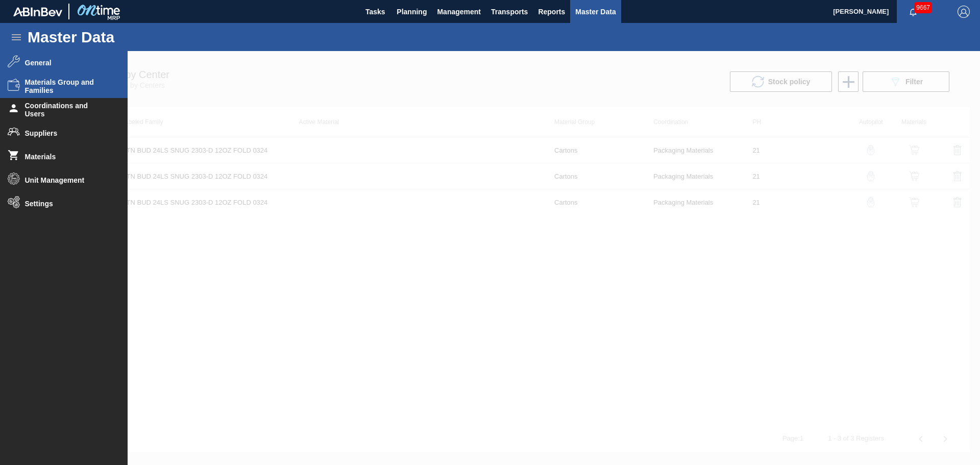
click at [43, 84] on span "Materials Group and Families" at bounding box center [67, 86] width 84 height 16
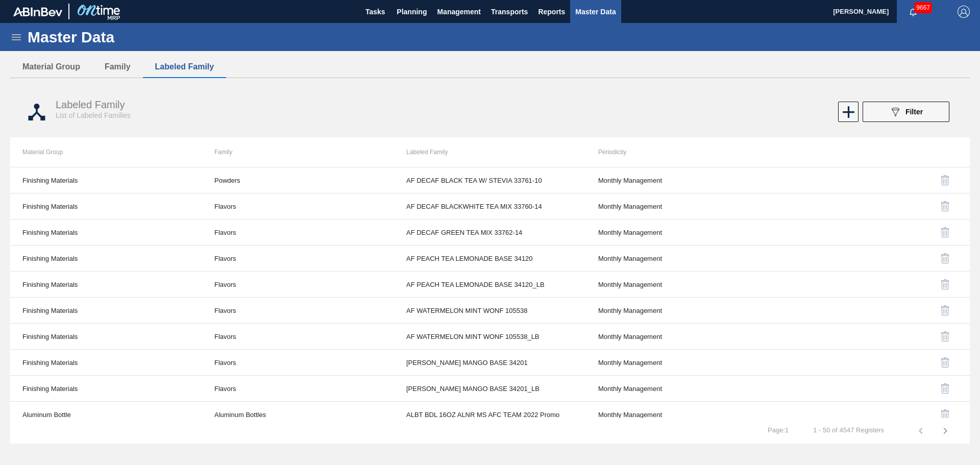
click at [7, 37] on div "Master Data" at bounding box center [490, 37] width 980 height 28
click at [12, 35] on icon at bounding box center [16, 37] width 12 height 12
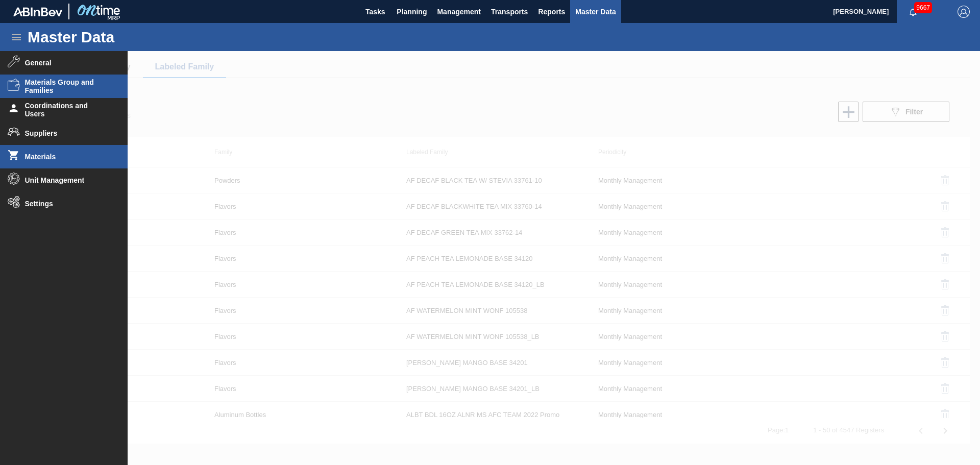
click at [60, 152] on li "Materials" at bounding box center [64, 156] width 128 height 23
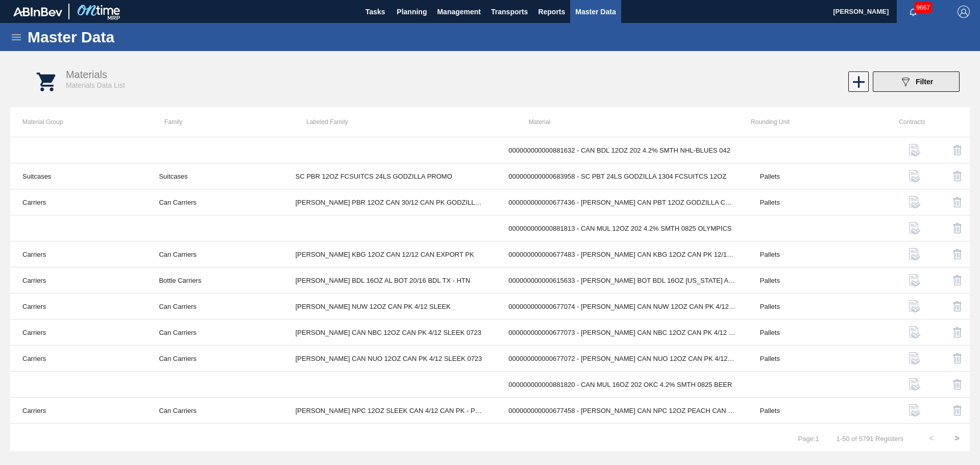
click at [919, 85] on span "Filter" at bounding box center [924, 82] width 17 height 8
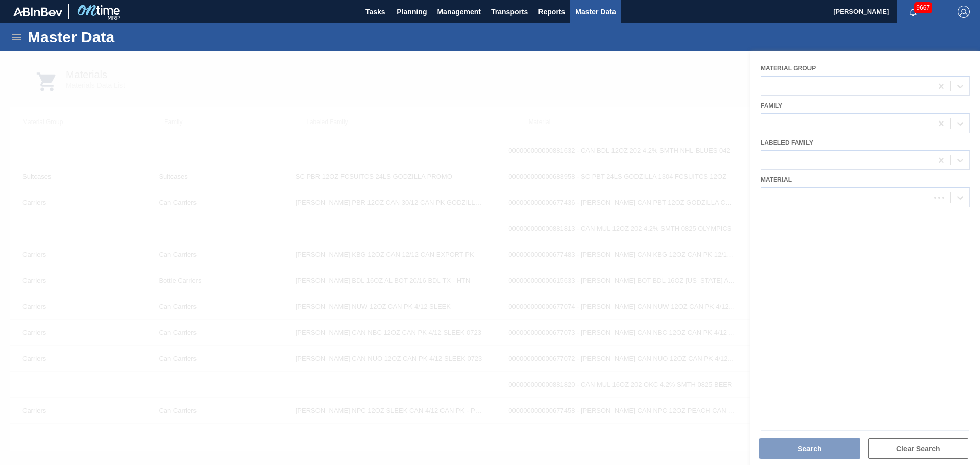
click at [854, 199] on div at bounding box center [490, 258] width 980 height 414
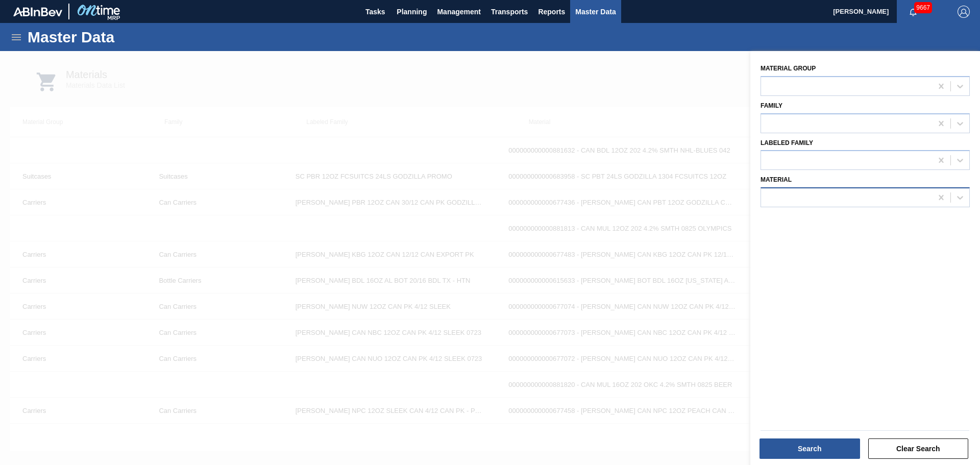
click at [853, 200] on div at bounding box center [846, 197] width 171 height 15
type input "878605"
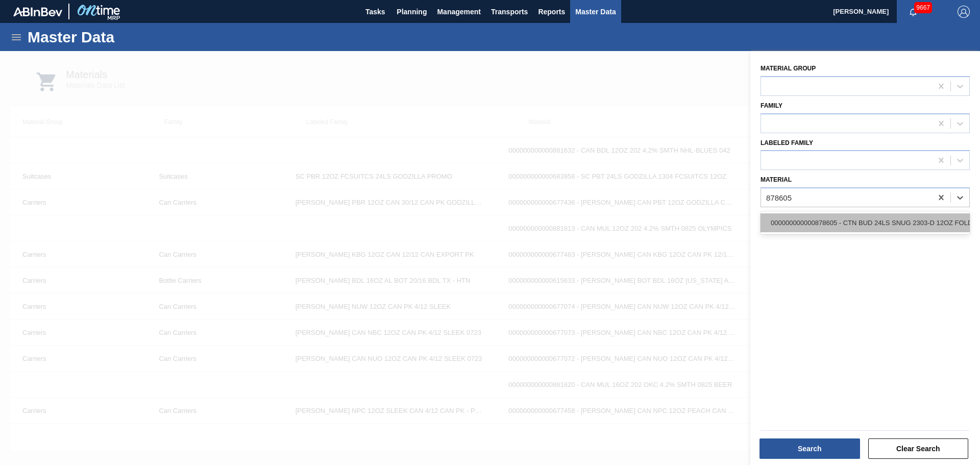
click at [849, 220] on div "000000000000878605 - CTN BUD 24LS SNUG 2303-D 12OZ FOLD 0324" at bounding box center [864, 222] width 209 height 19
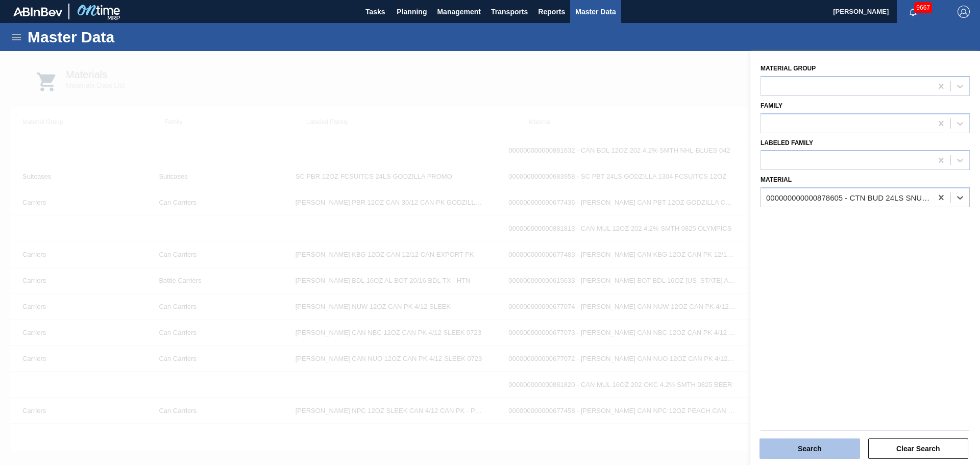
click at [817, 454] on button "Search" at bounding box center [809, 448] width 101 height 20
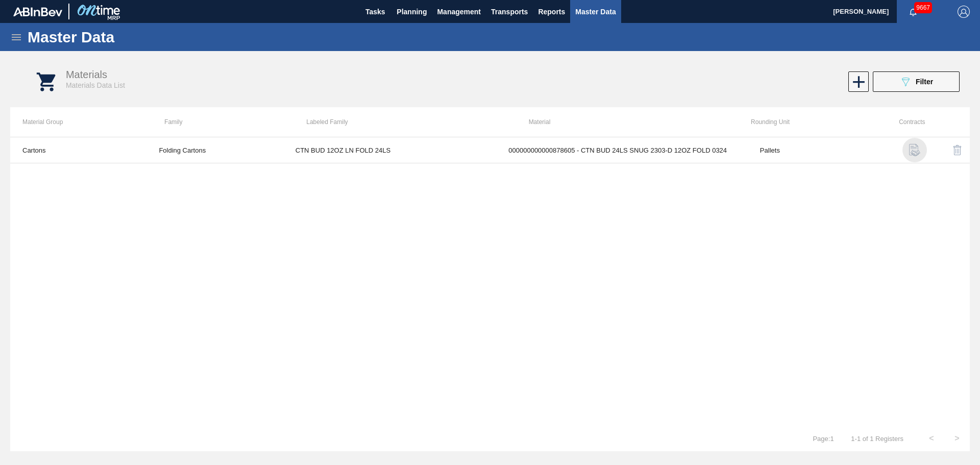
click at [912, 153] on img "button" at bounding box center [914, 150] width 12 height 12
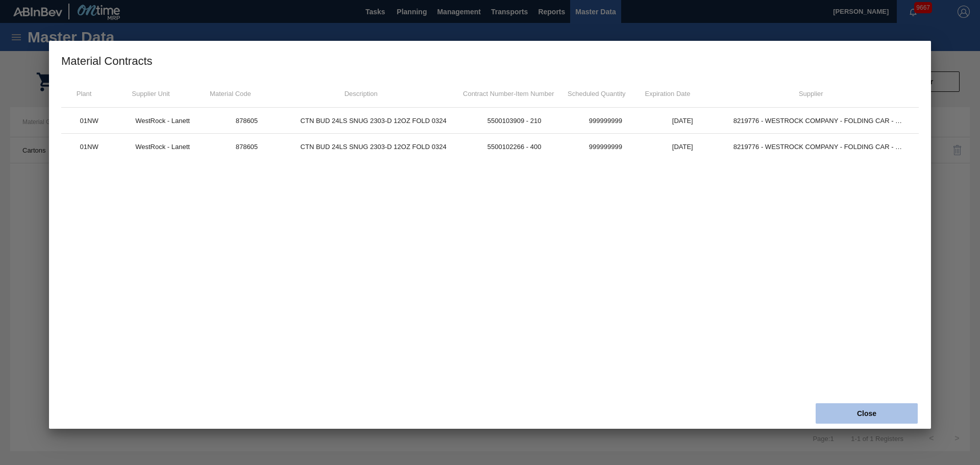
click at [883, 413] on button "Close" at bounding box center [867, 413] width 102 height 20
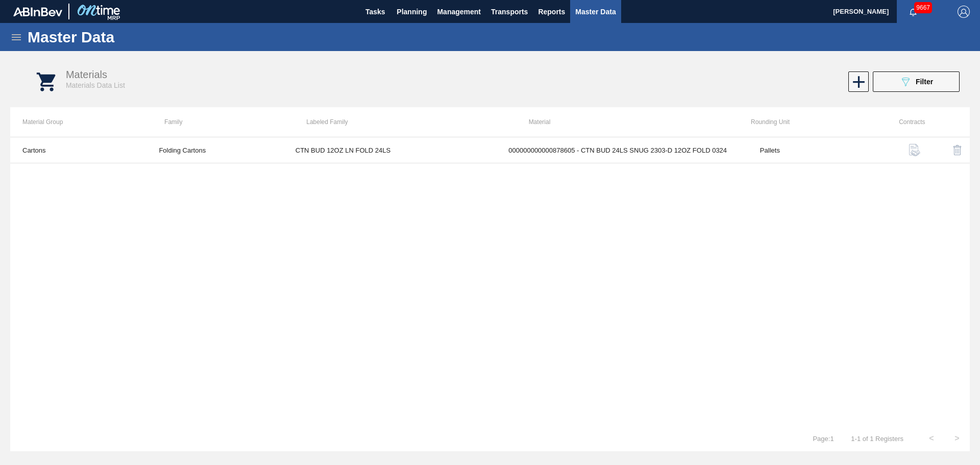
click at [597, 12] on span "Master Data" at bounding box center [595, 12] width 40 height 12
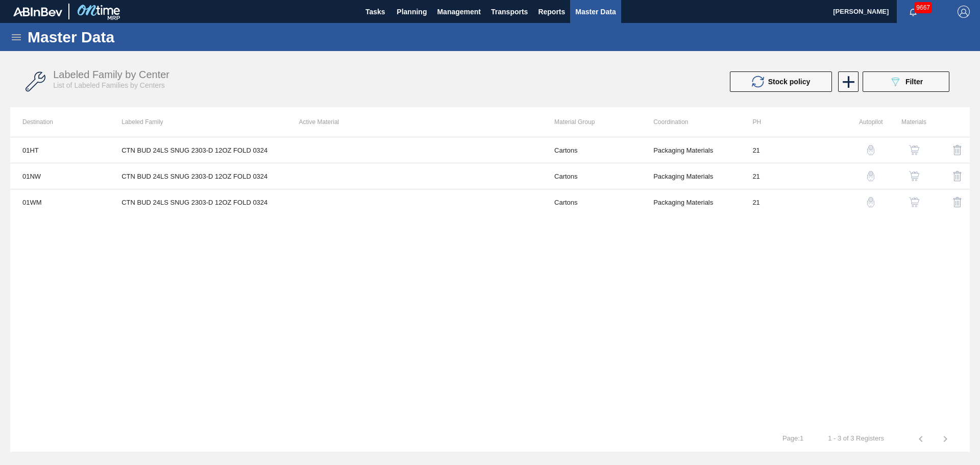
click at [914, 152] on img "button" at bounding box center [914, 150] width 10 height 10
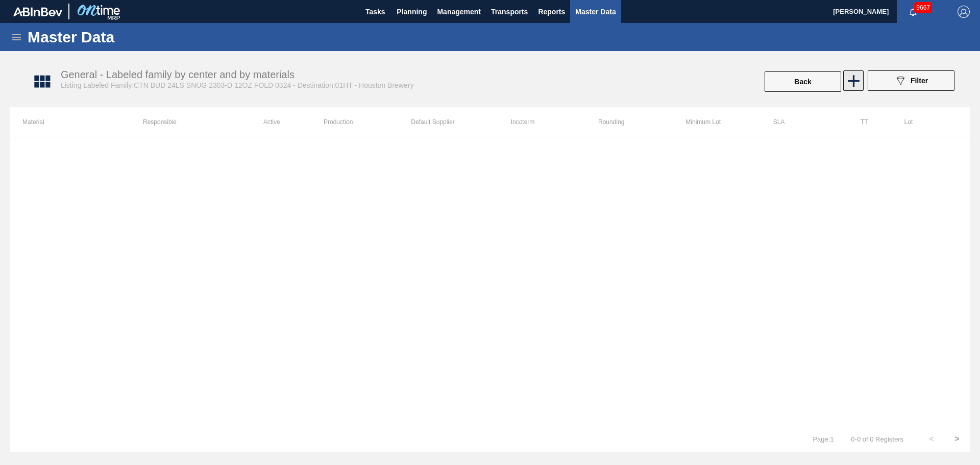
click at [850, 84] on icon at bounding box center [854, 81] width 20 height 20
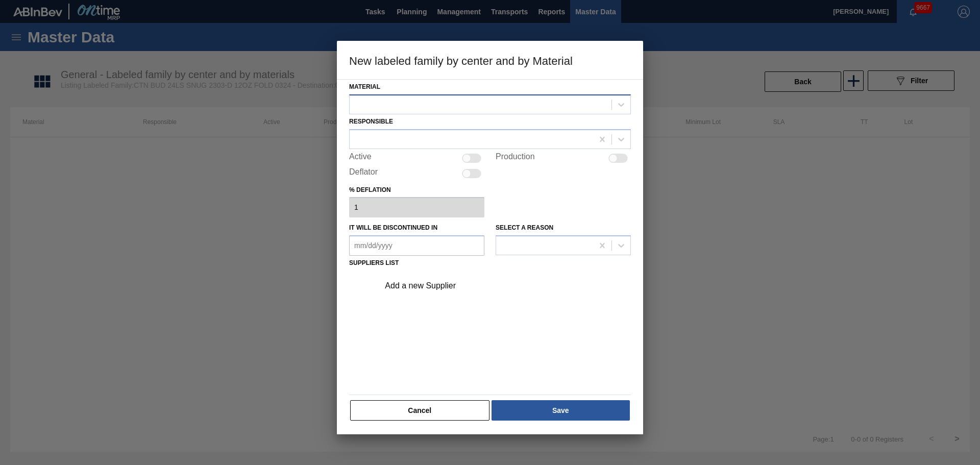
click at [430, 99] on div at bounding box center [481, 104] width 262 height 15
click at [612, 104] on div at bounding box center [621, 104] width 18 height 18
click at [617, 104] on icon at bounding box center [621, 105] width 10 height 10
click at [402, 399] on div "Cancel Save" at bounding box center [490, 410] width 282 height 22
click at [401, 408] on button "Cancel" at bounding box center [419, 410] width 139 height 20
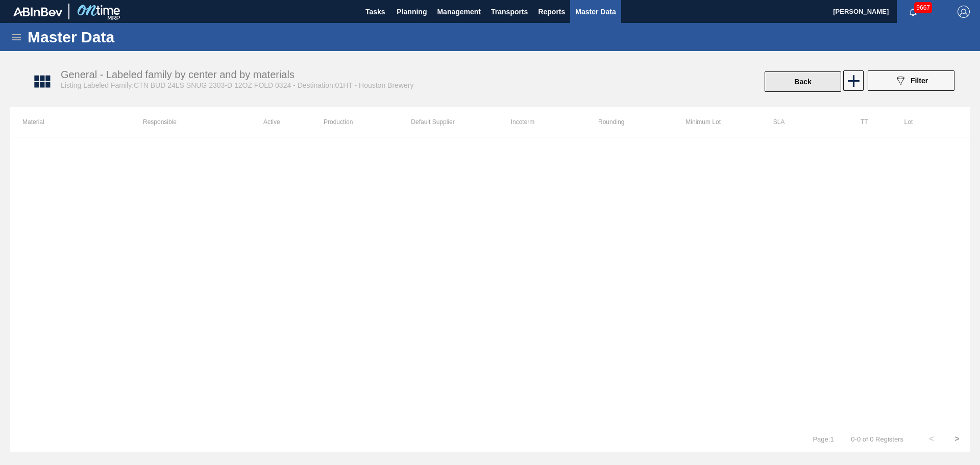
click at [790, 87] on button "Back" at bounding box center [803, 81] width 77 height 20
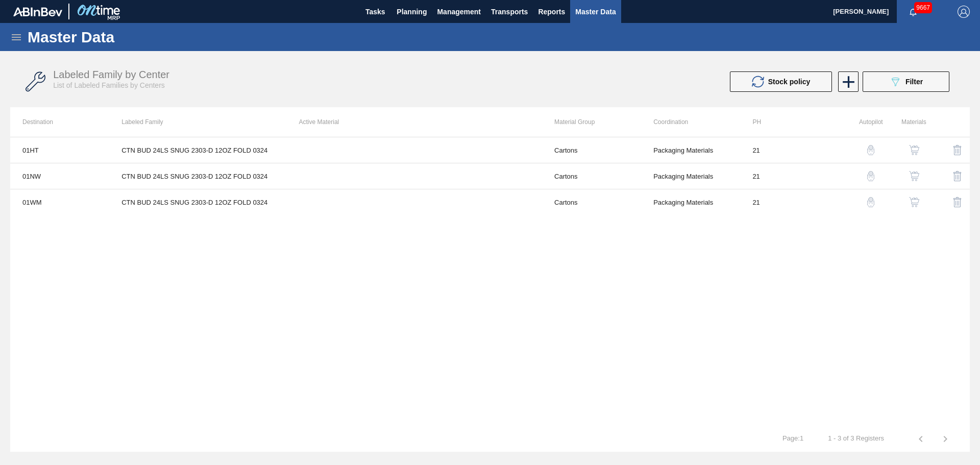
click at [19, 37] on icon at bounding box center [16, 37] width 9 height 6
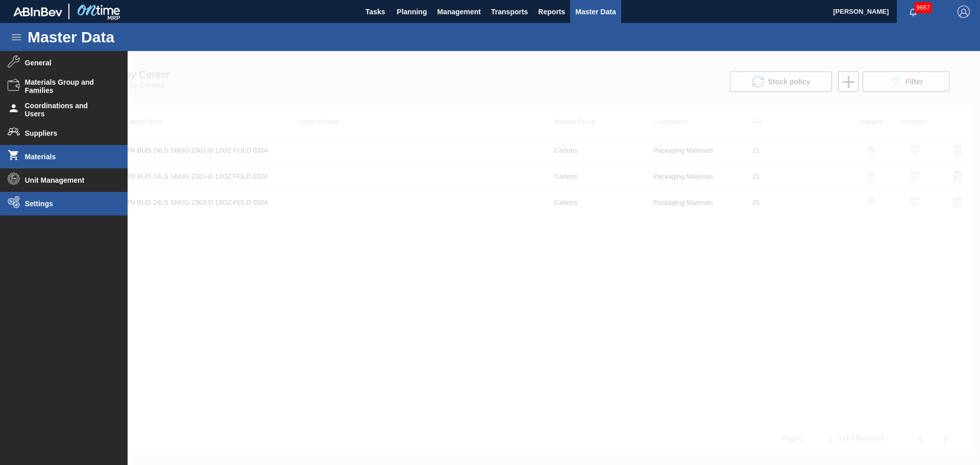
click at [48, 202] on span "Settings" at bounding box center [67, 204] width 84 height 8
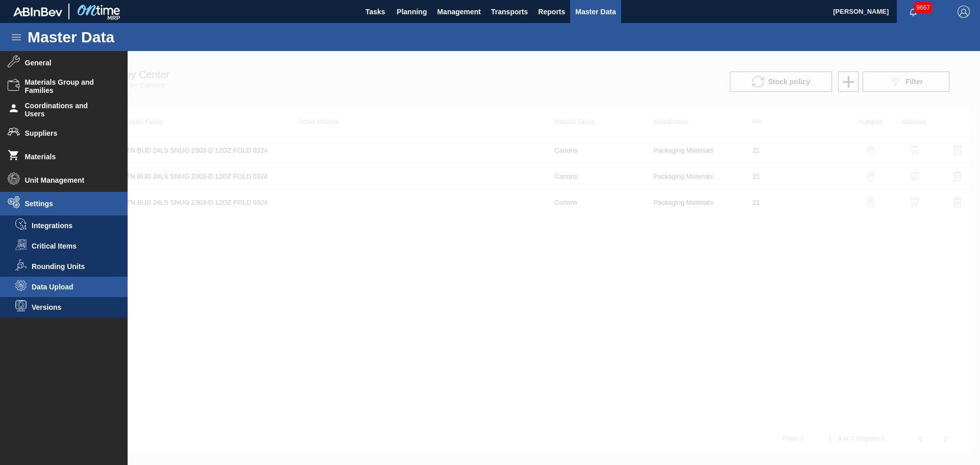
click at [75, 283] on span "Data Upload" at bounding box center [71, 287] width 79 height 8
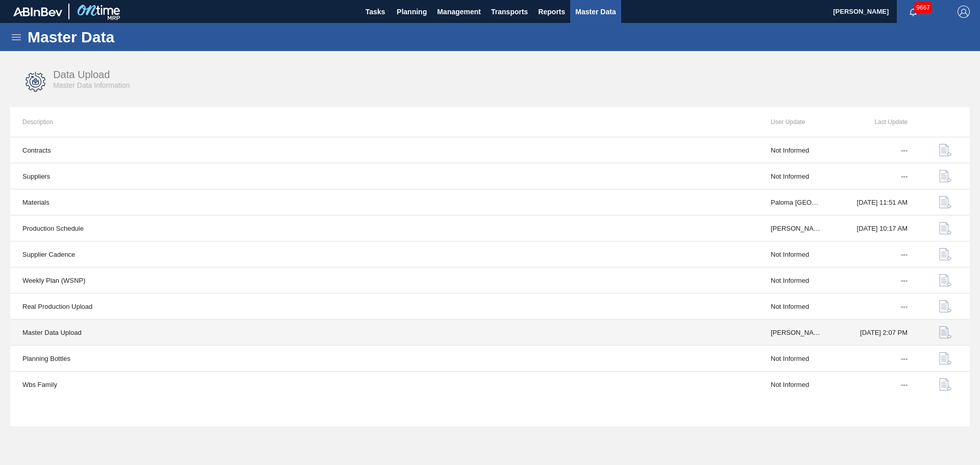
click at [943, 337] on img "button" at bounding box center [945, 332] width 12 height 12
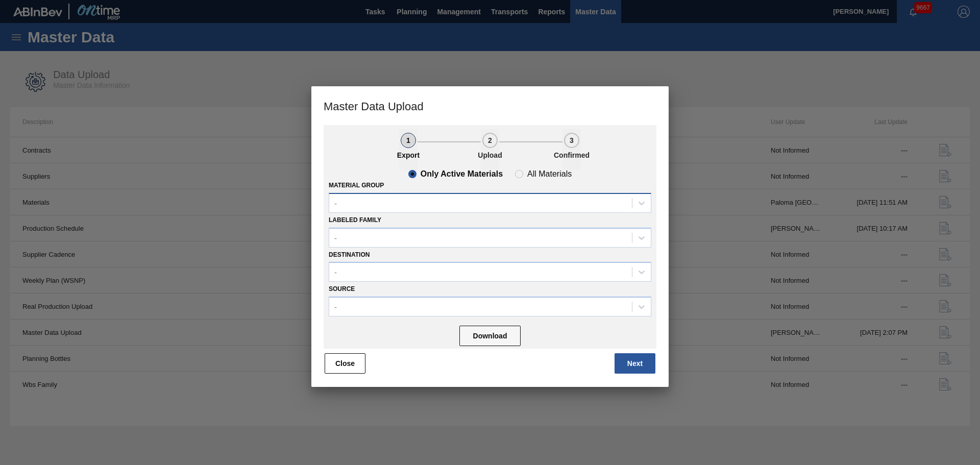
click at [463, 207] on div "-" at bounding box center [480, 202] width 303 height 15
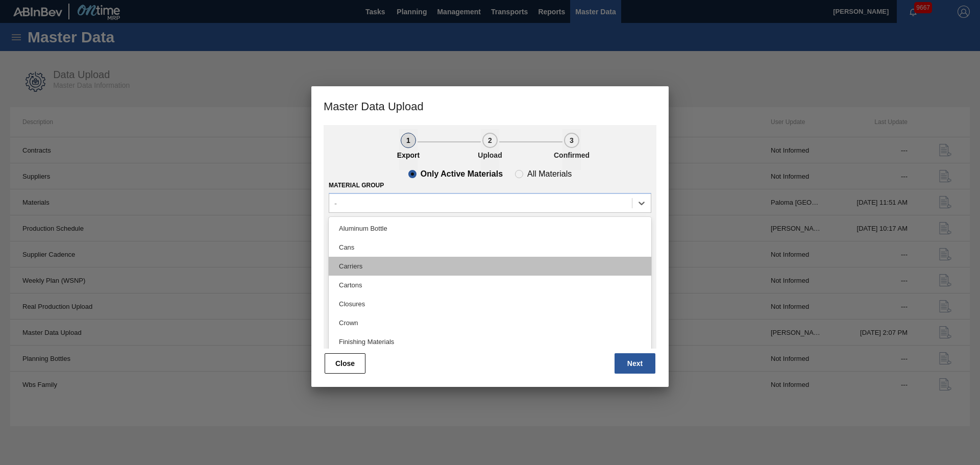
click at [387, 267] on div "Carriers" at bounding box center [490, 266] width 323 height 19
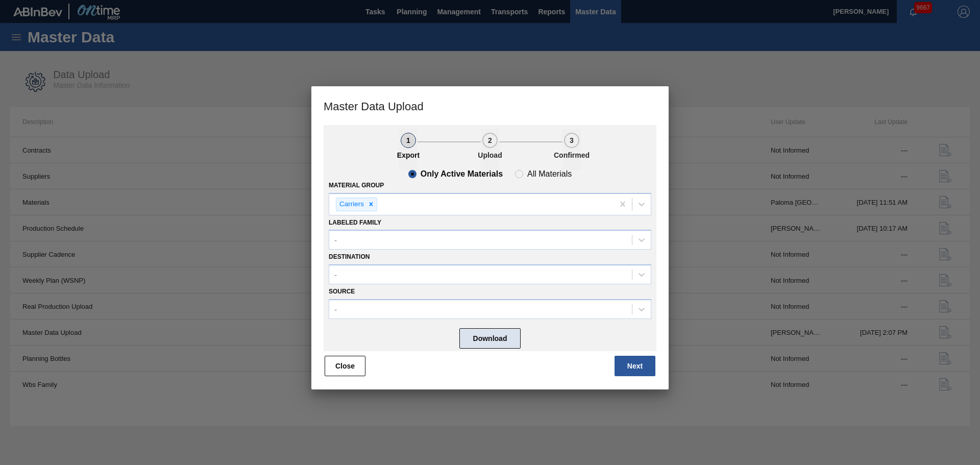
drag, startPoint x: 532, startPoint y: 340, endPoint x: 517, endPoint y: 338, distance: 15.9
click at [532, 340] on div "Download" at bounding box center [490, 337] width 323 height 27
click at [512, 338] on button "Download" at bounding box center [489, 338] width 61 height 20
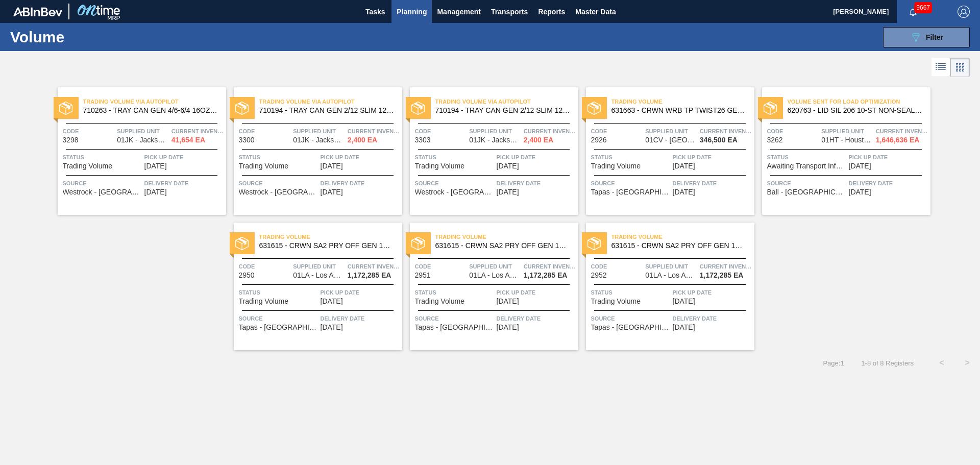
click at [421, 11] on span "Planning" at bounding box center [412, 12] width 30 height 12
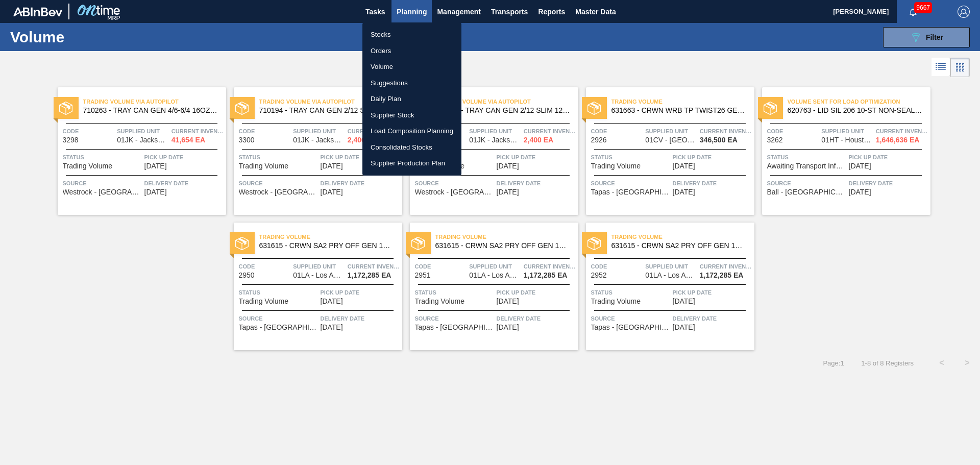
click at [382, 37] on li "Stocks" at bounding box center [411, 35] width 99 height 16
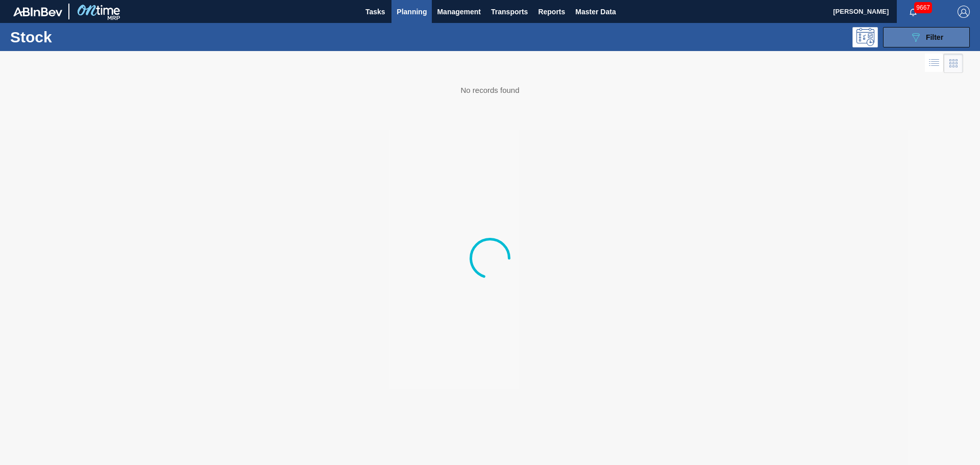
click at [919, 42] on icon "089F7B8B-B2A5-4AFE-B5C0-19BA573D28AC" at bounding box center [916, 37] width 12 height 12
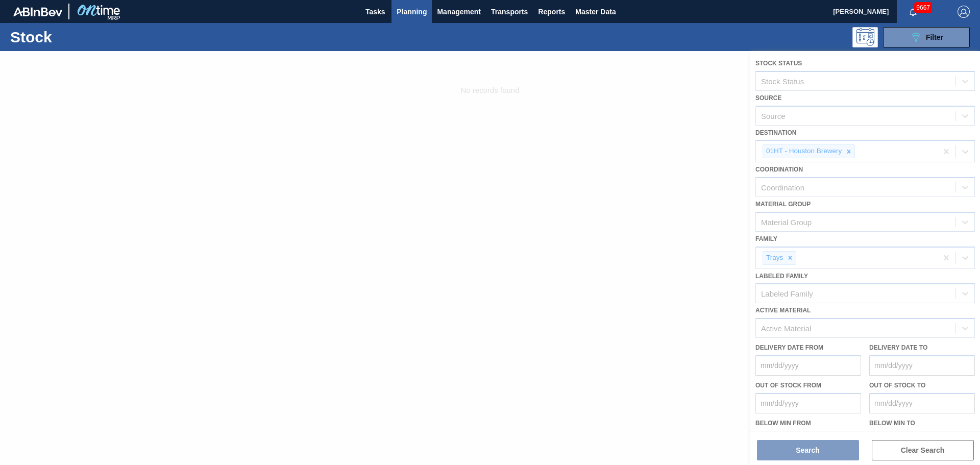
click at [849, 154] on div at bounding box center [490, 258] width 980 height 414
click at [850, 151] on div at bounding box center [490, 258] width 980 height 414
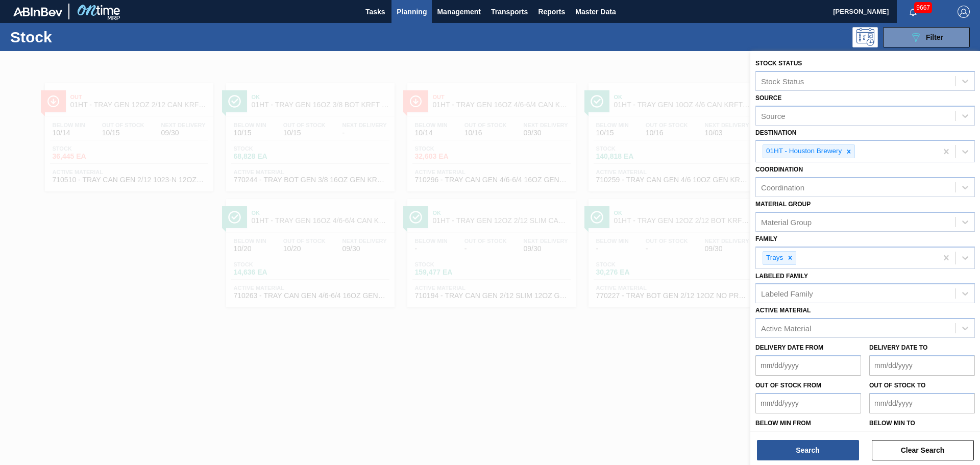
click at [850, 151] on icon at bounding box center [849, 152] width 4 height 4
type input "jac"
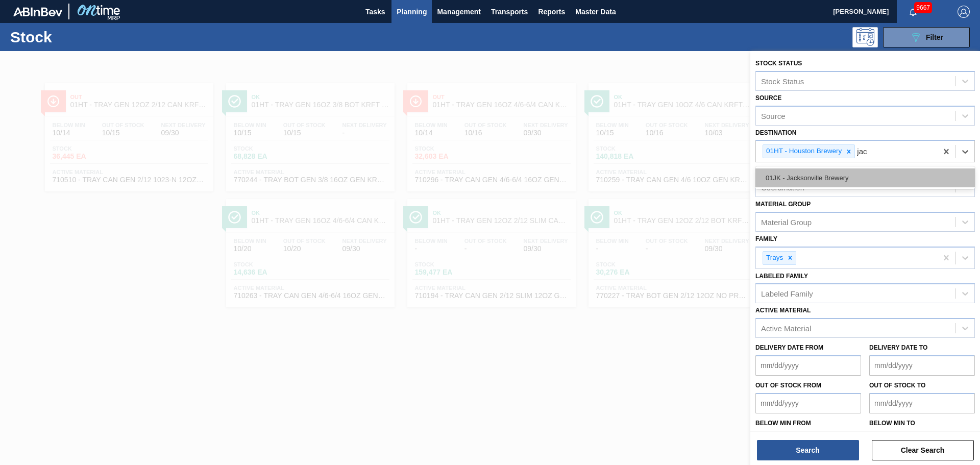
click at [841, 171] on div "01JK - Jacksonville Brewery" at bounding box center [864, 177] width 219 height 19
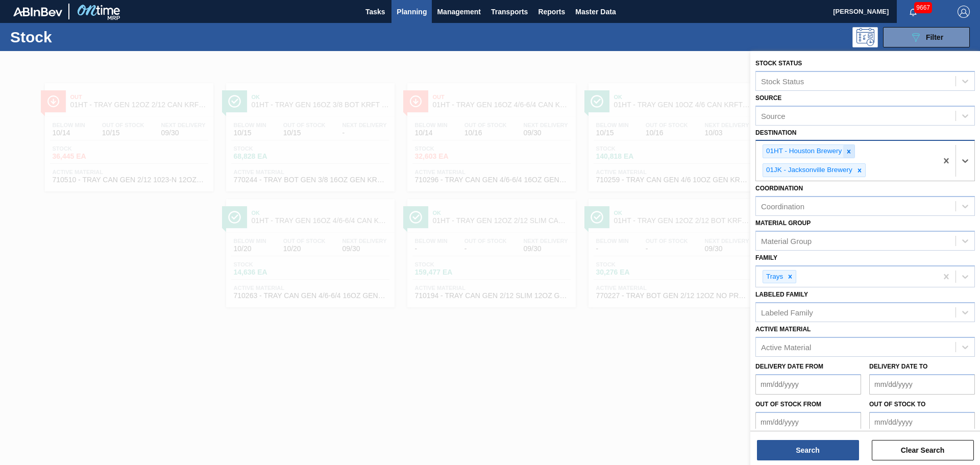
click at [853, 153] on div at bounding box center [848, 151] width 11 height 13
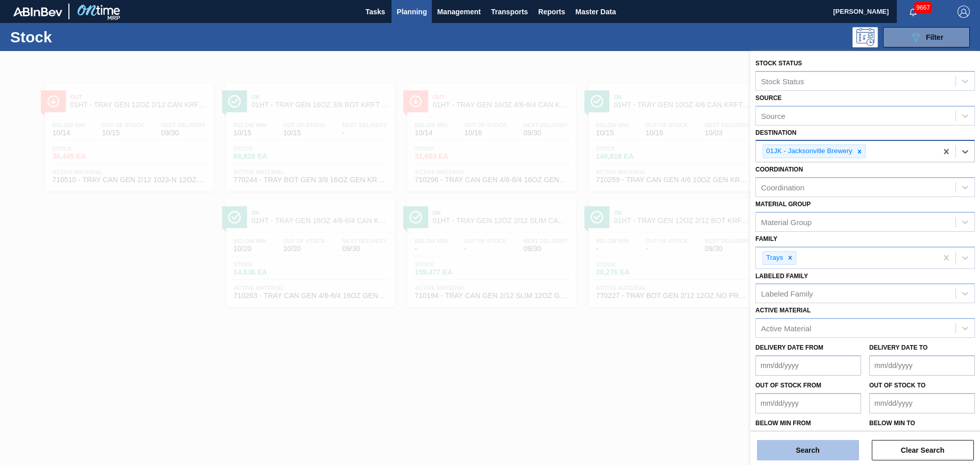
click at [801, 451] on button "Search" at bounding box center [808, 450] width 102 height 20
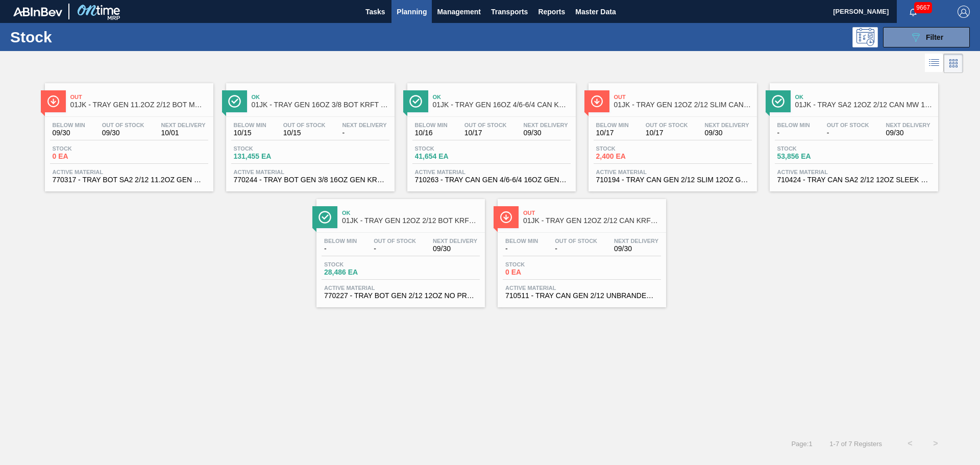
click at [469, 127] on span "Out Of Stock" at bounding box center [485, 125] width 42 height 6
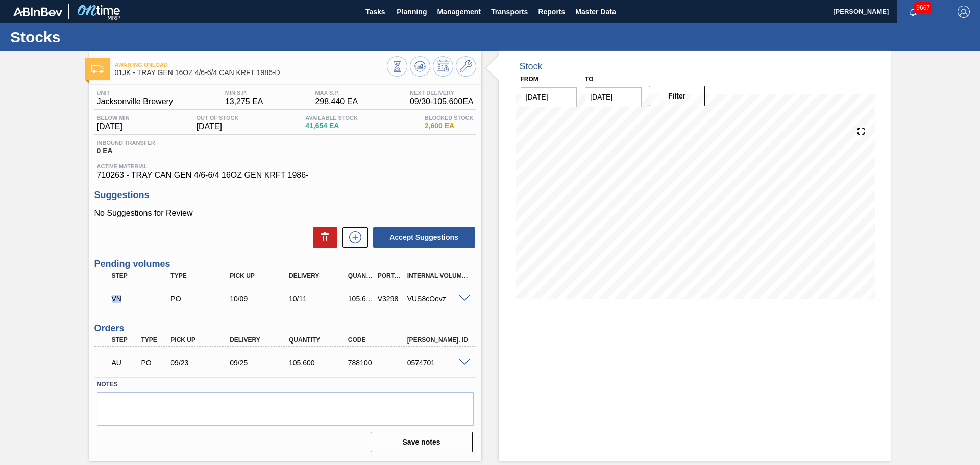
drag, startPoint x: 109, startPoint y: 299, endPoint x: 143, endPoint y: 302, distance: 33.8
click at [143, 302] on div "VN" at bounding box center [142, 298] width 66 height 22
